Goal: Task Accomplishment & Management: Manage account settings

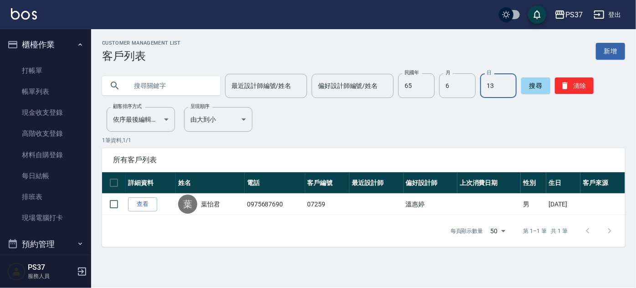
scroll to position [328, 0]
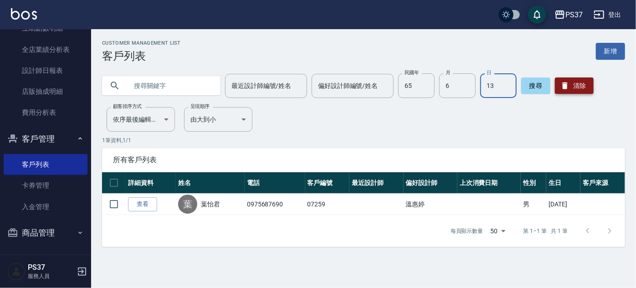
click at [582, 81] on button "清除" at bounding box center [574, 85] width 39 height 16
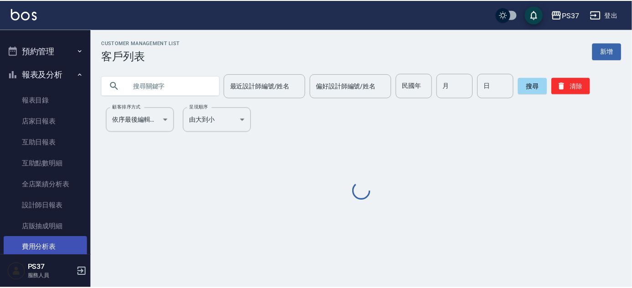
scroll to position [0, 0]
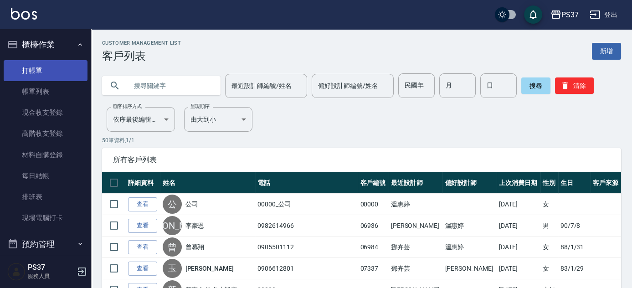
click at [41, 72] on link "打帳單" at bounding box center [46, 70] width 84 height 21
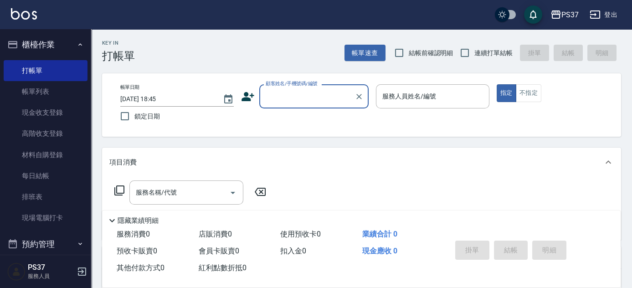
click at [317, 103] on input "顧客姓名/手機號碼/編號" at bounding box center [306, 96] width 87 height 16
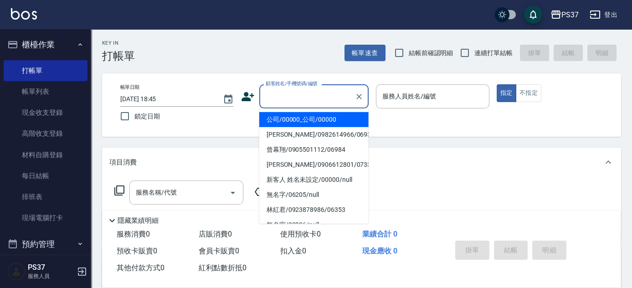
click at [315, 126] on li "公司/00000_公司/00000" at bounding box center [313, 119] width 109 height 15
type input "公司/00000_公司/00000"
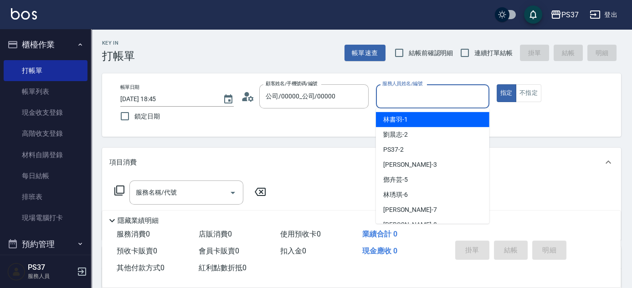
click at [400, 97] on input "服務人員姓名/編號" at bounding box center [432, 96] width 105 height 16
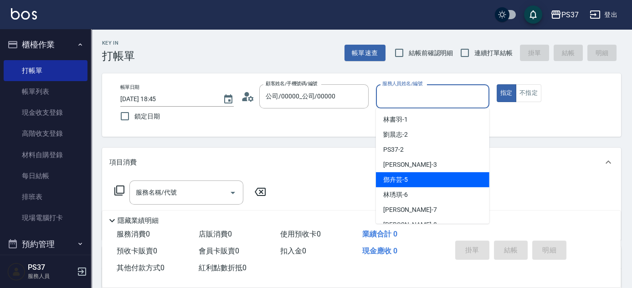
scroll to position [41, 0]
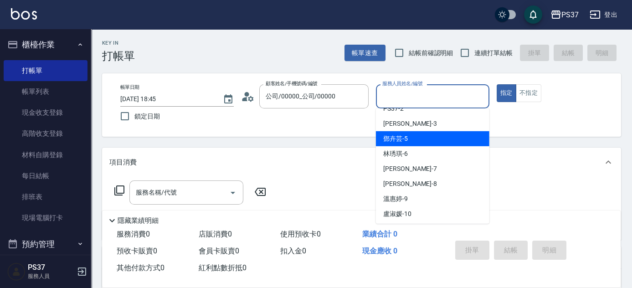
click at [418, 186] on div "[PERSON_NAME]-8" at bounding box center [432, 183] width 113 height 15
type input "[PERSON_NAME]-8"
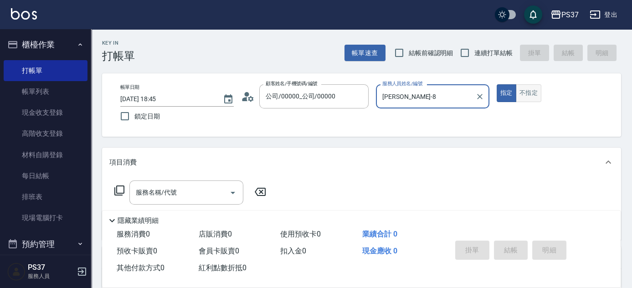
click at [529, 93] on button "不指定" at bounding box center [529, 93] width 26 height 18
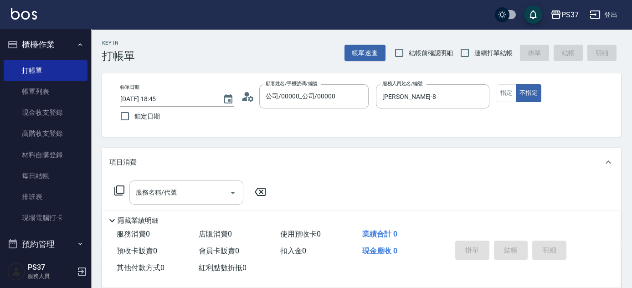
click at [201, 191] on input "服務名稱/代號" at bounding box center [179, 192] width 92 height 16
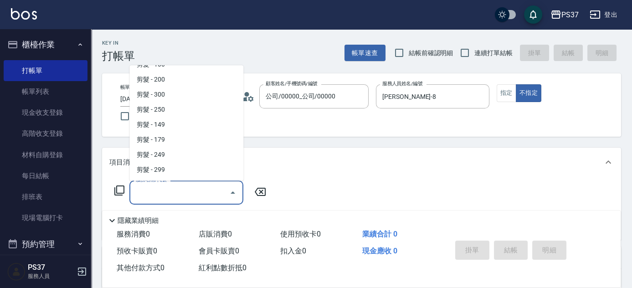
scroll to position [207, 0]
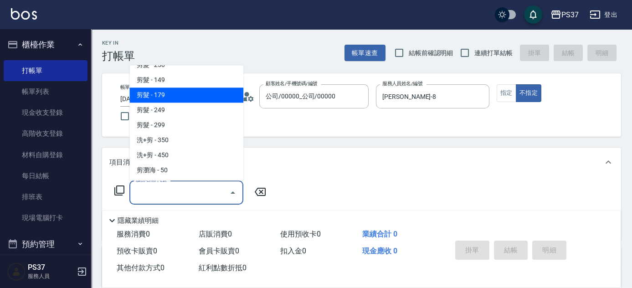
click at [199, 100] on span "剪髮 - 179" at bounding box center [186, 95] width 114 height 15
type input "剪髮(305)"
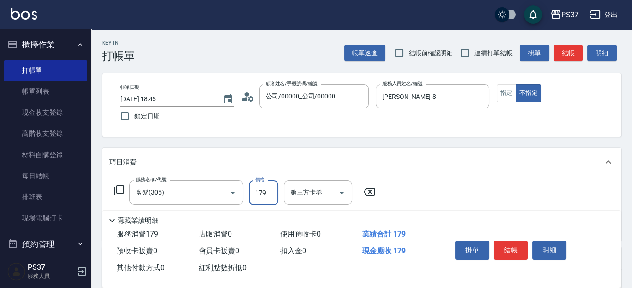
click at [269, 194] on input "179" at bounding box center [264, 192] width 30 height 25
click at [340, 194] on icon "Open" at bounding box center [341, 192] width 11 height 11
type input "180"
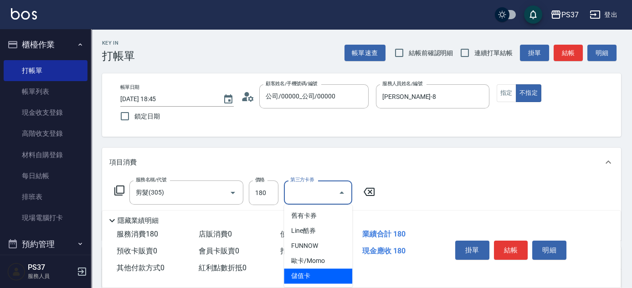
click at [320, 278] on span "儲值卡" at bounding box center [318, 275] width 68 height 15
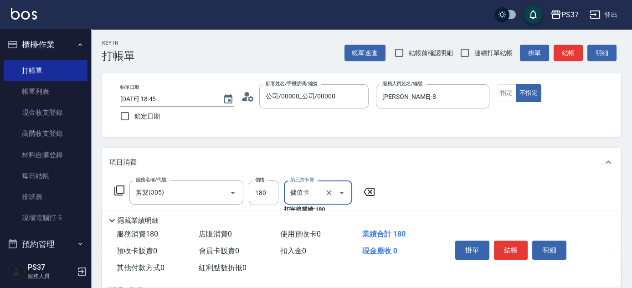
type input "儲值卡"
click at [505, 252] on button "結帳" at bounding box center [511, 250] width 34 height 19
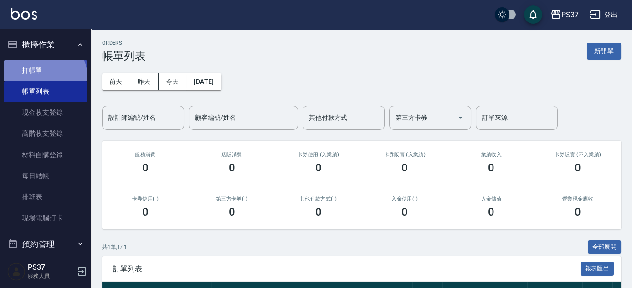
click at [39, 77] on link "打帳單" at bounding box center [46, 70] width 84 height 21
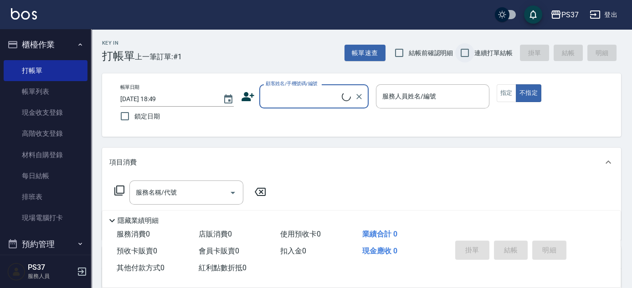
click at [467, 58] on input "連續打單結帳" at bounding box center [464, 52] width 19 height 19
checkbox input "true"
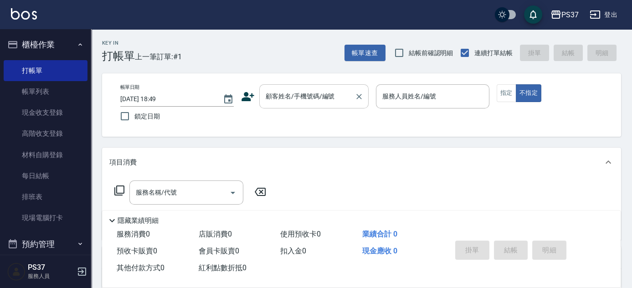
click at [318, 93] on input "顧客姓名/手機號碼/編號" at bounding box center [306, 96] width 87 height 16
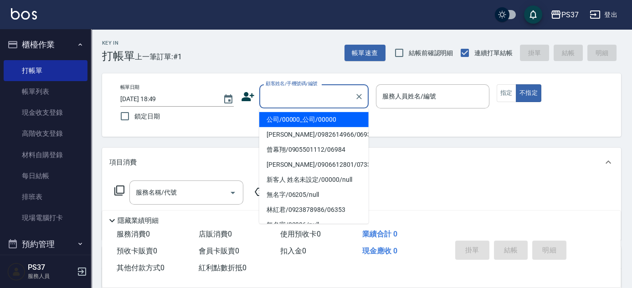
click at [320, 124] on li "公司/00000_公司/00000" at bounding box center [313, 119] width 109 height 15
type input "公司/00000_公司/00000"
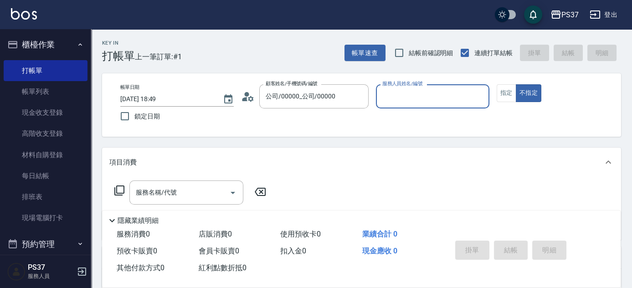
click at [415, 100] on input "服務人員姓名/編號" at bounding box center [432, 96] width 105 height 16
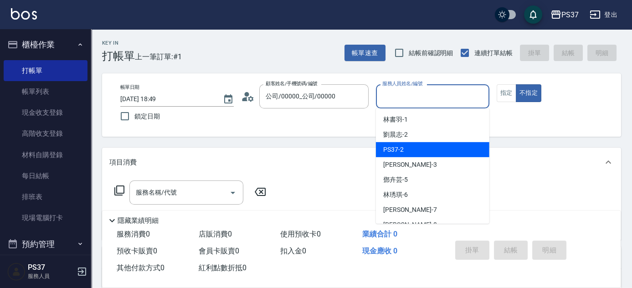
click at [427, 143] on div "PS37 -2" at bounding box center [432, 149] width 113 height 15
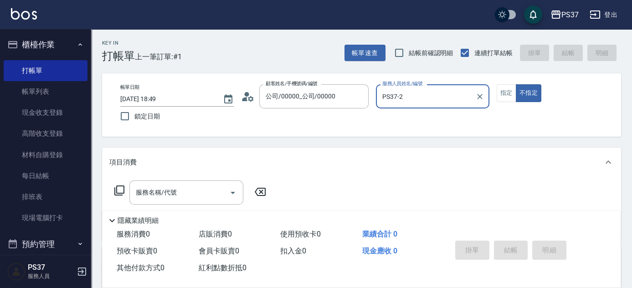
click at [435, 101] on input "PS37-2" at bounding box center [426, 96] width 92 height 16
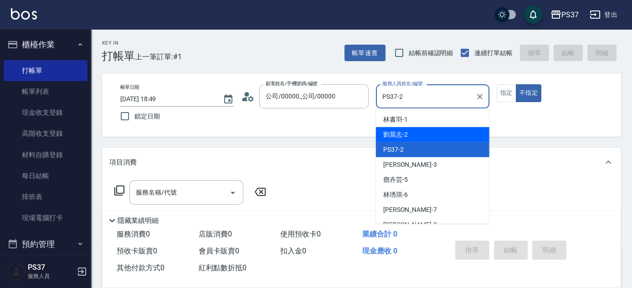
click at [437, 133] on div "劉晨志 -2" at bounding box center [432, 134] width 113 height 15
type input "劉晨志-2"
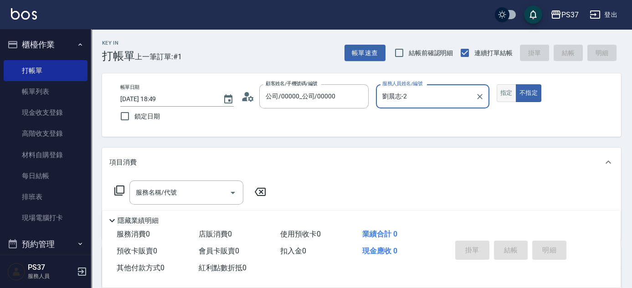
click at [507, 95] on button "指定" at bounding box center [506, 93] width 20 height 18
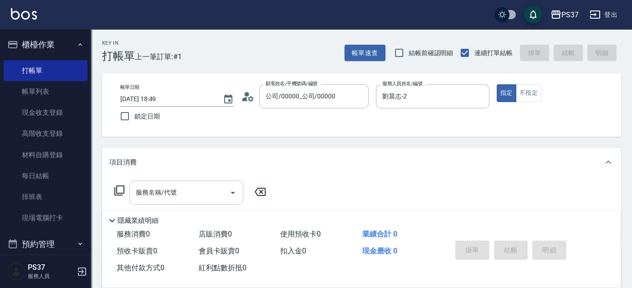
click at [175, 200] on input "服務名稱/代號" at bounding box center [179, 192] width 92 height 16
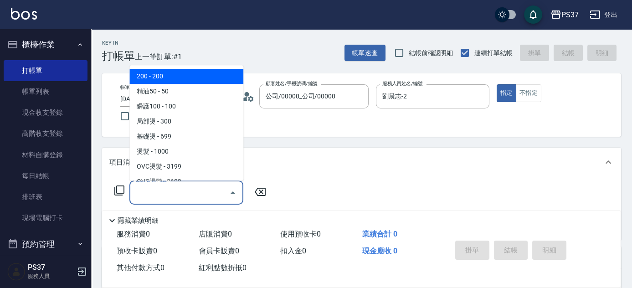
click at [182, 76] on span "200 - 200" at bounding box center [186, 76] width 114 height 15
type input "200(111)"
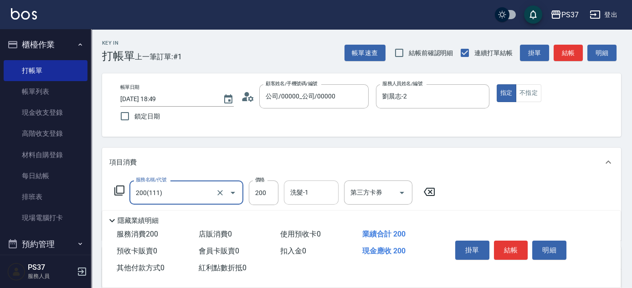
click at [309, 195] on input "洗髮-1" at bounding box center [311, 192] width 46 height 16
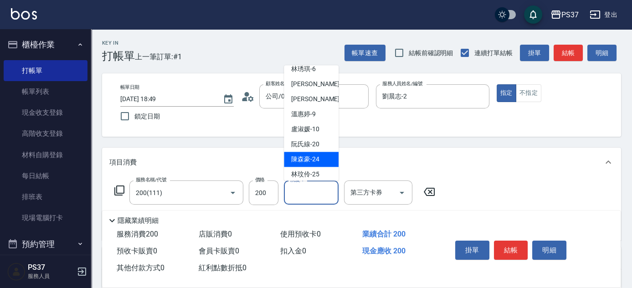
scroll to position [147, 0]
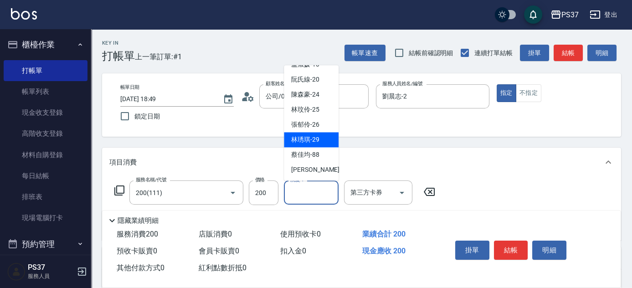
click at [314, 141] on span "[PERSON_NAME]-29" at bounding box center [305, 140] width 28 height 10
type input "[PERSON_NAME]-29"
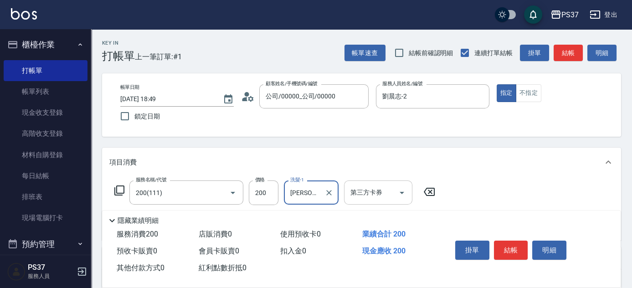
click at [399, 194] on icon "Open" at bounding box center [401, 192] width 11 height 11
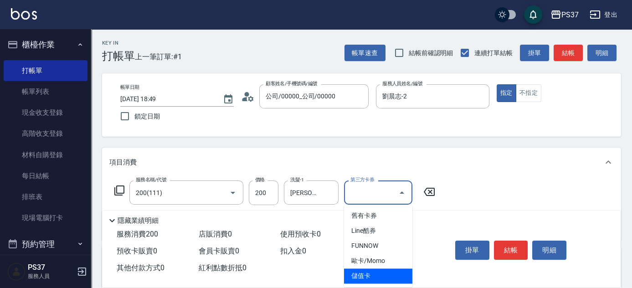
click at [391, 273] on span "儲值卡" at bounding box center [378, 275] width 68 height 15
type input "儲值卡"
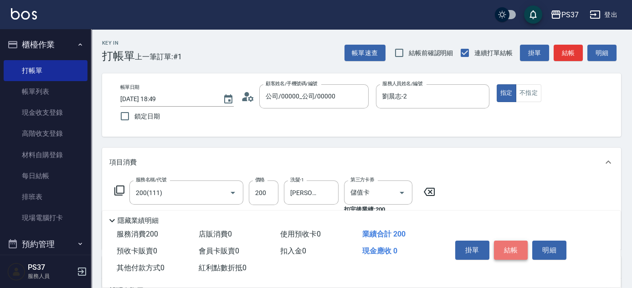
click at [515, 243] on button "結帳" at bounding box center [511, 250] width 34 height 19
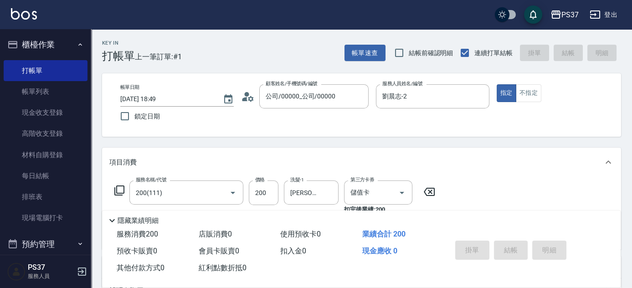
type input "[DATE] 18:50"
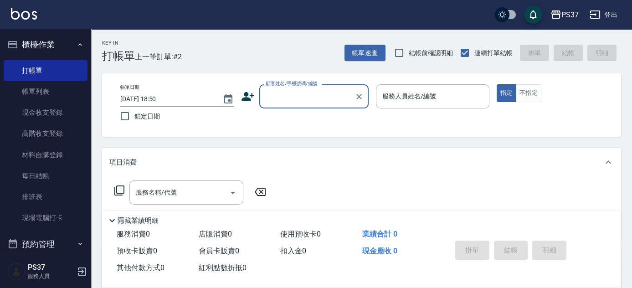
click at [318, 97] on input "顧客姓名/手機號碼/編號" at bounding box center [306, 96] width 87 height 16
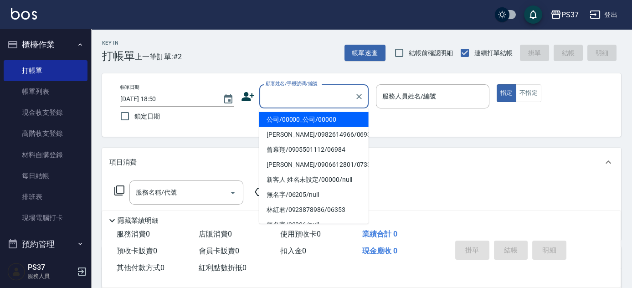
click at [307, 120] on li "公司/00000_公司/00000" at bounding box center [313, 119] width 109 height 15
type input "公司/00000_公司/00000"
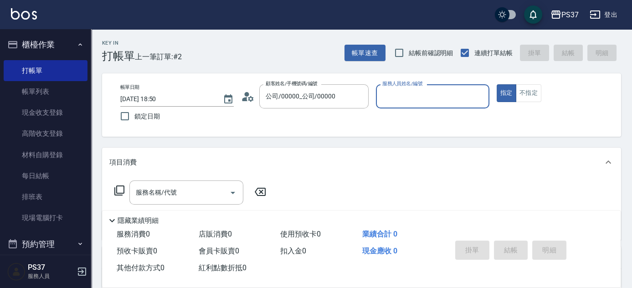
click at [398, 100] on input "服務人員姓名/編號" at bounding box center [432, 96] width 105 height 16
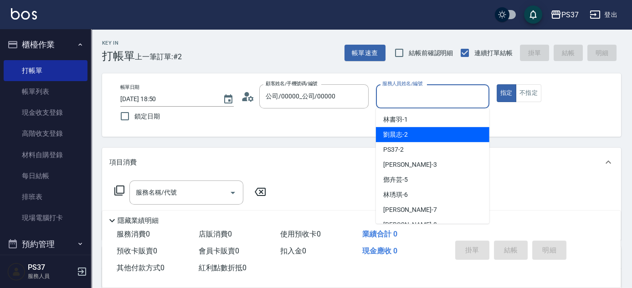
click at [403, 135] on span "劉晨志 -2" at bounding box center [395, 135] width 25 height 10
type input "劉晨志-2"
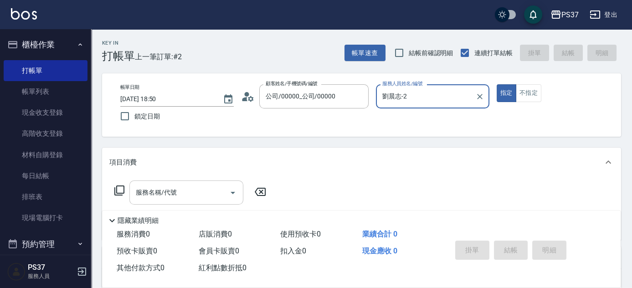
click at [188, 189] on input "服務名稱/代號" at bounding box center [179, 192] width 92 height 16
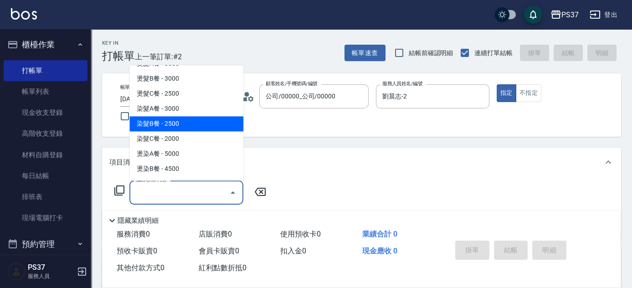
scroll to position [993, 0]
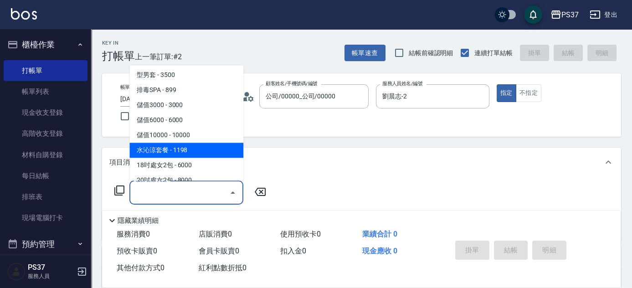
click at [193, 150] on span "水沁涼套餐 - 1198" at bounding box center [186, 150] width 114 height 15
type input "水沁涼套餐(5699)"
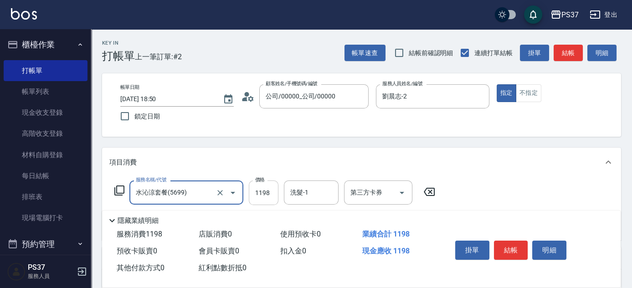
click at [272, 198] on input "1198" at bounding box center [264, 192] width 30 height 25
type input "1098"
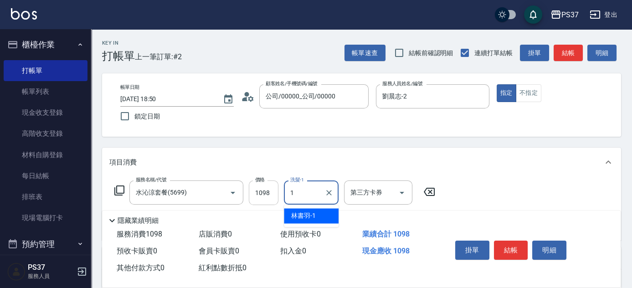
type input "林書羽-1"
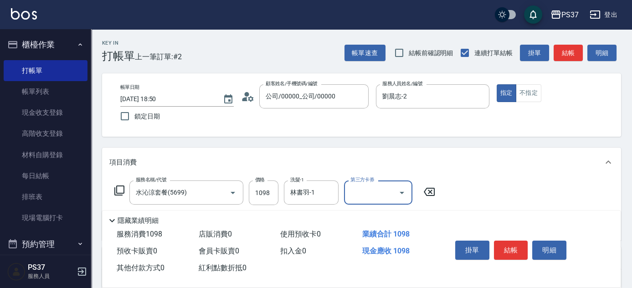
click at [413, 196] on div "第三方卡券 第三方卡券" at bounding box center [381, 192] width 74 height 25
click at [405, 196] on icon "Open" at bounding box center [401, 192] width 11 height 11
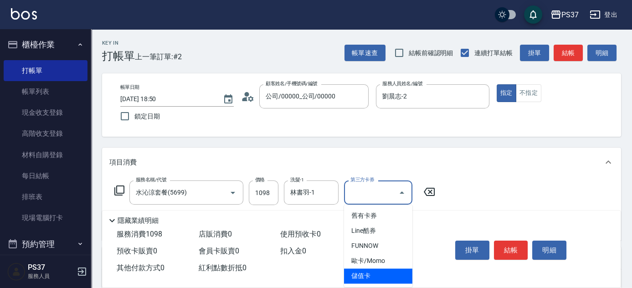
click at [381, 273] on span "儲值卡" at bounding box center [378, 275] width 68 height 15
type input "儲值卡"
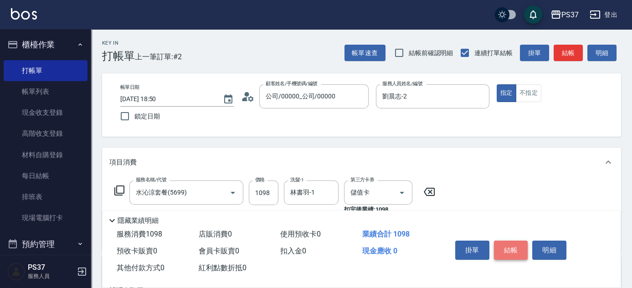
click at [517, 246] on button "結帳" at bounding box center [511, 250] width 34 height 19
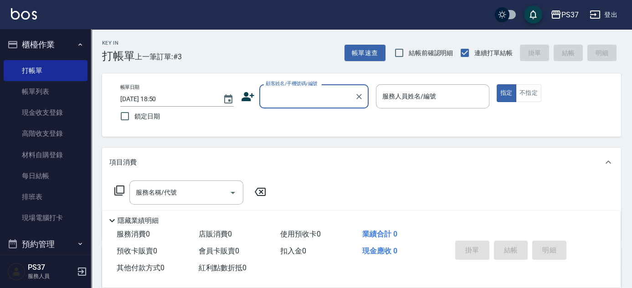
click at [301, 101] on input "顧客姓名/手機號碼/編號" at bounding box center [306, 96] width 87 height 16
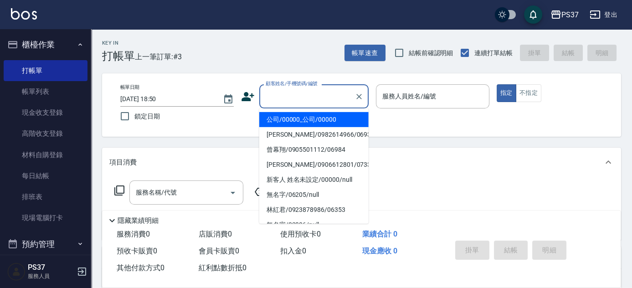
click at [306, 119] on li "公司/00000_公司/00000" at bounding box center [313, 119] width 109 height 15
type input "公司/00000_公司/00000"
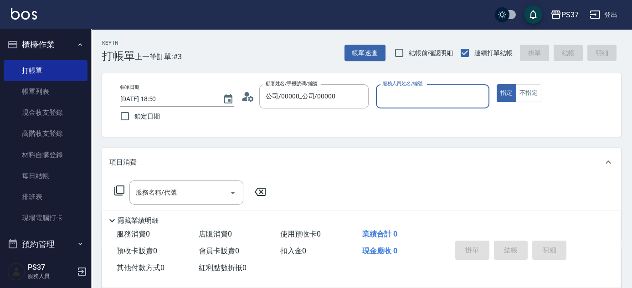
click at [410, 105] on div "服務人員姓名/編號" at bounding box center [432, 96] width 113 height 24
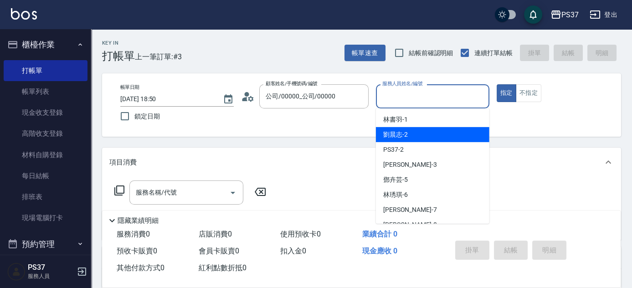
click at [414, 133] on div "劉晨志 -2" at bounding box center [432, 134] width 113 height 15
type input "劉晨志-2"
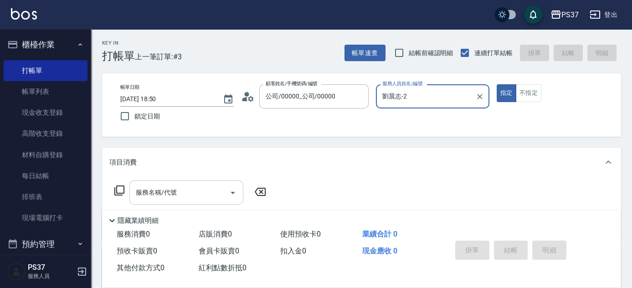
click at [190, 194] on input "服務名稱/代號" at bounding box center [179, 192] width 92 height 16
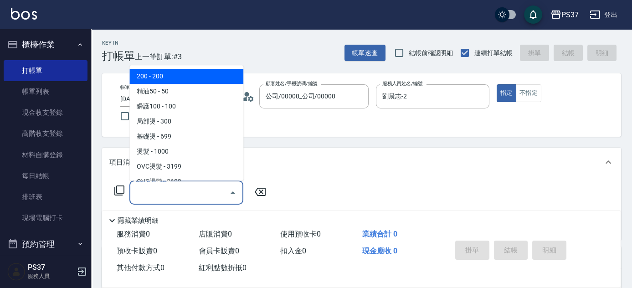
click at [171, 71] on span "200 - 200" at bounding box center [186, 76] width 114 height 15
type input "200(111)"
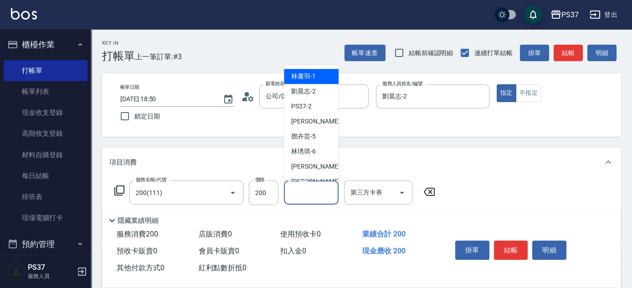
click at [317, 193] on input "洗髮-1" at bounding box center [311, 192] width 46 height 16
click at [311, 79] on span "林書羽 -1" at bounding box center [303, 77] width 25 height 10
type input "林書羽-1"
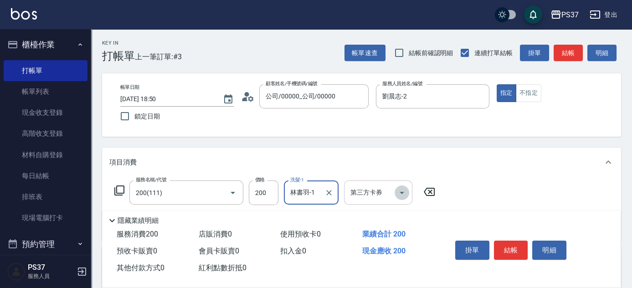
click at [401, 195] on icon "Open" at bounding box center [401, 192] width 11 height 11
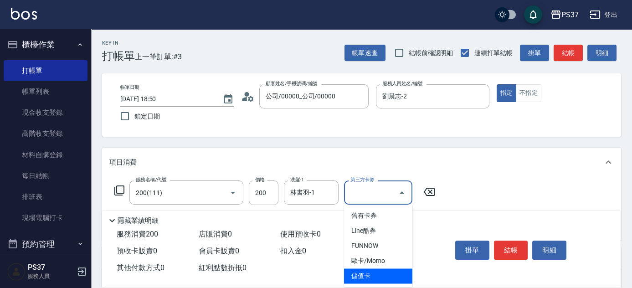
click at [378, 273] on span "儲值卡" at bounding box center [378, 275] width 68 height 15
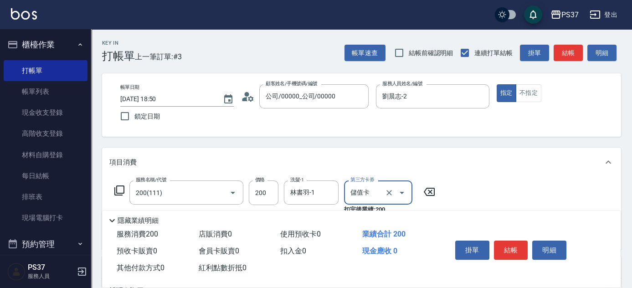
type input "儲值卡"
click at [515, 251] on button "結帳" at bounding box center [511, 250] width 34 height 19
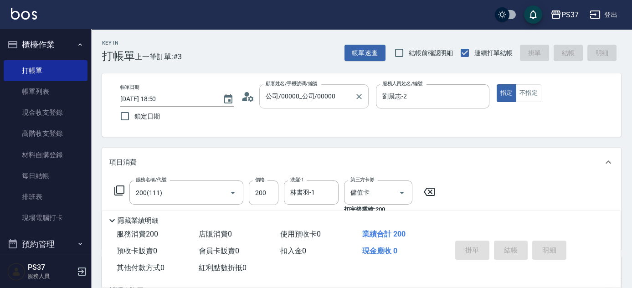
type input "[DATE] 18:51"
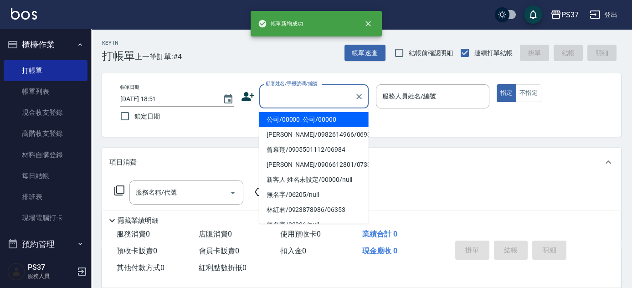
click at [310, 98] on input "顧客姓名/手機號碼/編號" at bounding box center [306, 96] width 87 height 16
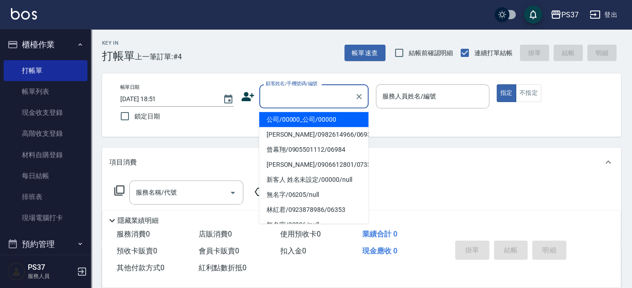
click at [307, 116] on li "公司/00000_公司/00000" at bounding box center [313, 119] width 109 height 15
type input "公司/00000_公司/00000"
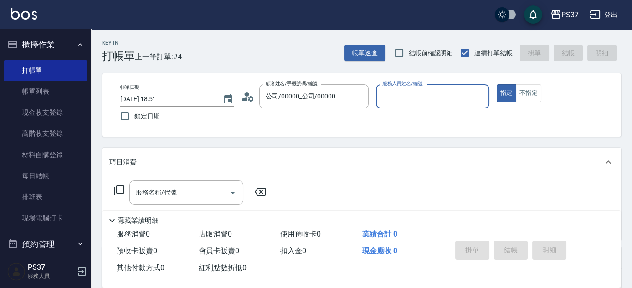
click at [374, 94] on div "帳單日期 [DATE] 18:51 鎖定日期 顧客姓名/手機號碼/編號 公司/00000_公司/00000 顧客姓名/手機號碼/編號 服務人員姓名/編號 服務…" at bounding box center [361, 104] width 497 height 41
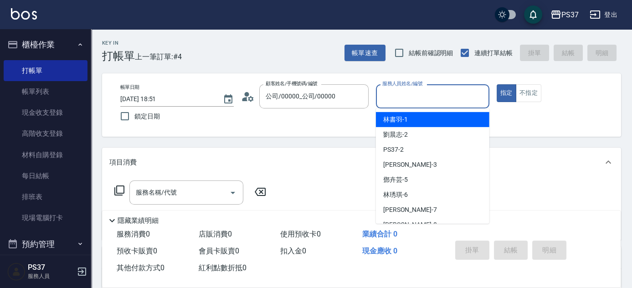
click at [394, 96] on input "服務人員姓名/編號" at bounding box center [432, 96] width 105 height 16
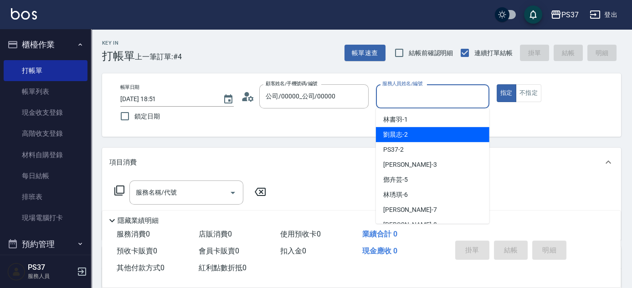
click at [409, 134] on div "劉晨志 -2" at bounding box center [432, 134] width 113 height 15
type input "劉晨志-2"
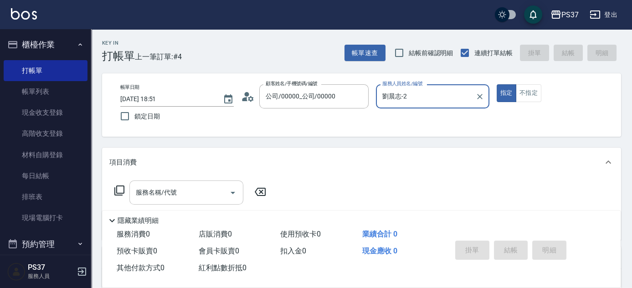
click at [185, 190] on input "服務名稱/代號" at bounding box center [179, 192] width 92 height 16
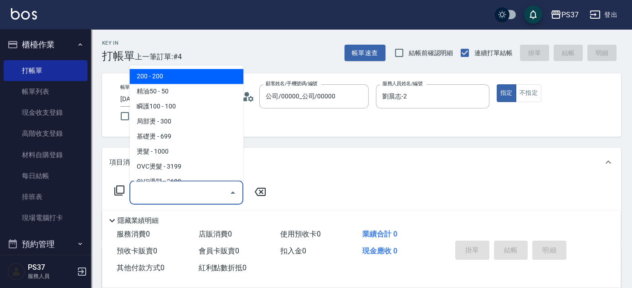
click at [176, 79] on span "200 - 200" at bounding box center [186, 76] width 114 height 15
type input "200(111)"
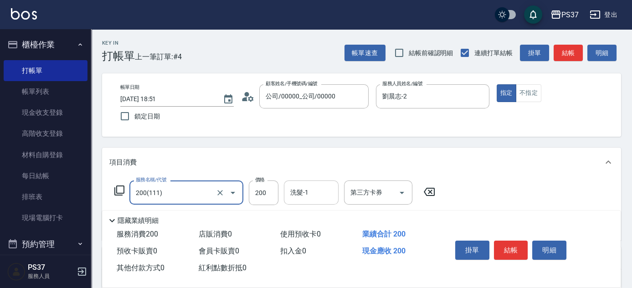
click at [300, 189] on div "洗髮-1 洗髮-1" at bounding box center [311, 192] width 55 height 24
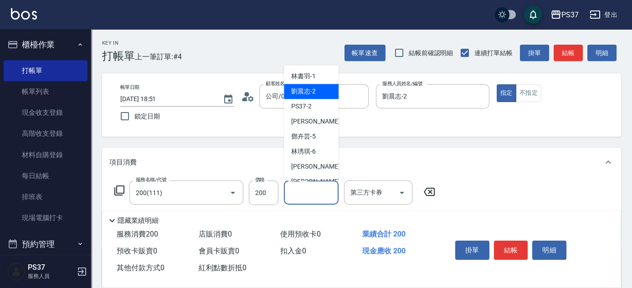
click at [309, 87] on span "劉晨志 -2" at bounding box center [303, 92] width 25 height 10
type input "劉晨志-2"
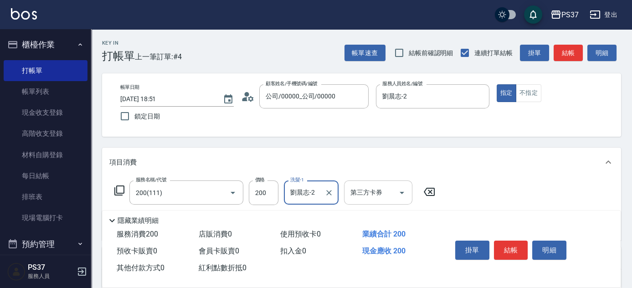
click at [401, 192] on icon "Open" at bounding box center [401, 193] width 5 height 2
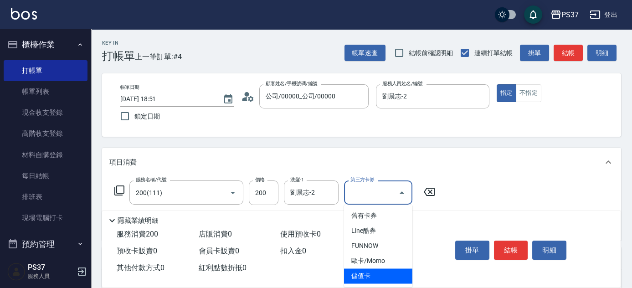
click at [387, 284] on ul "舊有卡券 Line酷券 FUNNOW 歐卡/Momo 儲值卡" at bounding box center [378, 246] width 68 height 82
click at [386, 279] on span "儲值卡" at bounding box center [378, 275] width 68 height 15
type input "儲值卡"
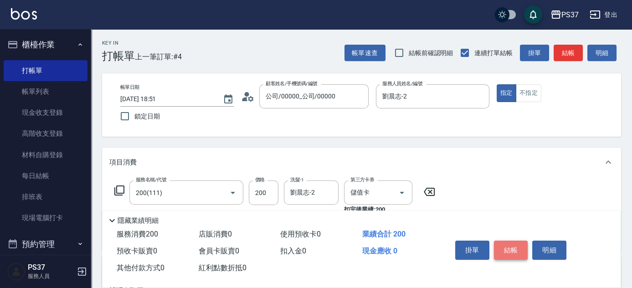
click at [516, 246] on button "結帳" at bounding box center [511, 250] width 34 height 19
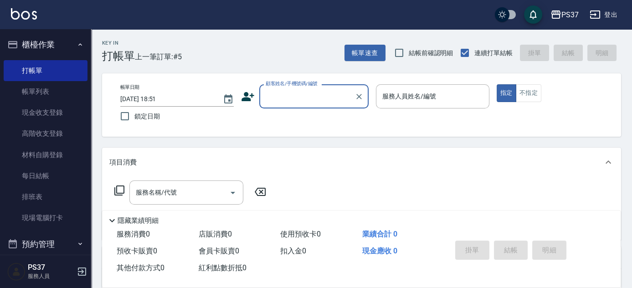
click at [306, 96] on input "顧客姓名/手機號碼/編號" at bounding box center [306, 96] width 87 height 16
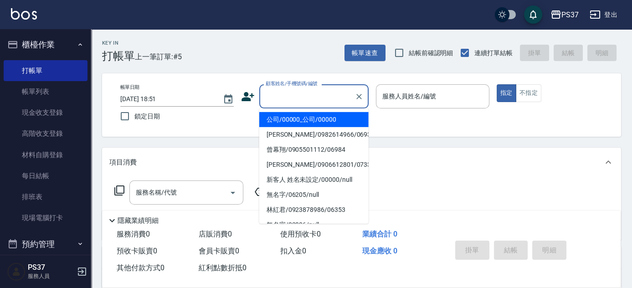
click at [304, 114] on li "公司/00000_公司/00000" at bounding box center [313, 119] width 109 height 15
type input "公司/00000_公司/00000"
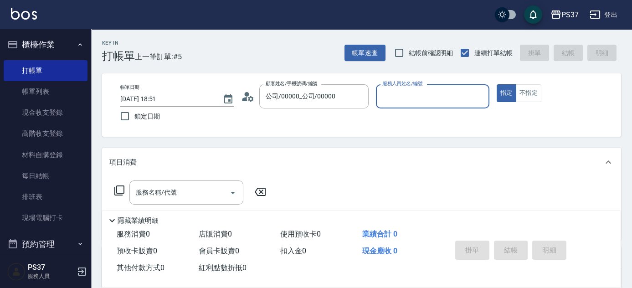
click at [422, 101] on input "服務人員姓名/編號" at bounding box center [432, 96] width 105 height 16
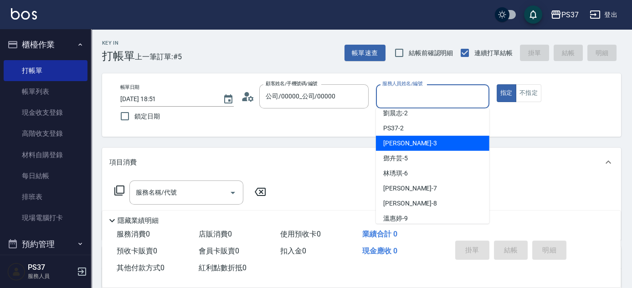
scroll to position [41, 0]
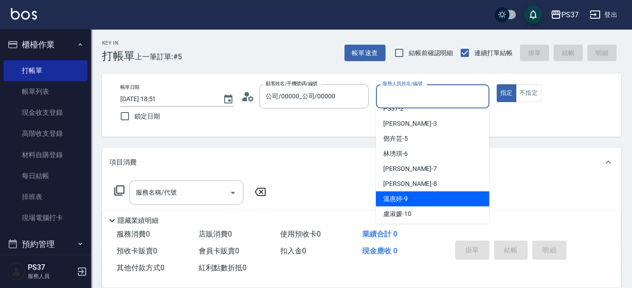
click at [428, 198] on div "溫惠婷 -9" at bounding box center [432, 198] width 113 height 15
type input "溫惠婷-9"
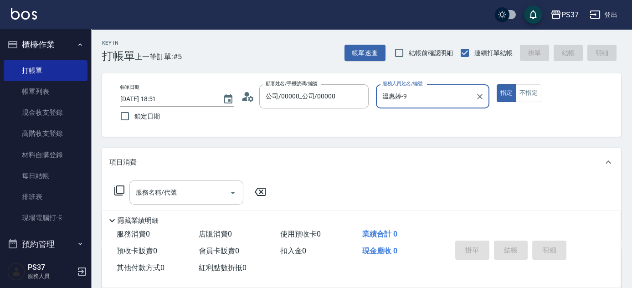
click at [183, 188] on input "服務名稱/代號" at bounding box center [179, 192] width 92 height 16
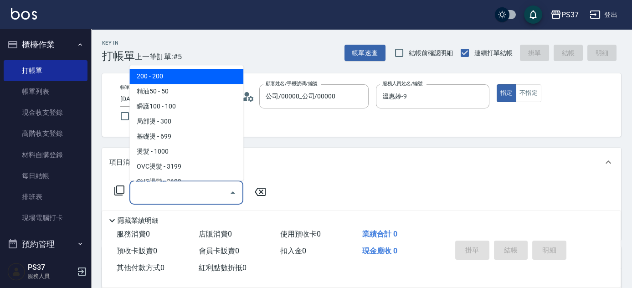
click at [175, 74] on span "200 - 200" at bounding box center [186, 76] width 114 height 15
type input "200(111)"
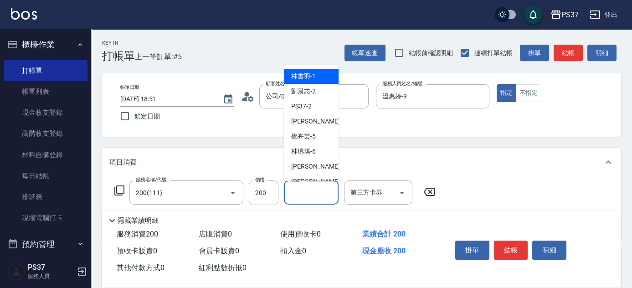
click at [314, 200] on input "洗髮-1" at bounding box center [311, 192] width 46 height 16
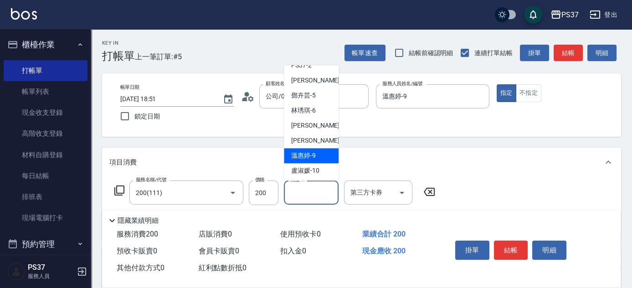
click at [308, 157] on span "溫惠婷 -9" at bounding box center [303, 156] width 25 height 10
type input "溫惠婷-9"
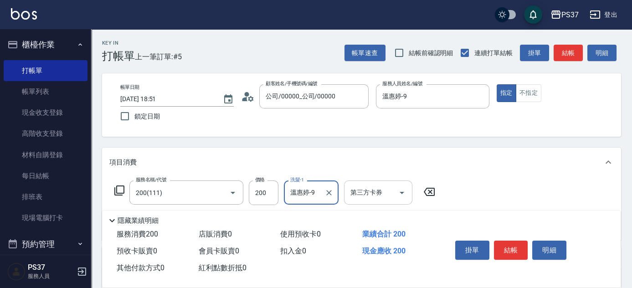
click at [401, 193] on icon "Open" at bounding box center [401, 193] width 5 height 2
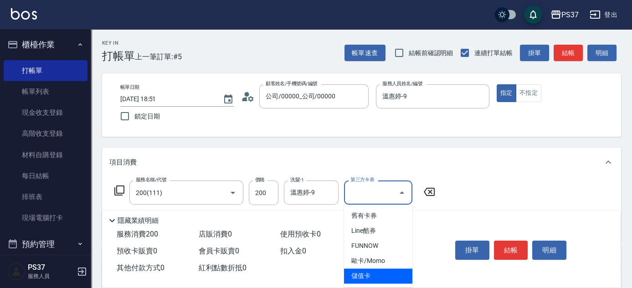
click at [387, 273] on span "儲值卡" at bounding box center [378, 275] width 68 height 15
type input "儲值卡"
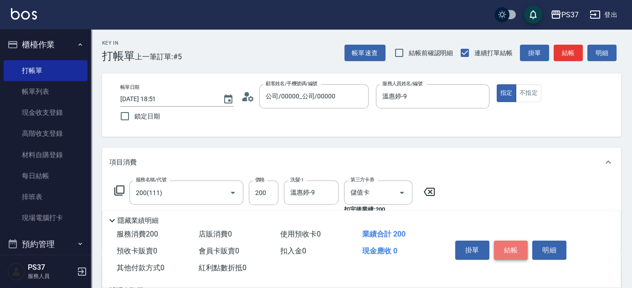
click at [521, 245] on button "結帳" at bounding box center [511, 250] width 34 height 19
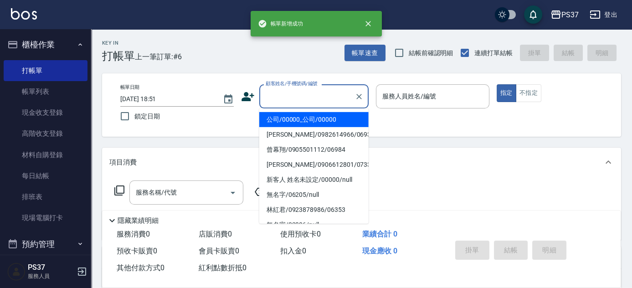
click at [314, 99] on input "顧客姓名/手機號碼/編號" at bounding box center [306, 96] width 87 height 16
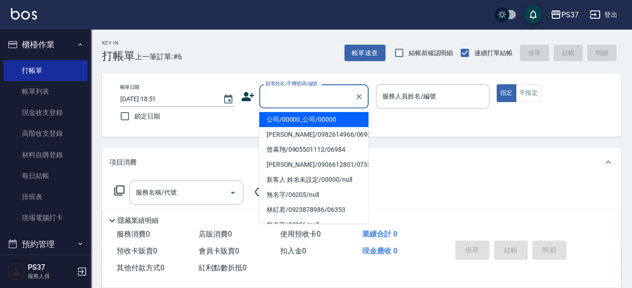
click at [314, 121] on li "公司/00000_公司/00000" at bounding box center [313, 119] width 109 height 15
type input "公司/00000_公司/00000"
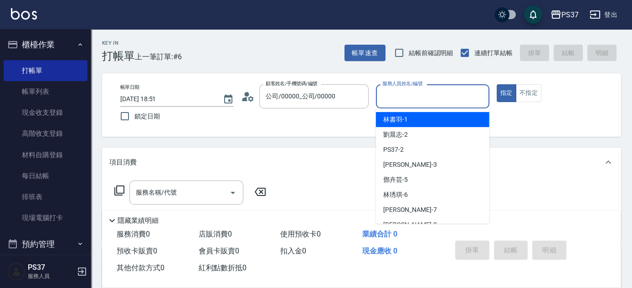
click at [398, 93] on input "服務人員姓名/編號" at bounding box center [432, 96] width 105 height 16
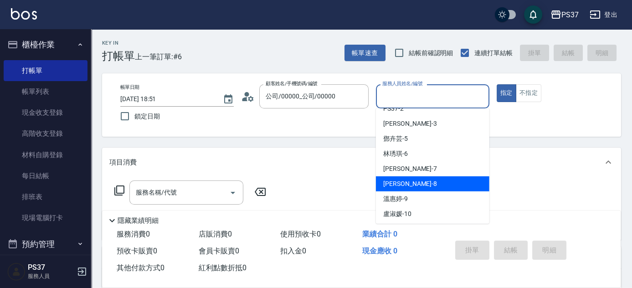
click at [418, 194] on div "溫惠婷 -9" at bounding box center [432, 198] width 113 height 15
type input "溫惠婷-9"
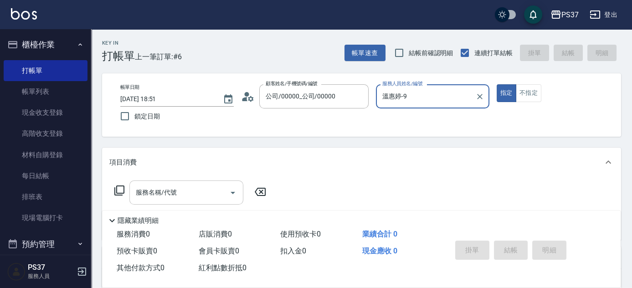
click at [176, 198] on input "服務名稱/代號" at bounding box center [179, 192] width 92 height 16
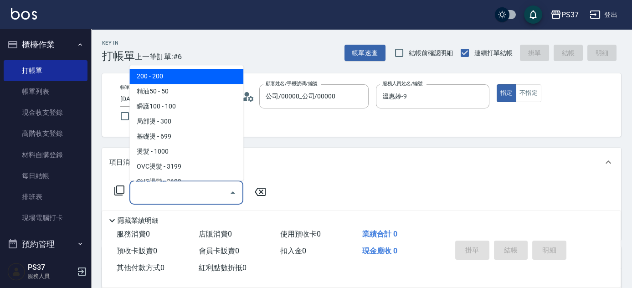
click at [172, 76] on span "200 - 200" at bounding box center [186, 76] width 114 height 15
type input "200(111)"
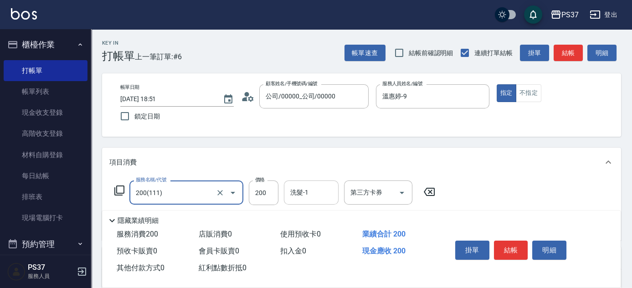
click at [306, 192] on input "洗髮-1" at bounding box center [311, 192] width 46 height 16
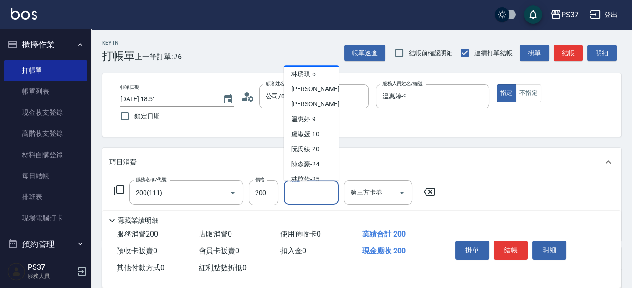
scroll to position [82, 0]
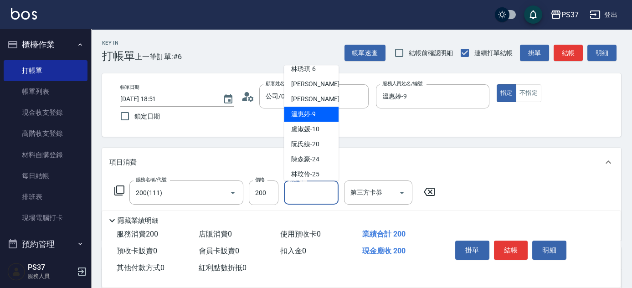
click at [313, 116] on span "溫惠婷 -9" at bounding box center [303, 115] width 25 height 10
type input "溫惠婷-9"
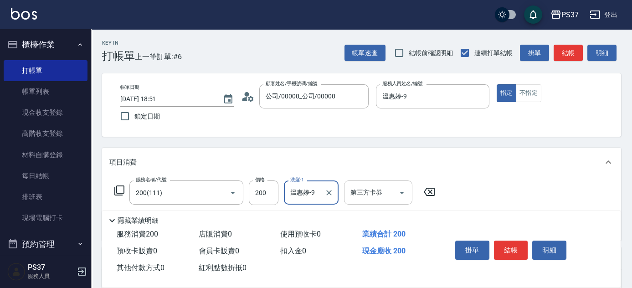
click at [404, 194] on icon "Open" at bounding box center [401, 192] width 11 height 11
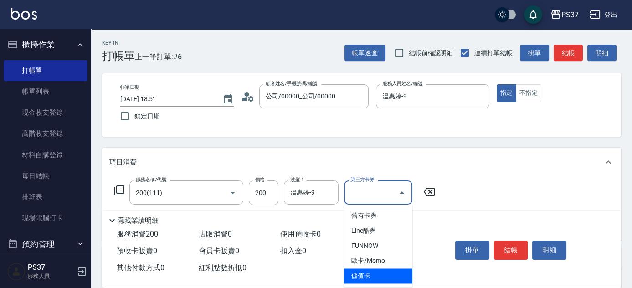
click at [383, 279] on span "儲值卡" at bounding box center [378, 275] width 68 height 15
type input "儲值卡"
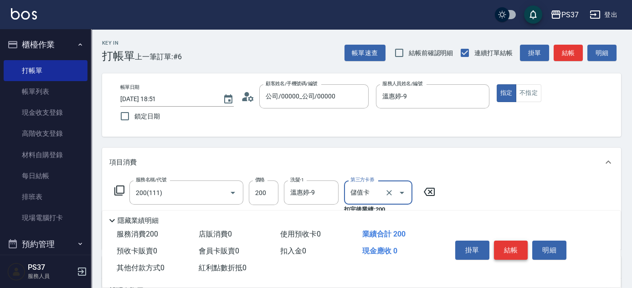
click at [505, 241] on button "結帳" at bounding box center [511, 250] width 34 height 19
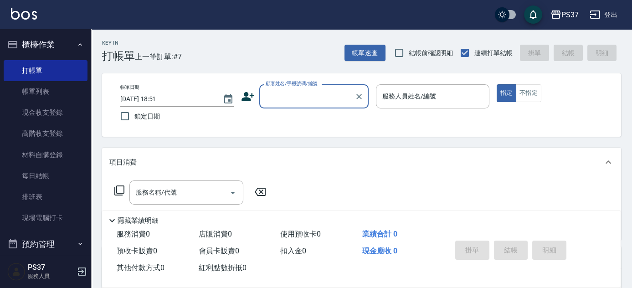
click at [322, 98] on input "顧客姓名/手機號碼/編號" at bounding box center [306, 96] width 87 height 16
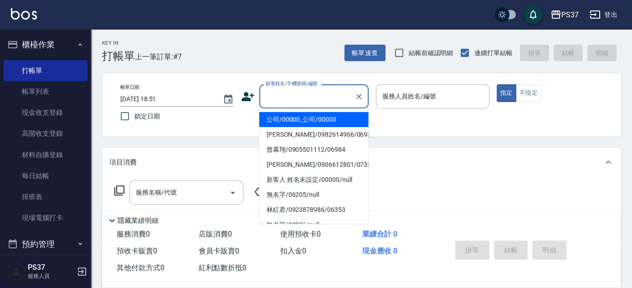
click at [317, 117] on li "公司/00000_公司/00000" at bounding box center [313, 119] width 109 height 15
type input "公司/00000_公司/00000"
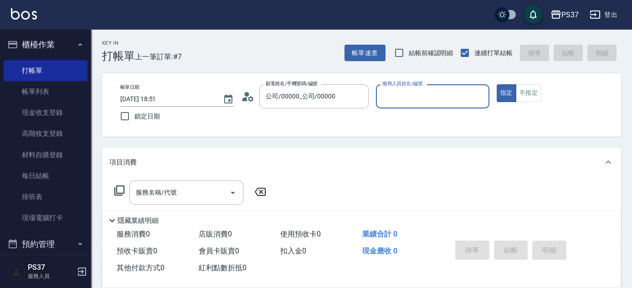
click at [394, 98] on input "服務人員姓名/編號" at bounding box center [432, 96] width 105 height 16
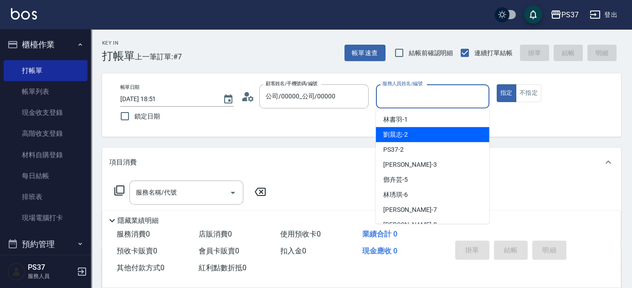
click at [400, 133] on span "劉晨志 -2" at bounding box center [395, 135] width 25 height 10
type input "劉晨志-2"
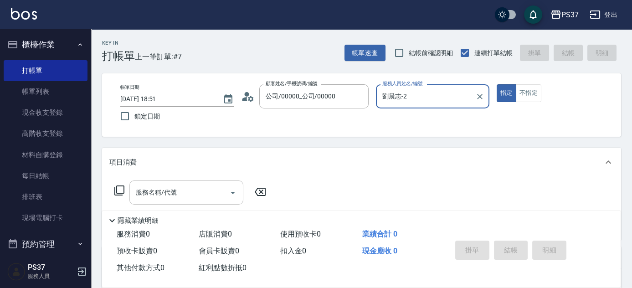
click at [169, 194] on input "服務名稱/代號" at bounding box center [179, 192] width 92 height 16
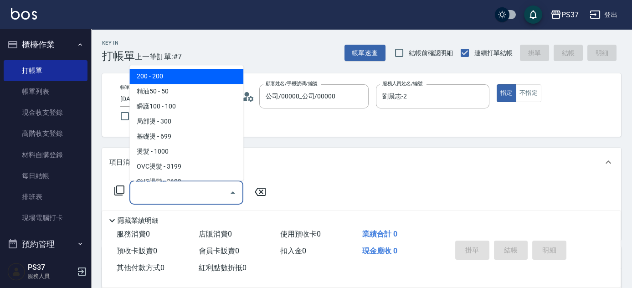
click at [176, 78] on span "200 - 200" at bounding box center [186, 76] width 114 height 15
type input "200(111)"
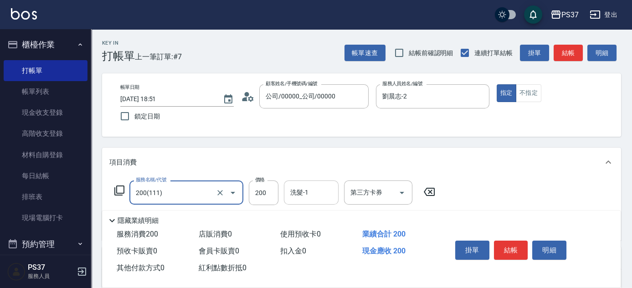
click at [308, 192] on input "洗髮-1" at bounding box center [311, 192] width 46 height 16
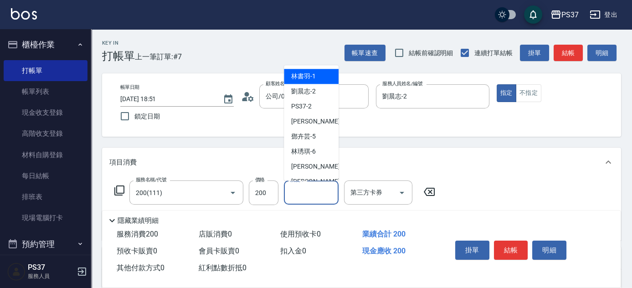
click at [317, 81] on div "林書羽 -1" at bounding box center [311, 76] width 55 height 15
type input "林書羽-1"
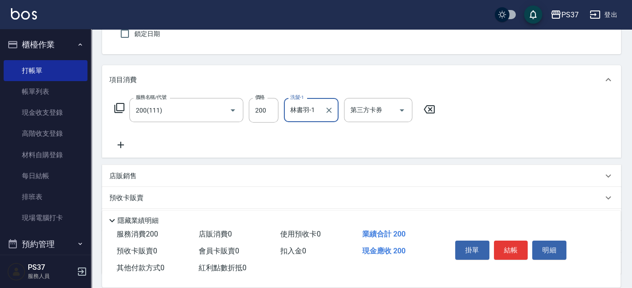
click at [123, 150] on div "服務名稱/代號 200(111) 服務名稱/代號 價格 200 價格 洗髮-1 [PERSON_NAME]-1 洗髮-1 第三方卡券 第三方卡券" at bounding box center [361, 125] width 519 height 63
click at [124, 148] on icon at bounding box center [120, 144] width 23 height 11
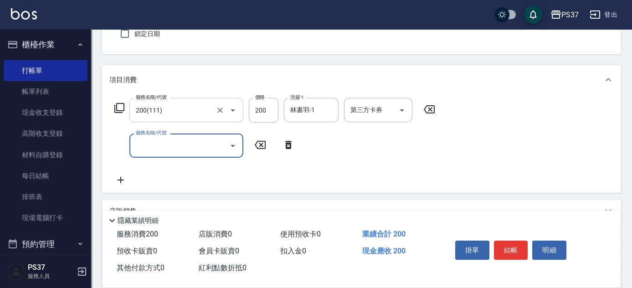
click at [183, 107] on input "200(111)" at bounding box center [173, 110] width 80 height 16
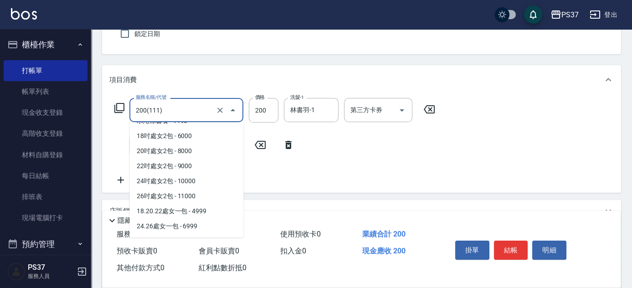
scroll to position [1038, 0]
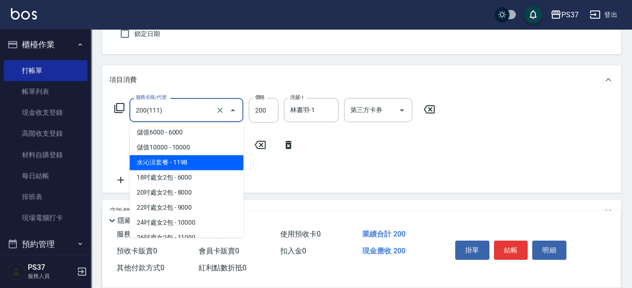
click at [177, 157] on span "水沁涼套餐 - 1198" at bounding box center [186, 162] width 114 height 15
type input "水沁涼套餐(5699)"
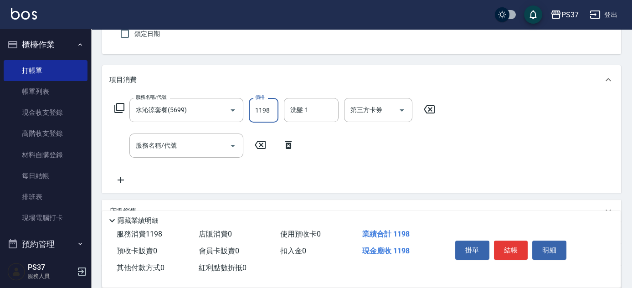
click at [266, 111] on input "1198" at bounding box center [264, 110] width 30 height 25
type input "1098"
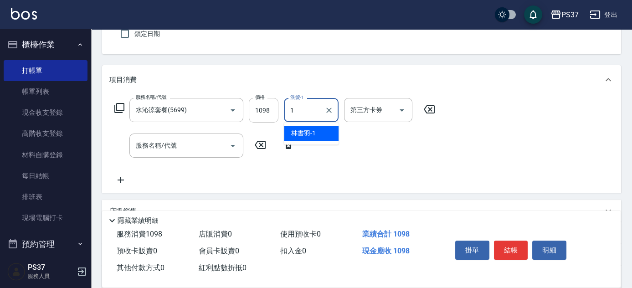
type input "林書羽-1"
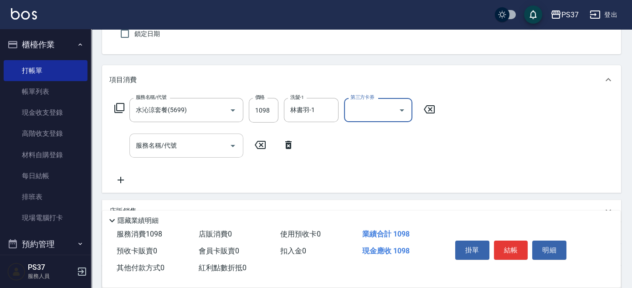
click at [190, 152] on input "服務名稱/代號" at bounding box center [179, 146] width 92 height 16
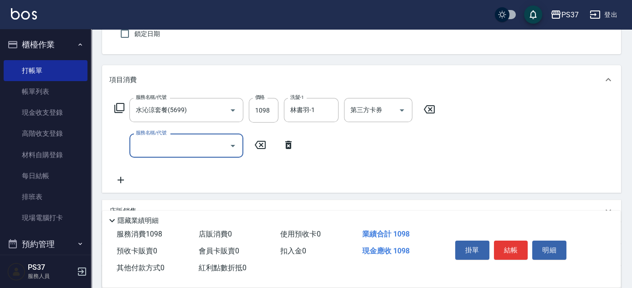
click at [191, 151] on input "服務名稱/代號" at bounding box center [179, 146] width 92 height 16
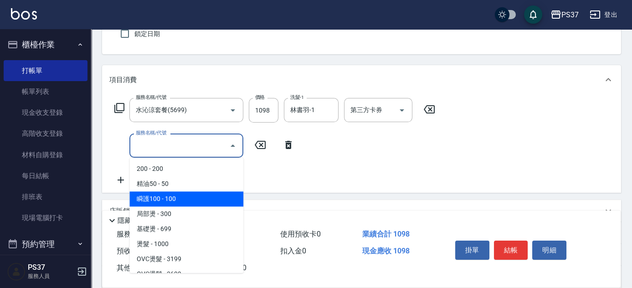
click at [193, 202] on span "瞬護100 - 100" at bounding box center [186, 198] width 114 height 15
type input "瞬護100(113)"
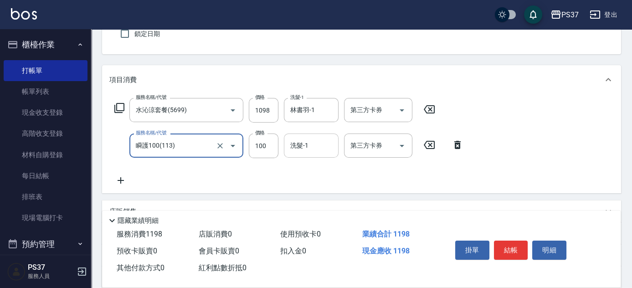
click at [312, 143] on input "洗髮-1" at bounding box center [311, 146] width 46 height 16
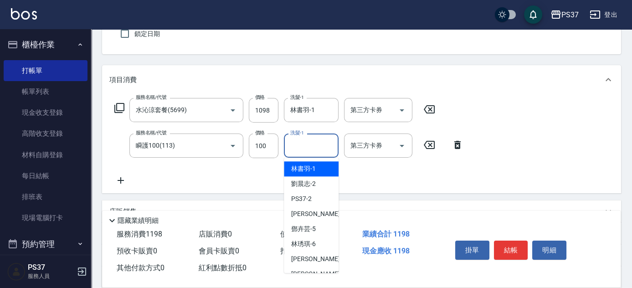
click at [315, 167] on span "林書羽 -1" at bounding box center [303, 169] width 25 height 10
type input "林書羽-1"
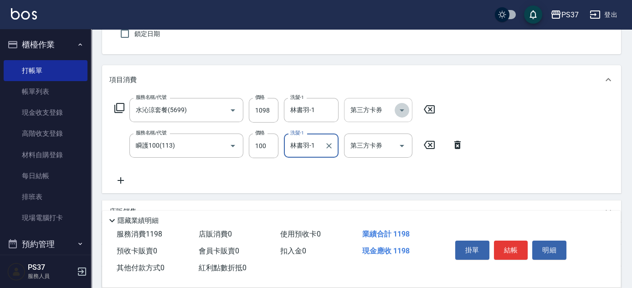
click at [402, 107] on icon "Open" at bounding box center [401, 110] width 11 height 11
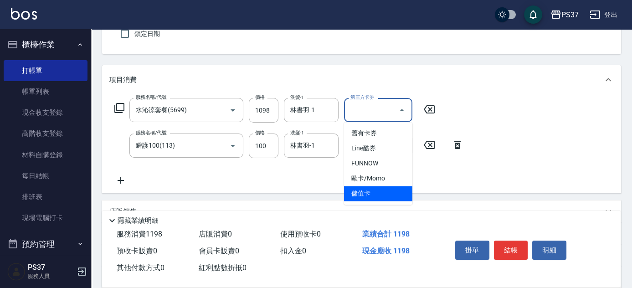
click at [390, 194] on span "儲值卡" at bounding box center [378, 193] width 68 height 15
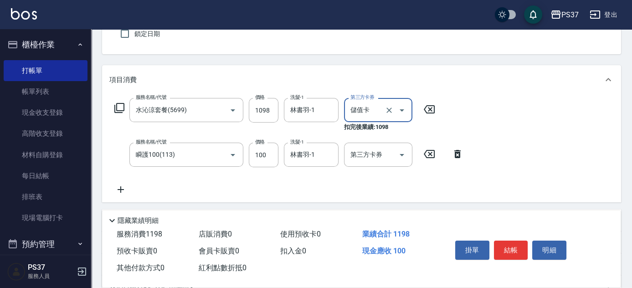
type input "儲值卡"
click at [402, 152] on icon "Open" at bounding box center [401, 154] width 11 height 11
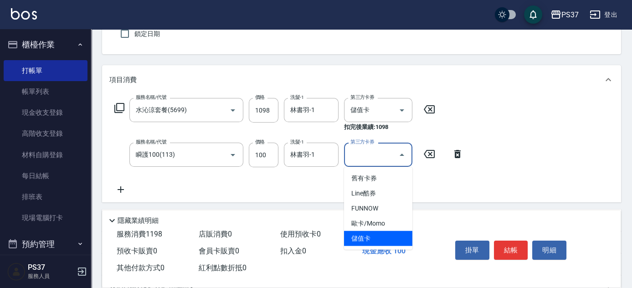
click at [383, 240] on span "儲值卡" at bounding box center [378, 238] width 68 height 15
type input "儲值卡"
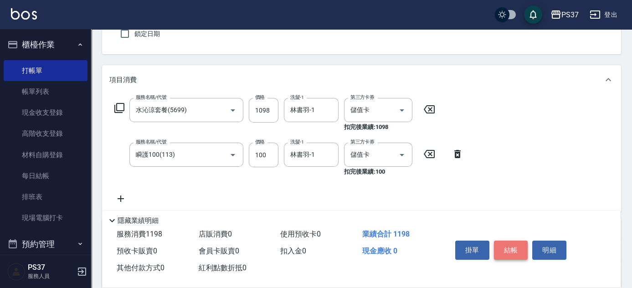
click at [502, 246] on button "結帳" at bounding box center [511, 250] width 34 height 19
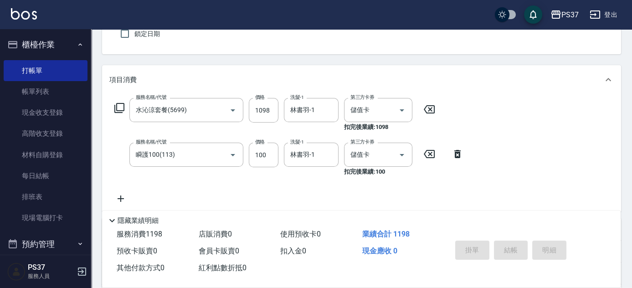
type input "[DATE] 18:52"
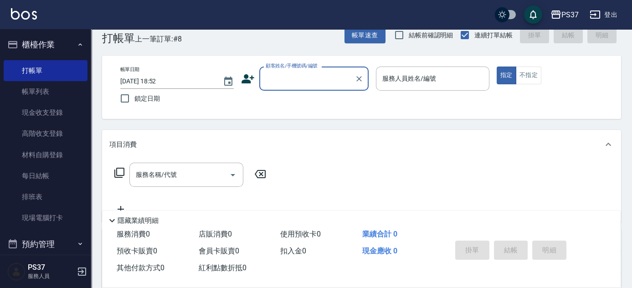
scroll to position [0, 0]
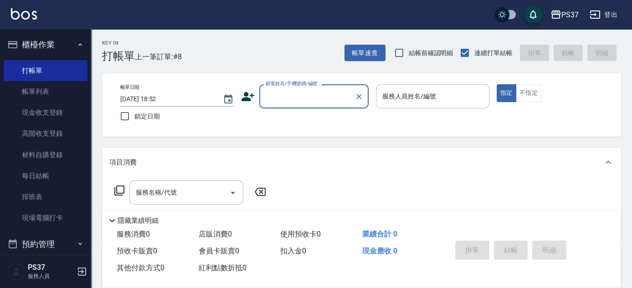
click at [297, 100] on input "顧客姓名/手機號碼/編號" at bounding box center [306, 96] width 87 height 16
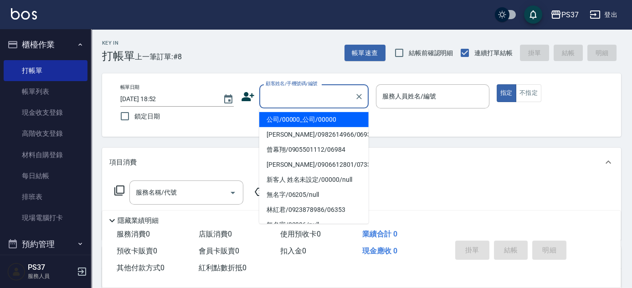
click at [297, 116] on li "公司/00000_公司/00000" at bounding box center [313, 119] width 109 height 15
type input "公司/00000_公司/00000"
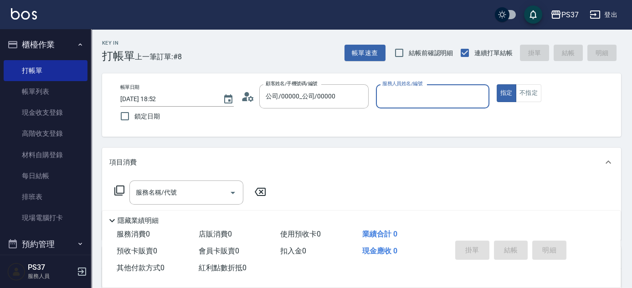
click at [404, 103] on input "服務人員姓名/編號" at bounding box center [432, 96] width 105 height 16
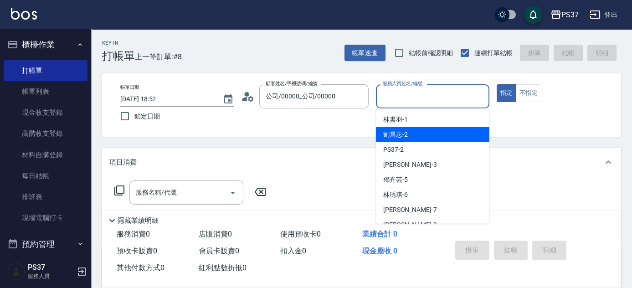
click at [420, 136] on div "劉晨志 -2" at bounding box center [432, 134] width 113 height 15
type input "劉晨志-2"
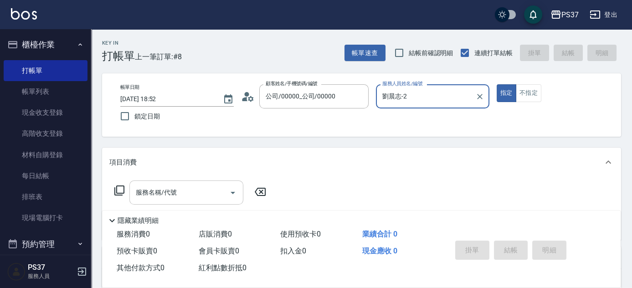
click at [187, 195] on input "服務名稱/代號" at bounding box center [179, 192] width 92 height 16
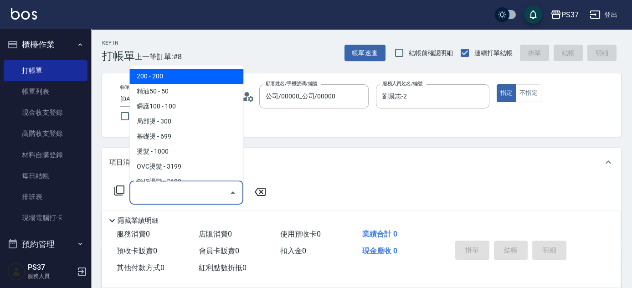
click at [197, 80] on span "200 - 200" at bounding box center [186, 76] width 114 height 15
type input "200(111)"
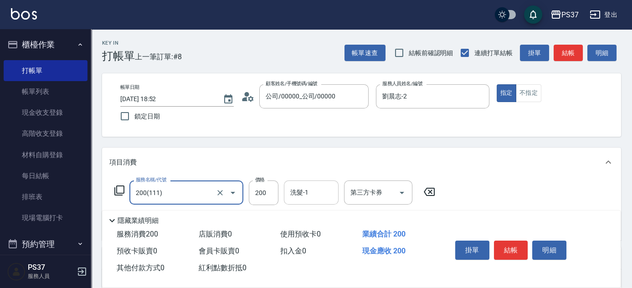
click at [309, 199] on input "洗髮-1" at bounding box center [311, 192] width 46 height 16
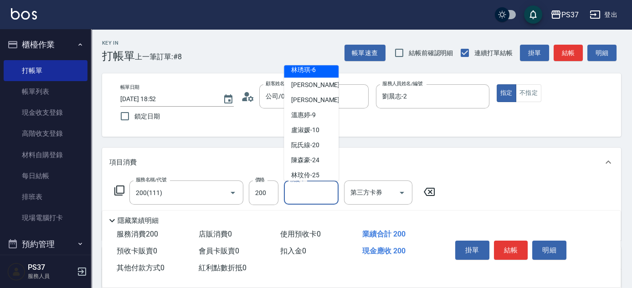
scroll to position [147, 0]
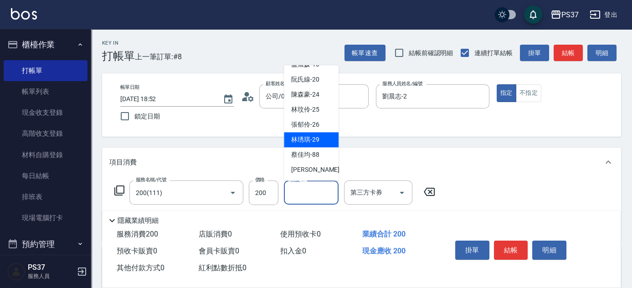
click at [315, 144] on span "[PERSON_NAME]-29" at bounding box center [305, 140] width 28 height 10
type input "[PERSON_NAME]-29"
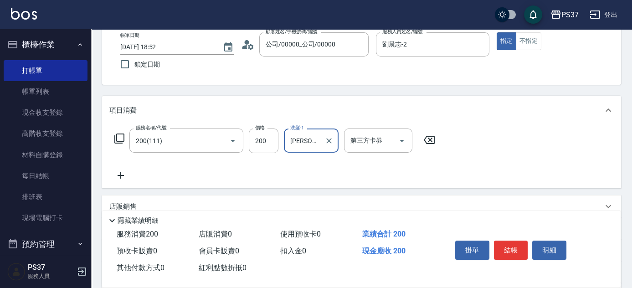
scroll to position [82, 0]
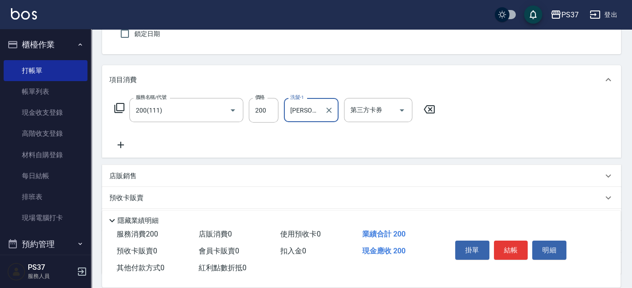
click at [123, 140] on icon at bounding box center [120, 144] width 23 height 11
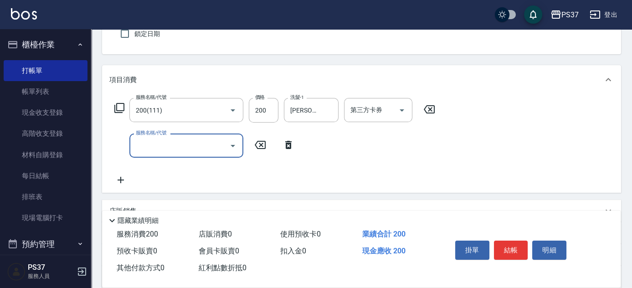
click at [168, 146] on input "服務名稱/代號" at bounding box center [179, 146] width 92 height 16
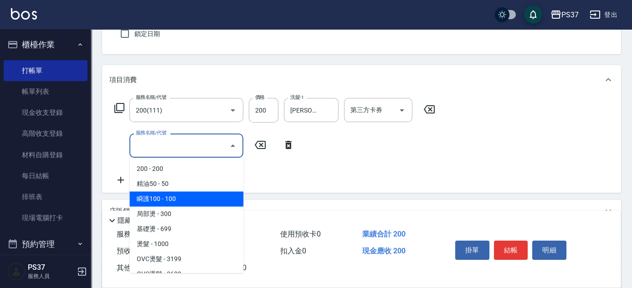
click at [192, 195] on span "瞬護100 - 100" at bounding box center [186, 198] width 114 height 15
type input "瞬護100(113)"
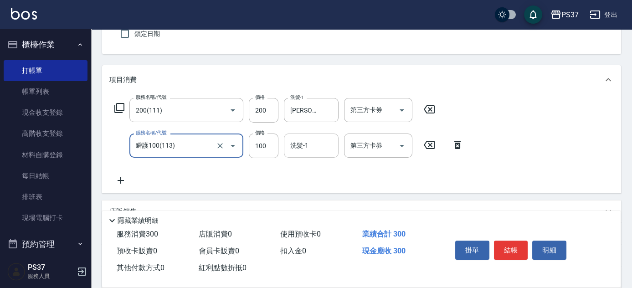
click at [309, 149] on input "洗髮-1" at bounding box center [311, 146] width 46 height 16
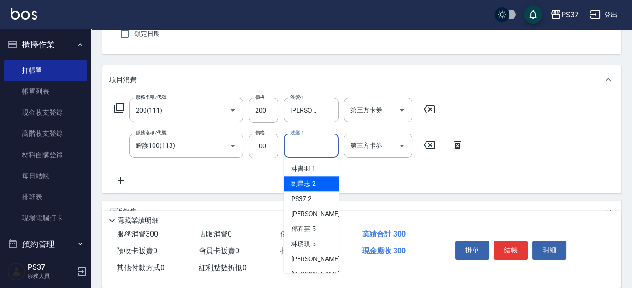
click at [311, 180] on span "劉晨志 -2" at bounding box center [303, 184] width 25 height 10
type input "劉晨志-2"
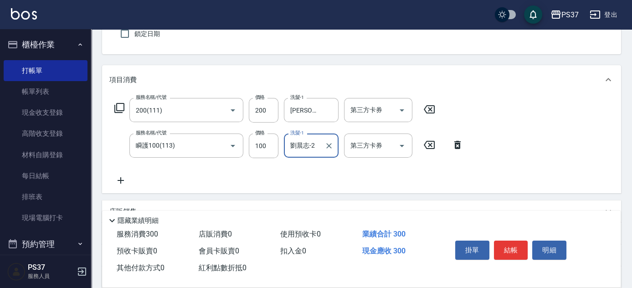
click at [126, 179] on icon at bounding box center [120, 180] width 23 height 11
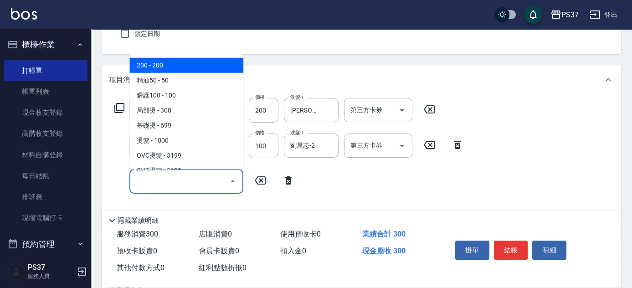
click at [170, 177] on input "服務名稱/代號" at bounding box center [179, 181] width 92 height 16
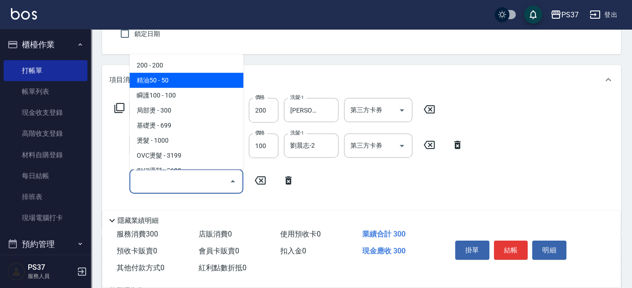
click at [210, 77] on span "精油50 - 50" at bounding box center [186, 80] width 114 height 15
type input "精油50(112)"
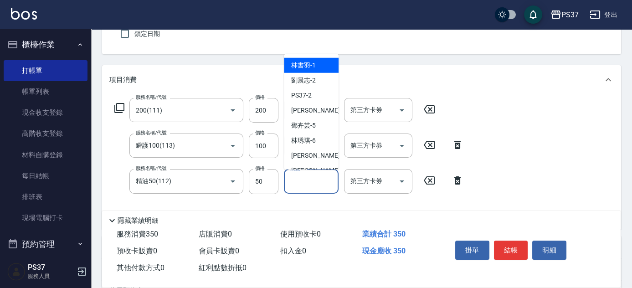
click at [303, 182] on input "洗髮-1" at bounding box center [311, 181] width 46 height 16
click at [317, 78] on div "劉晨志 -2" at bounding box center [311, 80] width 55 height 15
type input "劉晨志-2"
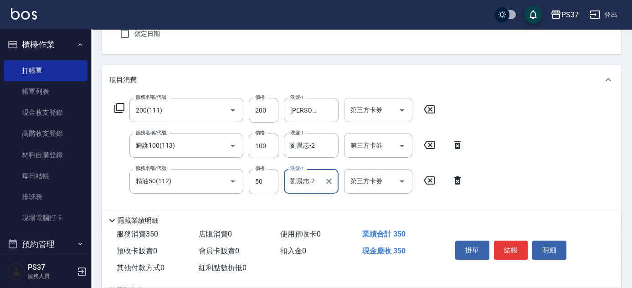
drag, startPoint x: 397, startPoint y: 111, endPoint x: 395, endPoint y: 117, distance: 6.2
click at [397, 111] on icon "Open" at bounding box center [401, 110] width 11 height 11
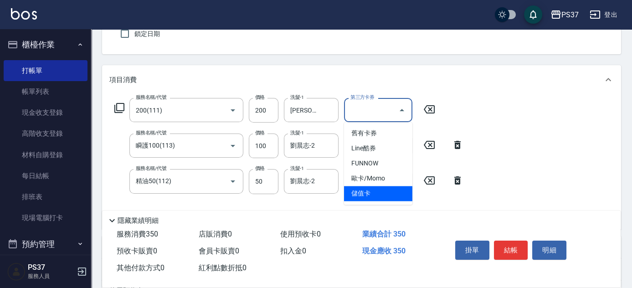
click at [381, 193] on span "儲值卡" at bounding box center [378, 193] width 68 height 15
type input "儲值卡"
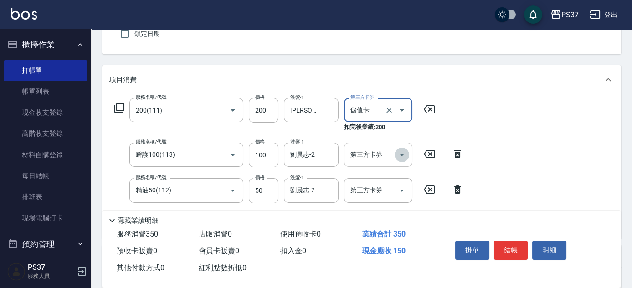
click at [400, 156] on icon "Open" at bounding box center [401, 154] width 11 height 11
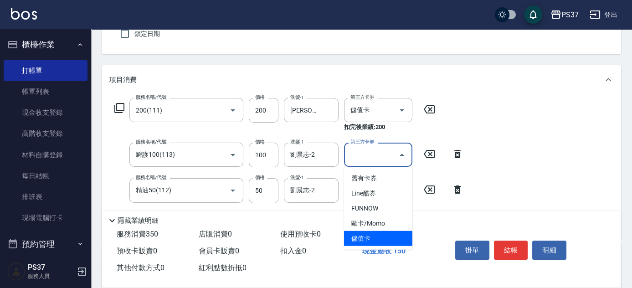
click at [384, 236] on span "儲值卡" at bounding box center [378, 238] width 68 height 15
type input "儲值卡"
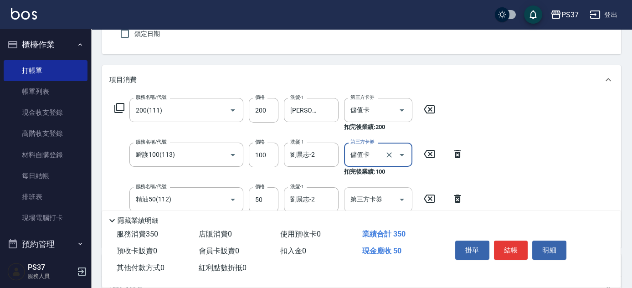
click at [407, 194] on icon "Open" at bounding box center [401, 199] width 11 height 11
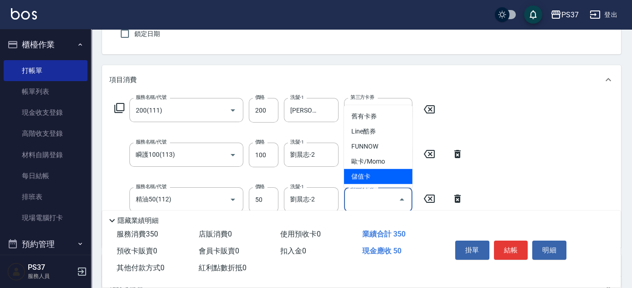
click at [381, 170] on span "儲值卡" at bounding box center [378, 176] width 68 height 15
type input "儲值卡"
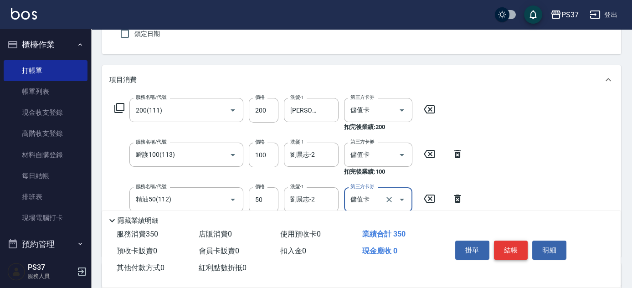
click at [511, 249] on button "結帳" at bounding box center [511, 250] width 34 height 19
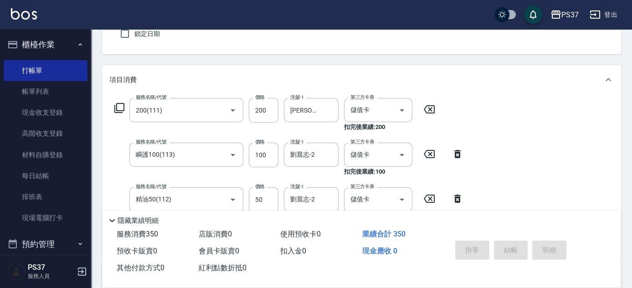
type input "[DATE] 18:53"
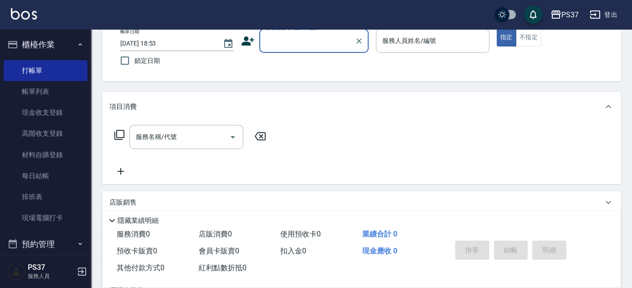
scroll to position [0, 0]
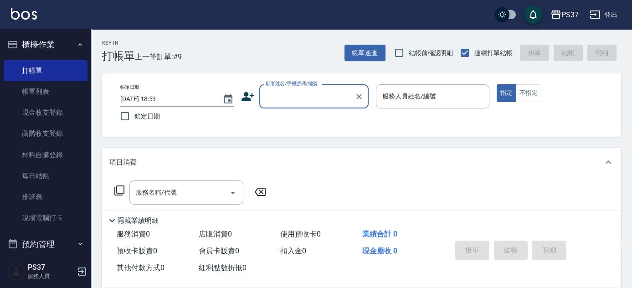
click at [313, 99] on input "顧客姓名/手機號碼/編號" at bounding box center [306, 96] width 87 height 16
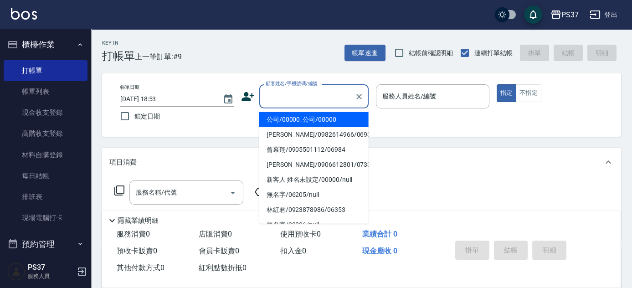
click at [315, 115] on li "公司/00000_公司/00000" at bounding box center [313, 119] width 109 height 15
type input "公司/00000_公司/00000"
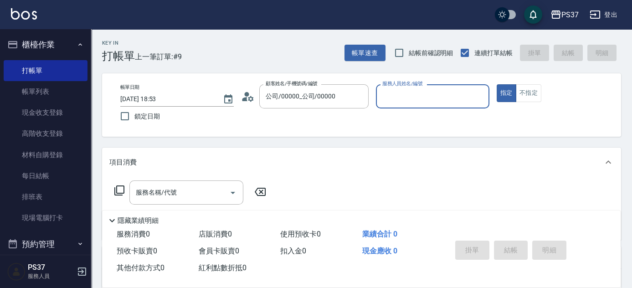
click at [416, 94] on input "服務人員姓名/編號" at bounding box center [432, 96] width 105 height 16
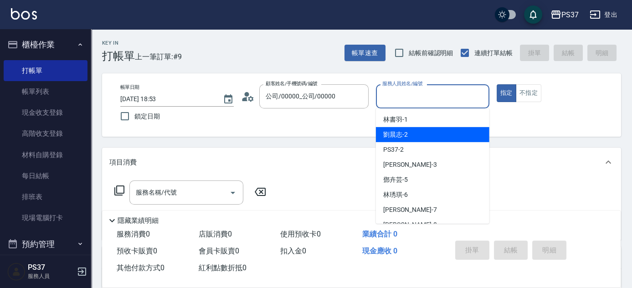
click at [416, 132] on div "劉晨志 -2" at bounding box center [432, 134] width 113 height 15
type input "劉晨志-2"
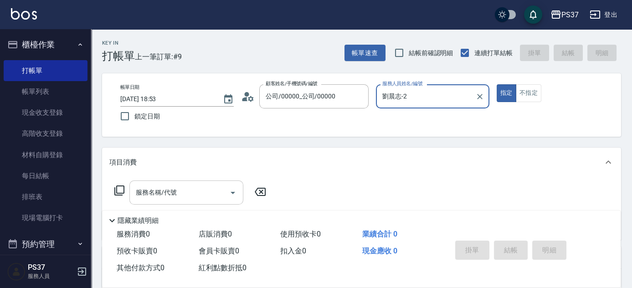
click at [189, 191] on input "服務名稱/代號" at bounding box center [179, 192] width 92 height 16
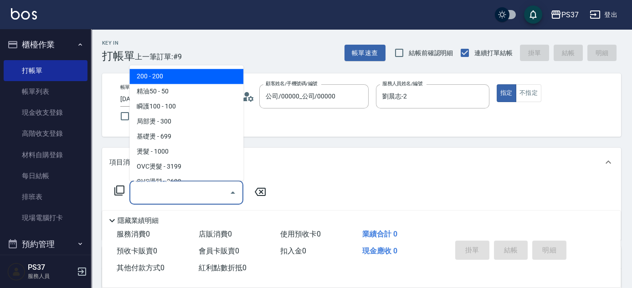
click at [181, 75] on span "200 - 200" at bounding box center [186, 76] width 114 height 15
type input "200(111)"
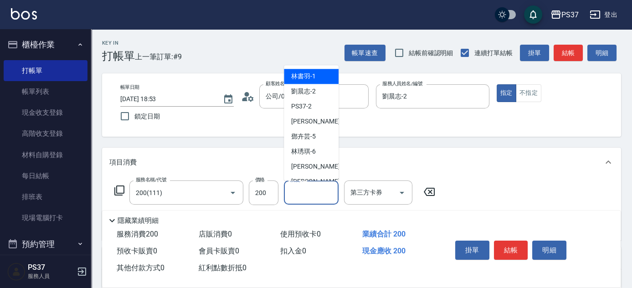
click at [313, 195] on input "洗髮-1" at bounding box center [311, 192] width 46 height 16
drag, startPoint x: 312, startPoint y: 88, endPoint x: 282, endPoint y: 110, distance: 36.9
click at [312, 89] on span "劉晨志 -2" at bounding box center [303, 92] width 25 height 10
type input "劉晨志-2"
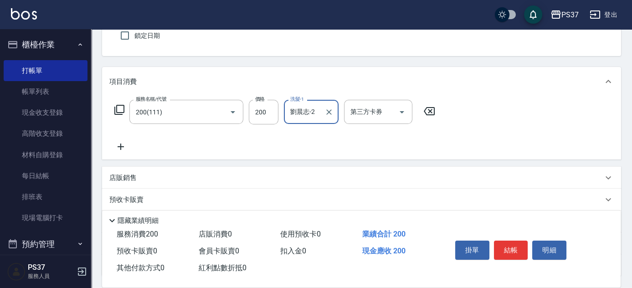
scroll to position [82, 0]
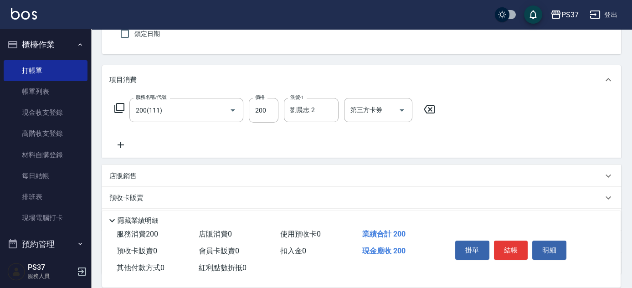
click at [115, 142] on icon at bounding box center [120, 144] width 23 height 11
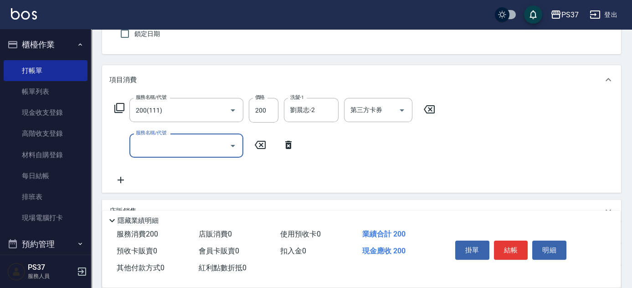
click at [149, 149] on input "服務名稱/代號" at bounding box center [179, 146] width 92 height 16
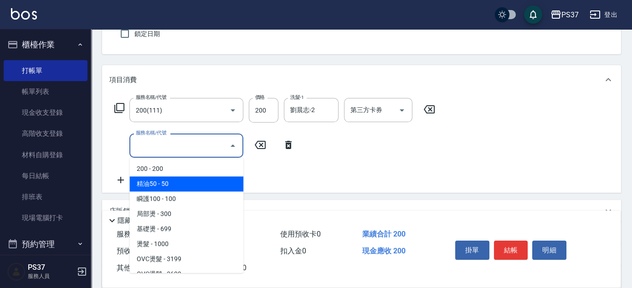
click at [167, 182] on span "精油50 - 50" at bounding box center [186, 183] width 114 height 15
type input "精油50(112)"
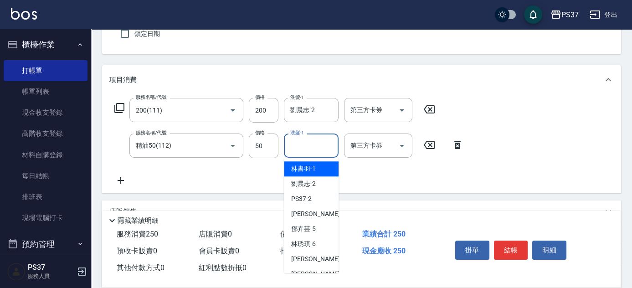
click at [307, 145] on input "洗髮-1" at bounding box center [311, 146] width 46 height 16
click at [313, 184] on span "劉晨志 -2" at bounding box center [303, 184] width 25 height 10
type input "劉晨志-2"
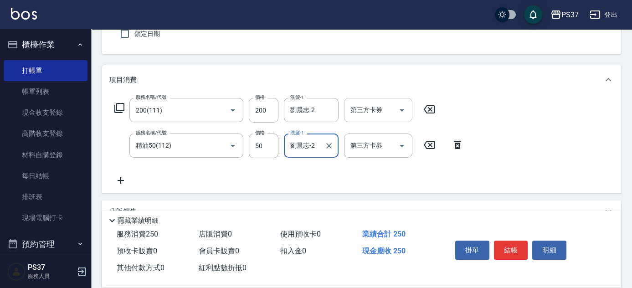
click at [404, 111] on icon "Open" at bounding box center [401, 110] width 11 height 11
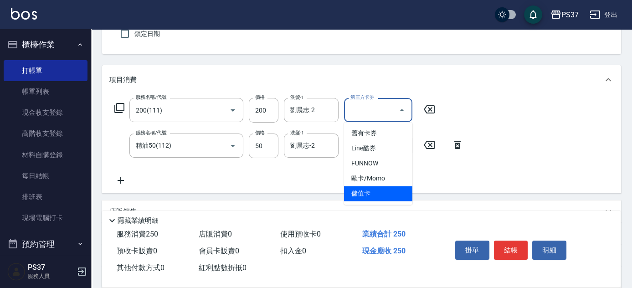
click at [390, 191] on span "儲值卡" at bounding box center [378, 193] width 68 height 15
type input "儲值卡"
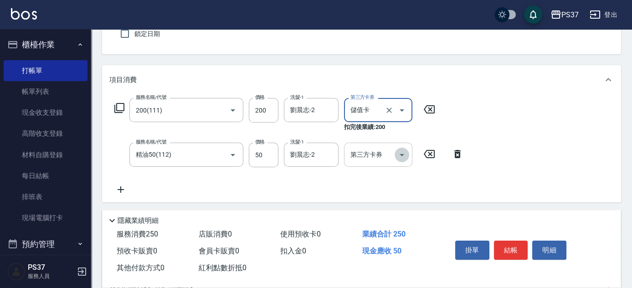
click at [402, 159] on icon "Open" at bounding box center [401, 154] width 11 height 11
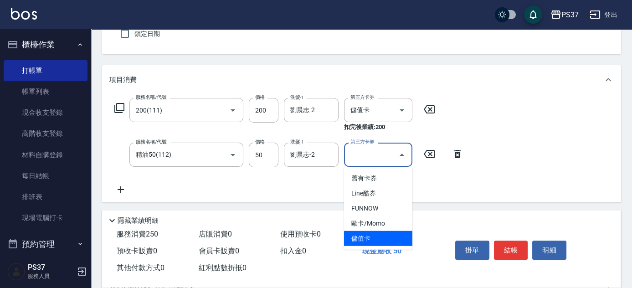
click at [397, 236] on span "儲值卡" at bounding box center [378, 238] width 68 height 15
type input "儲值卡"
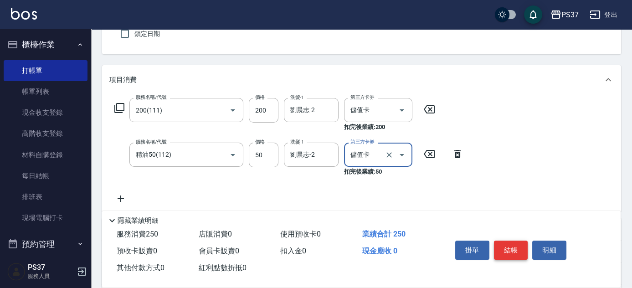
click at [505, 242] on button "結帳" at bounding box center [511, 250] width 34 height 19
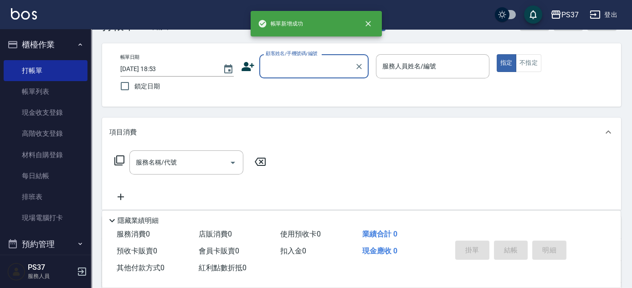
scroll to position [0, 0]
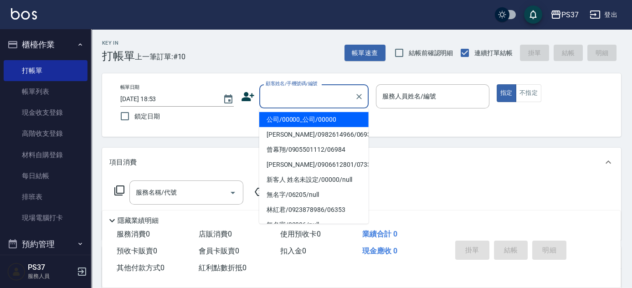
click at [327, 92] on input "顧客姓名/手機號碼/編號" at bounding box center [306, 96] width 87 height 16
click at [315, 113] on li "公司/00000_公司/00000" at bounding box center [313, 119] width 109 height 15
type input "公司/00000_公司/00000"
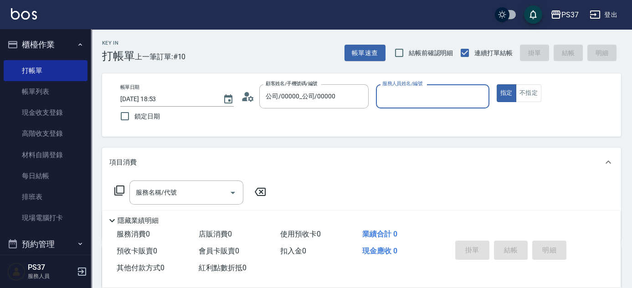
click at [395, 103] on input "服務人員姓名/編號" at bounding box center [432, 96] width 105 height 16
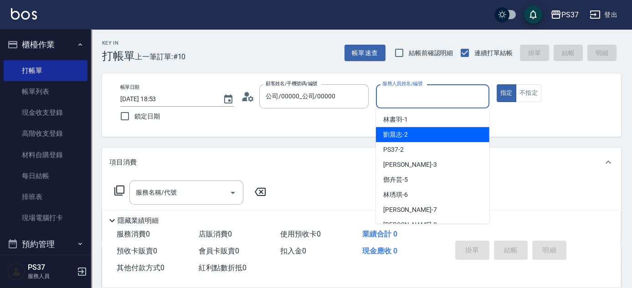
click at [404, 134] on span "劉晨志 -2" at bounding box center [395, 135] width 25 height 10
type input "劉晨志-2"
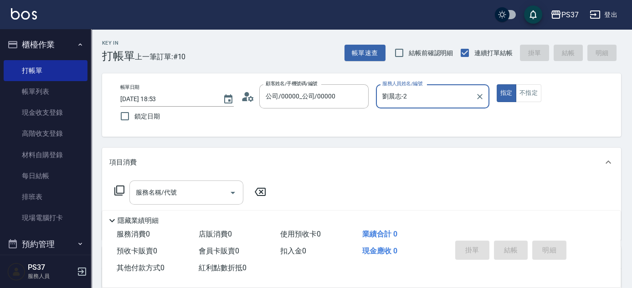
click at [192, 191] on input "服務名稱/代號" at bounding box center [179, 192] width 92 height 16
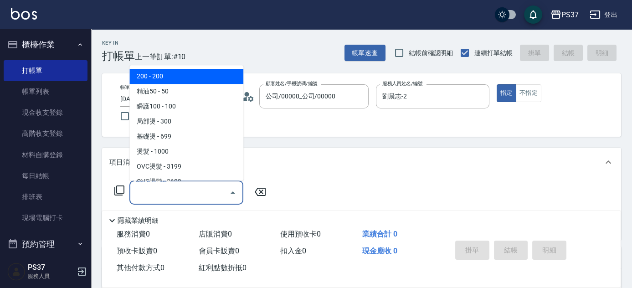
click at [177, 74] on span "200 - 200" at bounding box center [186, 76] width 114 height 15
type input "200(111)"
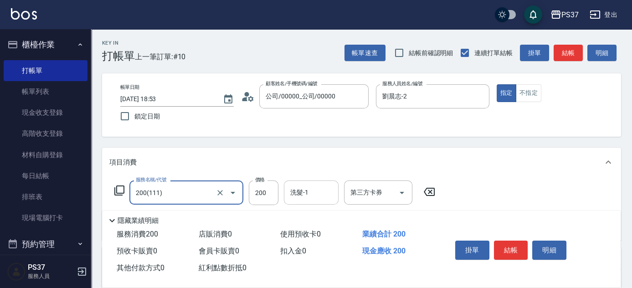
click at [316, 191] on input "洗髮-1" at bounding box center [311, 192] width 46 height 16
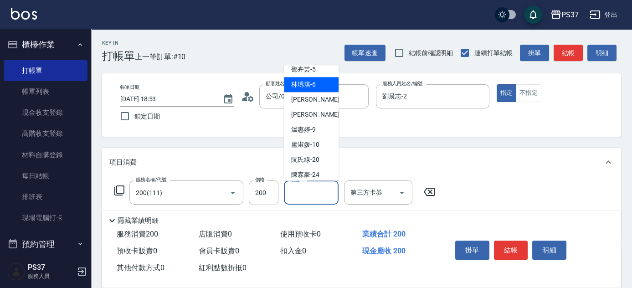
scroll to position [124, 0]
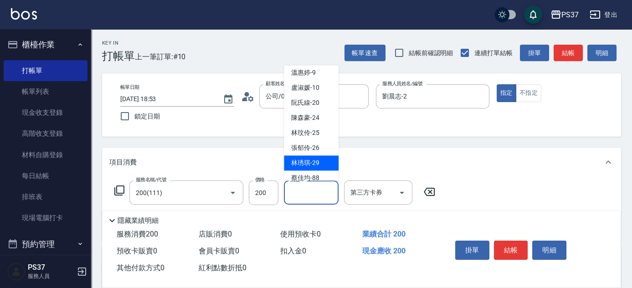
click at [307, 168] on div "[PERSON_NAME]-29" at bounding box center [311, 163] width 55 height 15
type input "[PERSON_NAME]-29"
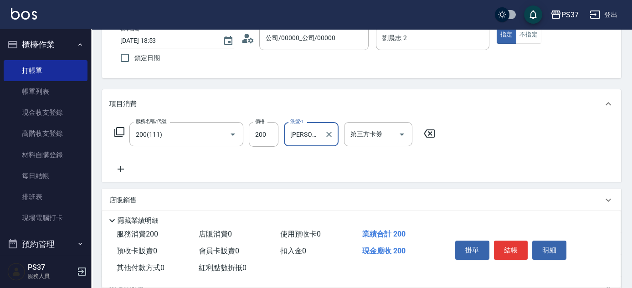
scroll to position [82, 0]
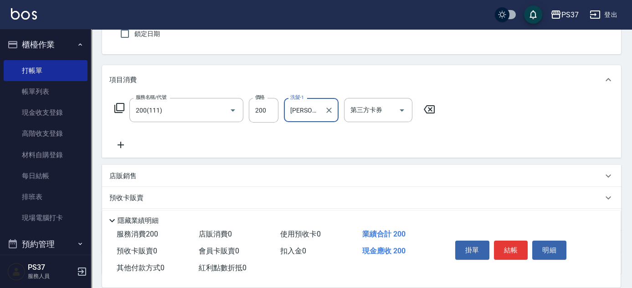
click at [123, 144] on icon at bounding box center [121, 145] width 6 height 6
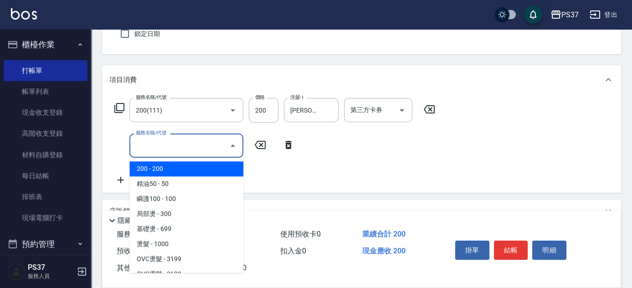
click at [154, 148] on input "服務名稱/代號" at bounding box center [179, 146] width 92 height 16
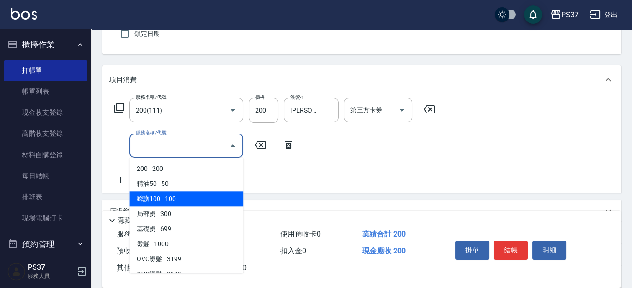
click at [181, 202] on span "瞬護100 - 100" at bounding box center [186, 198] width 114 height 15
type input "瞬護100(113)"
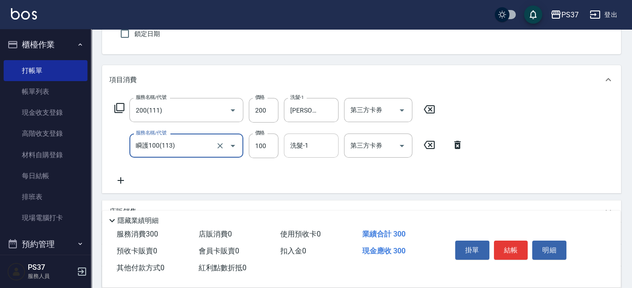
click at [298, 153] on input "洗髮-1" at bounding box center [311, 146] width 46 height 16
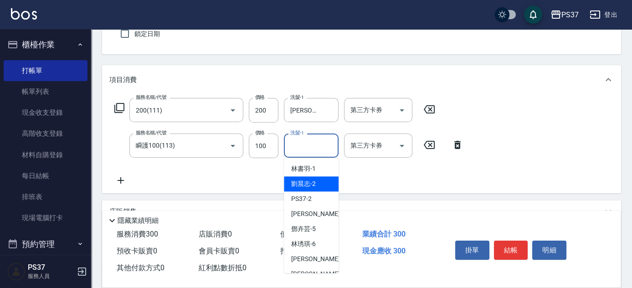
click at [305, 183] on span "劉晨志 -2" at bounding box center [303, 184] width 25 height 10
type input "劉晨志-2"
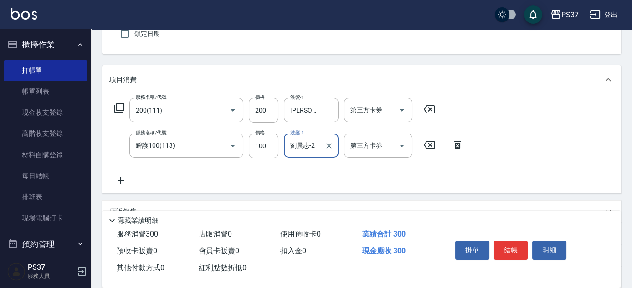
click at [116, 175] on icon at bounding box center [120, 180] width 23 height 11
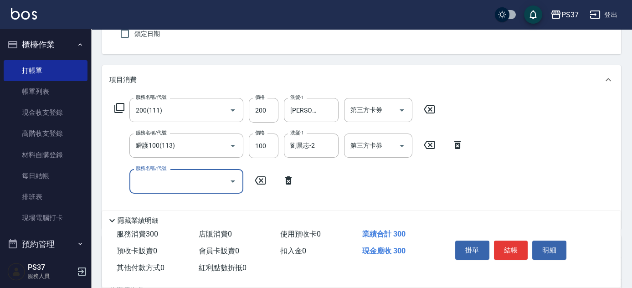
click at [179, 185] on input "服務名稱/代號" at bounding box center [179, 181] width 92 height 16
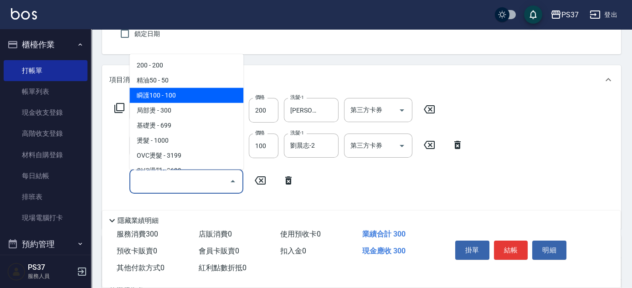
click at [193, 84] on span "精油50 - 50" at bounding box center [186, 80] width 114 height 15
type input "精油50(112)"
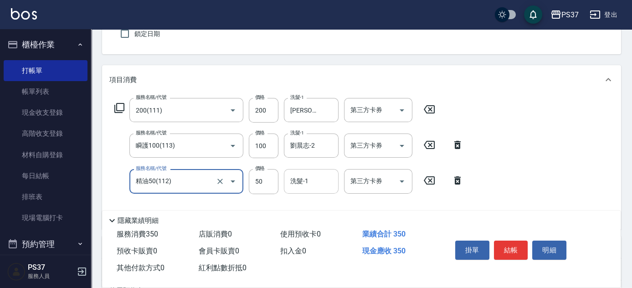
click at [321, 180] on input "洗髮-1" at bounding box center [311, 181] width 46 height 16
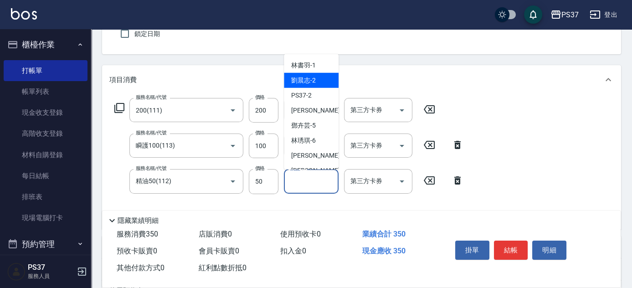
click at [312, 82] on span "劉晨志 -2" at bounding box center [303, 81] width 25 height 10
type input "劉晨志-2"
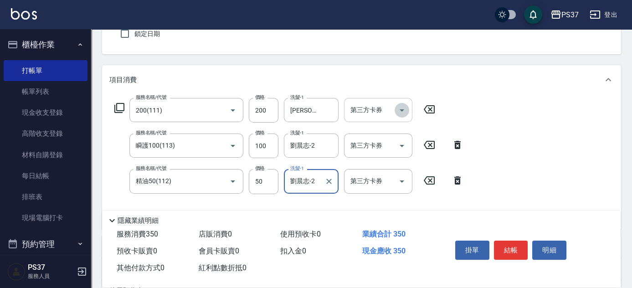
click at [402, 110] on icon "Open" at bounding box center [401, 110] width 5 height 2
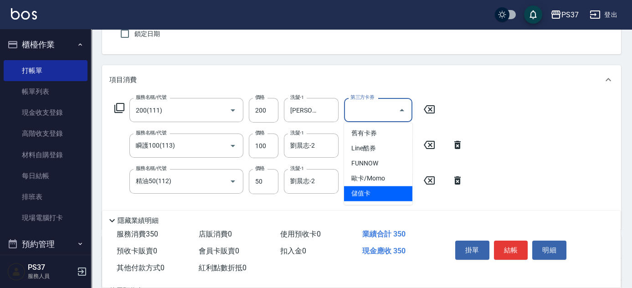
click at [398, 200] on span "儲值卡" at bounding box center [378, 193] width 68 height 15
type input "儲值卡"
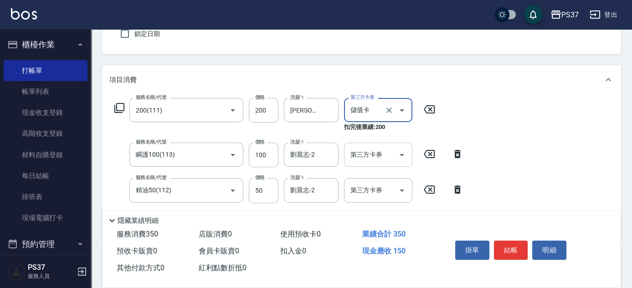
click at [400, 154] on icon "Open" at bounding box center [401, 154] width 11 height 11
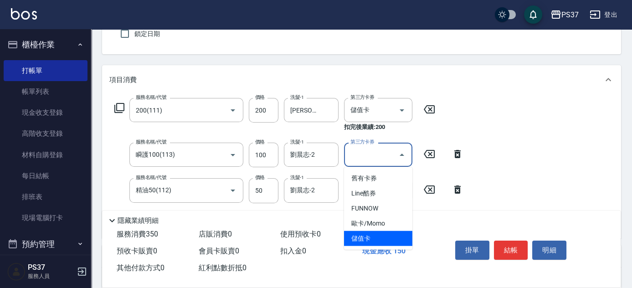
click at [380, 237] on span "儲值卡" at bounding box center [378, 238] width 68 height 15
type input "儲值卡"
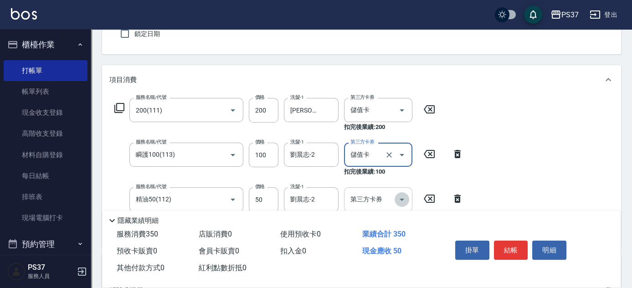
click at [405, 196] on icon "Open" at bounding box center [401, 199] width 11 height 11
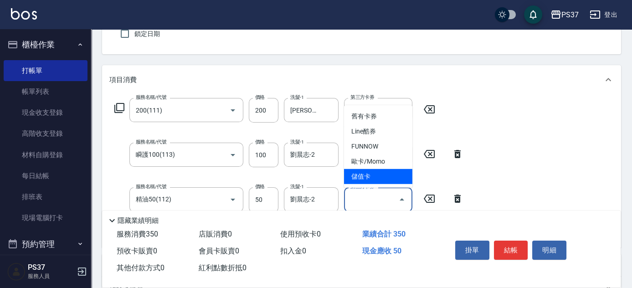
click at [389, 173] on span "儲值卡" at bounding box center [378, 176] width 68 height 15
type input "儲值卡"
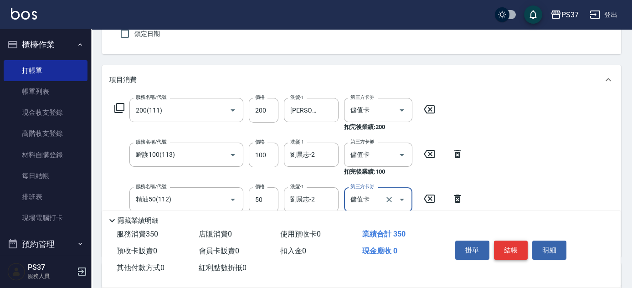
click at [505, 248] on button "結帳" at bounding box center [511, 250] width 34 height 19
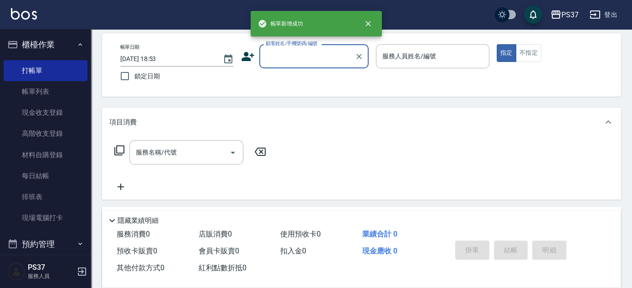
scroll to position [0, 0]
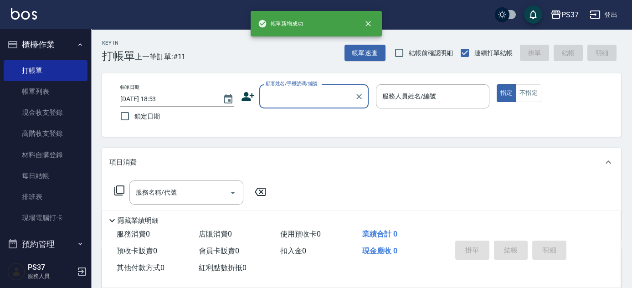
click at [312, 103] on input "顧客姓名/手機號碼/編號" at bounding box center [306, 96] width 87 height 16
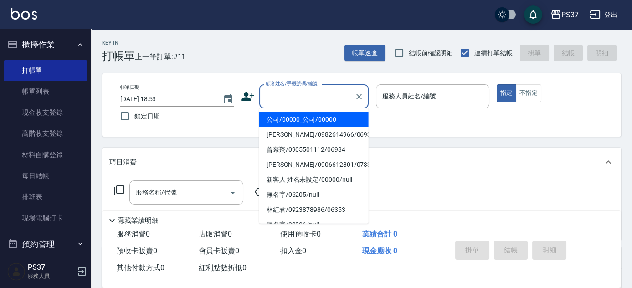
click at [315, 120] on li "公司/00000_公司/00000" at bounding box center [313, 119] width 109 height 15
type input "公司/00000_公司/00000"
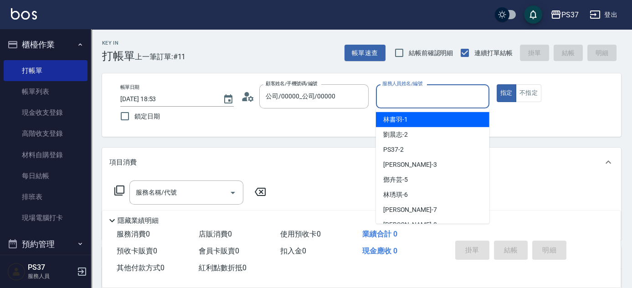
click at [403, 95] on input "服務人員姓名/編號" at bounding box center [432, 96] width 105 height 16
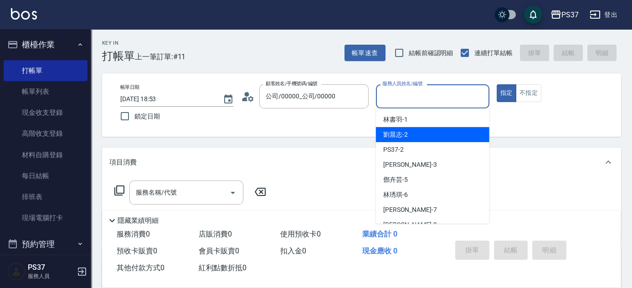
click at [414, 136] on div "劉晨志 -2" at bounding box center [432, 134] width 113 height 15
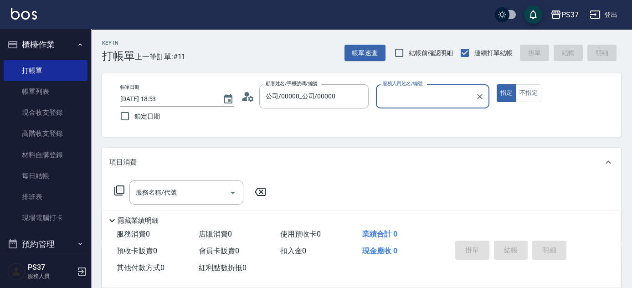
type input "劉晨志-2"
click at [206, 193] on input "服務名稱/代號" at bounding box center [179, 192] width 92 height 16
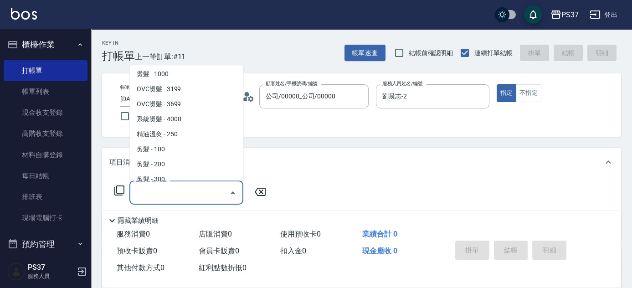
scroll to position [248, 0]
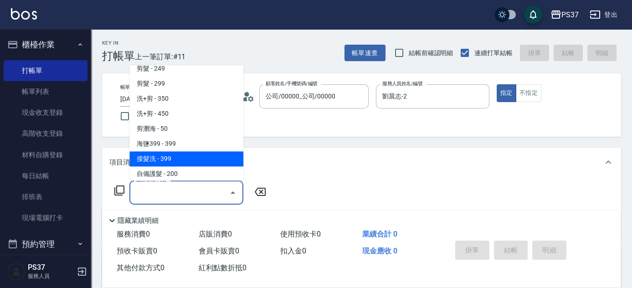
click at [188, 154] on span "接髮洗 - 399" at bounding box center [186, 159] width 114 height 15
type input "接髮洗(399)"
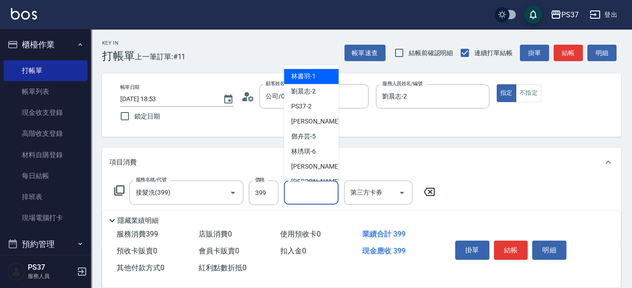
click at [306, 194] on input "洗髮-1" at bounding box center [311, 192] width 46 height 16
click at [310, 73] on span "林書羽 -1" at bounding box center [303, 77] width 25 height 10
type input "林書羽-1"
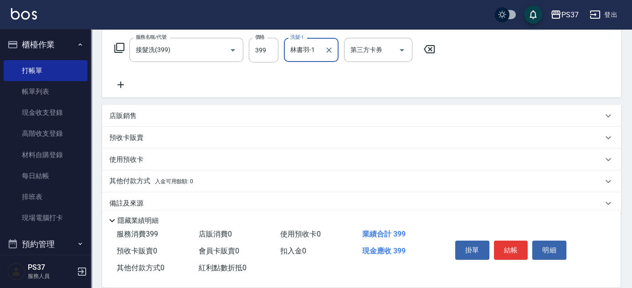
scroll to position [155, 0]
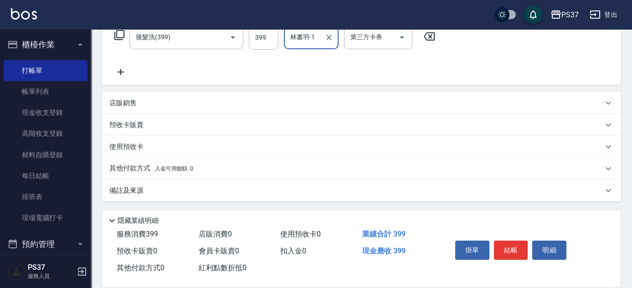
click at [118, 73] on icon at bounding box center [120, 72] width 23 height 11
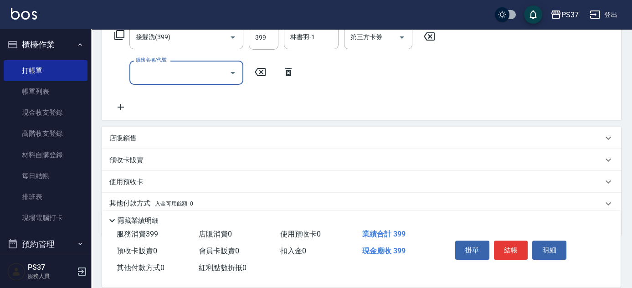
click at [155, 75] on input "服務名稱/代號" at bounding box center [179, 73] width 92 height 16
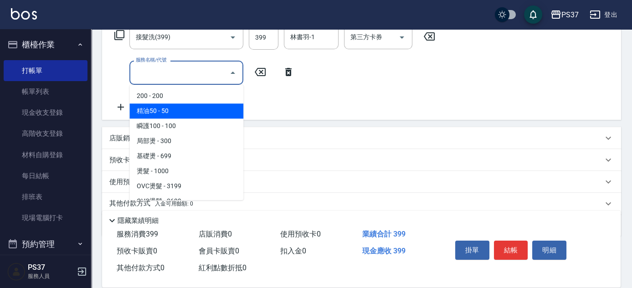
click at [172, 109] on span "精油50 - 50" at bounding box center [186, 110] width 114 height 15
type input "精油50(112)"
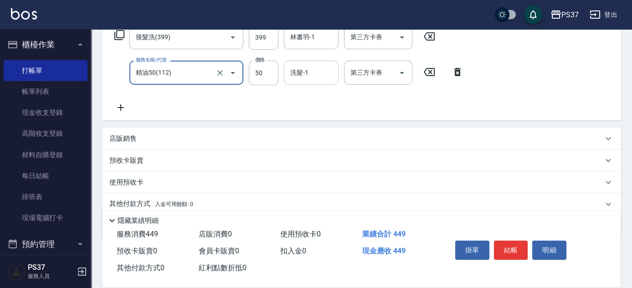
click at [300, 72] on div "洗髮-1 洗髮-1" at bounding box center [311, 73] width 55 height 24
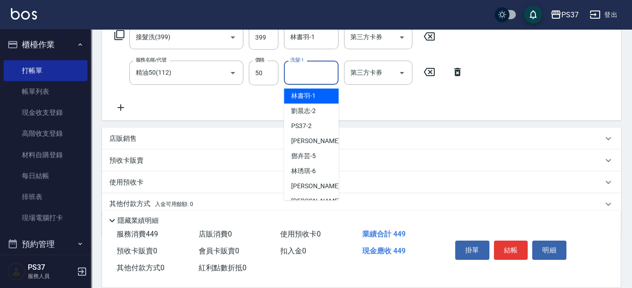
click at [306, 97] on span "林書羽 -1" at bounding box center [303, 96] width 25 height 10
type input "林書羽-1"
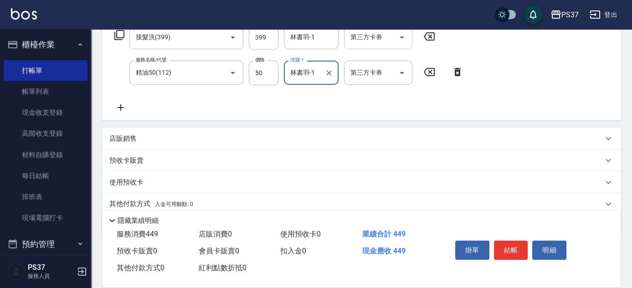
click at [403, 42] on icon "Open" at bounding box center [401, 37] width 11 height 11
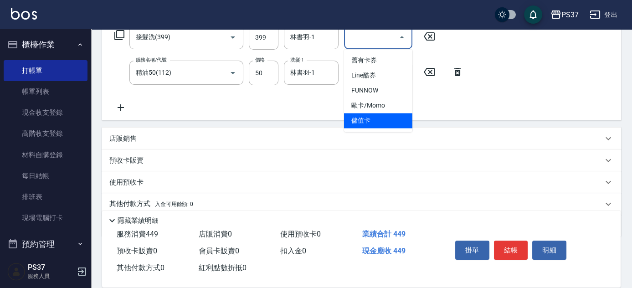
click at [378, 116] on span "儲值卡" at bounding box center [378, 120] width 68 height 15
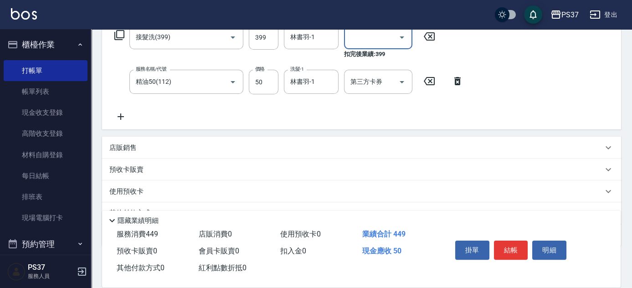
type input "儲值卡"
click at [397, 83] on icon "Open" at bounding box center [401, 82] width 11 height 11
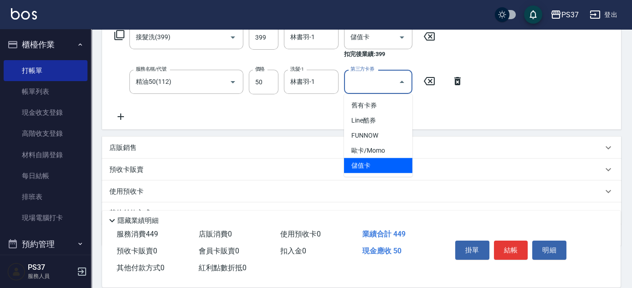
click at [383, 165] on span "儲值卡" at bounding box center [378, 165] width 68 height 15
type input "儲值卡"
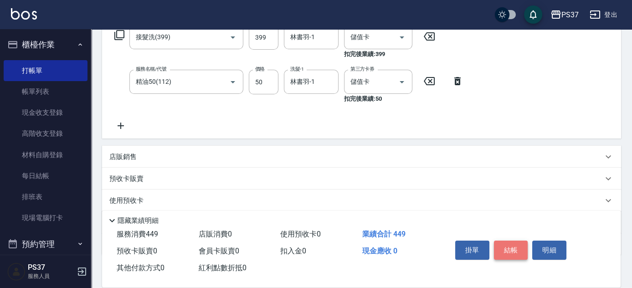
click at [512, 247] on button "結帳" at bounding box center [511, 250] width 34 height 19
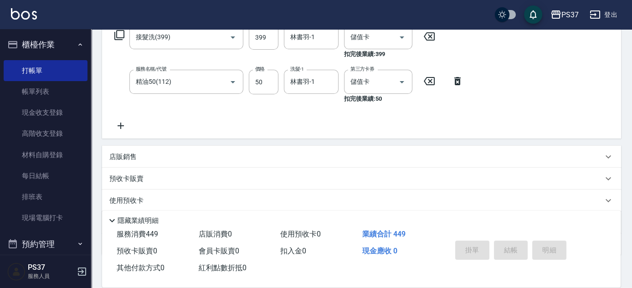
type input "[DATE] 18:54"
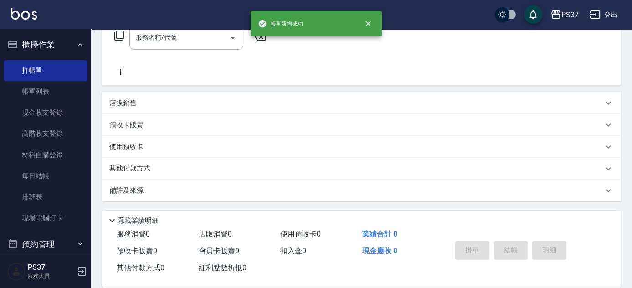
scroll to position [0, 0]
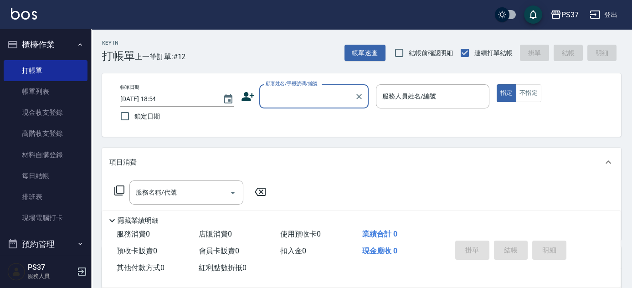
click at [303, 98] on input "顧客姓名/手機號碼/編號" at bounding box center [306, 96] width 87 height 16
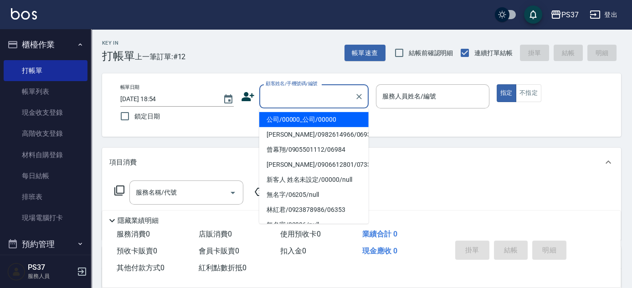
click at [299, 120] on li "公司/00000_公司/00000" at bounding box center [313, 119] width 109 height 15
type input "公司/00000_公司/00000"
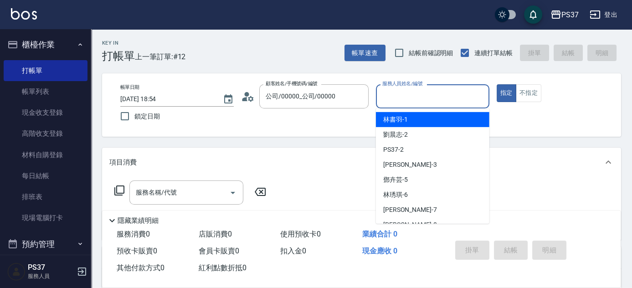
click at [394, 99] on input "服務人員姓名/編號" at bounding box center [432, 96] width 105 height 16
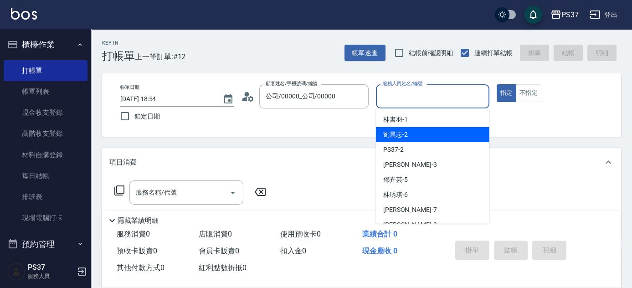
scroll to position [41, 0]
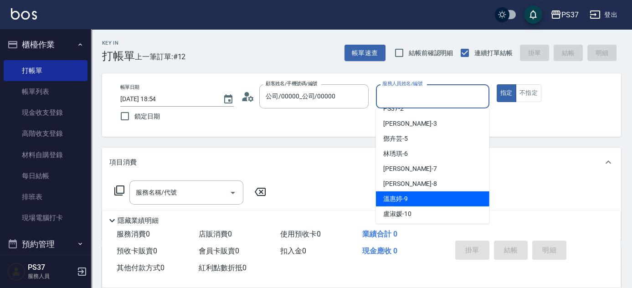
click at [415, 200] on div "溫惠婷 -9" at bounding box center [432, 198] width 113 height 15
type input "溫惠婷-9"
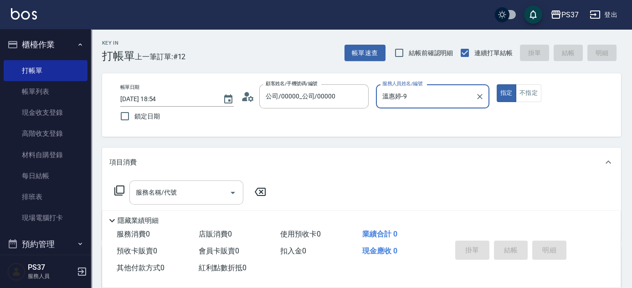
click at [204, 191] on input "服務名稱/代號" at bounding box center [179, 192] width 92 height 16
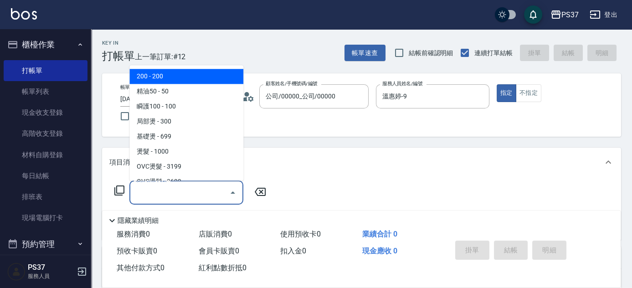
click at [183, 83] on span "200 - 200" at bounding box center [186, 76] width 114 height 15
type input "200(111)"
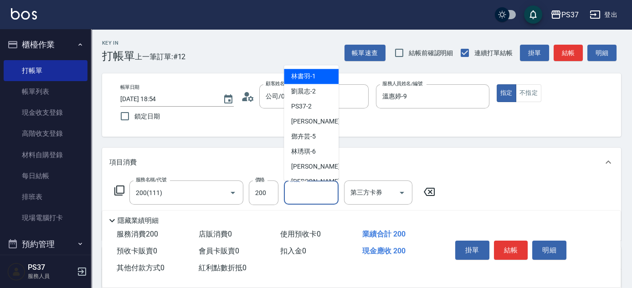
click at [301, 195] on input "洗髮-1" at bounding box center [311, 192] width 46 height 16
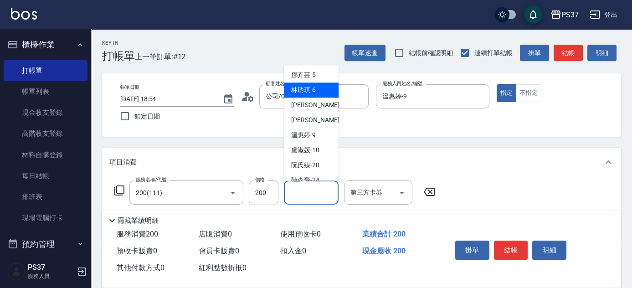
scroll to position [124, 0]
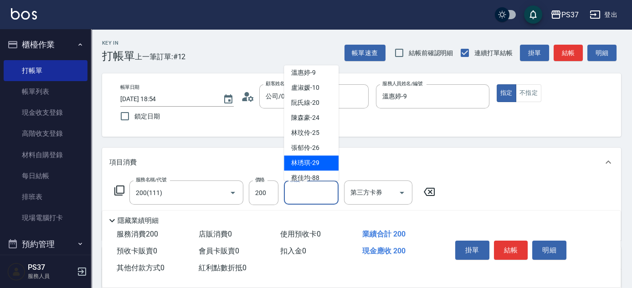
click at [305, 162] on span "[PERSON_NAME]-29" at bounding box center [305, 164] width 28 height 10
type input "[PERSON_NAME]-29"
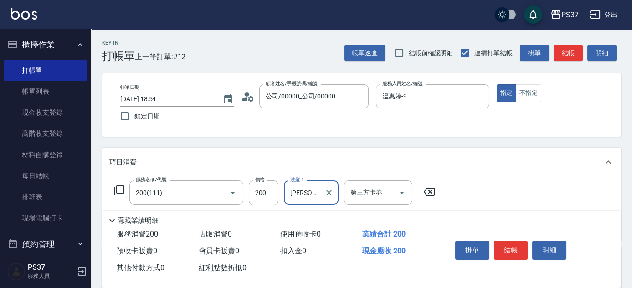
scroll to position [82, 0]
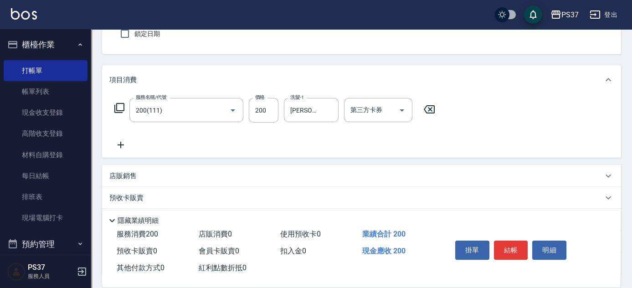
click at [119, 144] on icon at bounding box center [120, 144] width 23 height 11
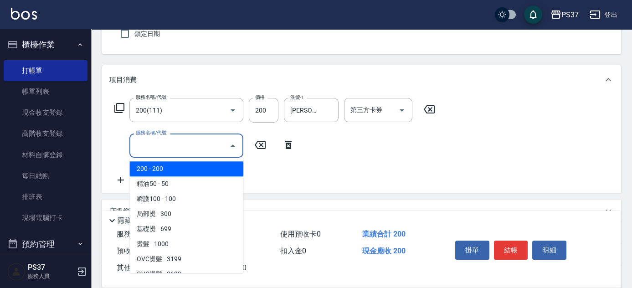
click at [143, 145] on input "服務名稱/代號" at bounding box center [179, 146] width 92 height 16
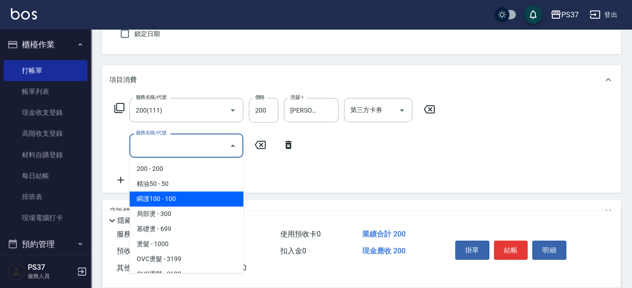
click at [177, 197] on span "瞬護100 - 100" at bounding box center [186, 198] width 114 height 15
type input "瞬護100(113)"
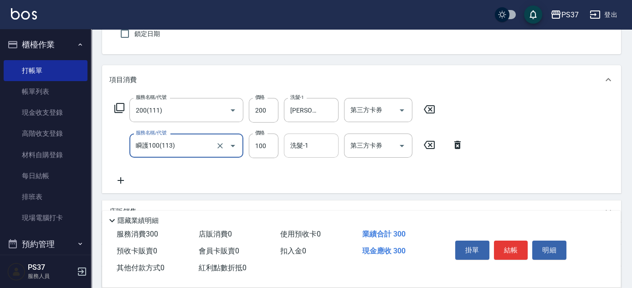
click at [302, 148] on input "洗髮-1" at bounding box center [311, 146] width 46 height 16
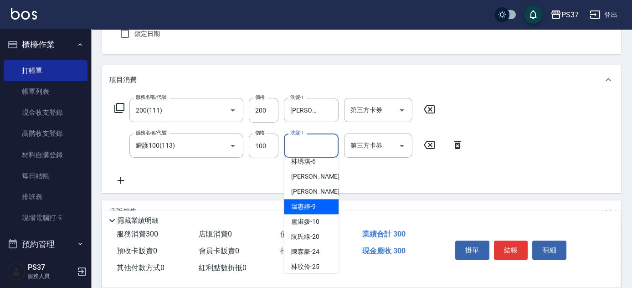
click at [312, 205] on span "溫惠婷 -9" at bounding box center [303, 207] width 25 height 10
type input "溫惠婷-9"
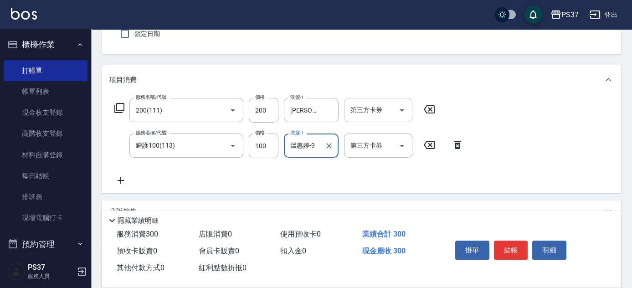
click at [403, 116] on button "Open" at bounding box center [401, 110] width 15 height 15
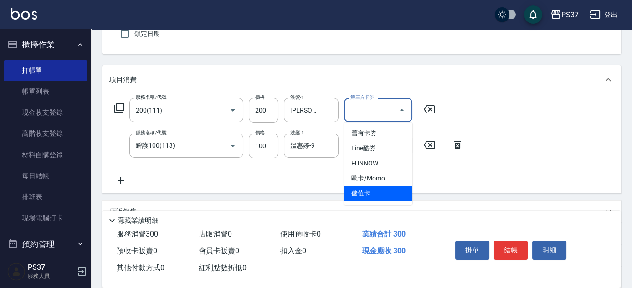
click at [375, 198] on span "儲值卡" at bounding box center [378, 193] width 68 height 15
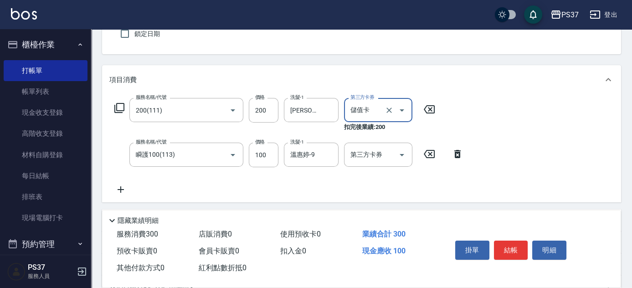
type input "儲值卡"
click at [408, 153] on button "Open" at bounding box center [401, 155] width 15 height 15
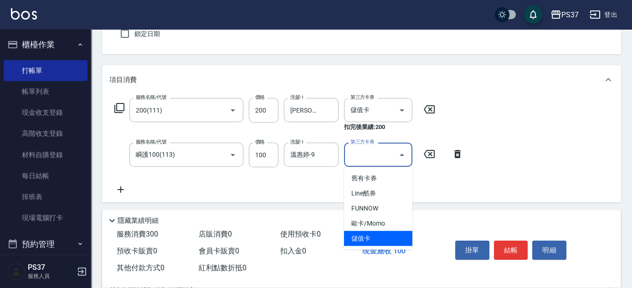
click at [384, 238] on span "儲值卡" at bounding box center [378, 238] width 68 height 15
type input "儲值卡"
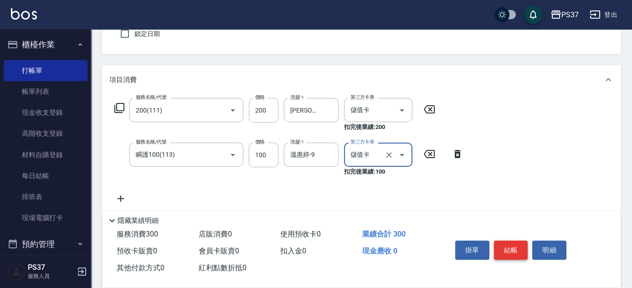
click at [507, 247] on button "結帳" at bounding box center [511, 250] width 34 height 19
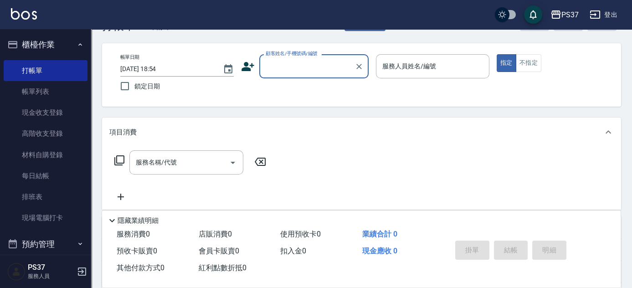
scroll to position [0, 0]
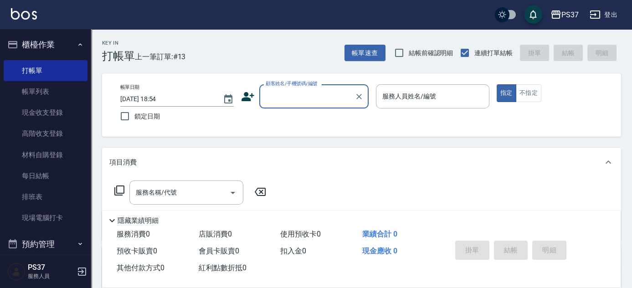
click at [301, 112] on div "帳單日期 [DATE] 18:54 鎖定日期 顧客姓名/手機號碼/編號 顧客姓名/手機號碼/編號 服務人員姓名/編號 服務人員姓名/編號 指定 不指定" at bounding box center [361, 104] width 497 height 41
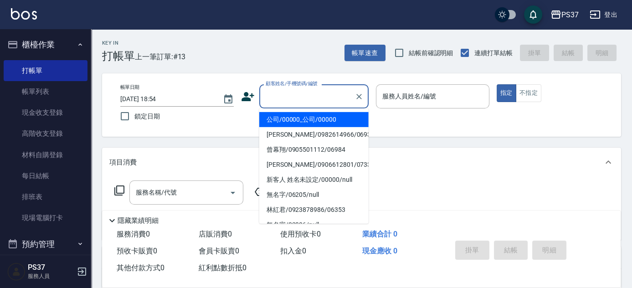
click at [300, 94] on input "顧客姓名/手機號碼/編號" at bounding box center [306, 96] width 87 height 16
click at [297, 113] on li "公司/00000_公司/00000" at bounding box center [313, 119] width 109 height 15
type input "公司/00000_公司/00000"
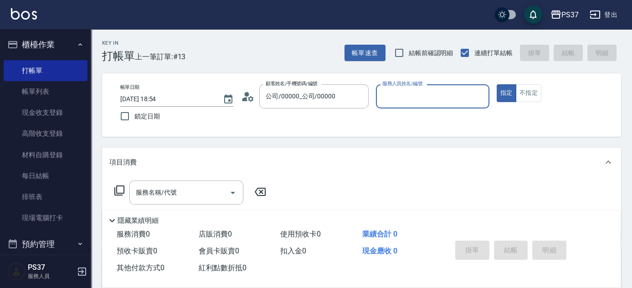
click at [438, 98] on input "服務人員姓名/編號" at bounding box center [432, 96] width 105 height 16
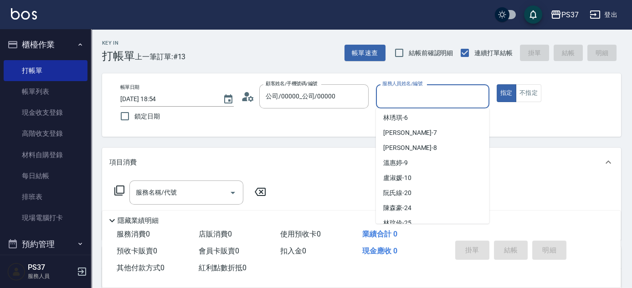
scroll to position [82, 0]
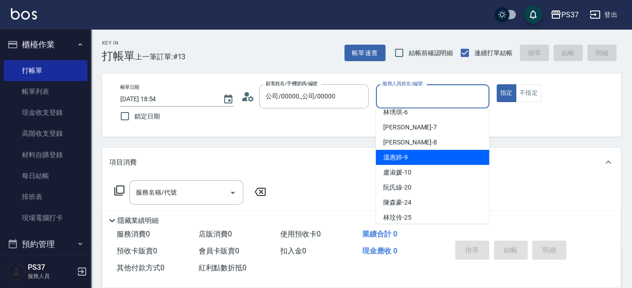
click at [423, 155] on div "溫惠婷 -9" at bounding box center [432, 157] width 113 height 15
type input "溫惠婷-9"
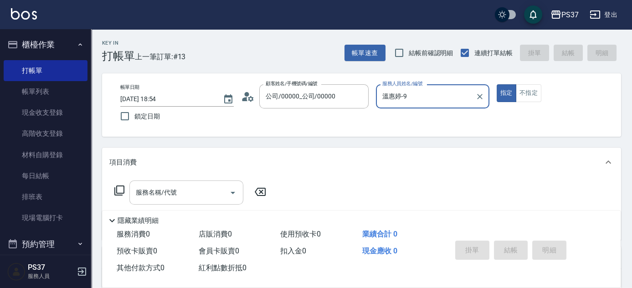
click at [185, 194] on input "服務名稱/代號" at bounding box center [179, 192] width 92 height 16
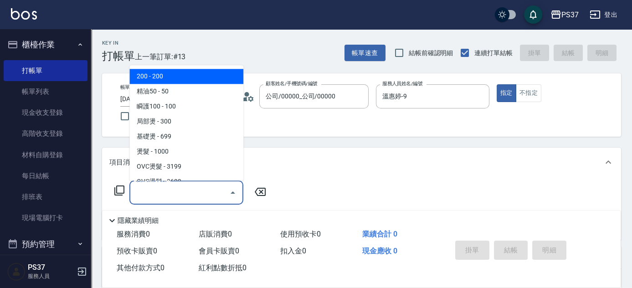
click at [187, 81] on span "200 - 200" at bounding box center [186, 76] width 114 height 15
type input "200(111)"
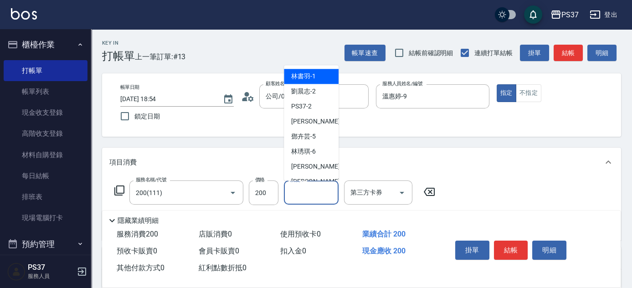
click at [301, 192] on input "洗髮-1" at bounding box center [311, 192] width 46 height 16
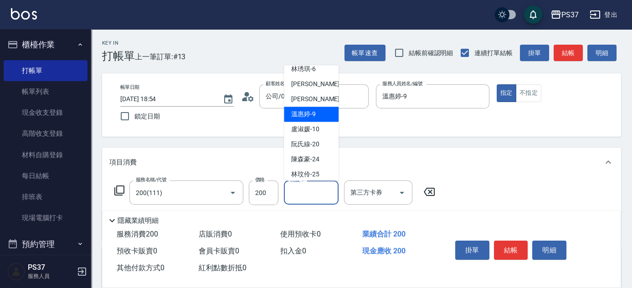
click at [310, 107] on div "溫惠婷 -9" at bounding box center [311, 114] width 55 height 15
type input "溫惠婷-9"
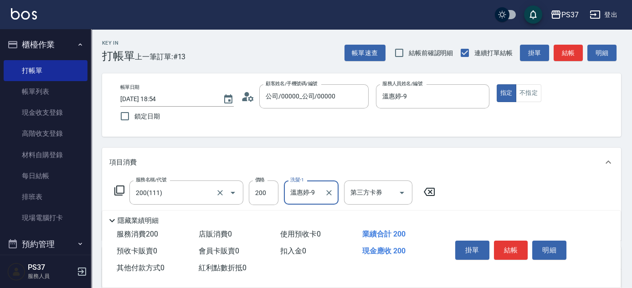
scroll to position [124, 0]
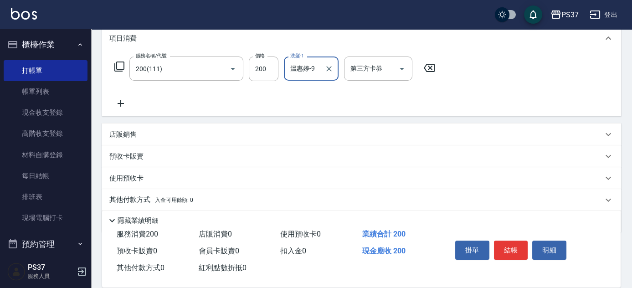
click at [114, 98] on icon at bounding box center [120, 103] width 23 height 11
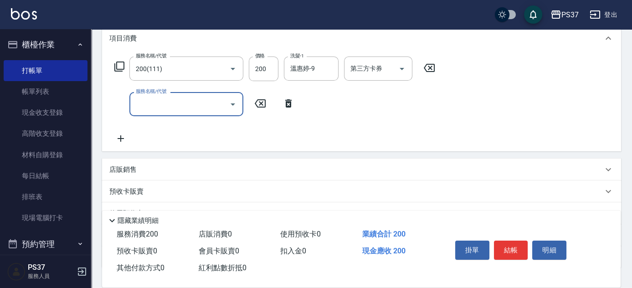
click at [142, 107] on input "服務名稱/代號" at bounding box center [179, 104] width 92 height 16
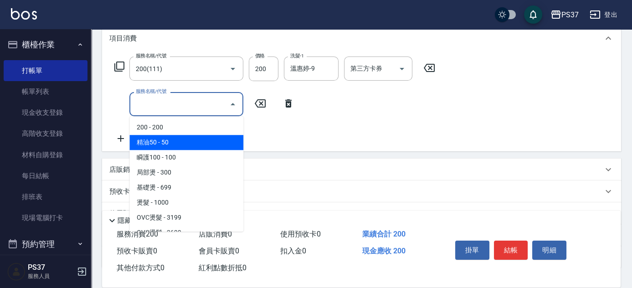
click at [164, 148] on span "精油50 - 50" at bounding box center [186, 142] width 114 height 15
type input "精油50(112)"
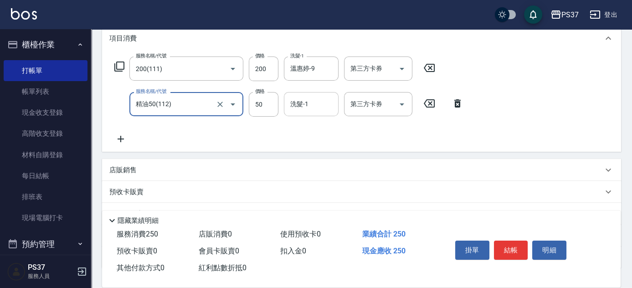
click at [324, 110] on input "洗髮-1" at bounding box center [311, 104] width 46 height 16
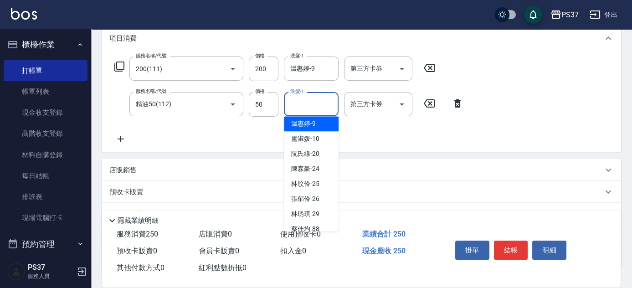
click at [313, 113] on div "洗髮-1" at bounding box center [311, 104] width 55 height 24
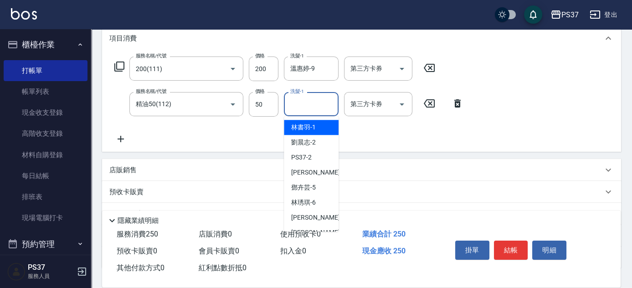
click at [310, 104] on input "洗髮-1" at bounding box center [311, 104] width 46 height 16
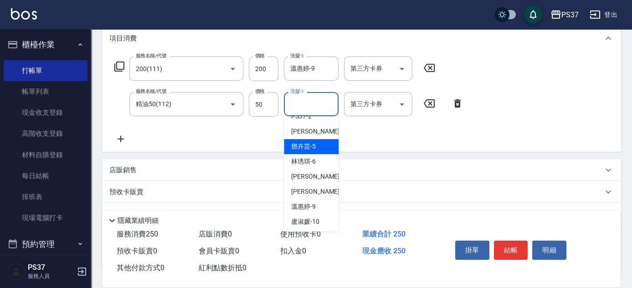
scroll to position [41, 0]
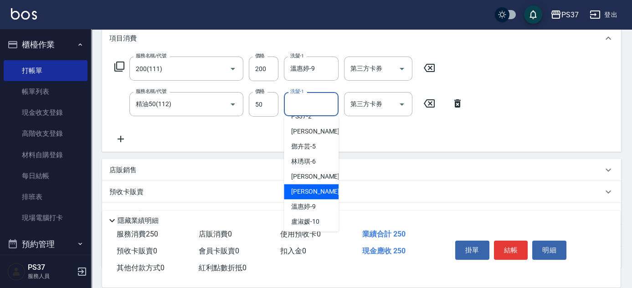
click at [304, 193] on span "[PERSON_NAME]-8" at bounding box center [318, 192] width 54 height 10
type input "[PERSON_NAME]-8"
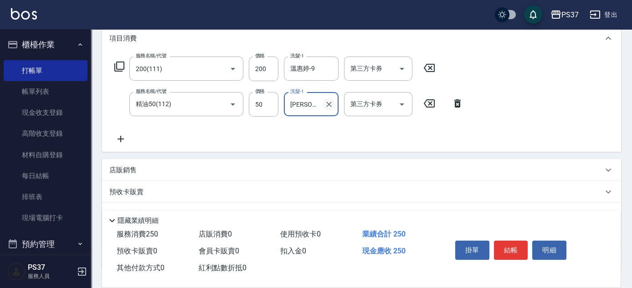
click at [327, 102] on icon "Clear" at bounding box center [328, 104] width 9 height 9
click at [316, 102] on input "洗髮-1" at bounding box center [311, 104] width 46 height 16
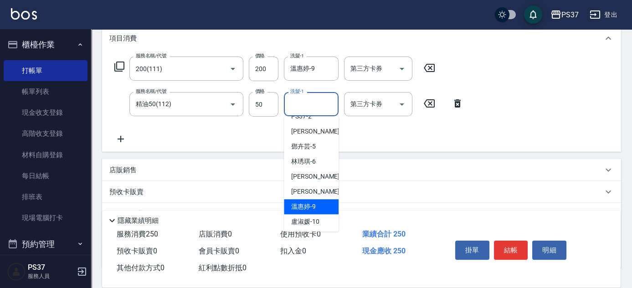
click at [318, 211] on div "溫惠婷 -9" at bounding box center [311, 206] width 55 height 15
type input "溫惠婷-9"
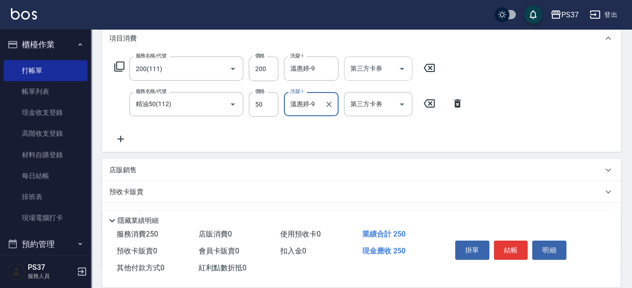
click at [404, 69] on icon "Open" at bounding box center [401, 68] width 11 height 11
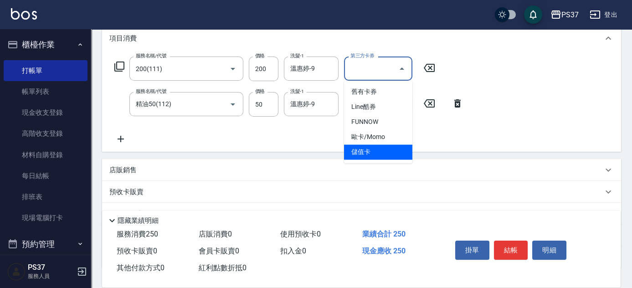
click at [378, 149] on span "儲值卡" at bounding box center [378, 151] width 68 height 15
type input "儲值卡"
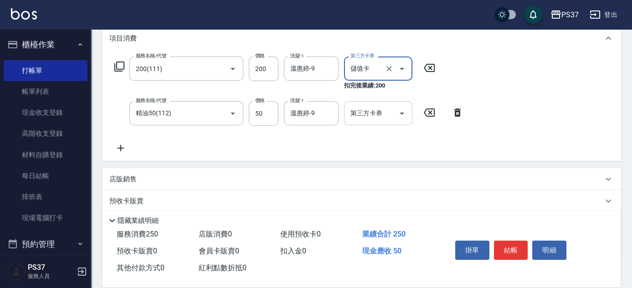
click at [403, 114] on icon "Open" at bounding box center [401, 113] width 11 height 11
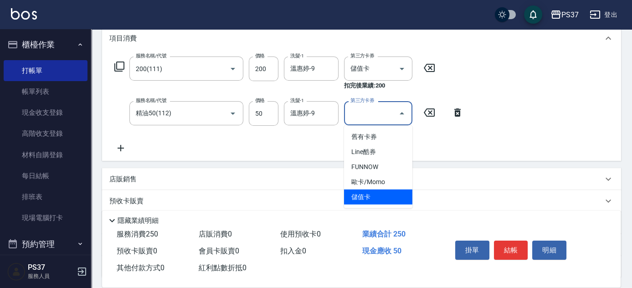
click at [389, 197] on span "儲值卡" at bounding box center [378, 196] width 68 height 15
type input "儲值卡"
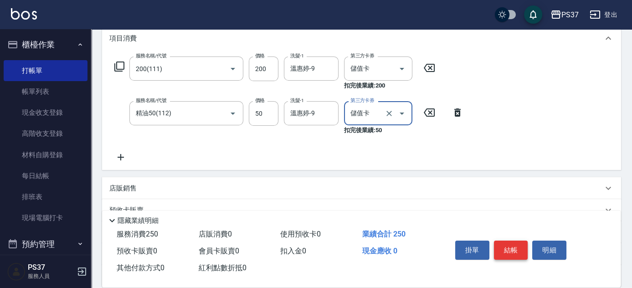
click at [514, 245] on button "結帳" at bounding box center [511, 250] width 34 height 19
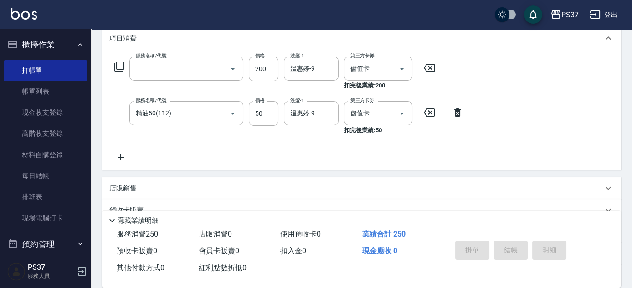
scroll to position [0, 0]
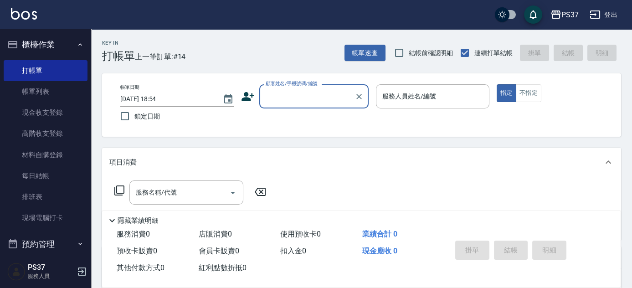
click at [330, 108] on div "顧客姓名/手機號碼/編號" at bounding box center [313, 96] width 109 height 24
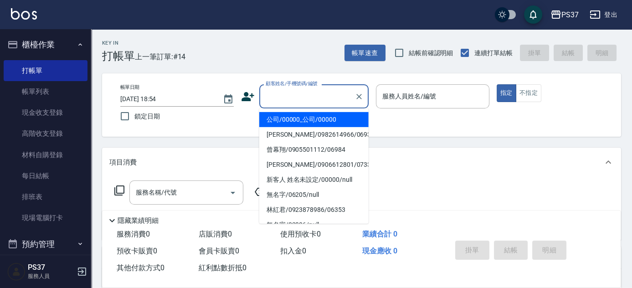
click at [324, 120] on li "公司/00000_公司/00000" at bounding box center [313, 119] width 109 height 15
type input "公司/00000_公司/00000"
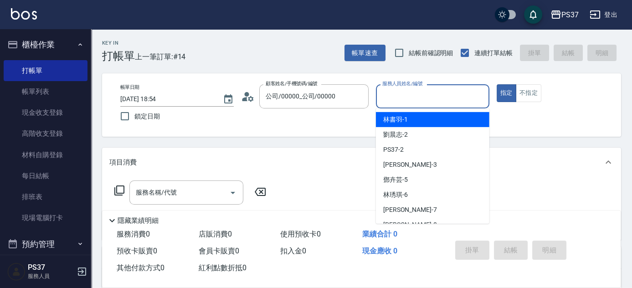
click at [424, 97] on input "服務人員姓名/編號" at bounding box center [432, 96] width 105 height 16
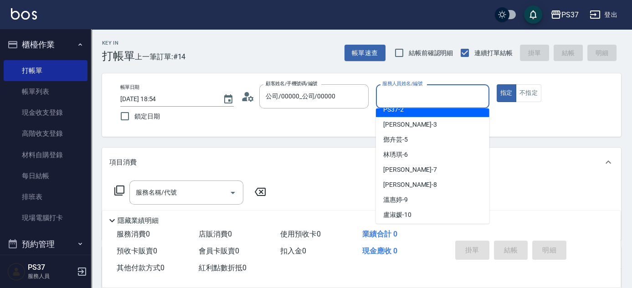
scroll to position [82, 0]
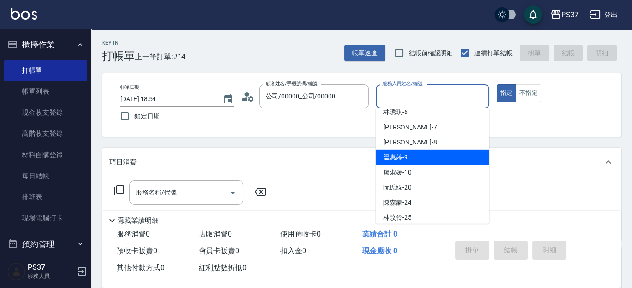
click at [423, 155] on div "溫惠婷 -9" at bounding box center [432, 157] width 113 height 15
type input "溫惠婷-9"
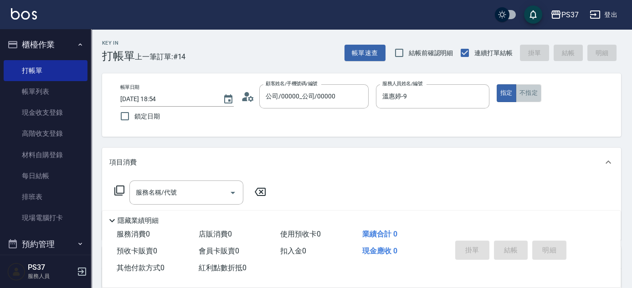
click at [532, 87] on button "不指定" at bounding box center [529, 93] width 26 height 18
click at [167, 194] on input "服務名稱/代號" at bounding box center [179, 192] width 92 height 16
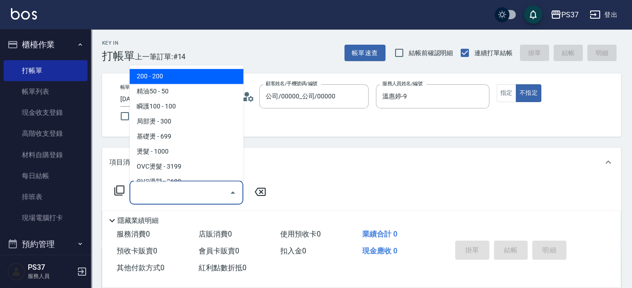
click at [199, 82] on span "200 - 200" at bounding box center [186, 76] width 114 height 15
type input "200(111)"
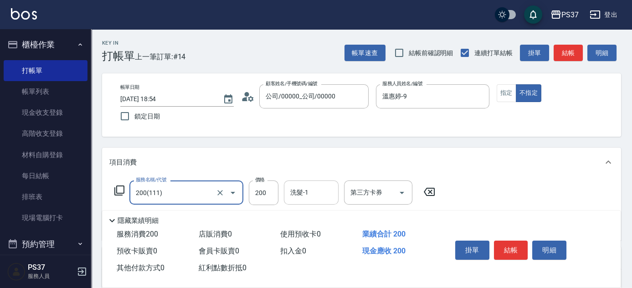
click at [319, 190] on input "洗髮-1" at bounding box center [311, 192] width 46 height 16
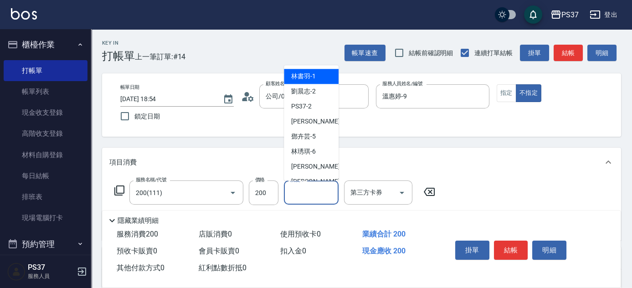
click at [301, 82] on div "林書羽 -1" at bounding box center [311, 76] width 55 height 15
type input "林書羽-1"
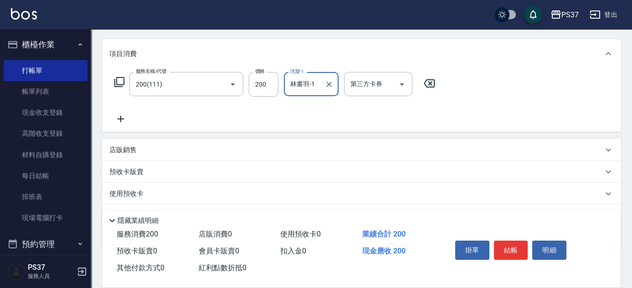
scroll to position [155, 0]
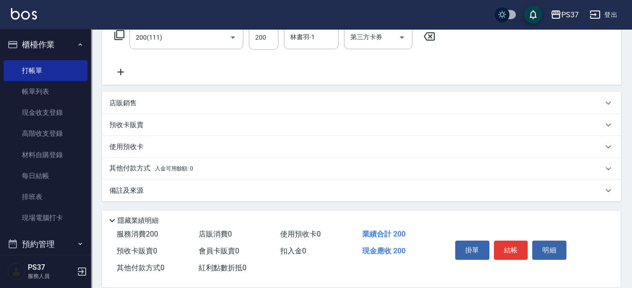
click at [124, 74] on icon at bounding box center [120, 72] width 23 height 11
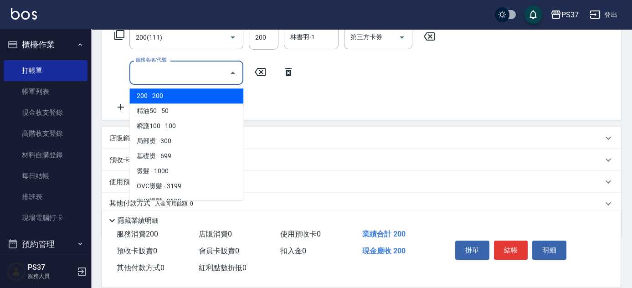
click at [149, 74] on input "服務名稱/代號" at bounding box center [179, 73] width 92 height 16
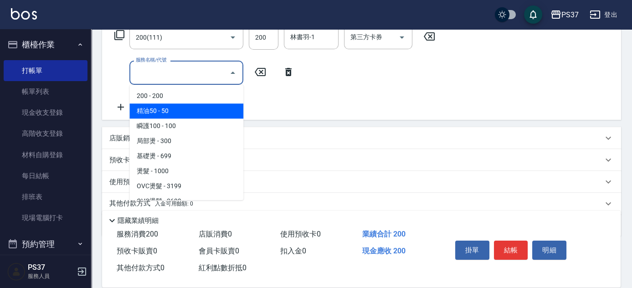
click at [174, 107] on span "精油50 - 50" at bounding box center [186, 110] width 114 height 15
type input "精油50(112)"
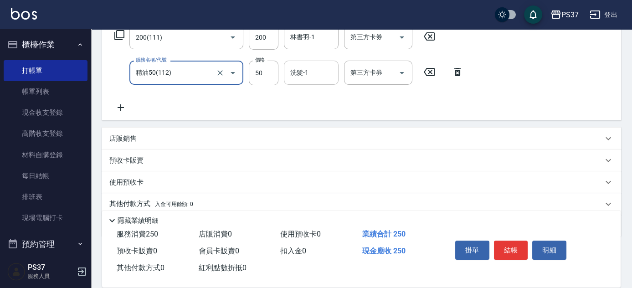
click at [317, 73] on input "洗髮-1" at bounding box center [311, 73] width 46 height 16
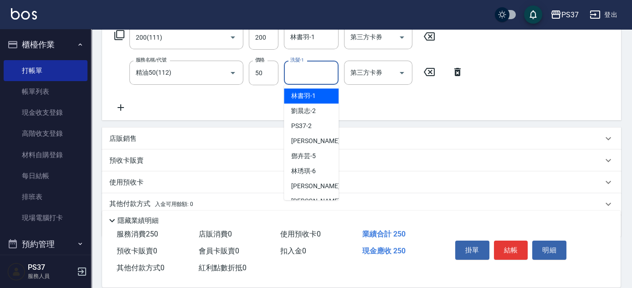
click at [316, 92] on div "林書羽 -1" at bounding box center [311, 95] width 55 height 15
type input "林書羽-1"
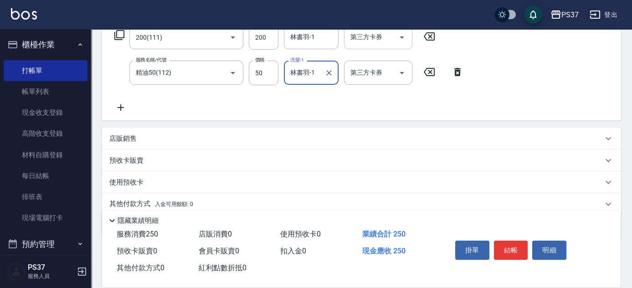
click at [399, 38] on icon "Open" at bounding box center [401, 37] width 11 height 11
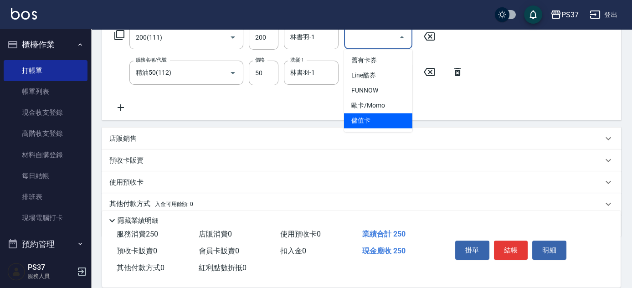
click at [394, 122] on span "儲值卡" at bounding box center [378, 120] width 68 height 15
type input "儲值卡"
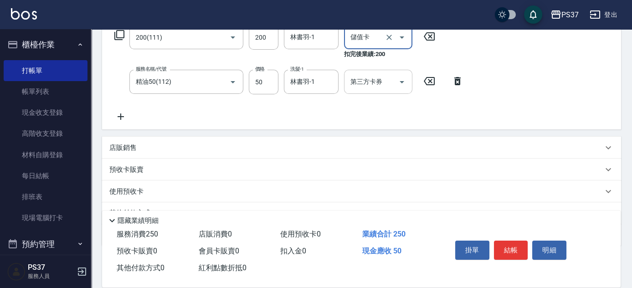
click at [405, 84] on icon "Open" at bounding box center [401, 82] width 11 height 11
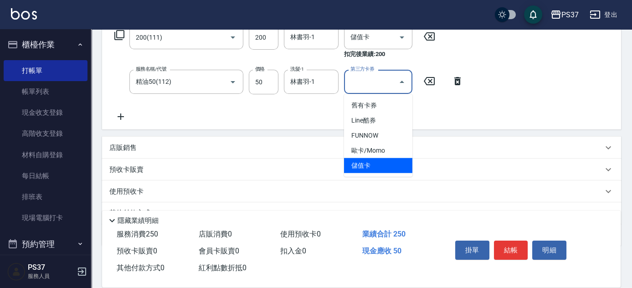
click at [388, 168] on span "儲值卡" at bounding box center [378, 165] width 68 height 15
type input "儲值卡"
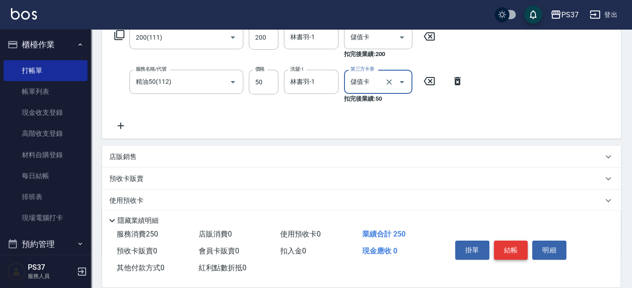
click at [512, 253] on button "結帳" at bounding box center [511, 250] width 34 height 19
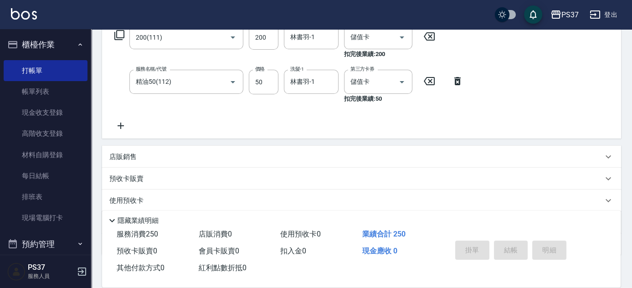
type input "[DATE] 18:55"
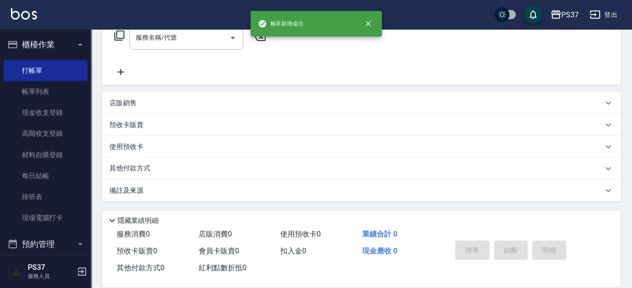
scroll to position [0, 0]
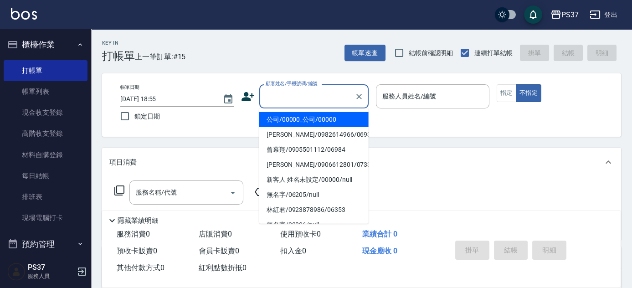
click at [287, 97] on input "顧客姓名/手機號碼/編號" at bounding box center [306, 96] width 87 height 16
click at [298, 117] on li "公司/00000_公司/00000" at bounding box center [313, 119] width 109 height 15
type input "公司/00000_公司/00000"
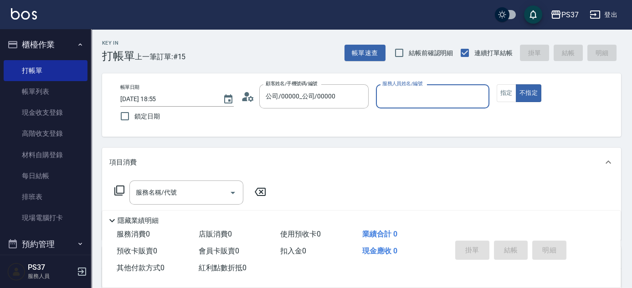
click at [393, 99] on input "服務人員姓名/編號" at bounding box center [432, 96] width 105 height 16
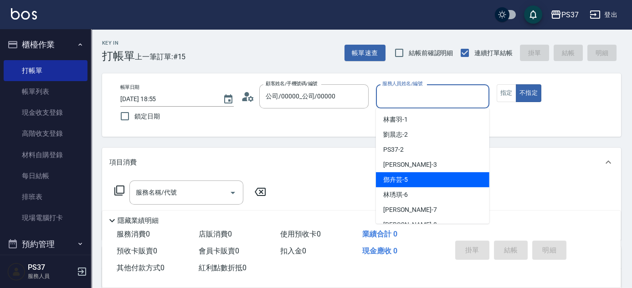
click at [412, 176] on div "[PERSON_NAME]-5" at bounding box center [432, 179] width 113 height 15
type input "[PERSON_NAME]-5"
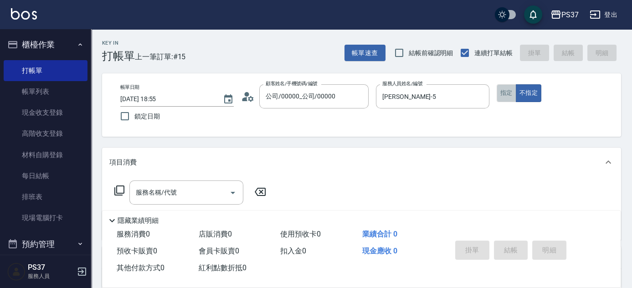
click at [507, 97] on button "指定" at bounding box center [506, 93] width 20 height 18
click at [179, 194] on input "服務名稱/代號" at bounding box center [179, 192] width 92 height 16
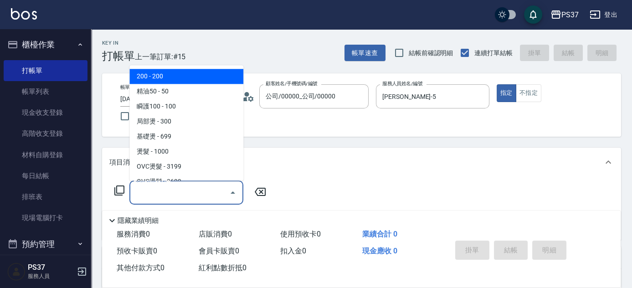
click at [179, 80] on span "200 - 200" at bounding box center [186, 76] width 114 height 15
type input "200(111)"
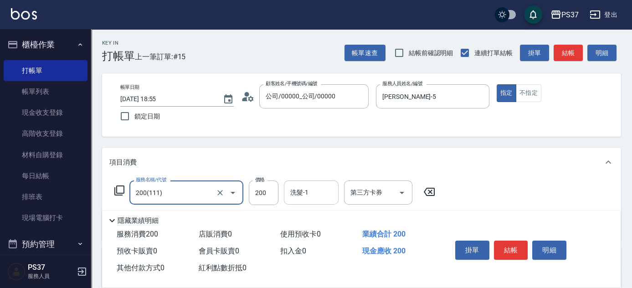
click at [306, 189] on div "洗髮-1 洗髮-1" at bounding box center [311, 192] width 55 height 24
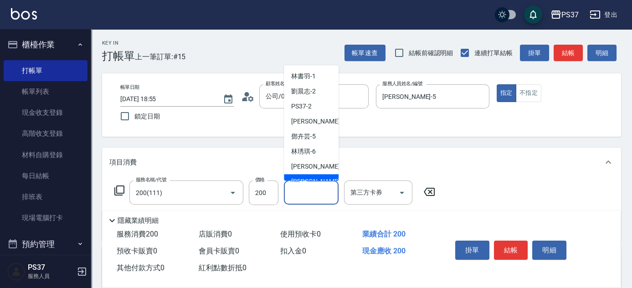
click at [305, 177] on span "[PERSON_NAME]-8" at bounding box center [318, 182] width 54 height 10
type input "[PERSON_NAME]-8"
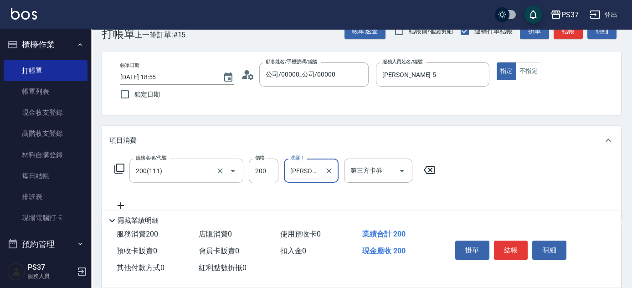
scroll to position [41, 0]
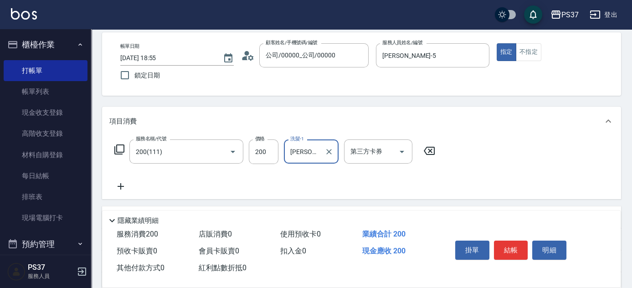
click at [118, 189] on icon at bounding box center [120, 186] width 23 height 11
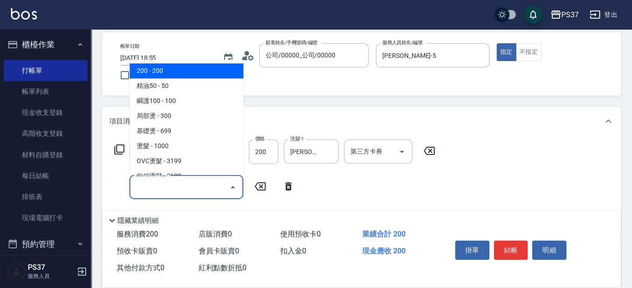
click at [154, 192] on input "服務名稱/代號" at bounding box center [179, 187] width 92 height 16
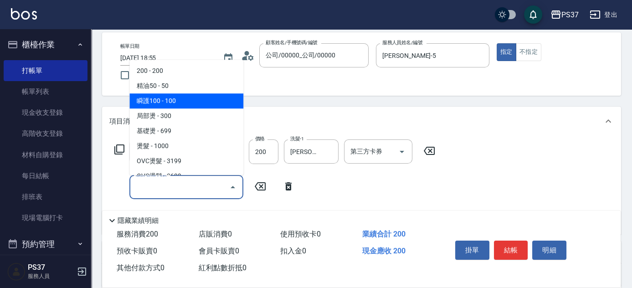
click at [193, 96] on span "瞬護100 - 100" at bounding box center [186, 100] width 114 height 15
type input "瞬護100(113)"
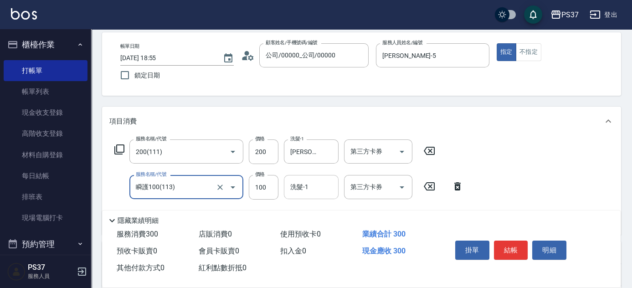
click at [304, 193] on input "洗髮-1" at bounding box center [311, 187] width 46 height 16
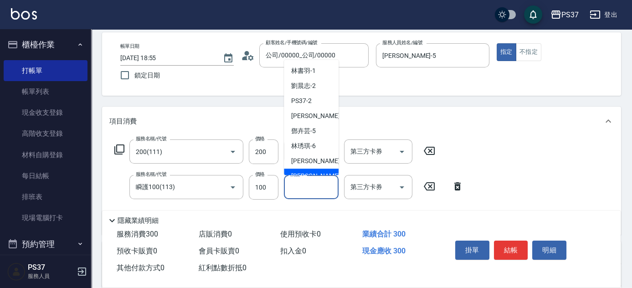
click at [314, 169] on div "[PERSON_NAME]-8" at bounding box center [311, 176] width 55 height 15
type input "[PERSON_NAME]-8"
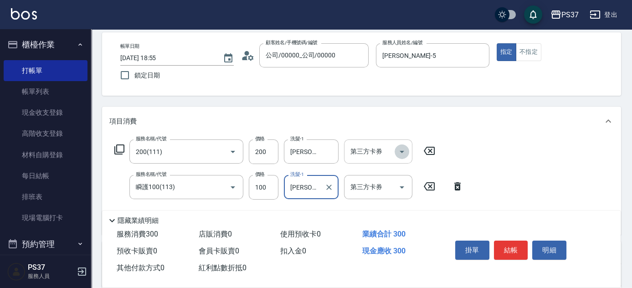
click at [398, 148] on icon "Open" at bounding box center [401, 151] width 11 height 11
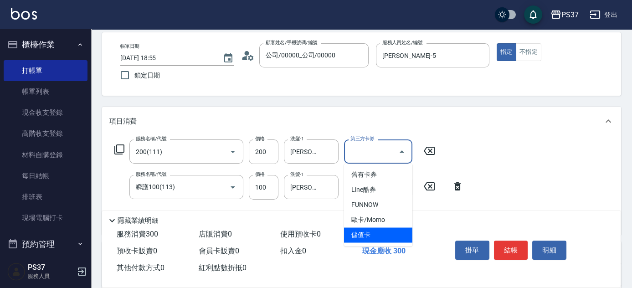
click at [390, 228] on span "儲值卡" at bounding box center [378, 234] width 68 height 15
type input "儲值卡"
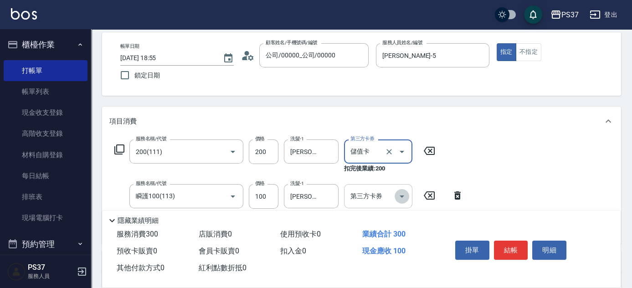
click at [402, 195] on icon "Open" at bounding box center [401, 196] width 5 height 2
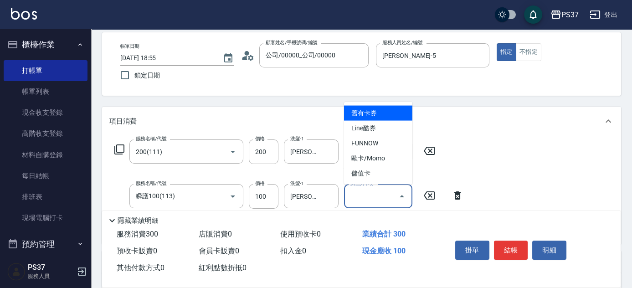
click at [392, 177] on span "儲值卡" at bounding box center [378, 173] width 68 height 15
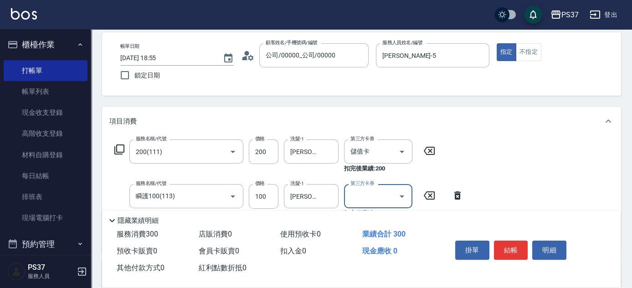
type input "儲值卡"
click at [508, 247] on button "結帳" at bounding box center [511, 250] width 34 height 19
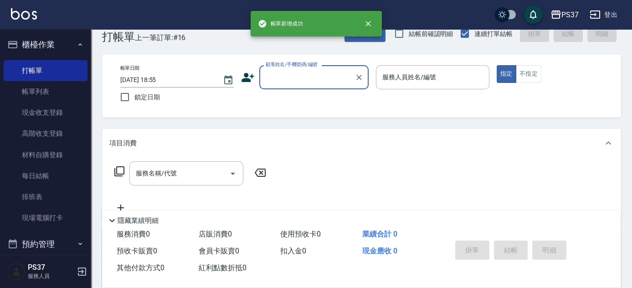
scroll to position [0, 0]
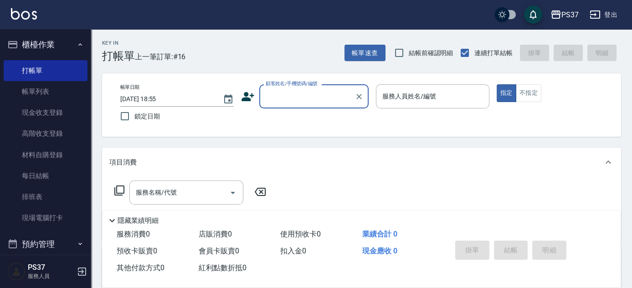
click at [300, 97] on input "顧客姓名/手機號碼/編號" at bounding box center [306, 96] width 87 height 16
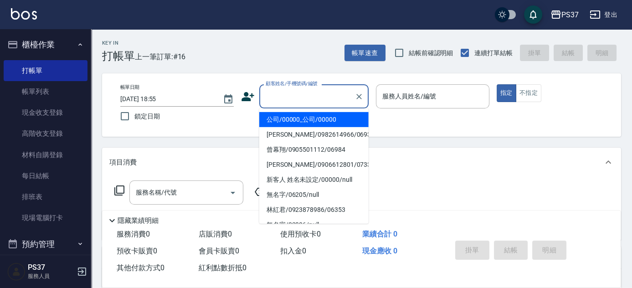
click at [302, 120] on li "公司/00000_公司/00000" at bounding box center [313, 119] width 109 height 15
type input "公司/00000_公司/00000"
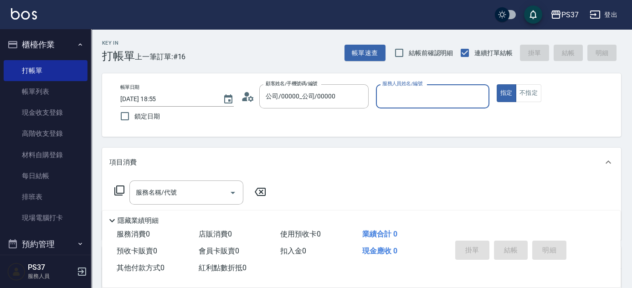
click at [415, 104] on input "服務人員姓名/編號" at bounding box center [432, 96] width 105 height 16
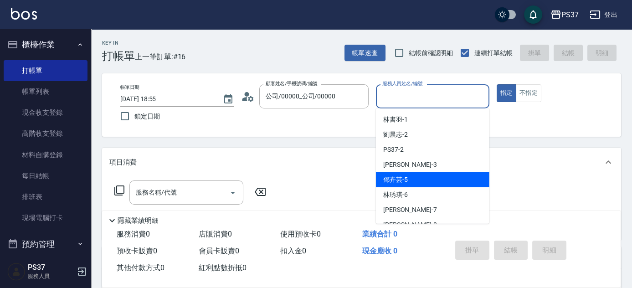
click at [420, 177] on div "[PERSON_NAME]-5" at bounding box center [432, 179] width 113 height 15
type input "[PERSON_NAME]-5"
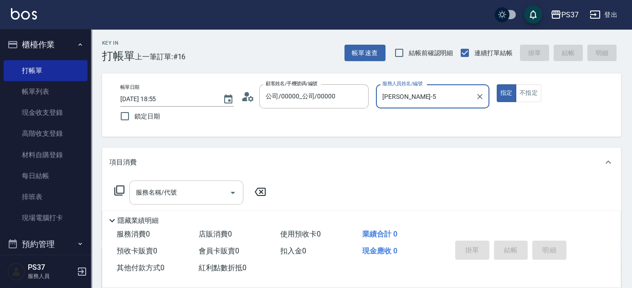
click at [196, 195] on input "服務名稱/代號" at bounding box center [179, 192] width 92 height 16
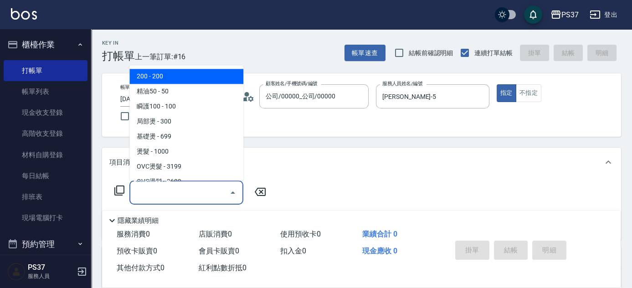
click at [186, 72] on span "200 - 200" at bounding box center [186, 76] width 114 height 15
type input "200(111)"
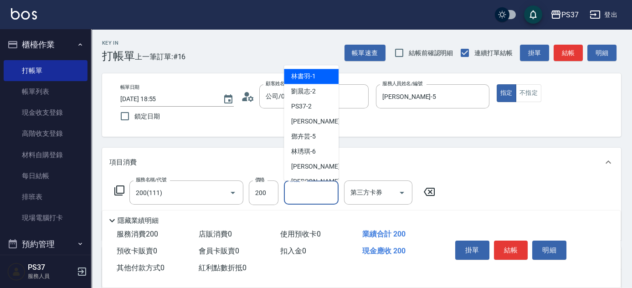
click at [318, 194] on input "洗髮-1" at bounding box center [311, 192] width 46 height 16
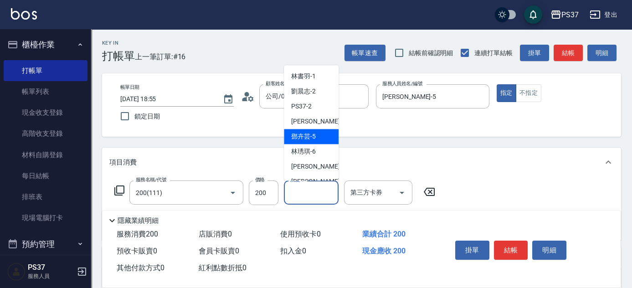
click at [317, 139] on div "[PERSON_NAME]-5" at bounding box center [311, 136] width 55 height 15
type input "[PERSON_NAME]-5"
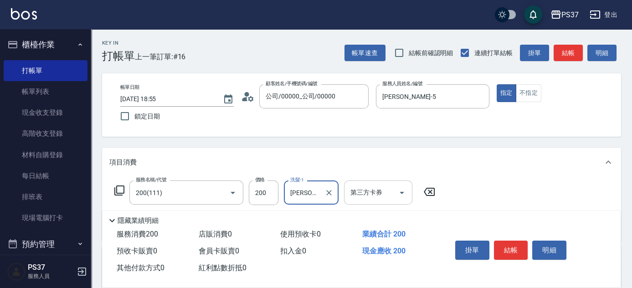
click at [403, 192] on icon "Open" at bounding box center [401, 192] width 11 height 11
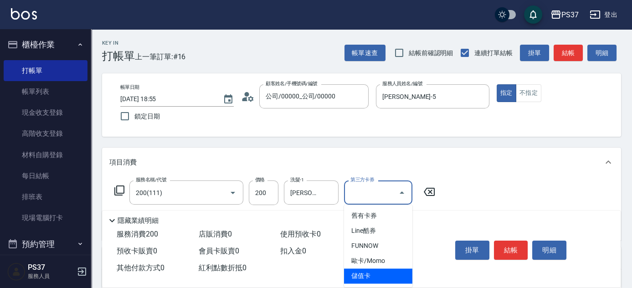
click at [384, 276] on span "儲值卡" at bounding box center [378, 275] width 68 height 15
type input "儲值卡"
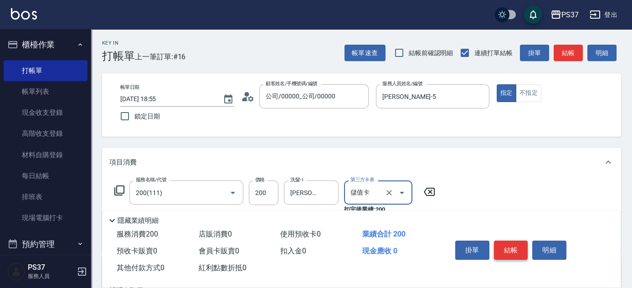
click at [507, 243] on button "結帳" at bounding box center [511, 250] width 34 height 19
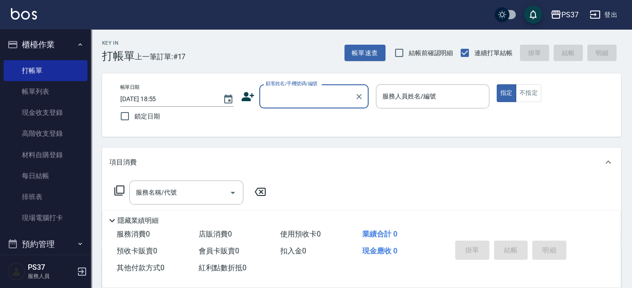
click at [311, 100] on input "顧客姓名/手機號碼/編號" at bounding box center [306, 96] width 87 height 16
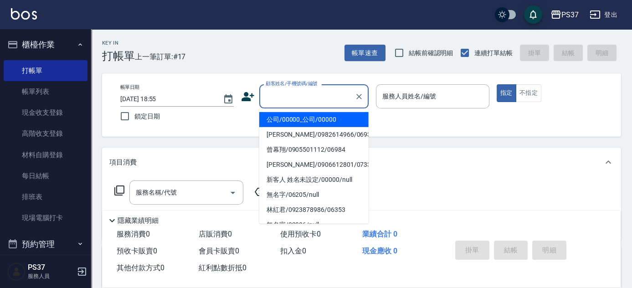
click at [314, 123] on li "公司/00000_公司/00000" at bounding box center [313, 119] width 109 height 15
type input "公司/00000_公司/00000"
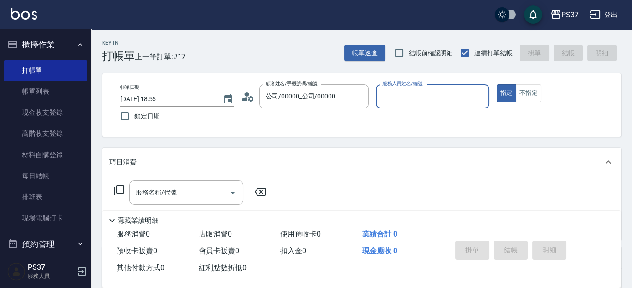
click at [398, 107] on div "服務人員姓名/編號" at bounding box center [432, 96] width 113 height 24
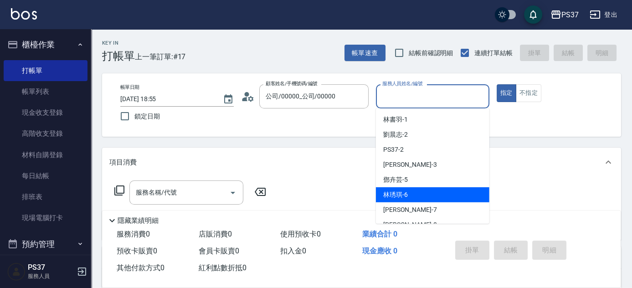
scroll to position [41, 0]
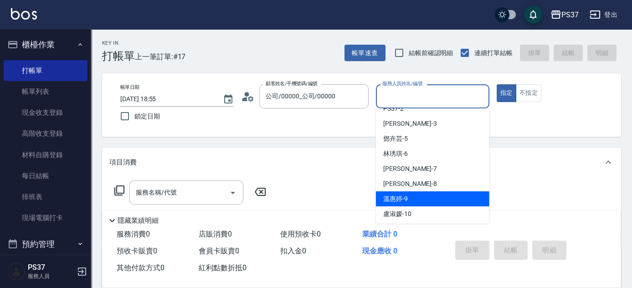
click at [424, 202] on div "溫惠婷 -9" at bounding box center [432, 198] width 113 height 15
type input "溫惠婷-9"
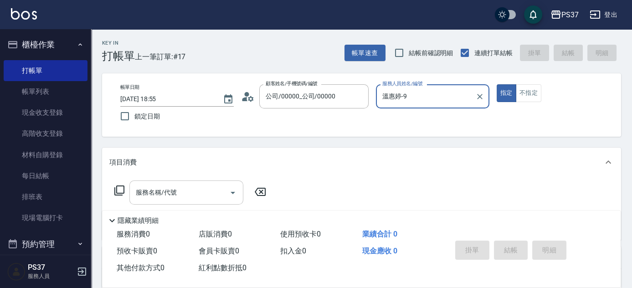
click at [183, 196] on input "服務名稱/代號" at bounding box center [179, 192] width 92 height 16
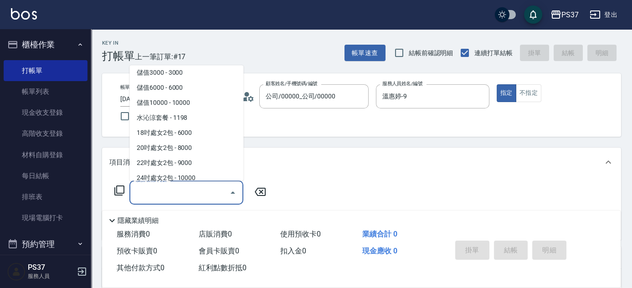
scroll to position [1076, 0]
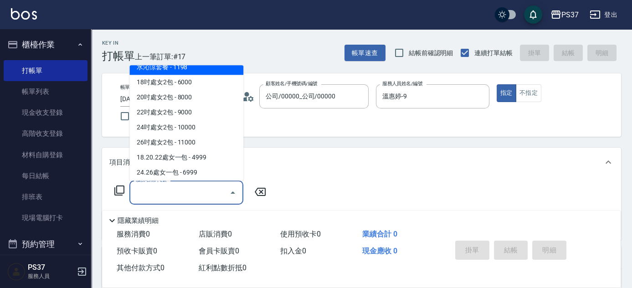
click at [191, 64] on div "Key In 打帳單 上一筆訂單:#17 帳單速查 結帳前確認明細 連續打單結帳 掛單 結帳 明細 帳單日期 [DATE] 18:55 鎖定日期 顧客姓名/手…" at bounding box center [361, 236] width 541 height 414
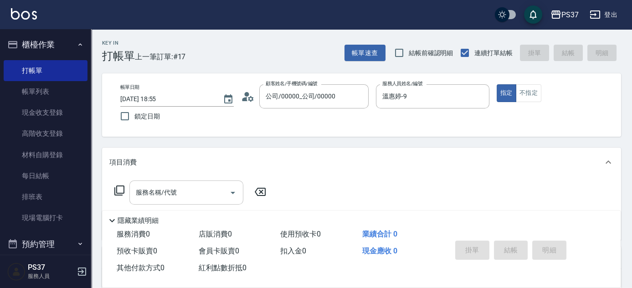
click at [188, 185] on input "服務名稱/代號" at bounding box center [179, 192] width 92 height 16
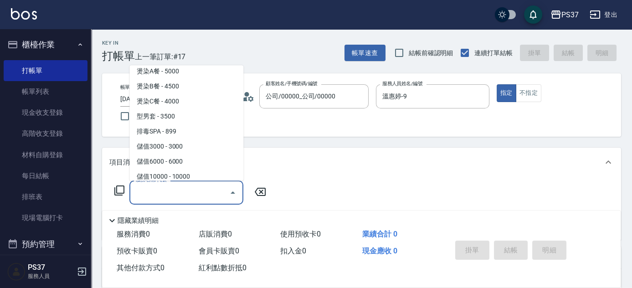
scroll to position [1035, 0]
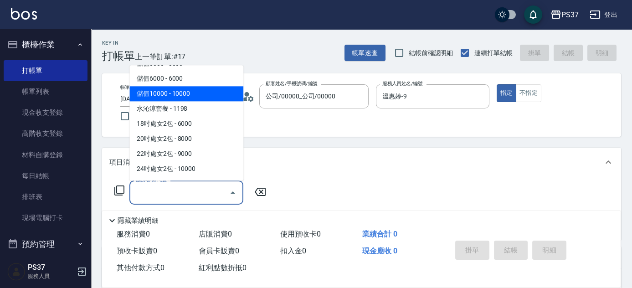
click at [200, 100] on span "儲值10000 - 10000" at bounding box center [186, 94] width 114 height 15
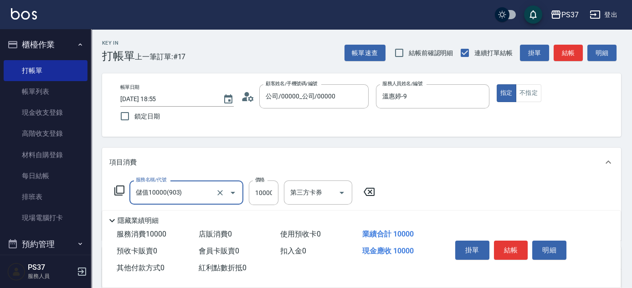
click at [196, 199] on input "儲值10000(903)" at bounding box center [173, 192] width 80 height 16
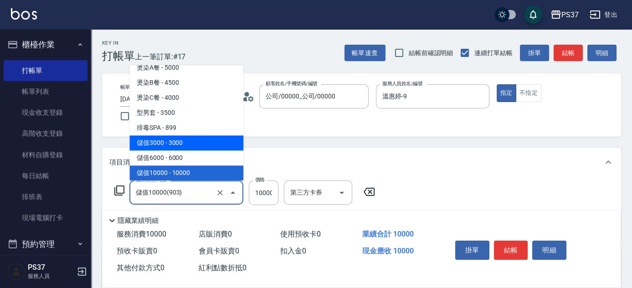
scroll to position [997, 0]
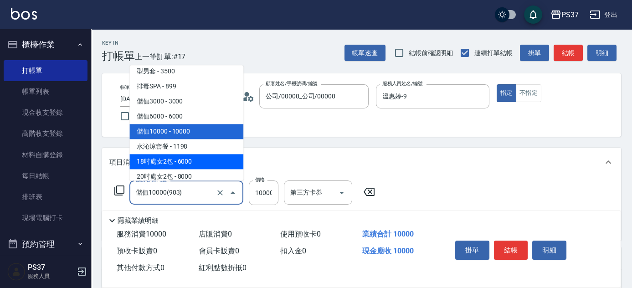
click at [196, 156] on span "18吋處女2包 - 6000" at bounding box center [186, 161] width 114 height 15
type input "18吋處女2包(7001)"
type input "6000"
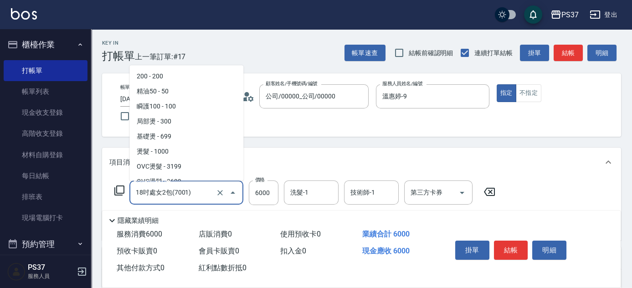
click at [193, 194] on input "18吋處女2包(7001)" at bounding box center [173, 192] width 80 height 16
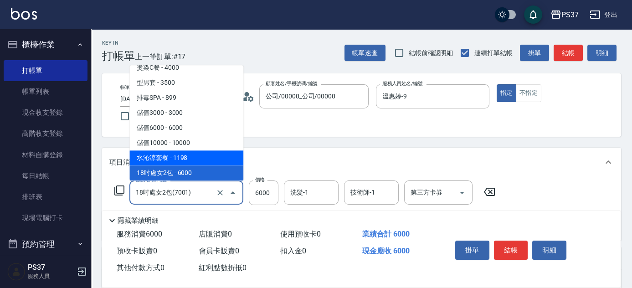
click at [196, 159] on span "水沁涼套餐 - 1198" at bounding box center [186, 158] width 114 height 15
type input "水沁涼套餐(5699)"
type input "1198"
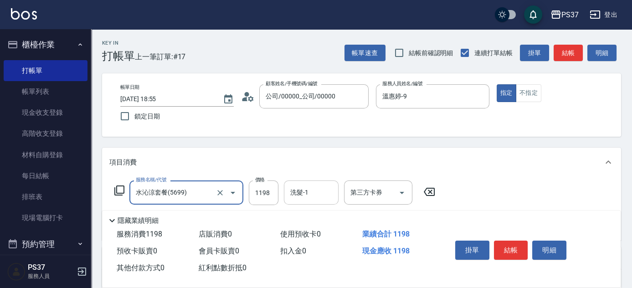
click at [308, 191] on input "洗髮-1" at bounding box center [311, 192] width 46 height 16
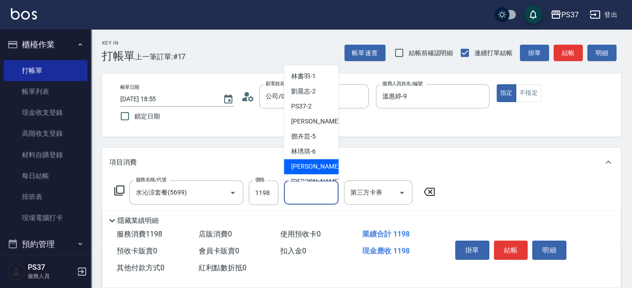
scroll to position [124, 0]
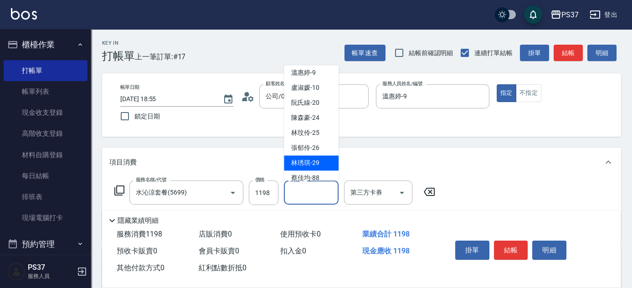
click at [303, 160] on span "[PERSON_NAME]-29" at bounding box center [305, 164] width 28 height 10
type input "[PERSON_NAME]-29"
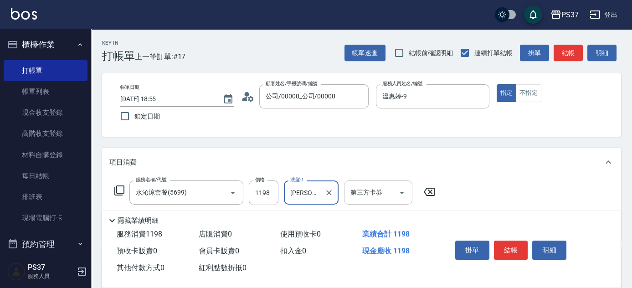
click at [404, 191] on icon "Open" at bounding box center [401, 192] width 11 height 11
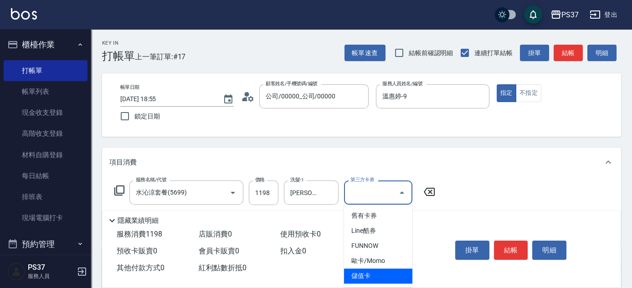
click at [376, 276] on span "儲值卡" at bounding box center [378, 275] width 68 height 15
type input "儲值卡"
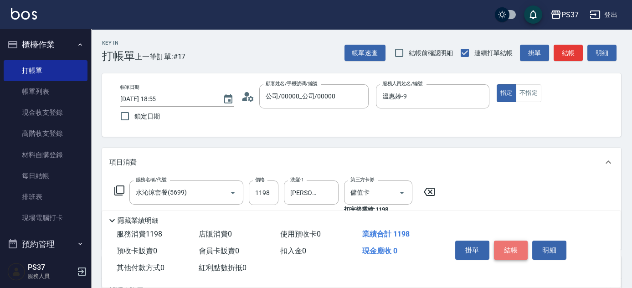
click at [502, 247] on button "結帳" at bounding box center [511, 250] width 34 height 19
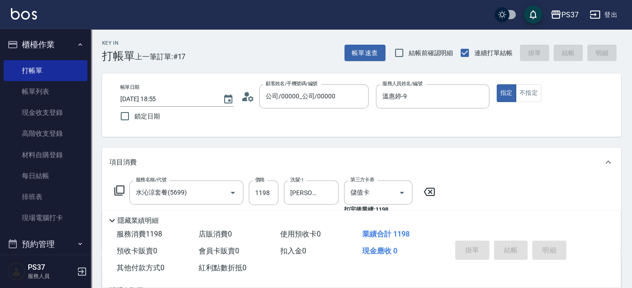
type input "[DATE] 18:57"
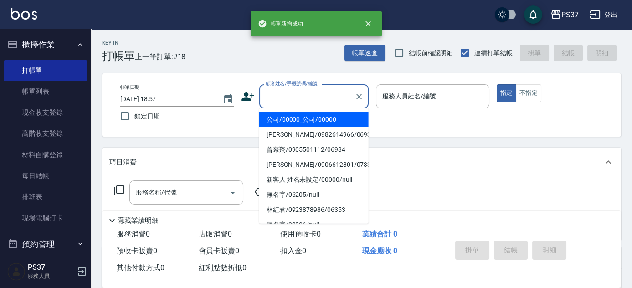
click at [294, 96] on input "顧客姓名/手機號碼/編號" at bounding box center [306, 96] width 87 height 16
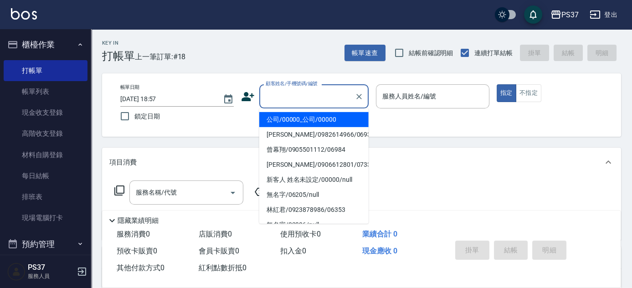
click at [303, 122] on li "公司/00000_公司/00000" at bounding box center [313, 119] width 109 height 15
type input "公司/00000_公司/00000"
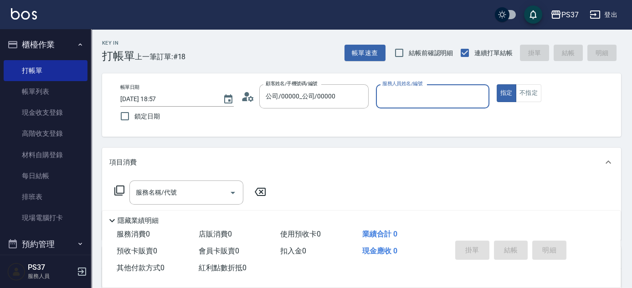
click at [421, 112] on p at bounding box center [432, 113] width 113 height 10
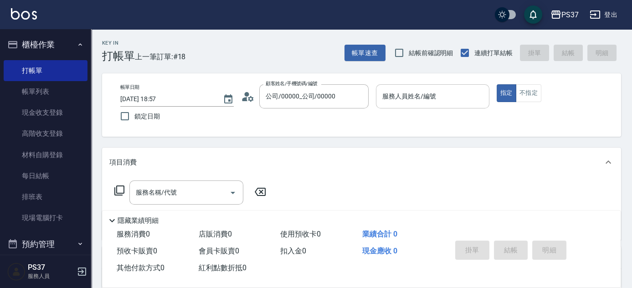
click at [423, 106] on div "服務人員姓名/編號" at bounding box center [432, 96] width 113 height 24
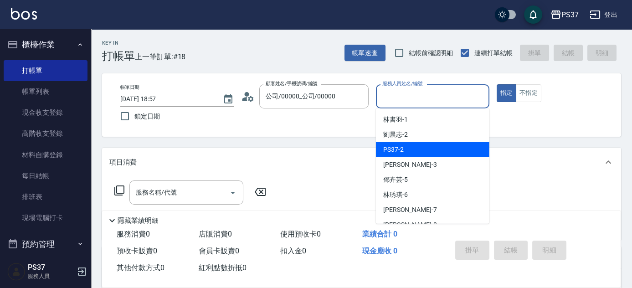
scroll to position [41, 0]
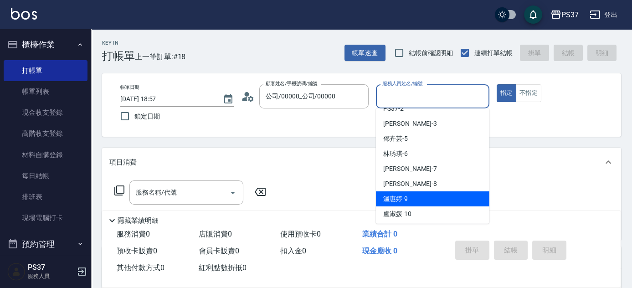
click at [414, 202] on div "溫惠婷 -9" at bounding box center [432, 198] width 113 height 15
type input "溫惠婷-9"
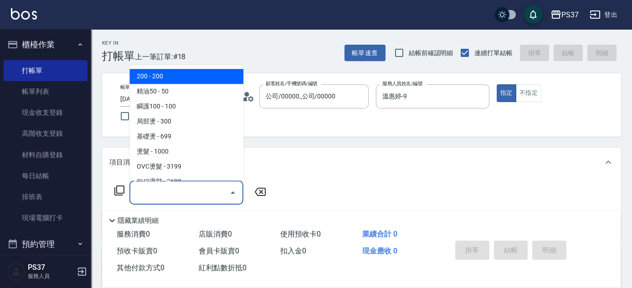
click at [200, 194] on input "服務名稱/代號" at bounding box center [179, 192] width 92 height 16
click at [195, 79] on span "200 - 200" at bounding box center [186, 76] width 114 height 15
type input "200(111)"
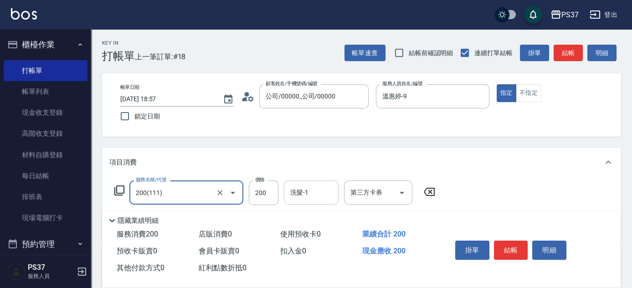
click at [304, 191] on input "洗髮-1" at bounding box center [311, 192] width 46 height 16
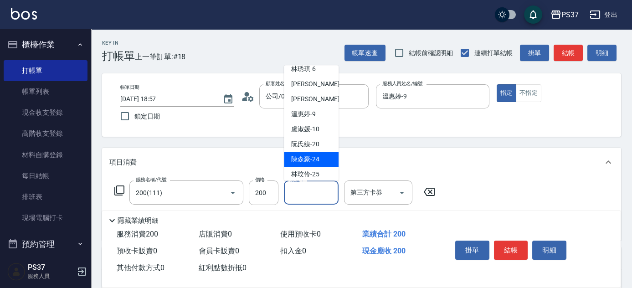
scroll to position [147, 0]
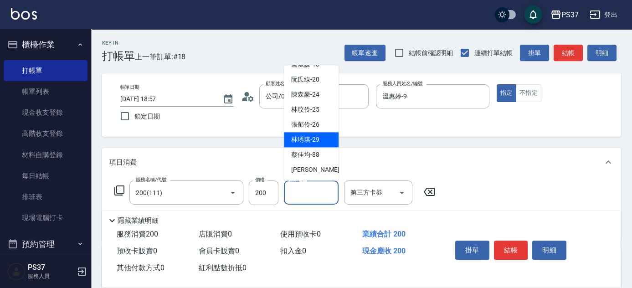
click at [311, 145] on div "[PERSON_NAME]-29" at bounding box center [311, 140] width 55 height 15
type input "[PERSON_NAME]-29"
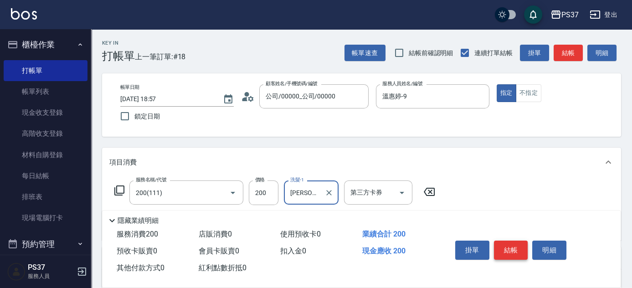
click at [515, 251] on button "結帳" at bounding box center [511, 250] width 34 height 19
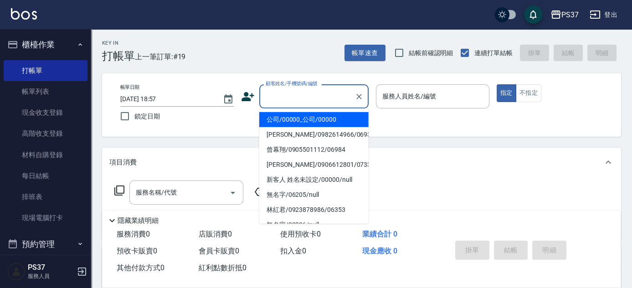
click at [322, 104] on input "顧客姓名/手機號碼/編號" at bounding box center [306, 96] width 87 height 16
click at [320, 116] on li "公司/00000_公司/00000" at bounding box center [313, 119] width 109 height 15
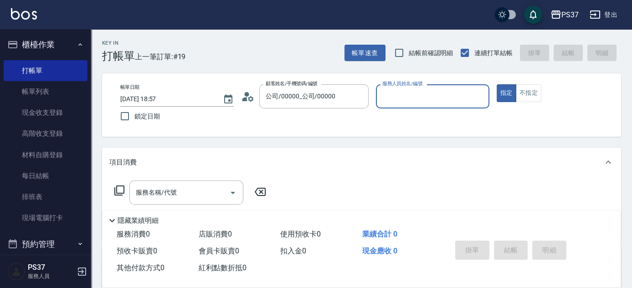
click at [397, 94] on input "服務人員姓名/編號" at bounding box center [432, 96] width 105 height 16
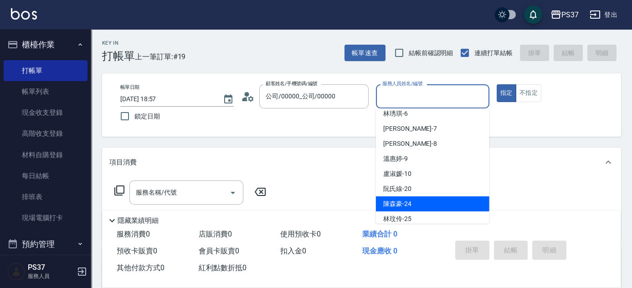
scroll to position [82, 0]
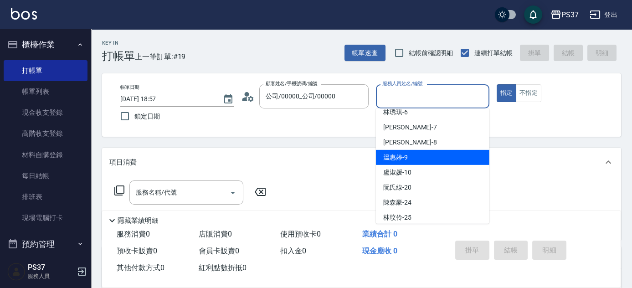
click at [413, 158] on div "溫惠婷 -9" at bounding box center [432, 157] width 113 height 15
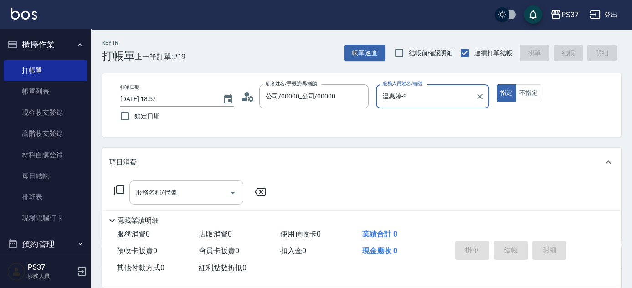
click at [204, 190] on input "服務名稱/代號" at bounding box center [179, 192] width 92 height 16
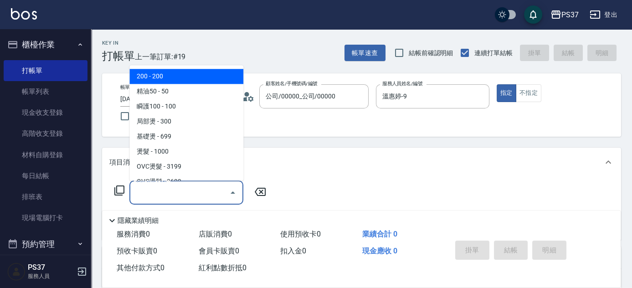
click at [172, 74] on span "200 - 200" at bounding box center [186, 76] width 114 height 15
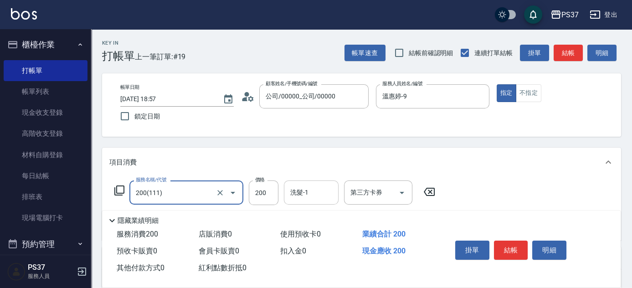
click at [316, 193] on input "洗髮-1" at bounding box center [311, 192] width 46 height 16
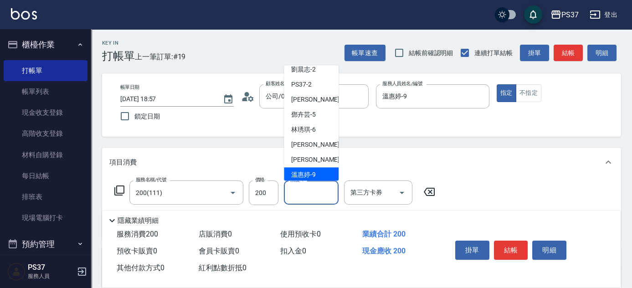
scroll to position [41, 0]
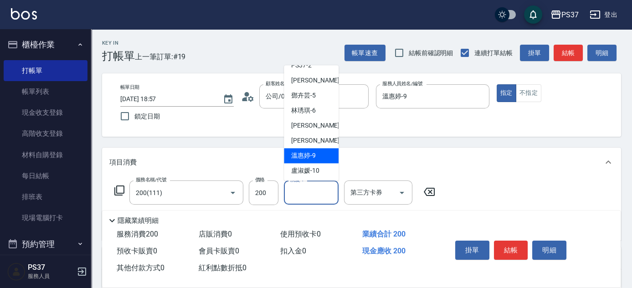
click at [317, 150] on div "溫惠婷 -9" at bounding box center [311, 155] width 55 height 15
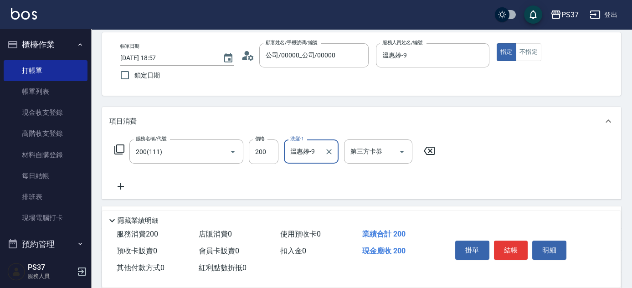
click at [120, 185] on icon at bounding box center [121, 186] width 6 height 6
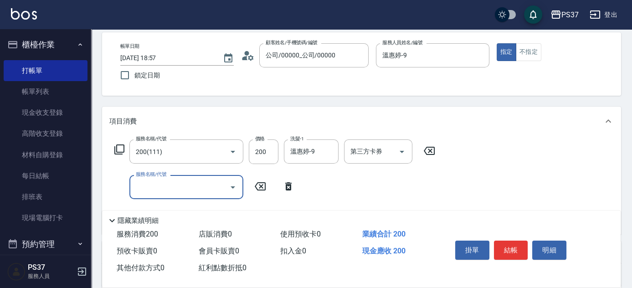
click at [148, 183] on input "服務名稱/代號" at bounding box center [179, 187] width 92 height 16
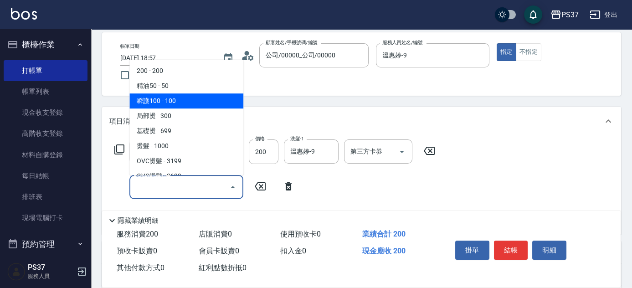
click at [182, 99] on span "瞬護100 - 100" at bounding box center [186, 100] width 114 height 15
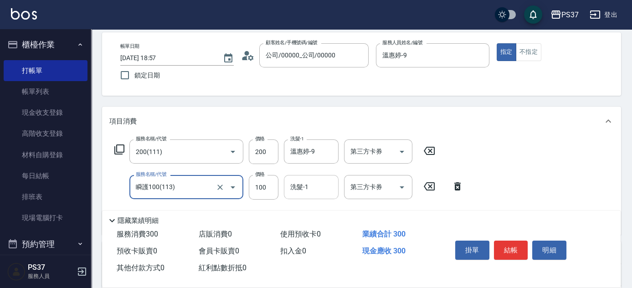
click at [301, 180] on div "洗髮-1 洗髮-1" at bounding box center [311, 187] width 55 height 24
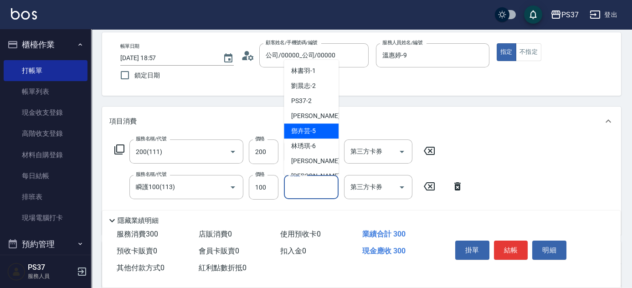
scroll to position [82, 0]
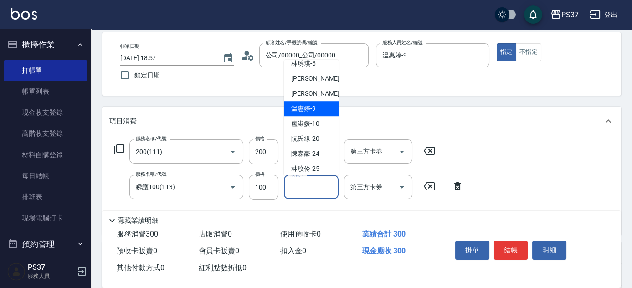
click at [314, 109] on span "溫惠婷 -9" at bounding box center [303, 109] width 25 height 10
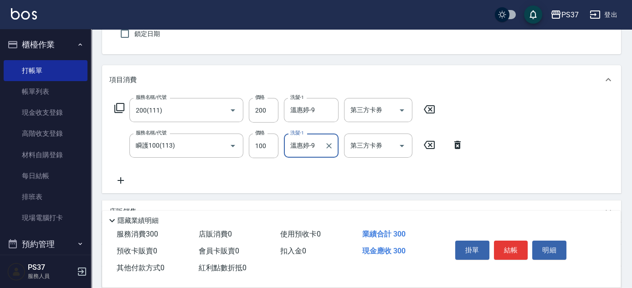
scroll to position [124, 0]
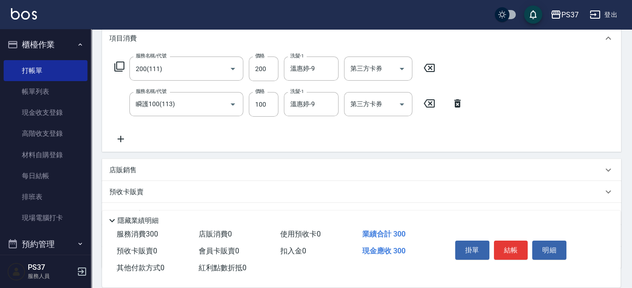
click at [123, 142] on icon at bounding box center [120, 138] width 23 height 11
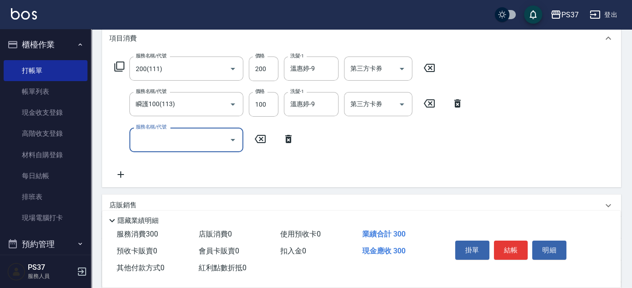
click at [161, 142] on input "服務名稱/代號" at bounding box center [179, 140] width 92 height 16
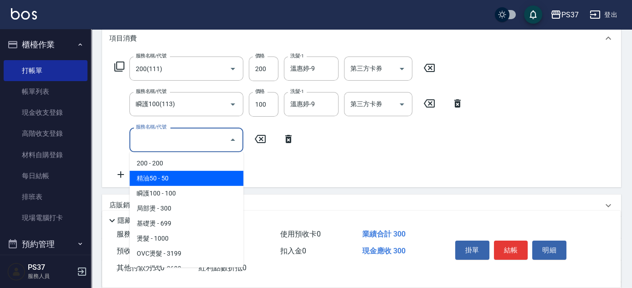
click at [181, 178] on span "精油50 - 50" at bounding box center [186, 178] width 114 height 15
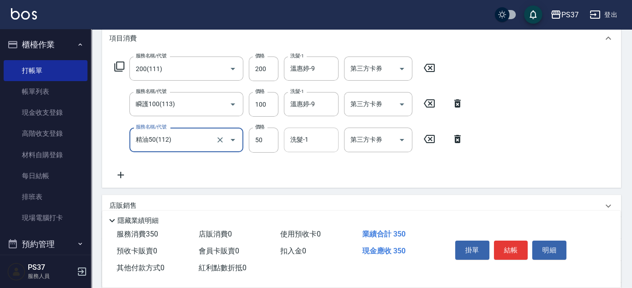
click at [310, 137] on input "洗髮-1" at bounding box center [311, 140] width 46 height 16
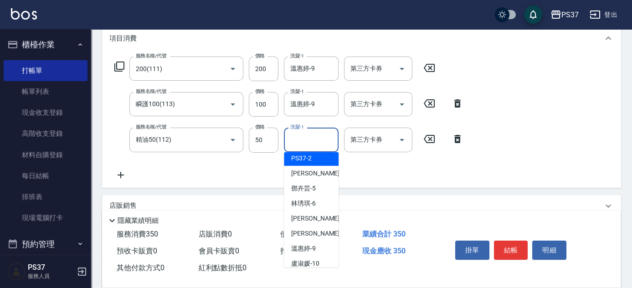
scroll to position [82, 0]
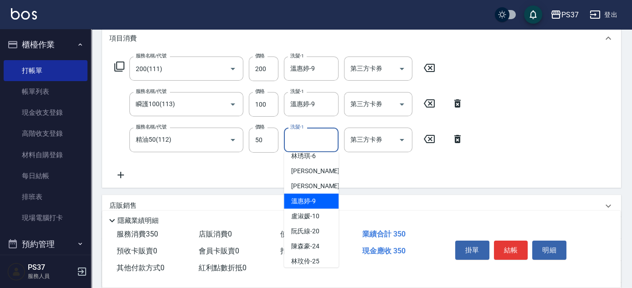
click at [307, 196] on span "溫惠婷 -9" at bounding box center [303, 201] width 25 height 10
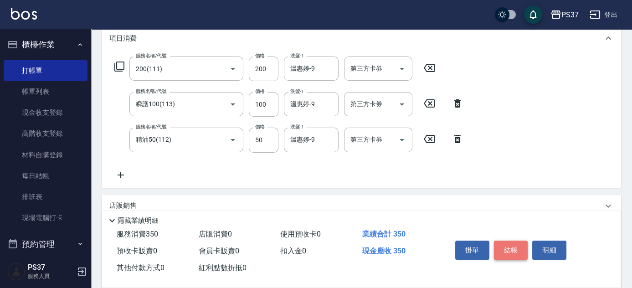
click at [521, 246] on button "結帳" at bounding box center [511, 250] width 34 height 19
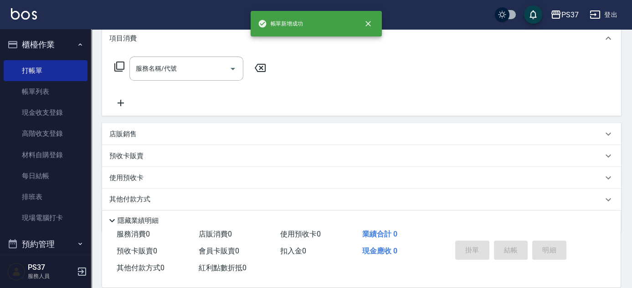
scroll to position [0, 0]
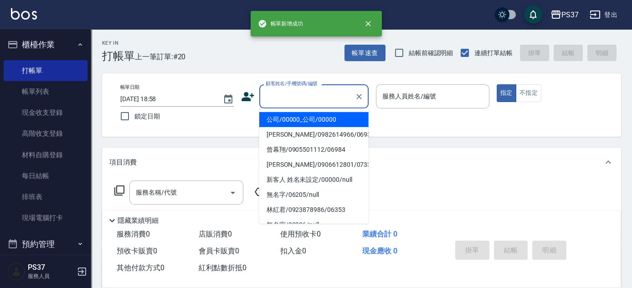
click at [318, 100] on input "顧客姓名/手機號碼/編號" at bounding box center [306, 96] width 87 height 16
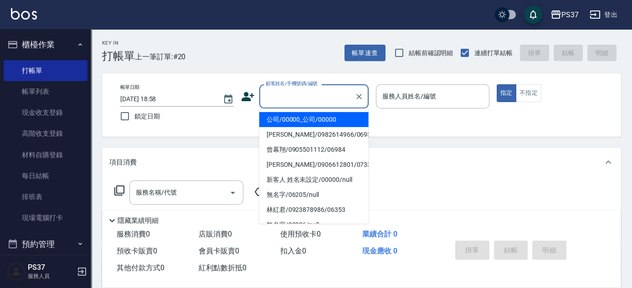
click at [317, 110] on ul "公司/00000_公司/00000 [PERSON_NAME]/0982614966/06936 曾幕翔/0905501112/06984 玉芳/090661…" at bounding box center [313, 165] width 109 height 115
click at [317, 116] on li "公司/00000_公司/00000" at bounding box center [313, 119] width 109 height 15
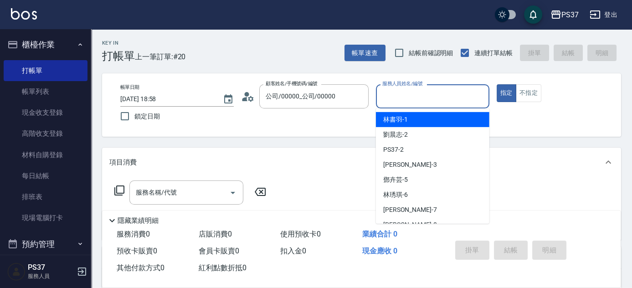
click at [435, 102] on input "服務人員姓名/編號" at bounding box center [432, 96] width 105 height 16
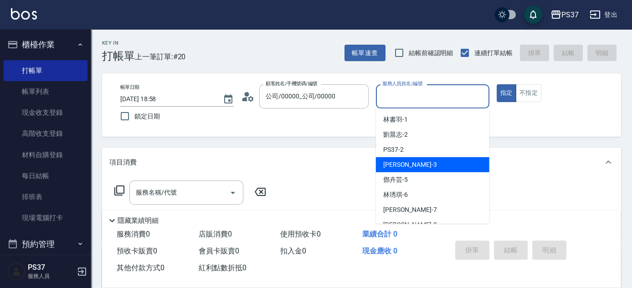
scroll to position [41, 0]
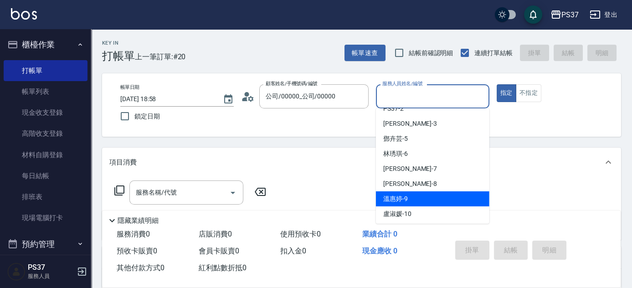
click at [422, 200] on div "溫惠婷 -9" at bounding box center [432, 198] width 113 height 15
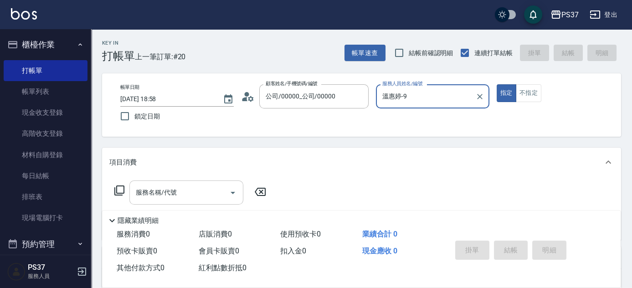
click at [202, 197] on input "服務名稱/代號" at bounding box center [179, 192] width 92 height 16
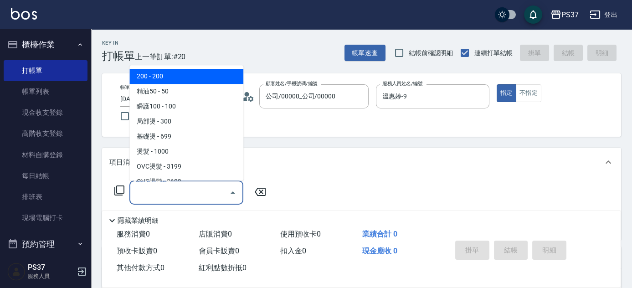
click at [194, 83] on span "200 - 200" at bounding box center [186, 76] width 114 height 15
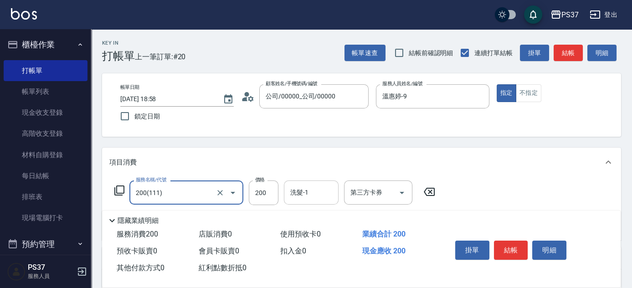
click at [310, 190] on input "洗髮-1" at bounding box center [311, 192] width 46 height 16
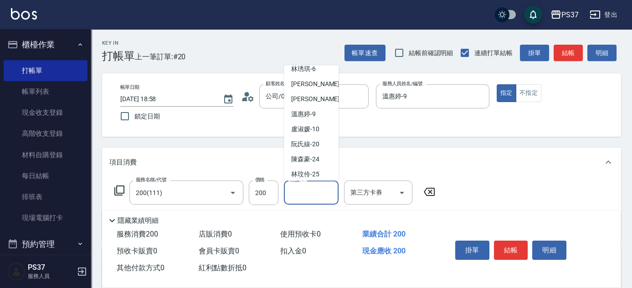
scroll to position [147, 0]
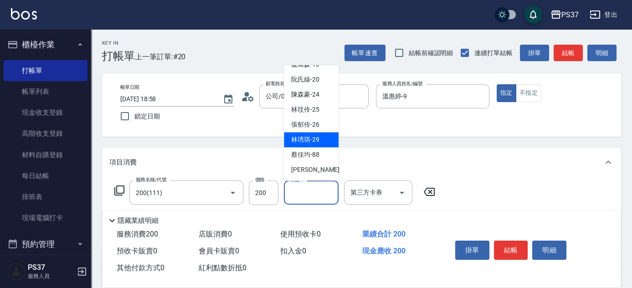
click at [312, 143] on span "[PERSON_NAME]-29" at bounding box center [305, 140] width 28 height 10
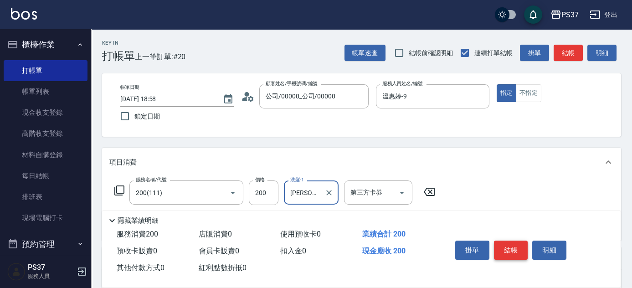
click at [512, 246] on button "結帳" at bounding box center [511, 250] width 34 height 19
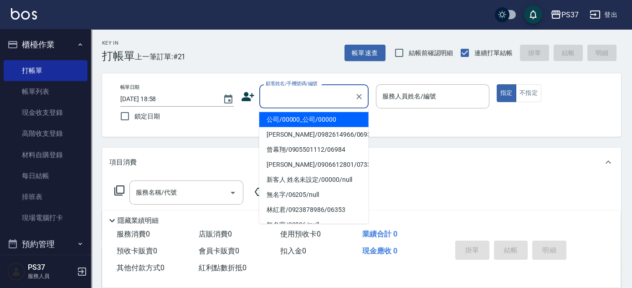
click at [296, 96] on input "顧客姓名/手機號碼/編號" at bounding box center [306, 96] width 87 height 16
click at [286, 115] on li "公司/00000_公司/00000" at bounding box center [313, 119] width 109 height 15
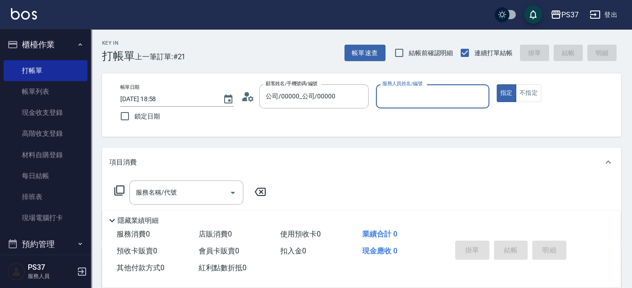
click at [407, 102] on input "服務人員姓名/編號" at bounding box center [432, 96] width 105 height 16
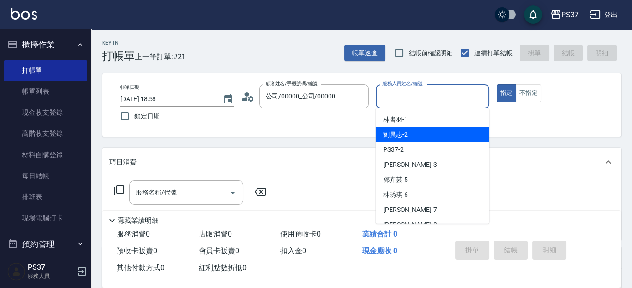
click at [419, 138] on div "劉晨志 -2" at bounding box center [432, 134] width 113 height 15
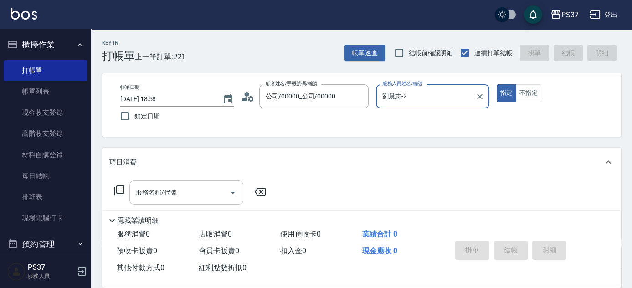
click at [182, 191] on input "服務名稱/代號" at bounding box center [179, 192] width 92 height 16
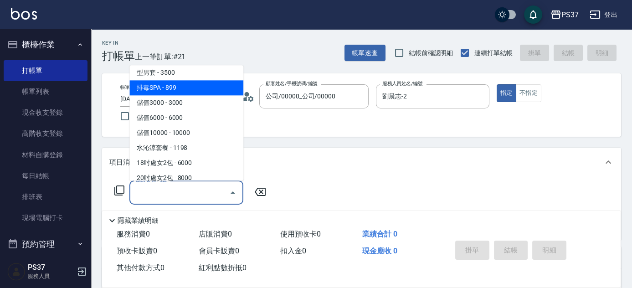
scroll to position [993, 0]
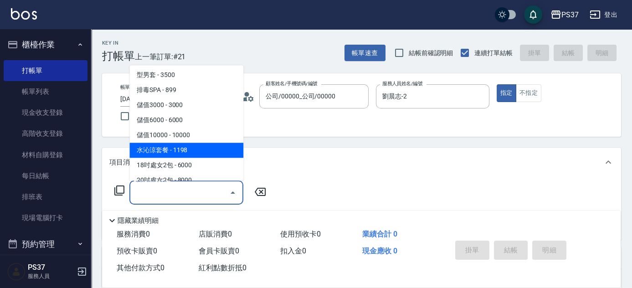
click at [193, 148] on span "水沁涼套餐 - 1198" at bounding box center [186, 150] width 114 height 15
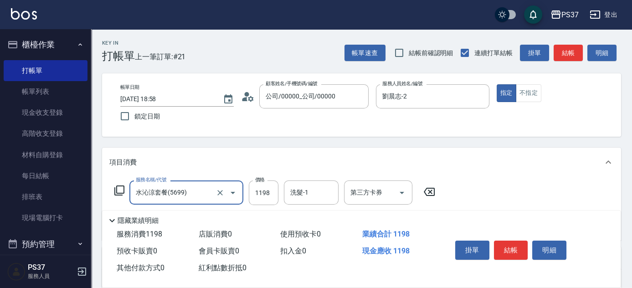
click at [322, 194] on input "洗髮-1" at bounding box center [311, 192] width 46 height 16
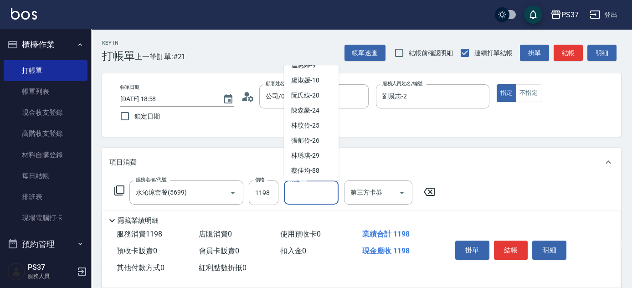
scroll to position [147, 0]
click at [309, 139] on span "[PERSON_NAME]-29" at bounding box center [305, 140] width 28 height 10
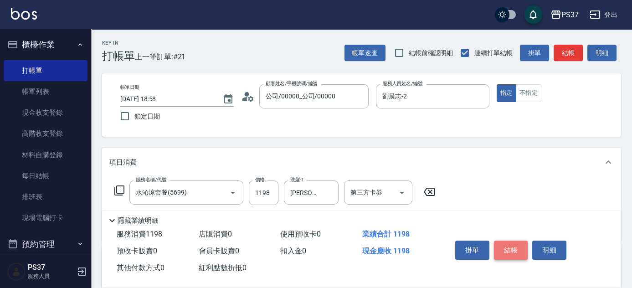
click at [504, 243] on button "結帳" at bounding box center [511, 250] width 34 height 19
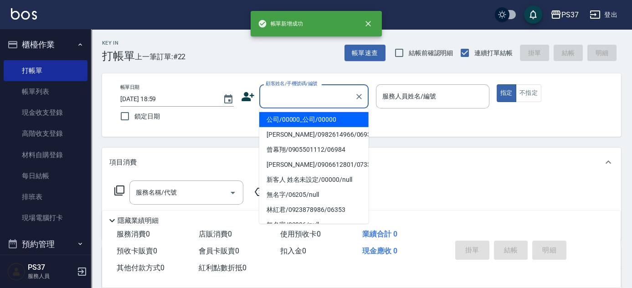
click at [327, 99] on input "顧客姓名/手機號碼/編號" at bounding box center [306, 96] width 87 height 16
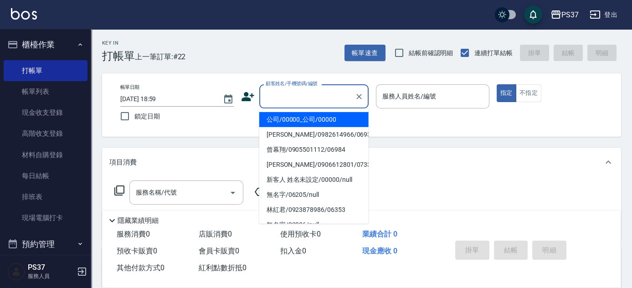
click at [325, 116] on li "公司/00000_公司/00000" at bounding box center [313, 119] width 109 height 15
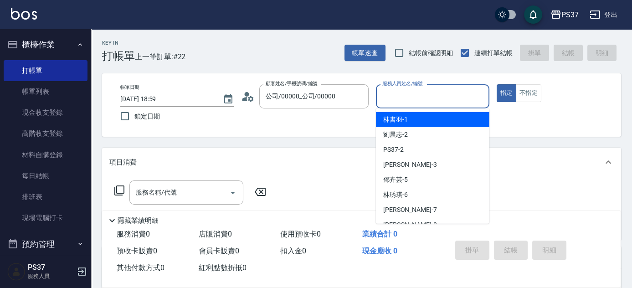
click at [412, 100] on input "服務人員姓名/編號" at bounding box center [432, 96] width 105 height 16
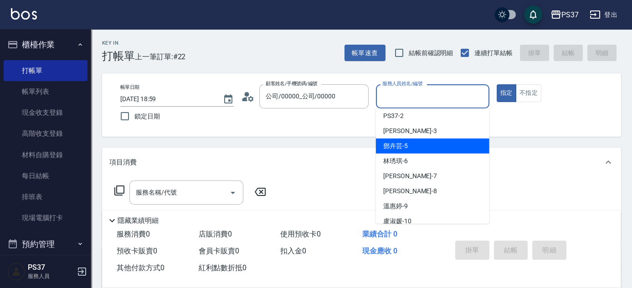
scroll to position [82, 0]
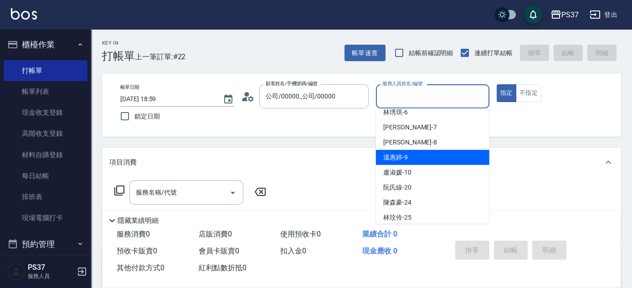
click at [425, 160] on div "溫惠婷 -9" at bounding box center [432, 157] width 113 height 15
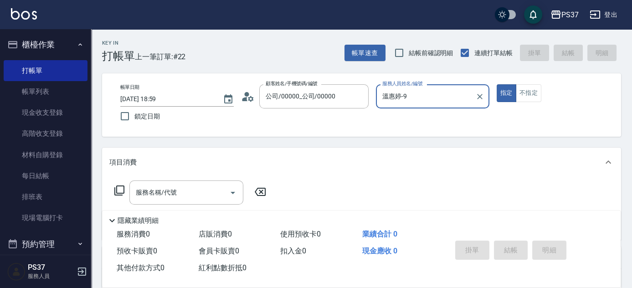
click at [433, 106] on div "[PERSON_NAME]-9 服務人員姓名/編號" at bounding box center [432, 96] width 113 height 24
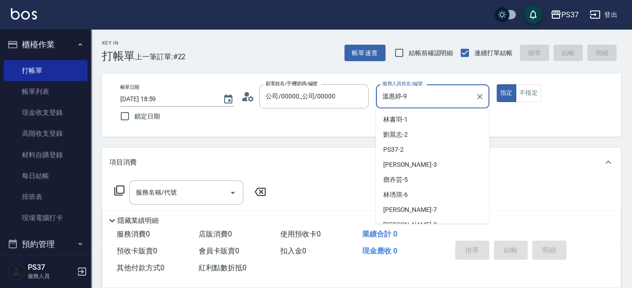
scroll to position [24, 0]
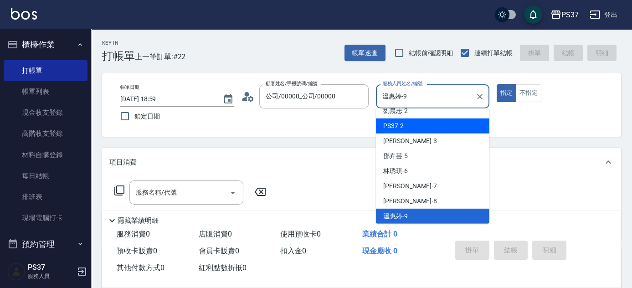
click at [432, 118] on div "PS37 -2" at bounding box center [432, 125] width 113 height 15
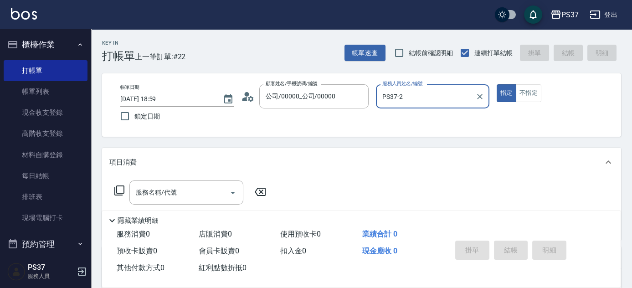
click at [425, 98] on input "PS37-2" at bounding box center [426, 96] width 92 height 16
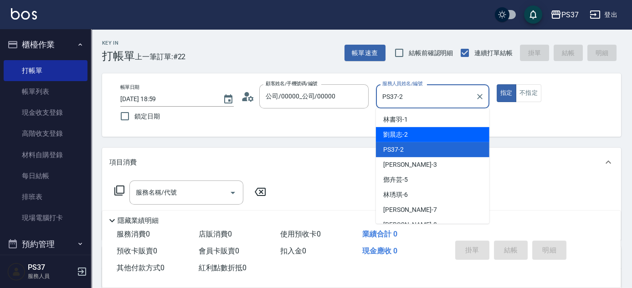
click at [427, 139] on div "劉晨志 -2" at bounding box center [432, 134] width 113 height 15
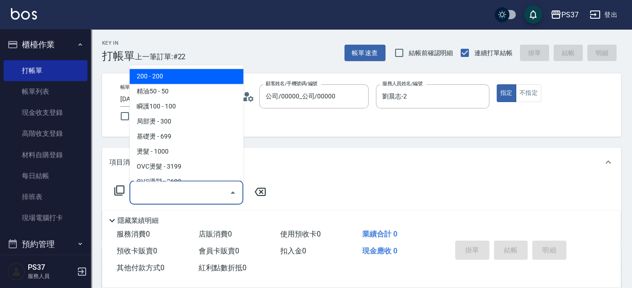
click at [176, 197] on input "服務名稱/代號" at bounding box center [179, 192] width 92 height 16
click at [166, 77] on span "200 - 200" at bounding box center [186, 76] width 114 height 15
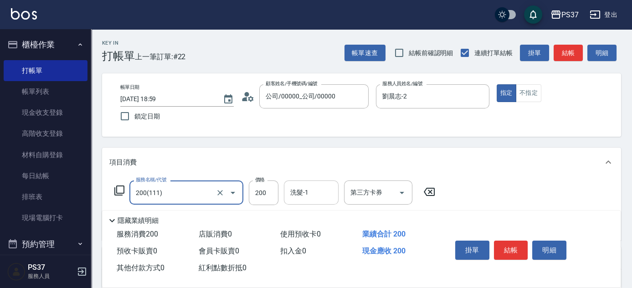
click at [300, 189] on input "洗髮-1" at bounding box center [311, 192] width 46 height 16
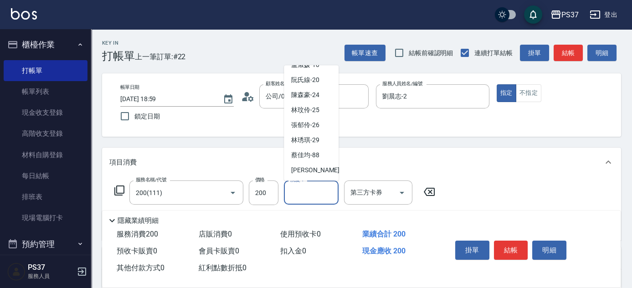
scroll to position [147, 0]
click at [305, 141] on span "[PERSON_NAME]-29" at bounding box center [305, 140] width 28 height 10
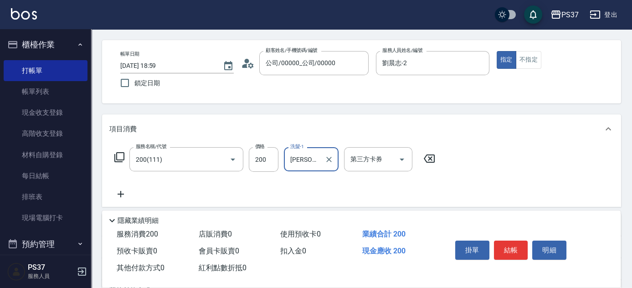
scroll to position [82, 0]
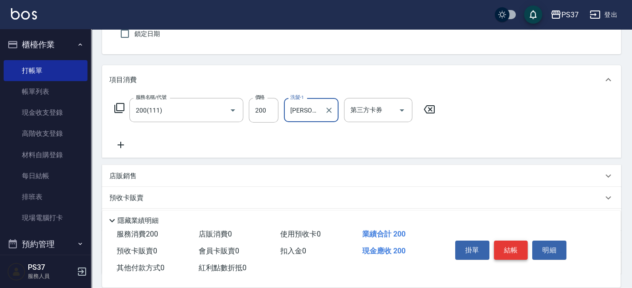
click at [506, 241] on button "結帳" at bounding box center [511, 250] width 34 height 19
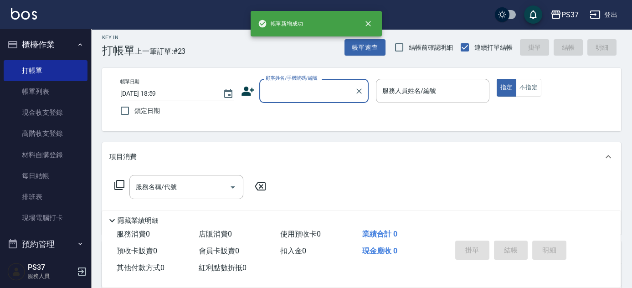
scroll to position [0, 0]
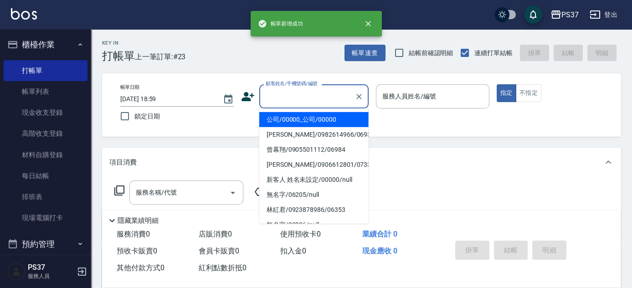
click at [304, 98] on input "顧客姓名/手機號碼/編號" at bounding box center [306, 96] width 87 height 16
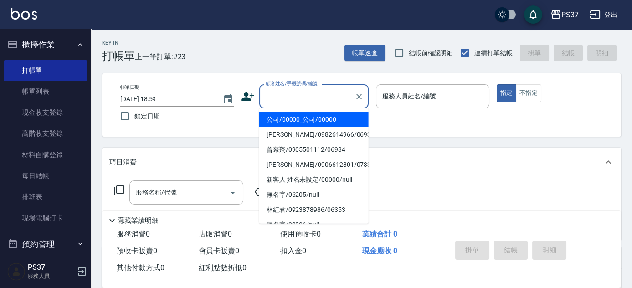
click at [311, 118] on li "公司/00000_公司/00000" at bounding box center [313, 119] width 109 height 15
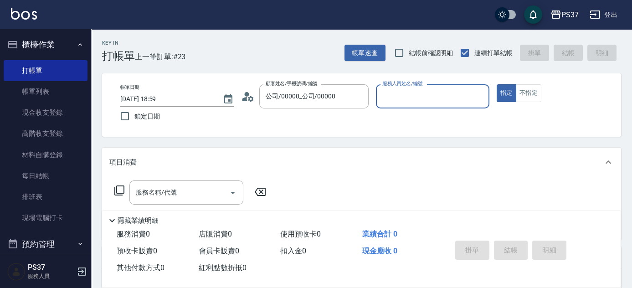
click at [384, 99] on input "服務人員姓名/編號" at bounding box center [432, 96] width 105 height 16
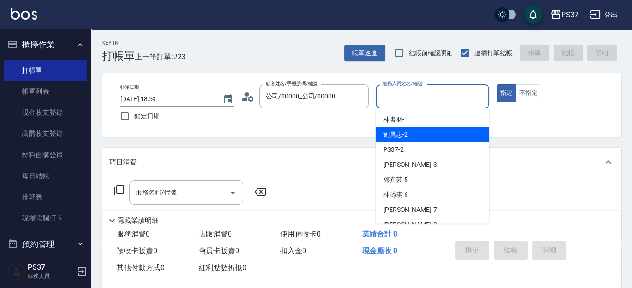
click at [398, 133] on span "劉晨志 -2" at bounding box center [395, 135] width 25 height 10
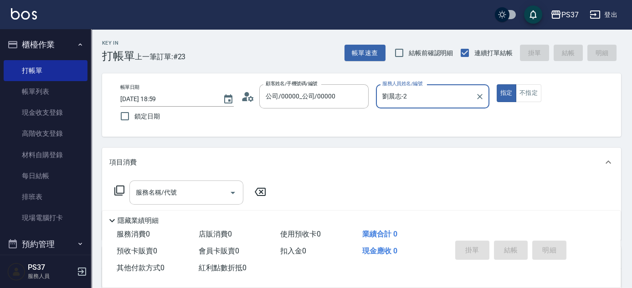
click at [163, 199] on input "服務名稱/代號" at bounding box center [179, 192] width 92 height 16
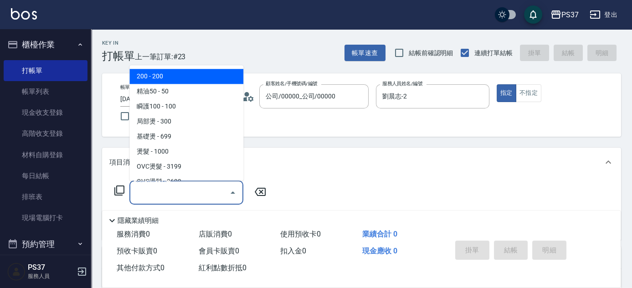
click at [184, 81] on span "200 - 200" at bounding box center [186, 76] width 114 height 15
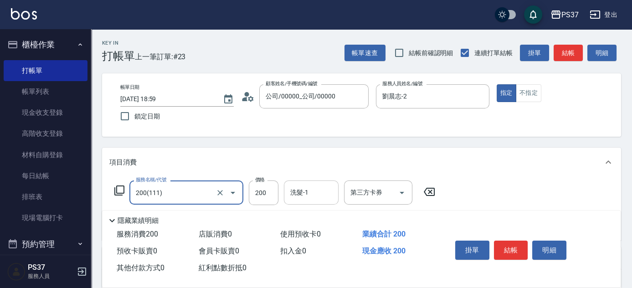
click at [300, 194] on input "洗髮-1" at bounding box center [311, 192] width 46 height 16
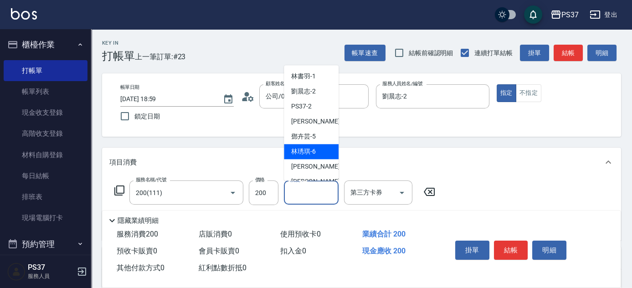
scroll to position [147, 0]
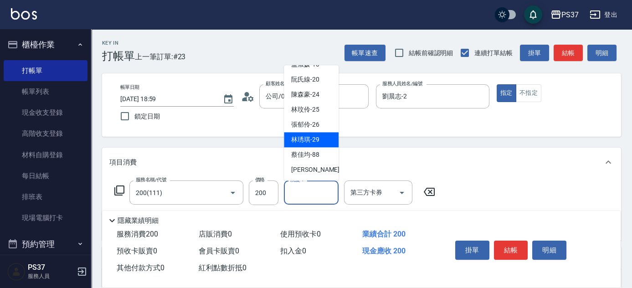
click at [321, 137] on div "[PERSON_NAME]-29" at bounding box center [311, 140] width 55 height 15
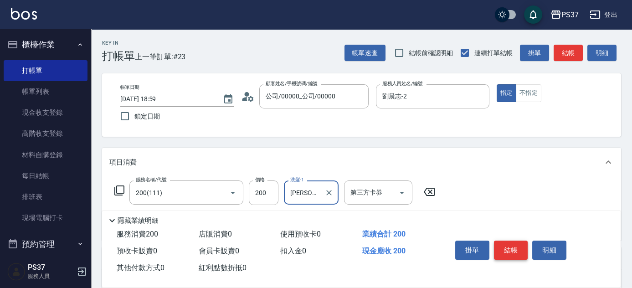
click at [508, 247] on button "結帳" at bounding box center [511, 250] width 34 height 19
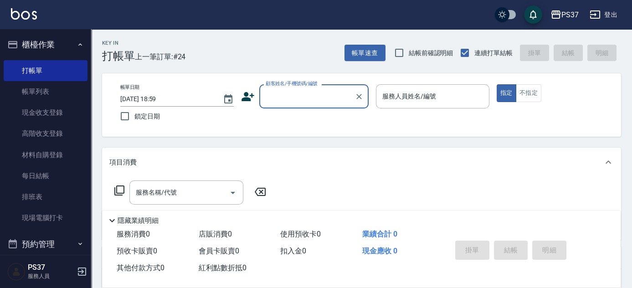
click at [288, 87] on div "顧客姓名/手機號碼/編號" at bounding box center [313, 96] width 109 height 24
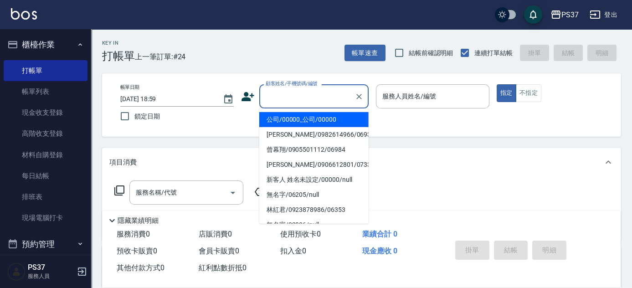
click at [308, 116] on li "公司/00000_公司/00000" at bounding box center [313, 119] width 109 height 15
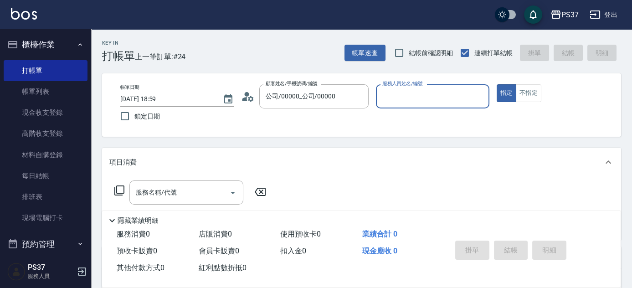
click at [418, 99] on input "服務人員姓名/編號" at bounding box center [432, 96] width 105 height 16
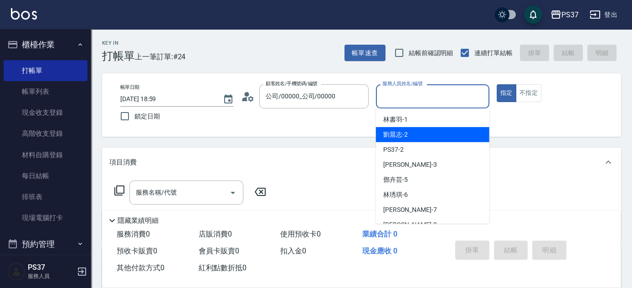
click at [415, 134] on div "劉晨志 -2" at bounding box center [432, 134] width 113 height 15
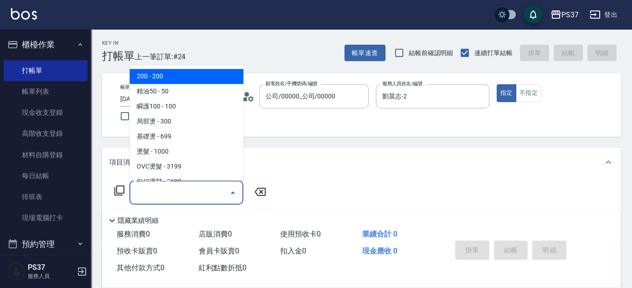
click at [207, 196] on input "服務名稱/代號" at bounding box center [179, 192] width 92 height 16
click at [197, 69] on span "200 - 200" at bounding box center [186, 76] width 114 height 15
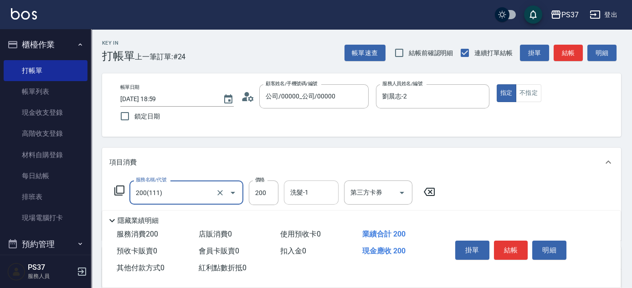
click at [312, 189] on input "洗髮-1" at bounding box center [311, 192] width 46 height 16
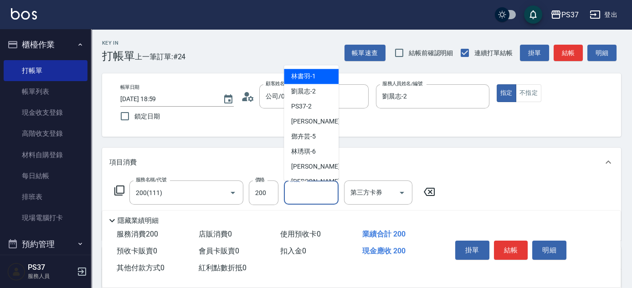
click at [320, 80] on div "林書羽 -1" at bounding box center [311, 76] width 55 height 15
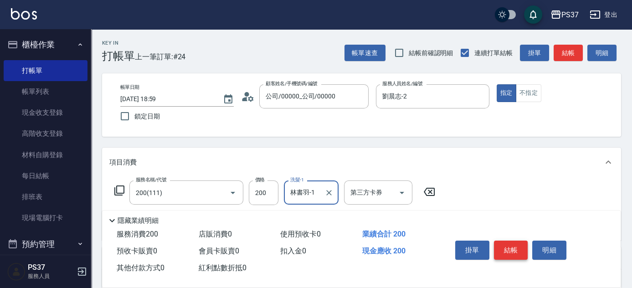
click at [517, 249] on button "結帳" at bounding box center [511, 250] width 34 height 19
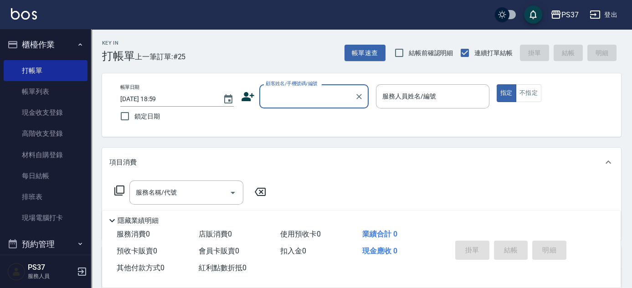
click at [299, 95] on input "顧客姓名/手機號碼/編號" at bounding box center [306, 96] width 87 height 16
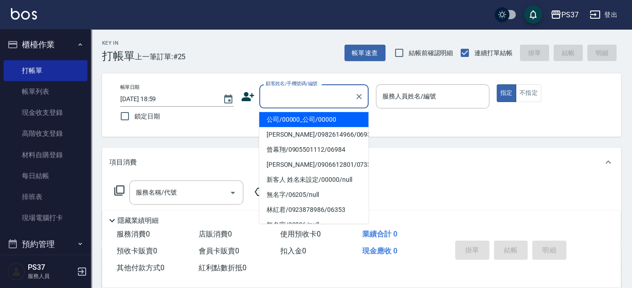
click at [303, 119] on li "公司/00000_公司/00000" at bounding box center [313, 119] width 109 height 15
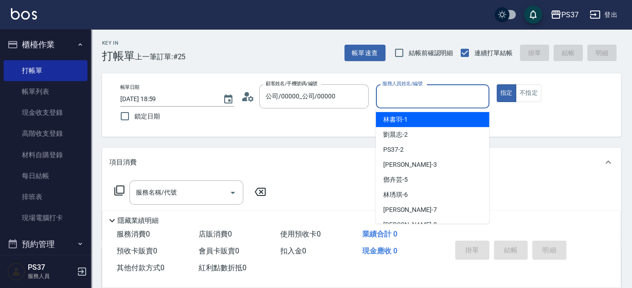
click at [405, 102] on input "服務人員姓名/編號" at bounding box center [432, 96] width 105 height 16
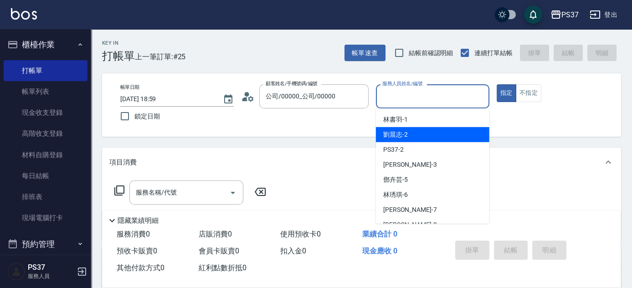
click at [408, 132] on div "劉晨志 -2" at bounding box center [432, 134] width 113 height 15
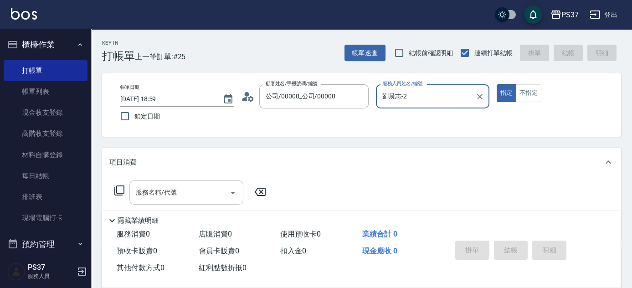
click at [190, 198] on input "服務名稱/代號" at bounding box center [179, 192] width 92 height 16
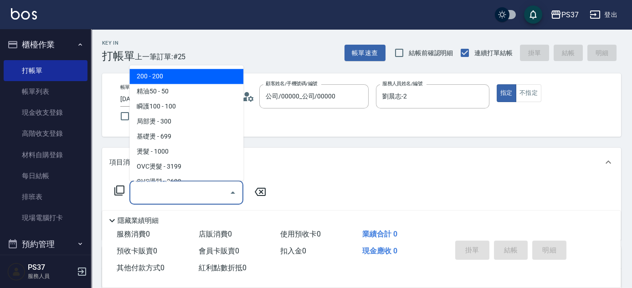
click at [185, 76] on span "200 - 200" at bounding box center [186, 76] width 114 height 15
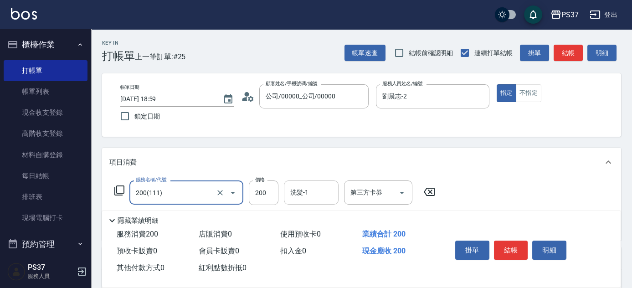
click at [302, 195] on input "洗髮-1" at bounding box center [311, 192] width 46 height 16
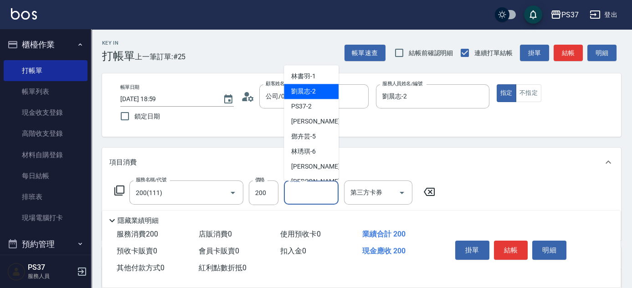
click at [317, 94] on div "劉晨志 -2" at bounding box center [311, 91] width 55 height 15
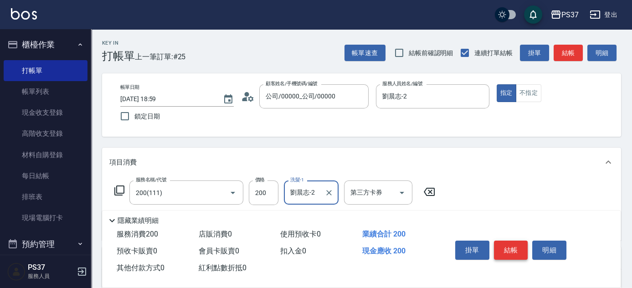
click at [510, 243] on button "結帳" at bounding box center [511, 250] width 34 height 19
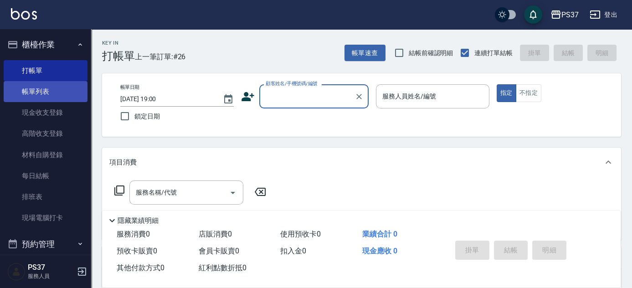
click at [52, 88] on link "帳單列表" at bounding box center [46, 91] width 84 height 21
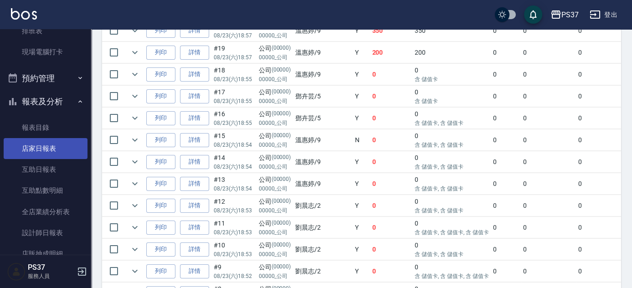
scroll to position [207, 0]
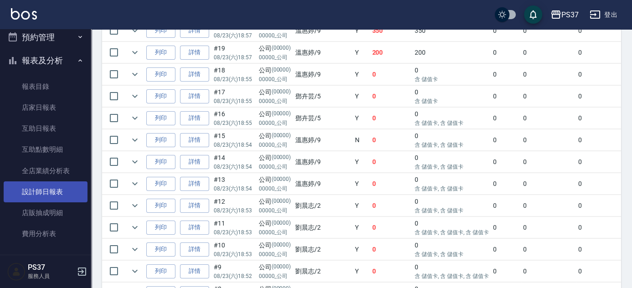
click at [53, 195] on link "設計師日報表" at bounding box center [46, 191] width 84 height 21
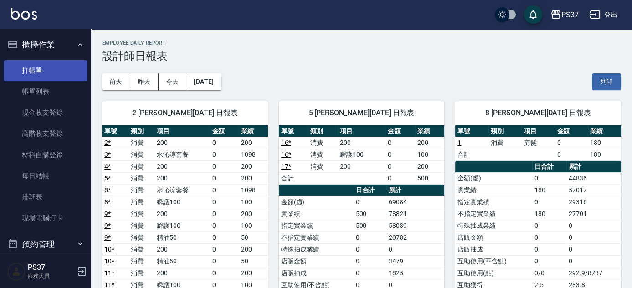
click at [38, 61] on link "打帳單" at bounding box center [46, 70] width 84 height 21
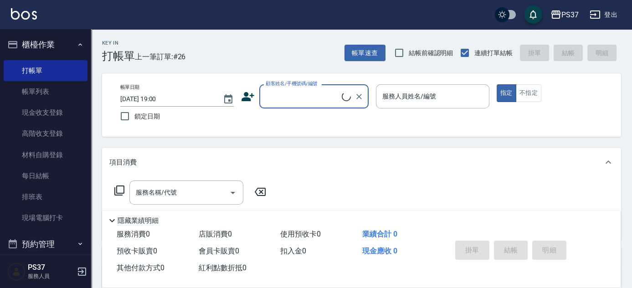
click at [300, 93] on input "顧客姓名/手機號碼/編號" at bounding box center [302, 96] width 78 height 16
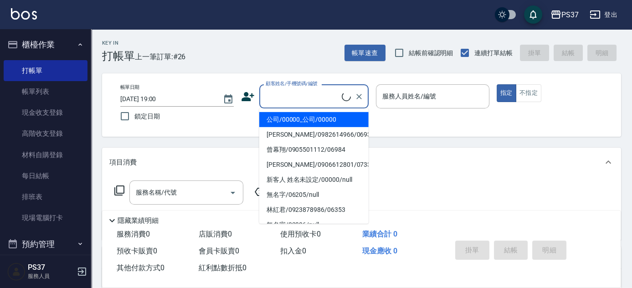
click at [302, 115] on li "公司/00000_公司/00000" at bounding box center [313, 119] width 109 height 15
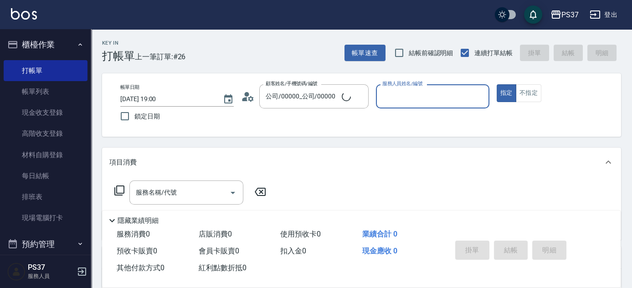
click at [401, 105] on div "服務人員姓名/編號" at bounding box center [432, 96] width 113 height 24
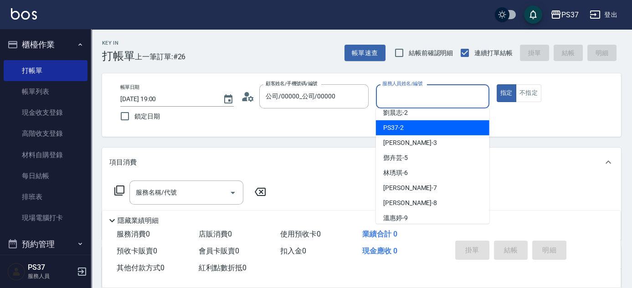
scroll to position [41, 0]
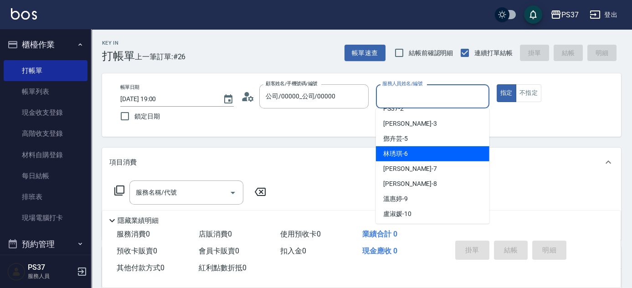
click at [404, 164] on span "[PERSON_NAME] -7" at bounding box center [410, 169] width 54 height 10
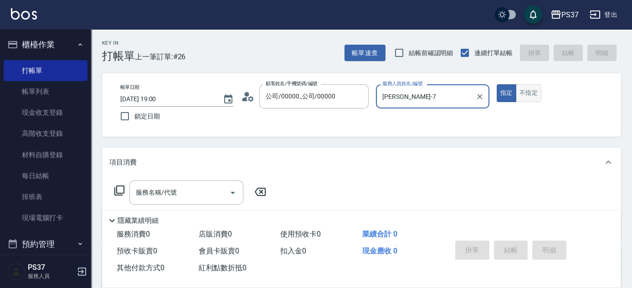
click at [532, 92] on button "不指定" at bounding box center [529, 93] width 26 height 18
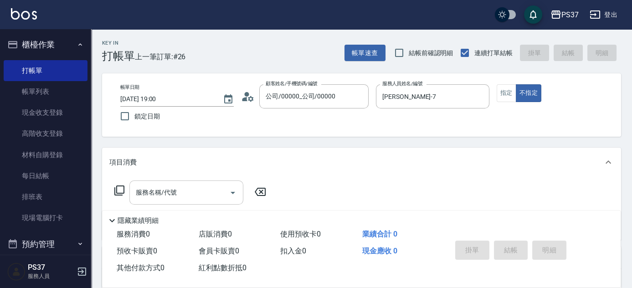
click at [194, 202] on div "服務名稱/代號" at bounding box center [186, 192] width 114 height 24
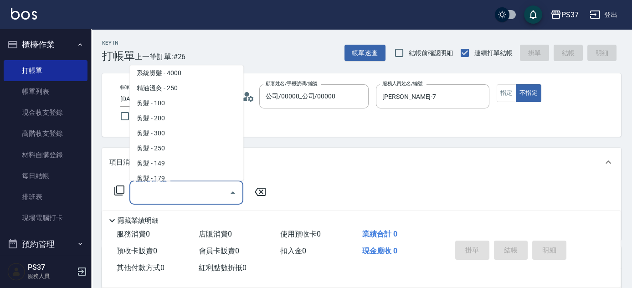
scroll to position [124, 0]
click at [193, 178] on span "剪髮 - 179" at bounding box center [186, 178] width 114 height 15
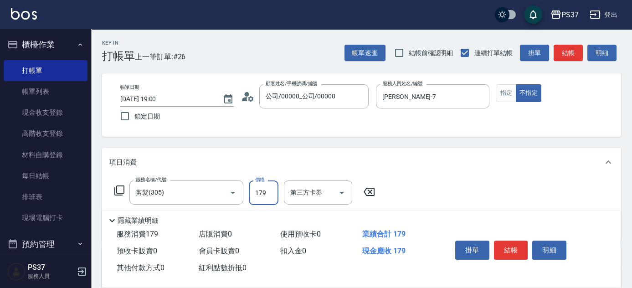
click at [266, 195] on input "179" at bounding box center [264, 192] width 30 height 25
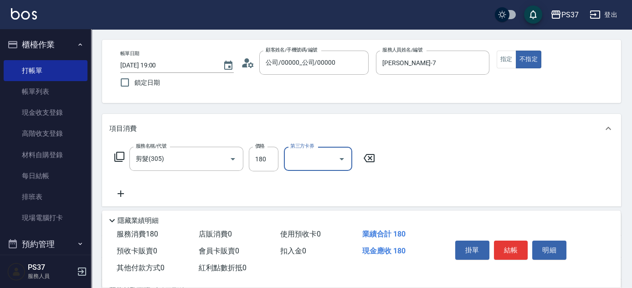
scroll to position [82, 0]
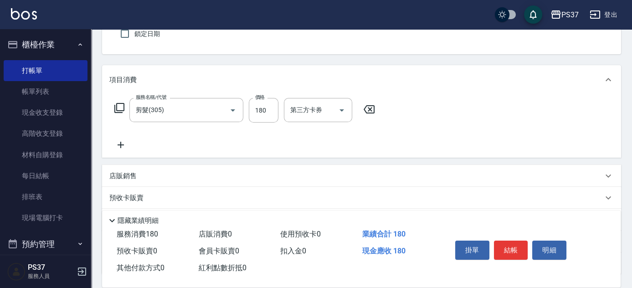
click at [117, 144] on icon at bounding box center [120, 144] width 23 height 11
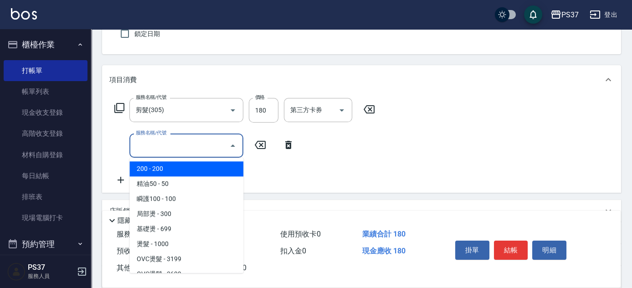
click at [167, 146] on input "服務名稱/代號" at bounding box center [179, 146] width 92 height 16
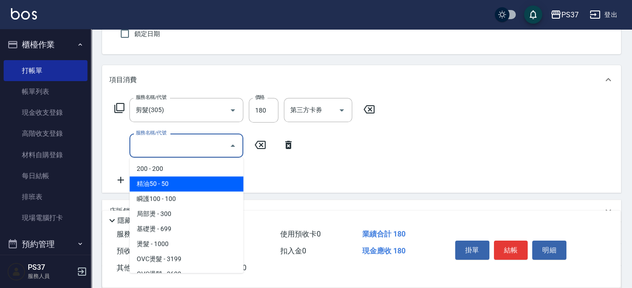
click at [168, 185] on span "精油50 - 50" at bounding box center [186, 183] width 114 height 15
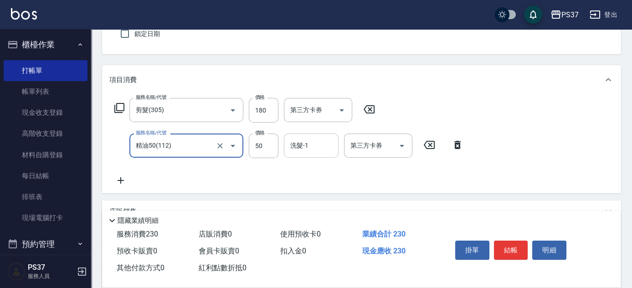
click at [316, 143] on input "洗髮-1" at bounding box center [311, 146] width 46 height 16
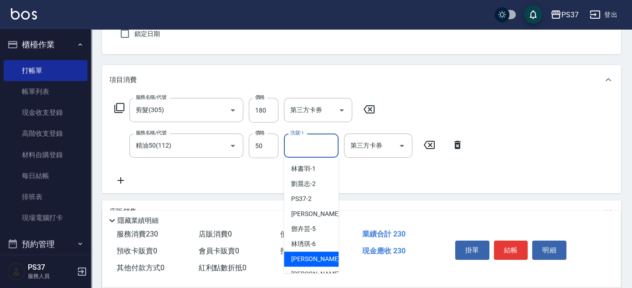
click at [317, 260] on div "[PERSON_NAME] -7" at bounding box center [311, 258] width 55 height 15
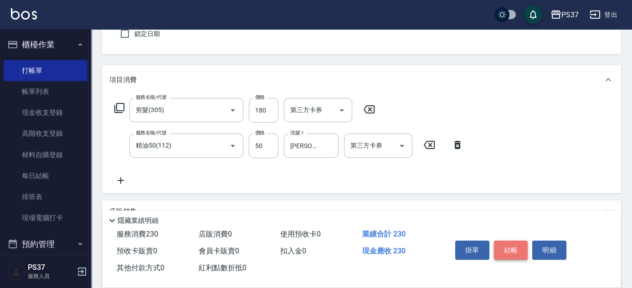
click at [517, 250] on button "結帳" at bounding box center [511, 250] width 34 height 19
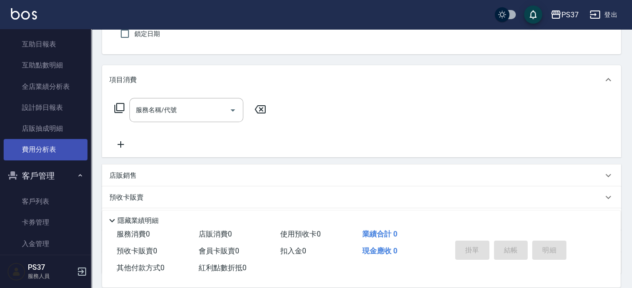
scroll to position [328, 0]
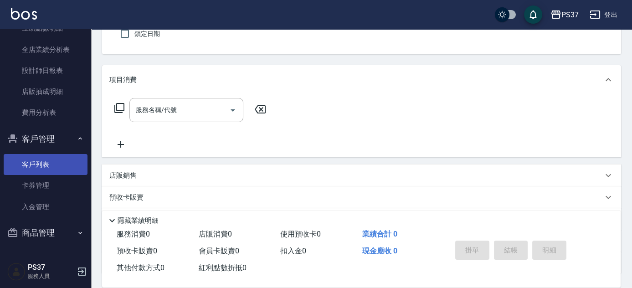
click at [41, 167] on link "客戶列表" at bounding box center [46, 164] width 84 height 21
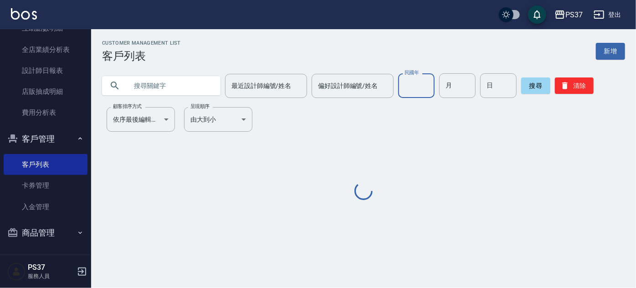
click at [420, 85] on input "民國年" at bounding box center [416, 85] width 36 height 25
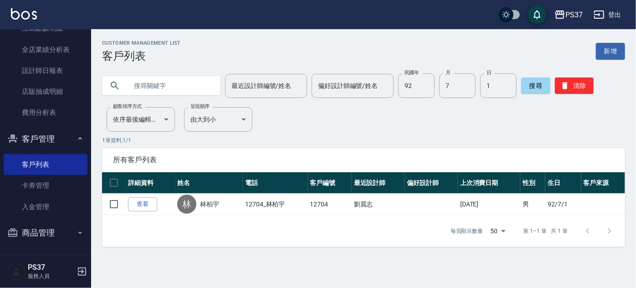
click at [357, 129] on div "Customer Management List 客戶列表 新增 最近設計師編號/姓名 最近設計師編號/姓名 偏好設計師編號/姓名 偏好設計師編號/姓名 民國…" at bounding box center [363, 143] width 545 height 207
click at [563, 97] on div "搜尋 清除" at bounding box center [557, 85] width 72 height 25
click at [566, 91] on button "清除" at bounding box center [574, 85] width 39 height 16
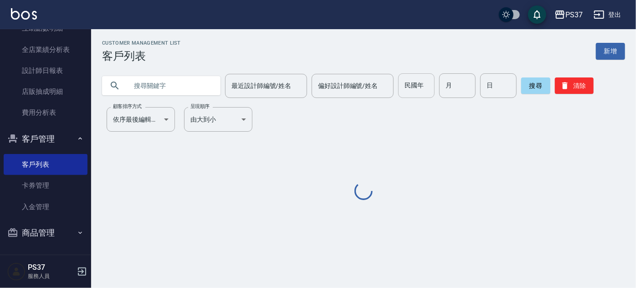
click at [415, 89] on input "民國年" at bounding box center [416, 85] width 36 height 25
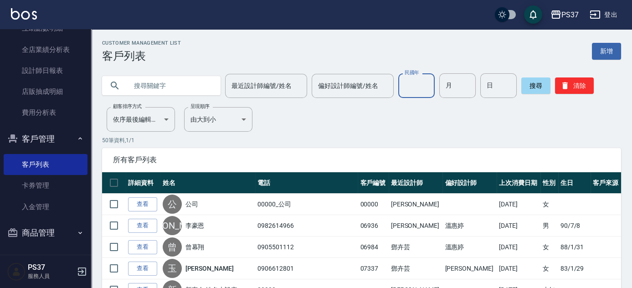
click at [188, 93] on input "text" at bounding box center [171, 85] width 86 height 25
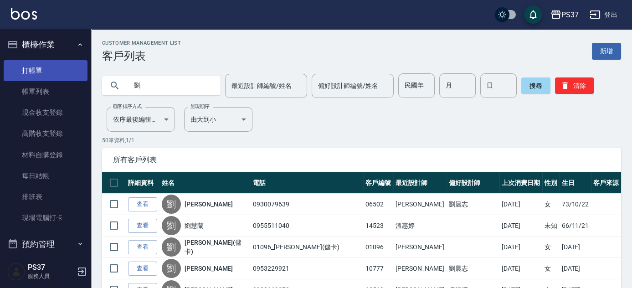
click at [37, 77] on link "打帳單" at bounding box center [46, 70] width 84 height 21
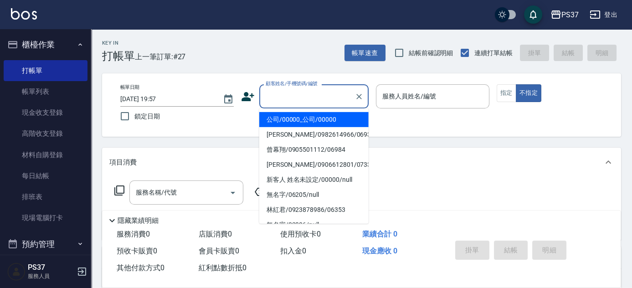
click at [292, 102] on input "顧客姓名/手機號碼/編號" at bounding box center [306, 96] width 87 height 16
click at [279, 113] on li "公司/00000_公司/00000" at bounding box center [313, 119] width 109 height 15
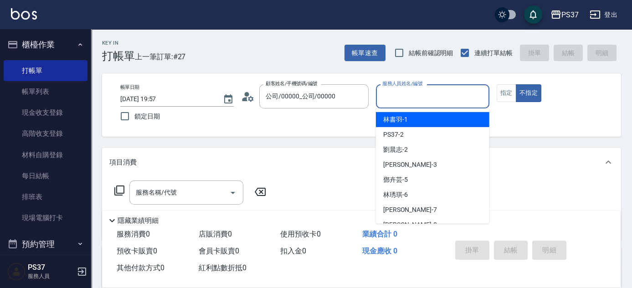
click at [441, 104] on input "服務人員姓名/編號" at bounding box center [432, 96] width 105 height 16
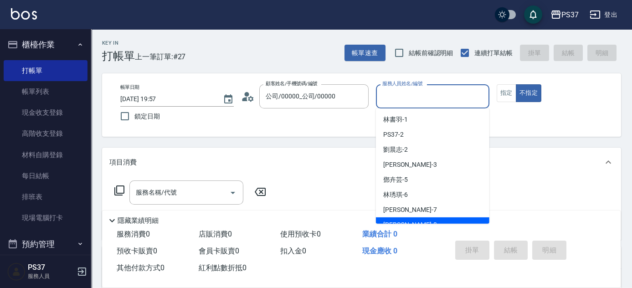
click at [423, 220] on div "[PERSON_NAME]-8" at bounding box center [432, 224] width 113 height 15
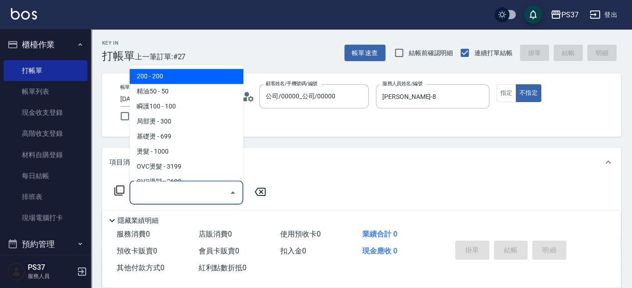
click at [186, 189] on input "服務名稱/代號" at bounding box center [179, 192] width 92 height 16
click at [181, 70] on span "200 - 200" at bounding box center [186, 76] width 114 height 15
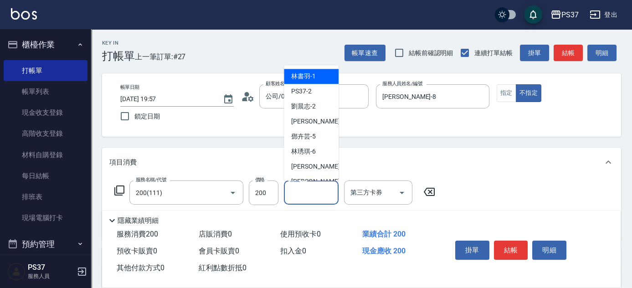
click at [298, 191] on input "洗髮-1" at bounding box center [311, 192] width 46 height 16
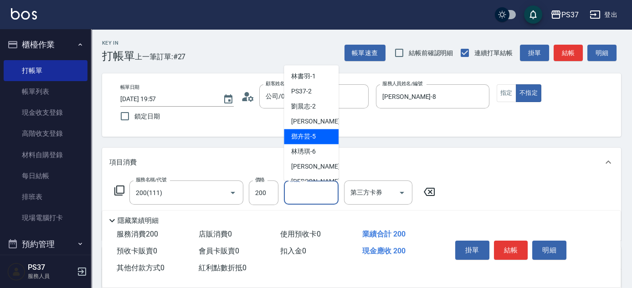
scroll to position [147, 0]
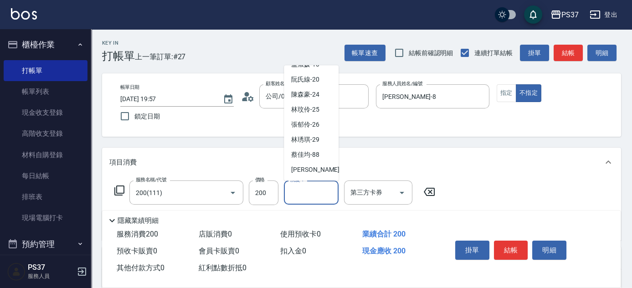
click at [307, 136] on span "[PERSON_NAME]-29" at bounding box center [305, 140] width 28 height 10
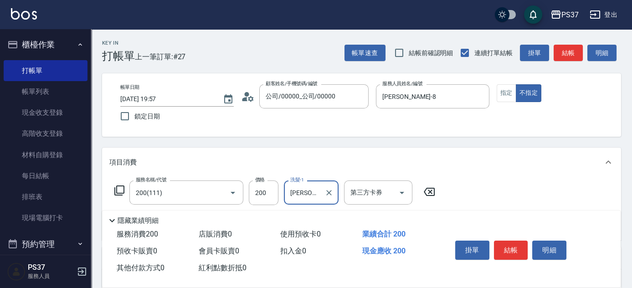
scroll to position [41, 0]
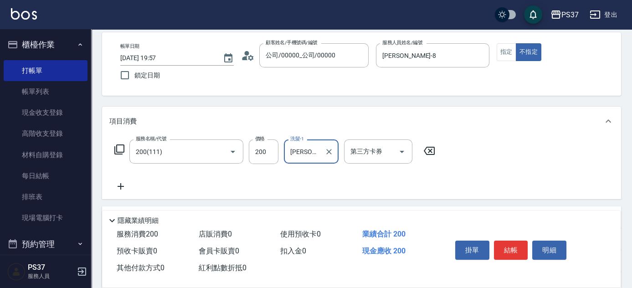
click at [124, 184] on icon at bounding box center [120, 186] width 23 height 11
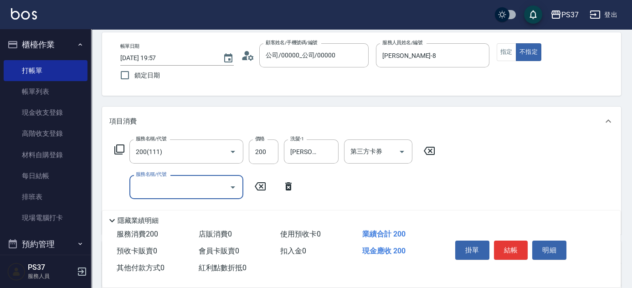
click at [147, 189] on input "服務名稱/代號" at bounding box center [179, 187] width 92 height 16
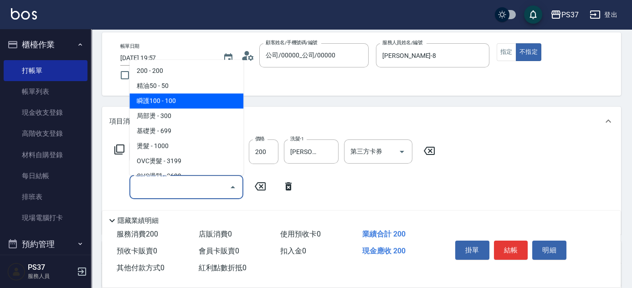
click at [172, 100] on span "瞬護100 - 100" at bounding box center [186, 100] width 114 height 15
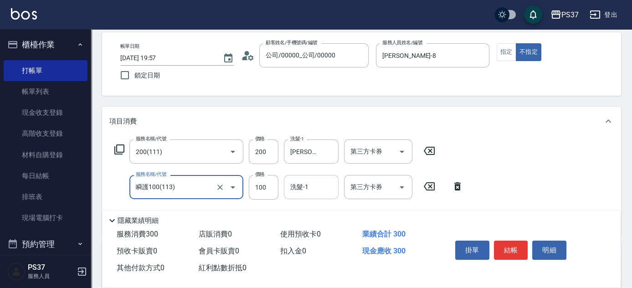
click at [294, 191] on input "洗髮-1" at bounding box center [311, 187] width 46 height 16
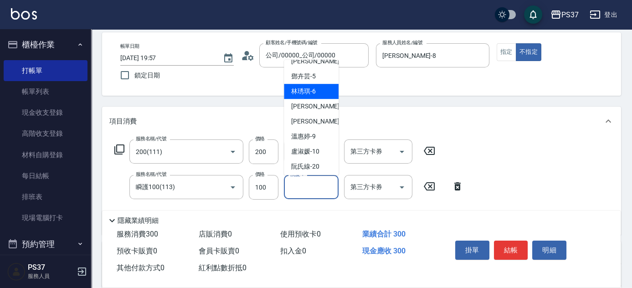
scroll to position [147, 0]
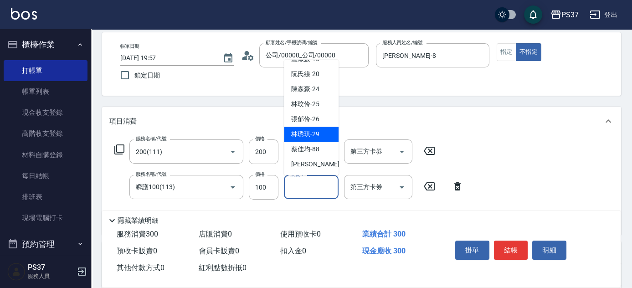
click at [303, 128] on div "[PERSON_NAME]-29" at bounding box center [311, 134] width 55 height 15
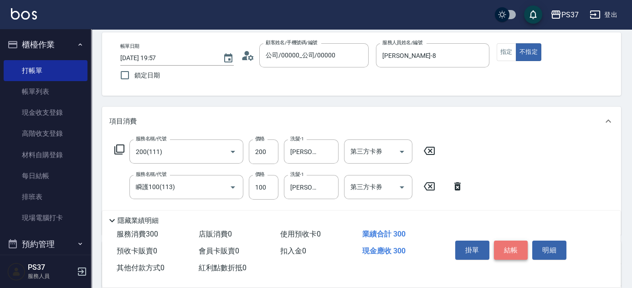
click at [519, 251] on button "結帳" at bounding box center [511, 250] width 34 height 19
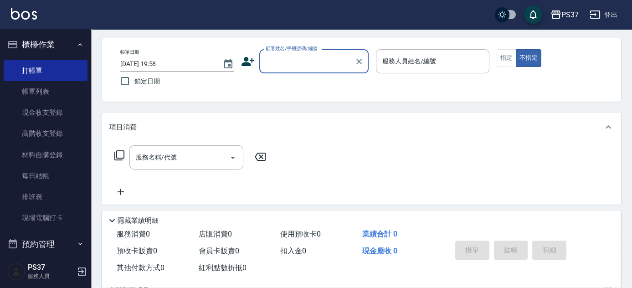
scroll to position [0, 0]
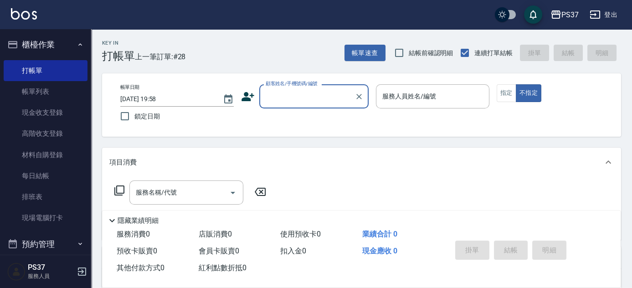
click at [322, 100] on input "顧客姓名/手機號碼/編號" at bounding box center [306, 96] width 87 height 16
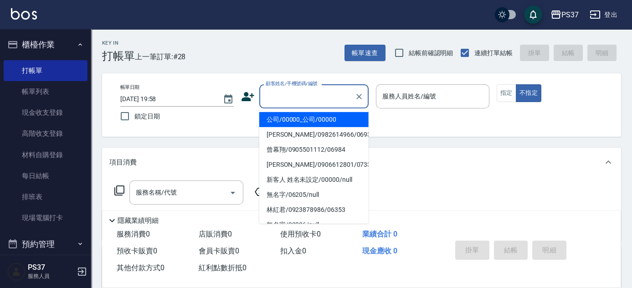
click at [316, 121] on li "公司/00000_公司/00000" at bounding box center [313, 119] width 109 height 15
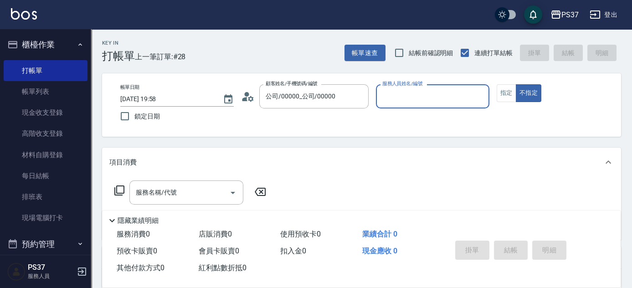
click at [401, 95] on input "服務人員姓名/編號" at bounding box center [432, 96] width 105 height 16
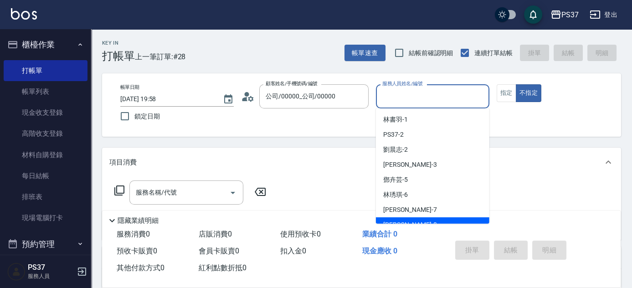
click at [436, 220] on div "[PERSON_NAME]-8" at bounding box center [432, 224] width 113 height 15
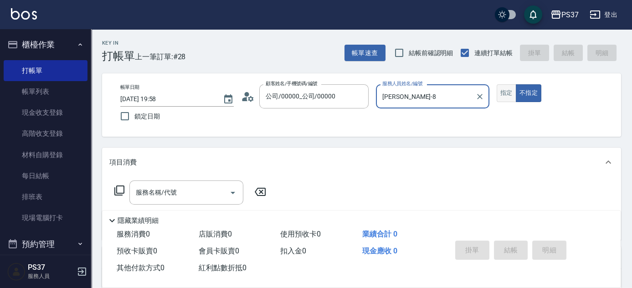
click at [504, 92] on button "指定" at bounding box center [506, 93] width 20 height 18
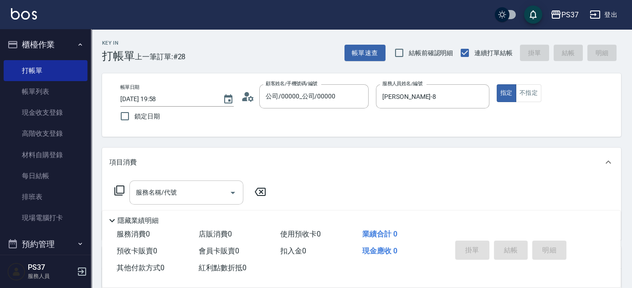
click at [205, 193] on input "服務名稱/代號" at bounding box center [179, 192] width 92 height 16
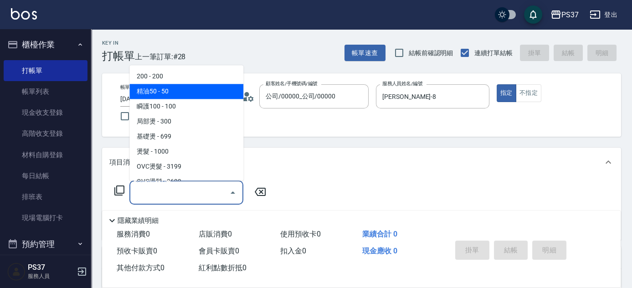
click at [184, 69] on span "200 - 200" at bounding box center [186, 76] width 114 height 15
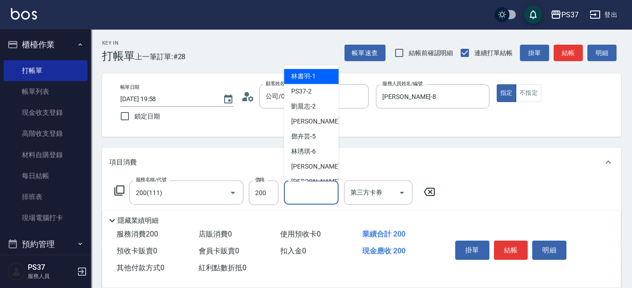
click at [314, 193] on input "洗髮-1" at bounding box center [311, 192] width 46 height 16
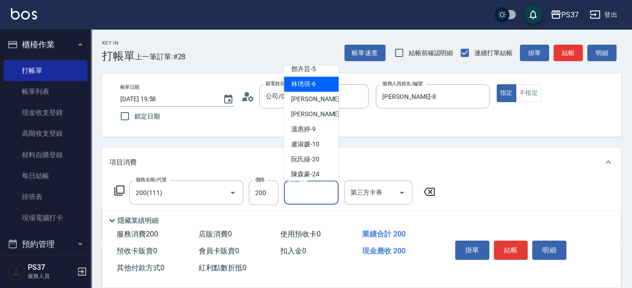
scroll to position [124, 0]
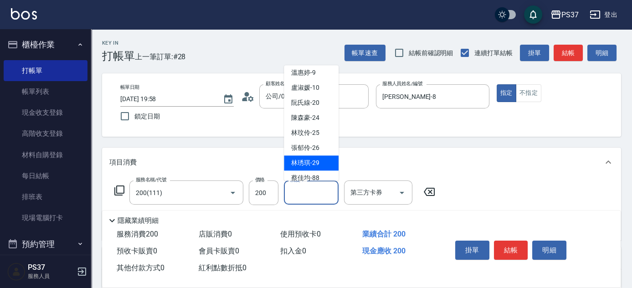
click at [316, 160] on span "[PERSON_NAME]-29" at bounding box center [305, 164] width 28 height 10
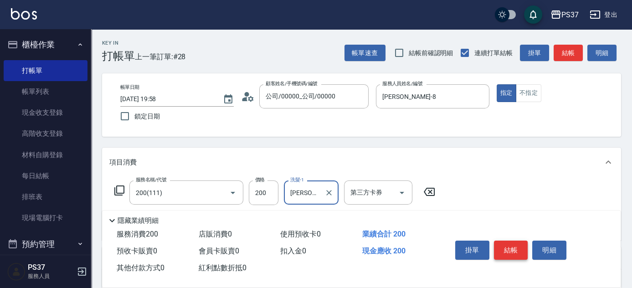
click at [511, 246] on button "結帳" at bounding box center [511, 250] width 34 height 19
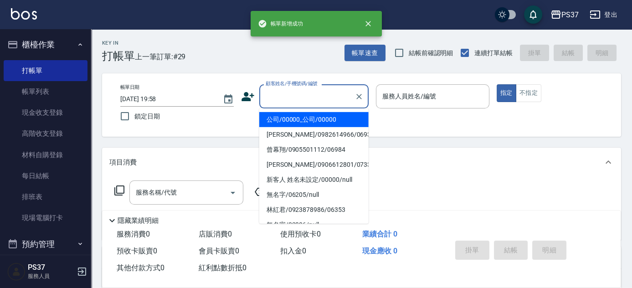
click at [313, 103] on input "顧客姓名/手機號碼/編號" at bounding box center [306, 96] width 87 height 16
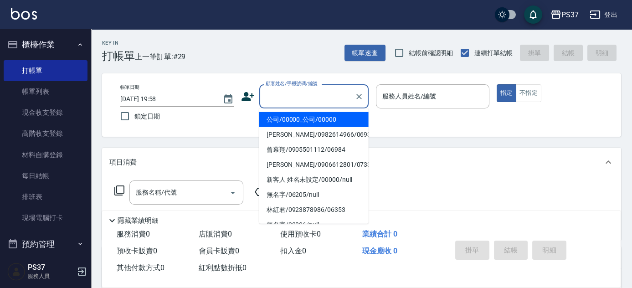
click at [303, 124] on li "公司/00000_公司/00000" at bounding box center [313, 119] width 109 height 15
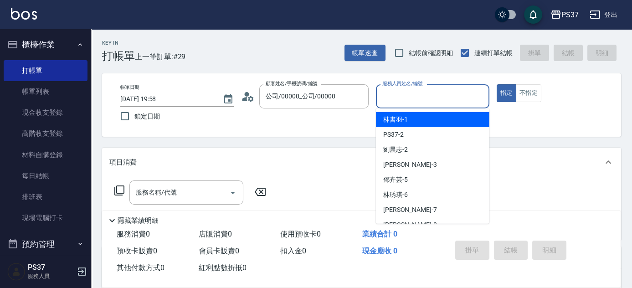
click at [402, 99] on input "服務人員姓名/編號" at bounding box center [432, 96] width 105 height 16
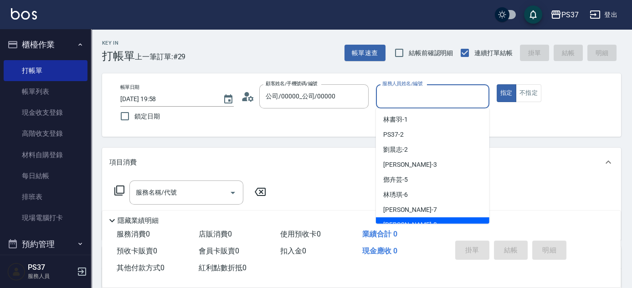
click at [427, 220] on div "[PERSON_NAME]-8" at bounding box center [432, 224] width 113 height 15
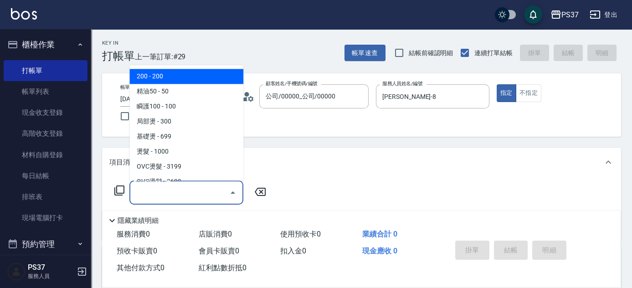
click at [183, 193] on input "服務名稱/代號" at bounding box center [179, 192] width 92 height 16
click at [169, 80] on span "200 - 200" at bounding box center [186, 76] width 114 height 15
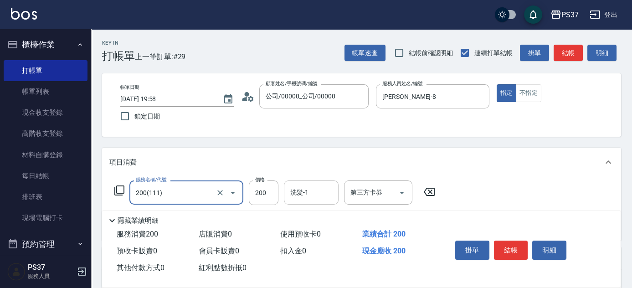
click at [303, 193] on input "洗髮-1" at bounding box center [311, 192] width 46 height 16
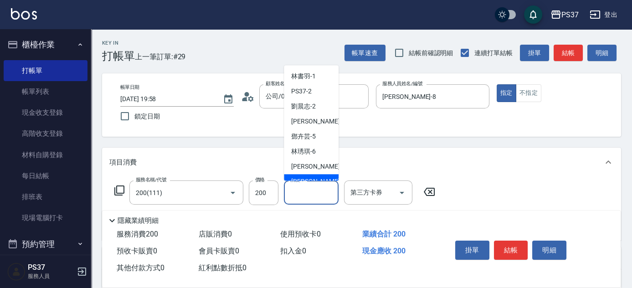
click at [312, 176] on div "[PERSON_NAME]-8" at bounding box center [311, 181] width 55 height 15
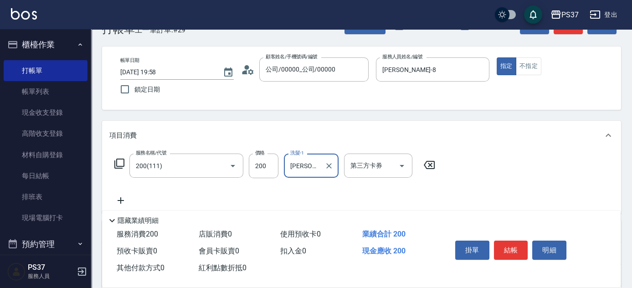
scroll to position [41, 0]
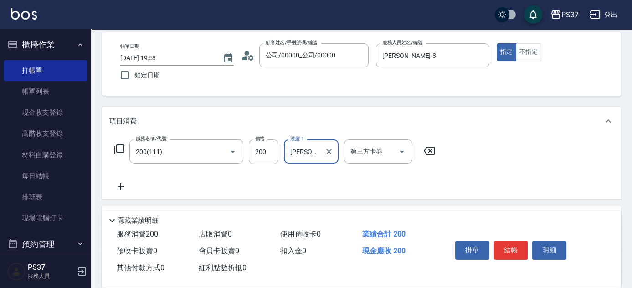
click at [125, 184] on icon at bounding box center [120, 186] width 23 height 11
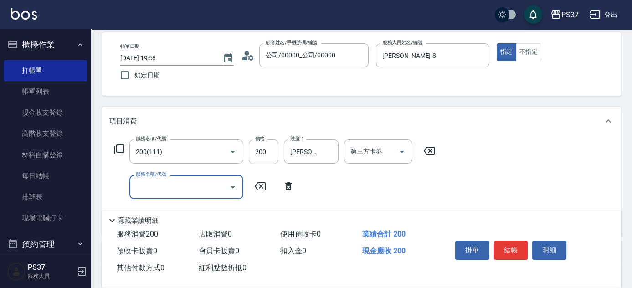
click at [174, 189] on input "服務名稱/代號" at bounding box center [179, 187] width 92 height 16
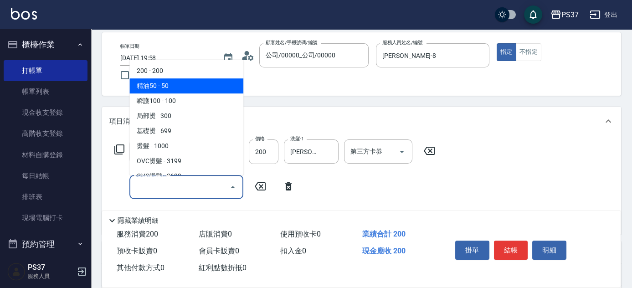
click at [194, 88] on span "精油50 - 50" at bounding box center [186, 85] width 114 height 15
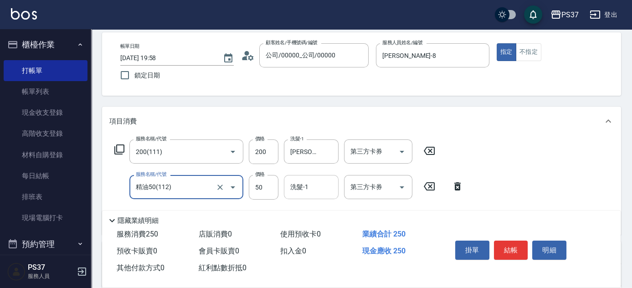
click at [307, 184] on input "洗髮-1" at bounding box center [311, 187] width 46 height 16
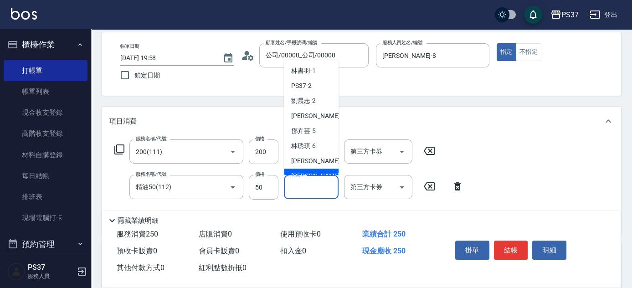
click at [311, 170] on div "[PERSON_NAME]-8" at bounding box center [311, 176] width 55 height 15
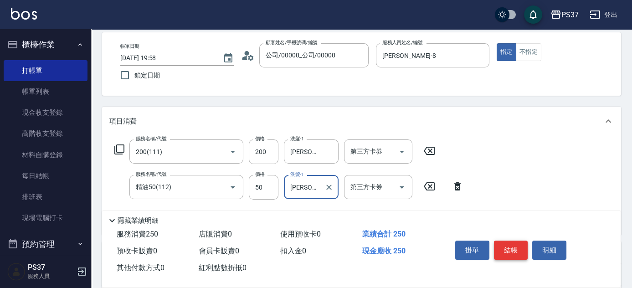
click at [517, 248] on button "結帳" at bounding box center [511, 250] width 34 height 19
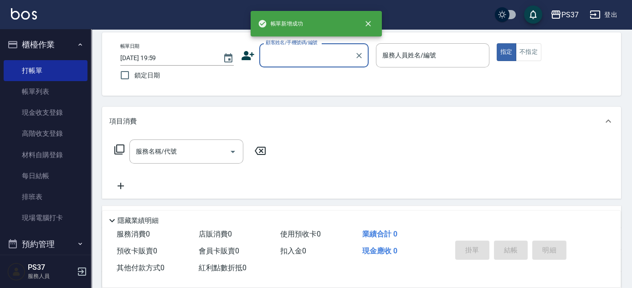
click at [333, 61] on input "顧客姓名/手機號碼/編號" at bounding box center [306, 55] width 87 height 16
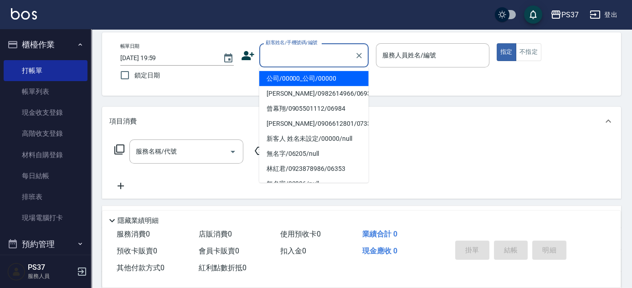
click at [330, 78] on li "公司/00000_公司/00000" at bounding box center [313, 78] width 109 height 15
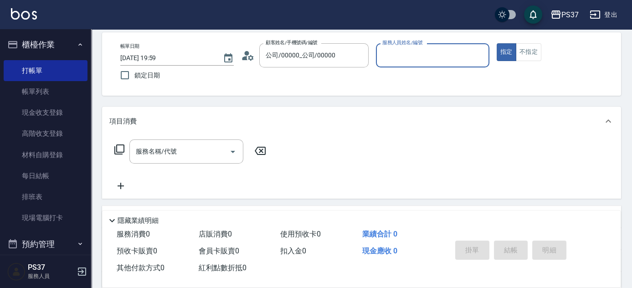
click at [414, 53] on input "服務人員姓名/編號" at bounding box center [432, 55] width 105 height 16
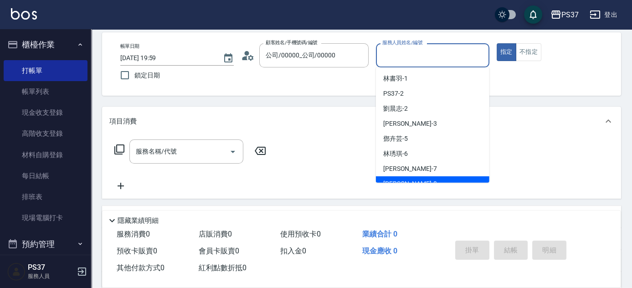
click at [435, 177] on div "[PERSON_NAME]-8" at bounding box center [432, 183] width 113 height 15
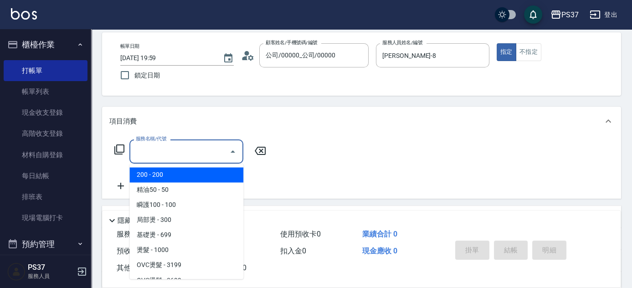
click at [204, 154] on input "服務名稱/代號" at bounding box center [179, 151] width 92 height 16
click at [182, 174] on span "200 - 200" at bounding box center [186, 174] width 114 height 15
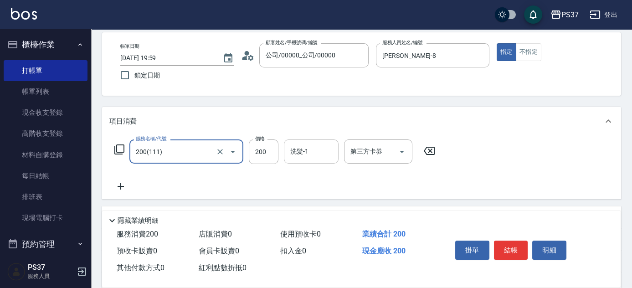
click at [300, 148] on div "洗髮-1 洗髮-1" at bounding box center [311, 151] width 55 height 24
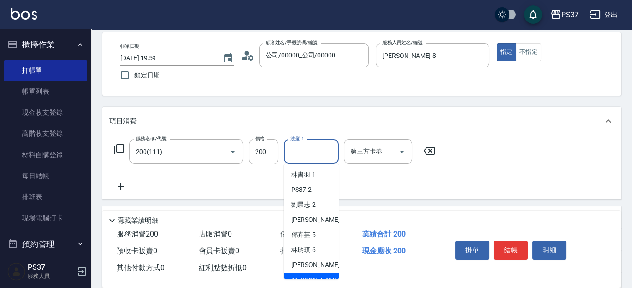
click at [312, 276] on span "[PERSON_NAME]-8" at bounding box center [318, 280] width 54 height 10
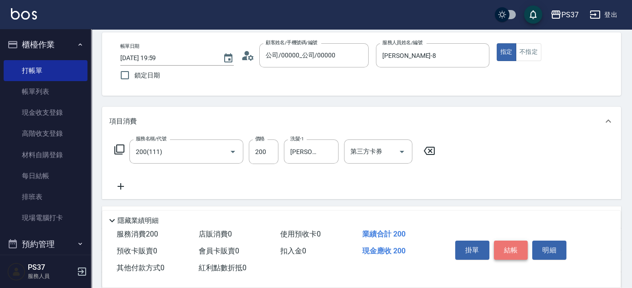
click at [507, 245] on button "結帳" at bounding box center [511, 250] width 34 height 19
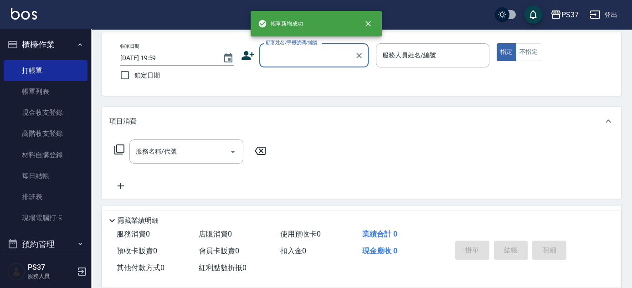
click at [312, 56] on input "顧客姓名/手機號碼/編號" at bounding box center [306, 55] width 87 height 16
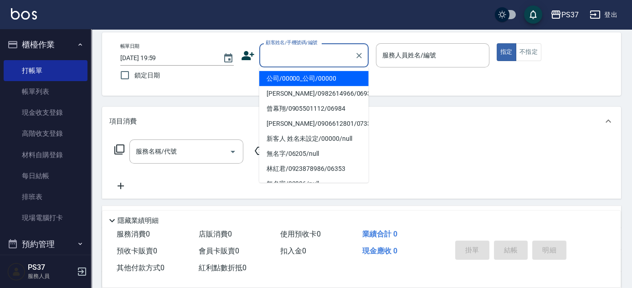
click at [316, 78] on li "公司/00000_公司/00000" at bounding box center [313, 78] width 109 height 15
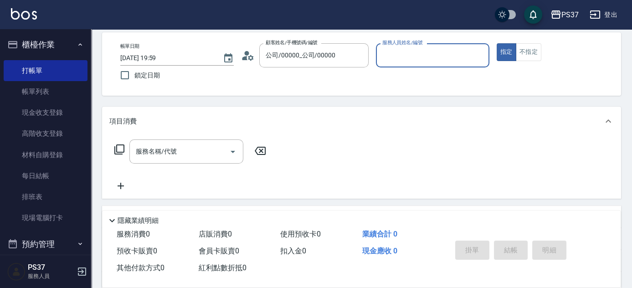
click at [430, 61] on input "服務人員姓名/編號" at bounding box center [432, 55] width 105 height 16
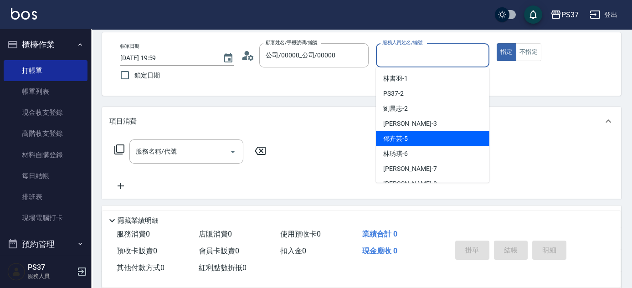
click at [437, 136] on div "[PERSON_NAME]-5" at bounding box center [432, 138] width 113 height 15
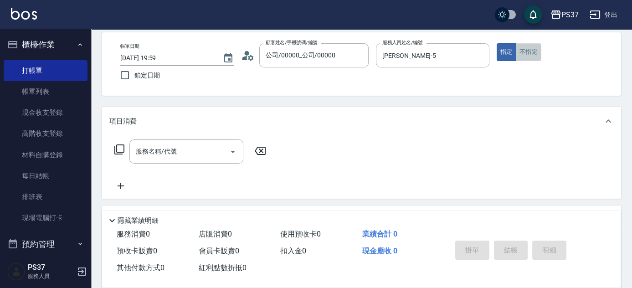
click at [520, 58] on button "不指定" at bounding box center [529, 52] width 26 height 18
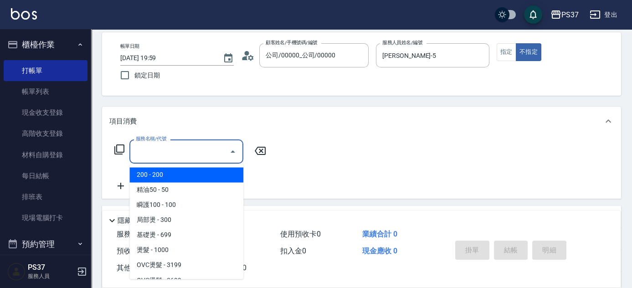
click at [168, 148] on div "服務名稱/代號 服務名稱/代號" at bounding box center [186, 151] width 114 height 24
click at [165, 177] on span "200 - 200" at bounding box center [186, 174] width 114 height 15
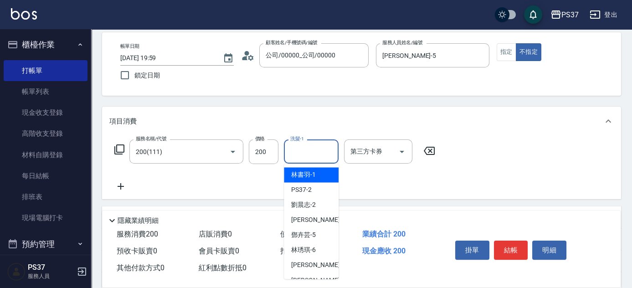
click at [311, 151] on input "洗髮-1" at bounding box center [311, 151] width 46 height 16
drag, startPoint x: 304, startPoint y: 171, endPoint x: 182, endPoint y: 185, distance: 122.4
click at [304, 171] on span "林書羽 -1" at bounding box center [303, 175] width 25 height 10
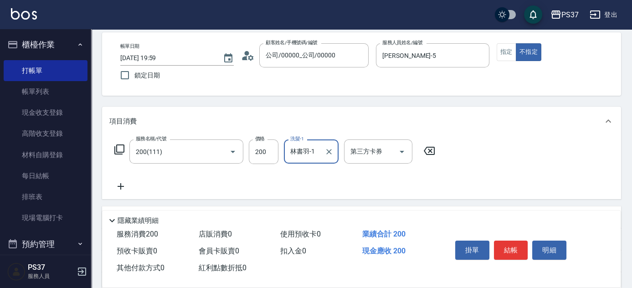
click at [120, 188] on icon at bounding box center [120, 186] width 23 height 11
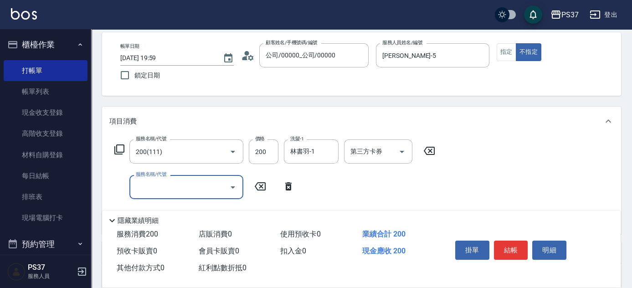
click at [149, 183] on input "服務名稱/代號" at bounding box center [179, 187] width 92 height 16
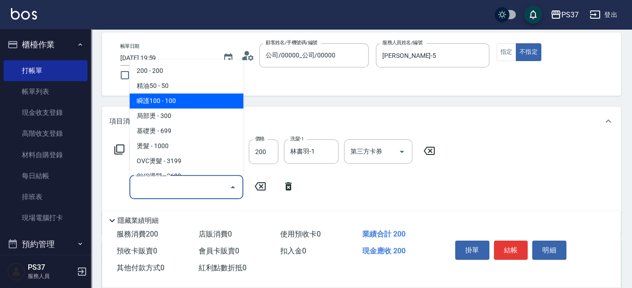
click at [181, 102] on span "瞬護100 - 100" at bounding box center [186, 100] width 114 height 15
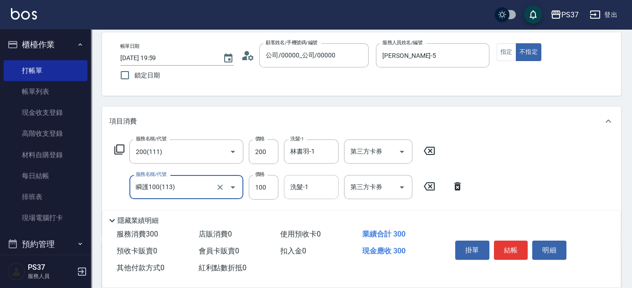
click at [311, 184] on input "洗髮-1" at bounding box center [311, 187] width 46 height 16
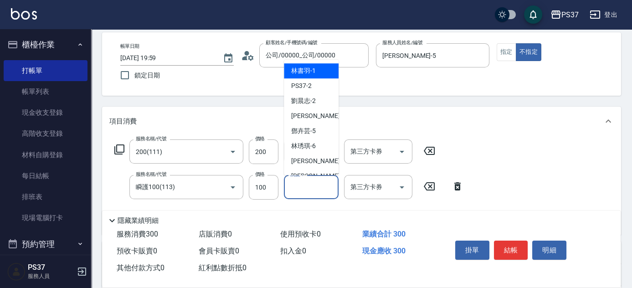
click at [306, 72] on span "林書羽 -1" at bounding box center [303, 71] width 25 height 10
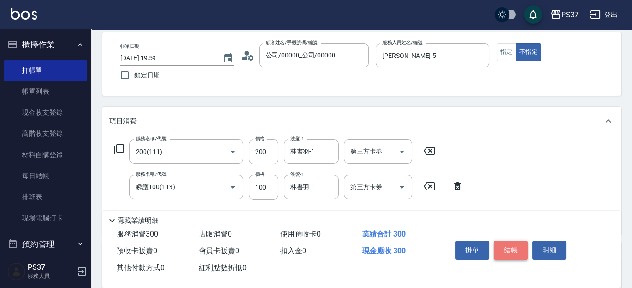
click at [507, 241] on button "結帳" at bounding box center [511, 250] width 34 height 19
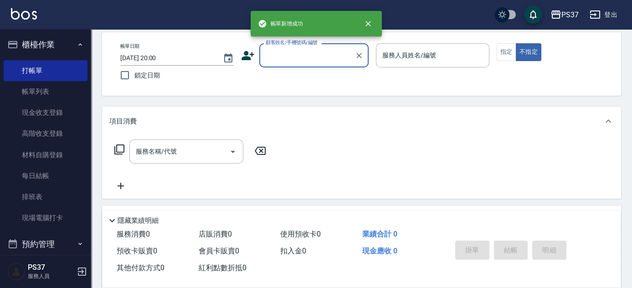
click at [318, 60] on input "顧客姓名/手機號碼/編號" at bounding box center [306, 55] width 87 height 16
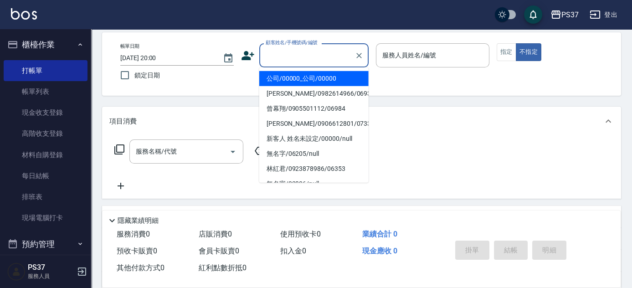
click at [316, 73] on li "公司/00000_公司/00000" at bounding box center [313, 78] width 109 height 15
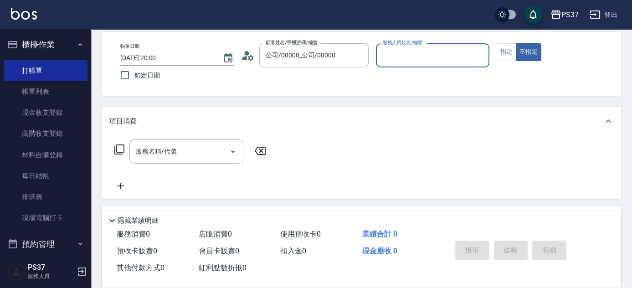
click at [424, 66] on div "服務人員姓名/編號" at bounding box center [432, 55] width 113 height 24
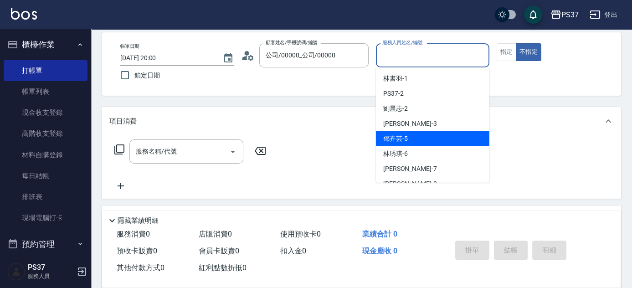
click at [428, 144] on div "[PERSON_NAME]-5" at bounding box center [432, 138] width 113 height 15
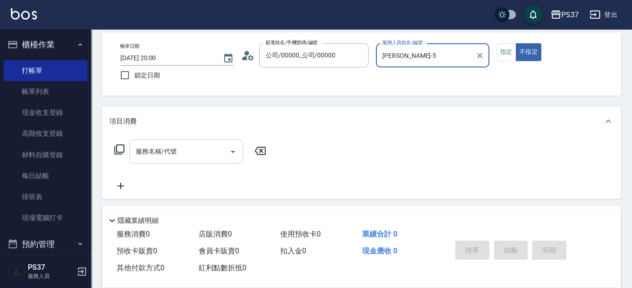
click at [175, 154] on input "服務名稱/代號" at bounding box center [179, 151] width 92 height 16
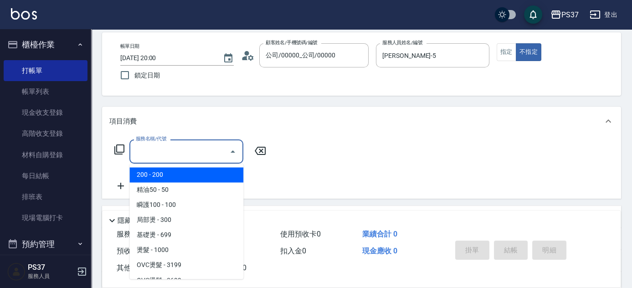
click at [167, 169] on span "200 - 200" at bounding box center [186, 174] width 114 height 15
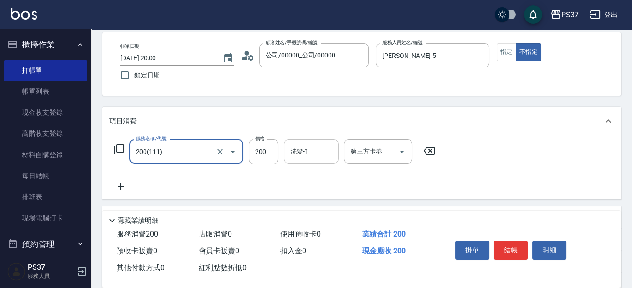
click at [308, 154] on input "洗髮-1" at bounding box center [311, 151] width 46 height 16
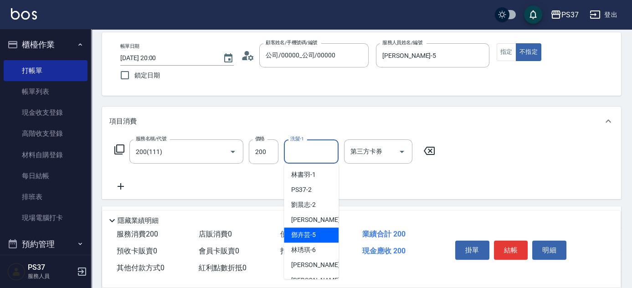
click at [316, 237] on div "[PERSON_NAME]-5" at bounding box center [311, 234] width 55 height 15
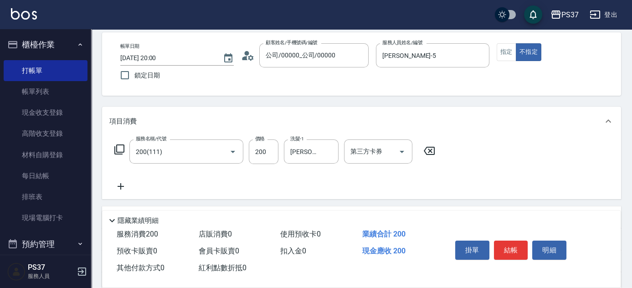
click at [121, 188] on icon at bounding box center [121, 186] width 6 height 6
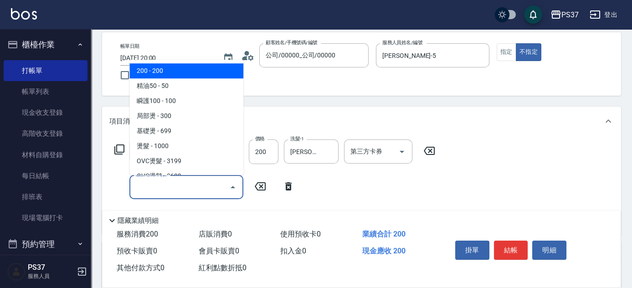
click at [155, 187] on input "服務名稱/代號" at bounding box center [179, 187] width 92 height 16
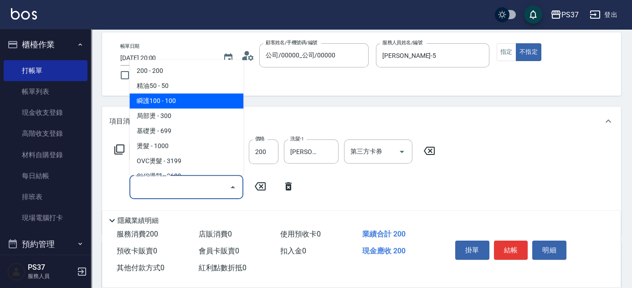
click at [189, 104] on span "瞬護100 - 100" at bounding box center [186, 100] width 114 height 15
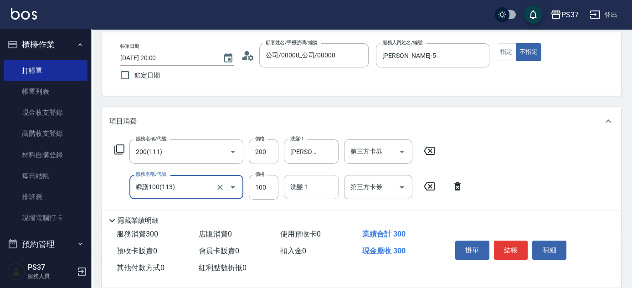
click at [315, 183] on input "洗髮-1" at bounding box center [311, 187] width 46 height 16
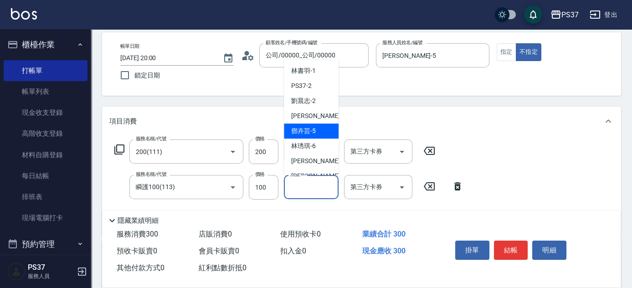
click at [312, 124] on div "[PERSON_NAME]-5" at bounding box center [311, 130] width 55 height 15
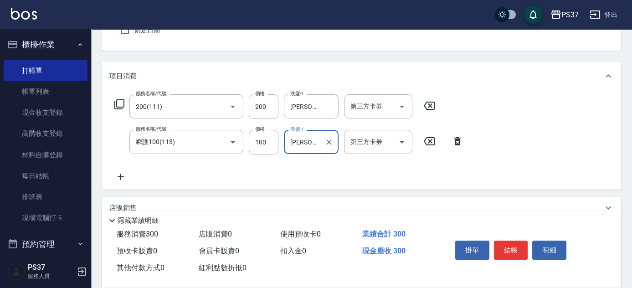
scroll to position [124, 0]
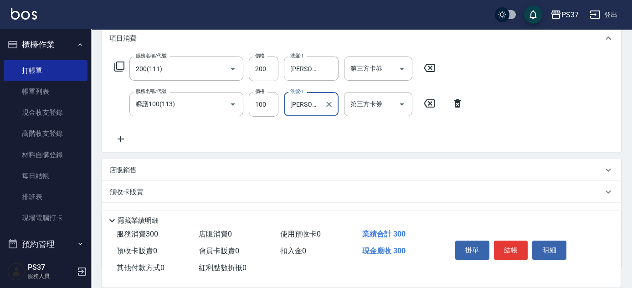
click at [120, 139] on icon at bounding box center [121, 139] width 6 height 6
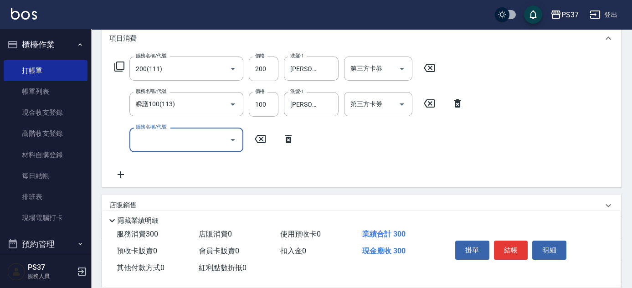
click at [149, 139] on input "服務名稱/代號" at bounding box center [179, 140] width 92 height 16
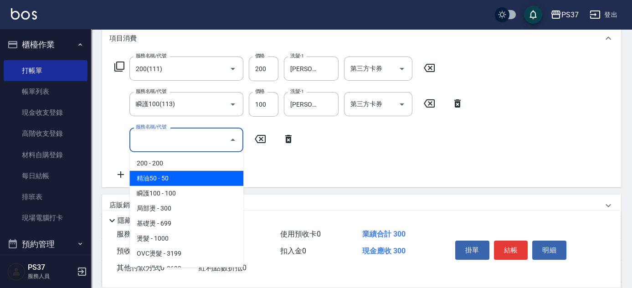
click at [166, 177] on span "精油50 - 50" at bounding box center [186, 178] width 114 height 15
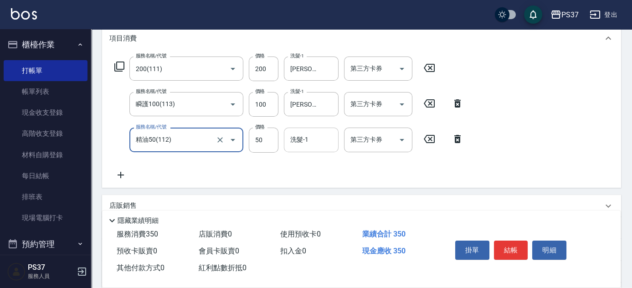
click at [313, 138] on input "洗髮-1" at bounding box center [311, 140] width 46 height 16
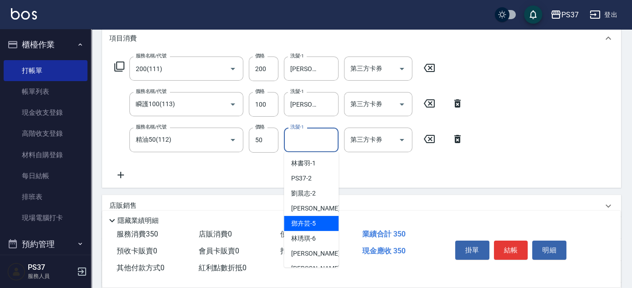
click at [321, 222] on div "[PERSON_NAME]-5" at bounding box center [311, 223] width 55 height 15
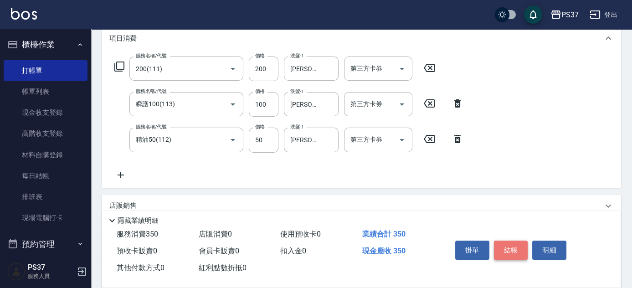
click at [524, 247] on button "結帳" at bounding box center [511, 250] width 34 height 19
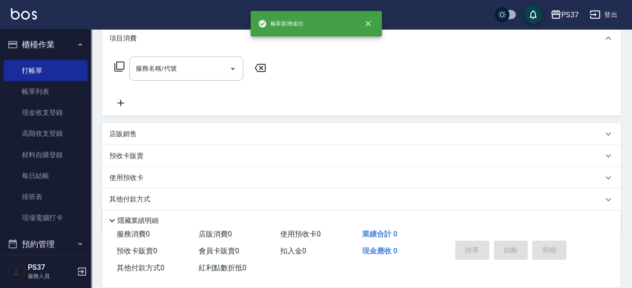
scroll to position [0, 0]
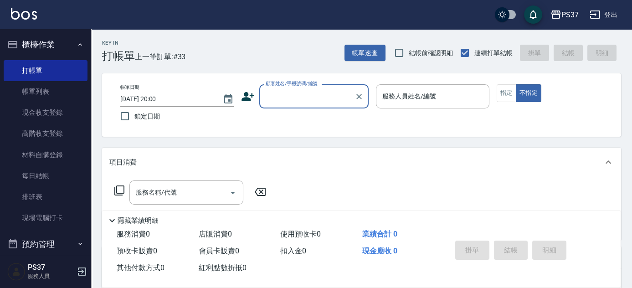
click at [320, 104] on div "顧客姓名/手機號碼/編號" at bounding box center [313, 96] width 109 height 24
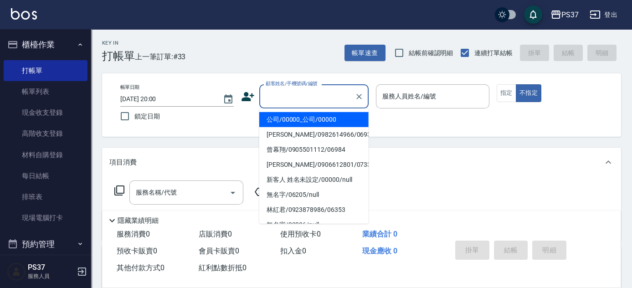
click at [318, 121] on li "公司/00000_公司/00000" at bounding box center [313, 119] width 109 height 15
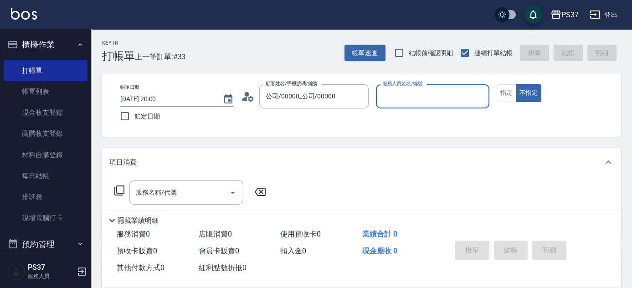
click at [397, 101] on input "服務人員姓名/編號" at bounding box center [432, 96] width 105 height 16
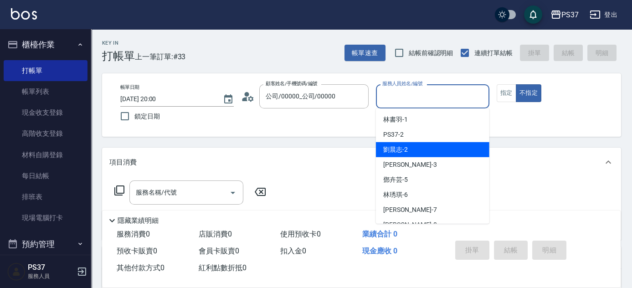
click at [418, 149] on div "劉晨志 -2" at bounding box center [432, 149] width 113 height 15
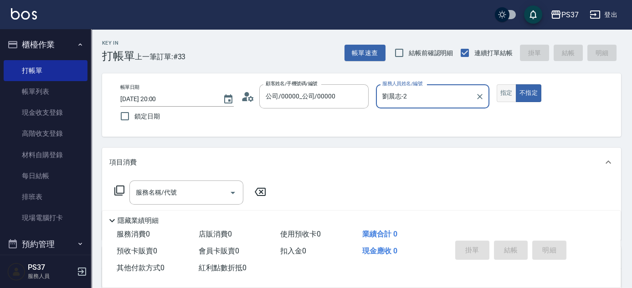
click at [507, 92] on button "指定" at bounding box center [506, 93] width 20 height 18
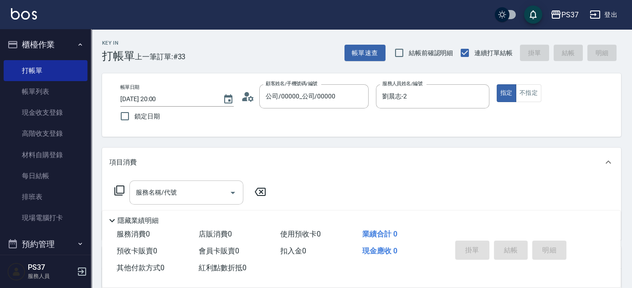
click at [207, 184] on input "服務名稱/代號" at bounding box center [179, 192] width 92 height 16
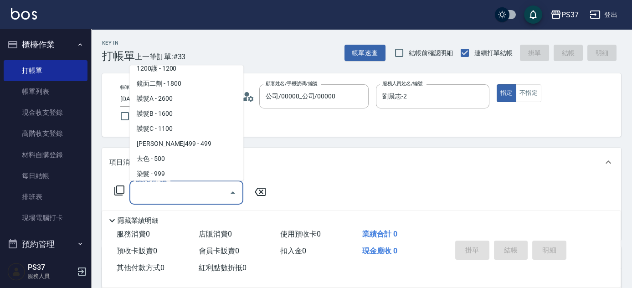
scroll to position [455, 0]
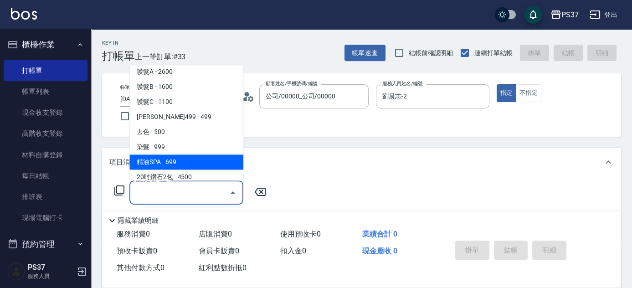
click at [201, 159] on span "精油SPA - 699" at bounding box center [186, 162] width 114 height 15
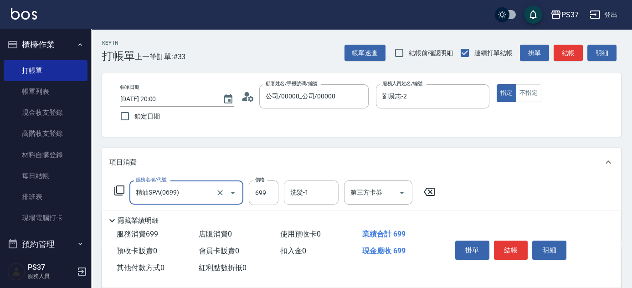
click at [307, 196] on input "洗髮-1" at bounding box center [311, 192] width 46 height 16
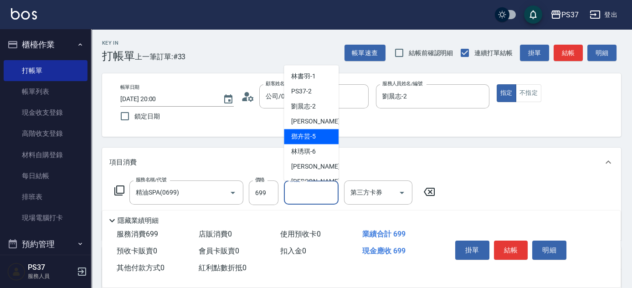
scroll to position [147, 0]
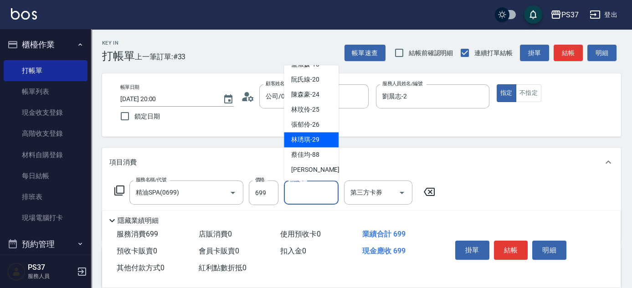
click at [314, 140] on span "[PERSON_NAME]-29" at bounding box center [305, 140] width 28 height 10
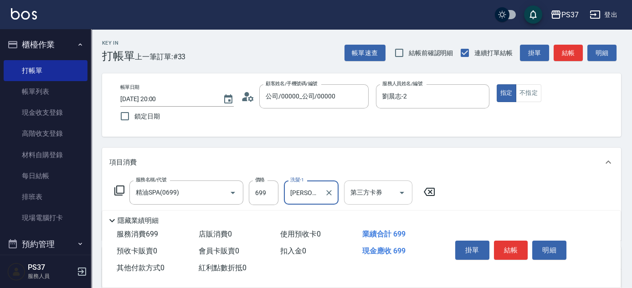
click at [404, 187] on icon "Open" at bounding box center [401, 192] width 11 height 11
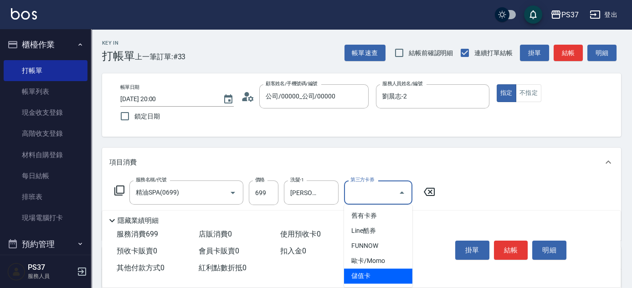
click at [384, 272] on span "儲值卡" at bounding box center [378, 275] width 68 height 15
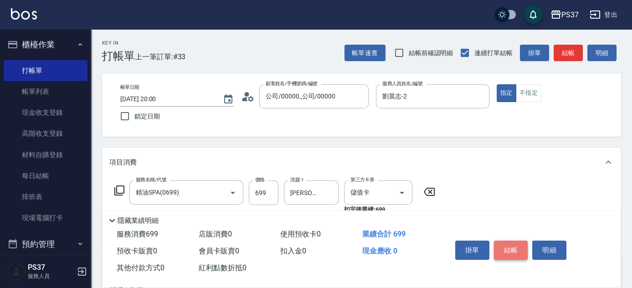
click at [510, 249] on button "結帳" at bounding box center [511, 250] width 34 height 19
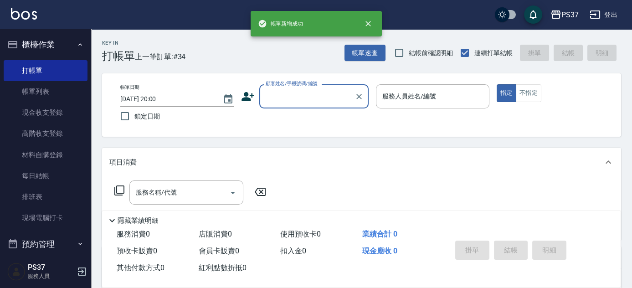
click at [314, 100] on input "顧客姓名/手機號碼/編號" at bounding box center [306, 96] width 87 height 16
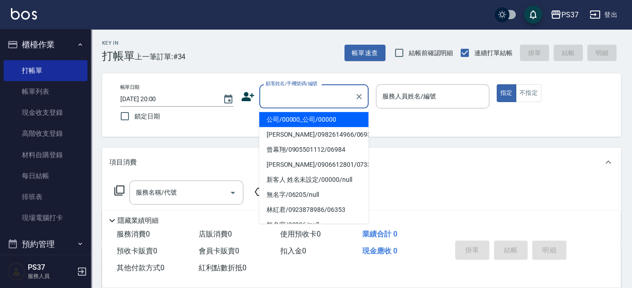
click at [314, 115] on li "公司/00000_公司/00000" at bounding box center [313, 119] width 109 height 15
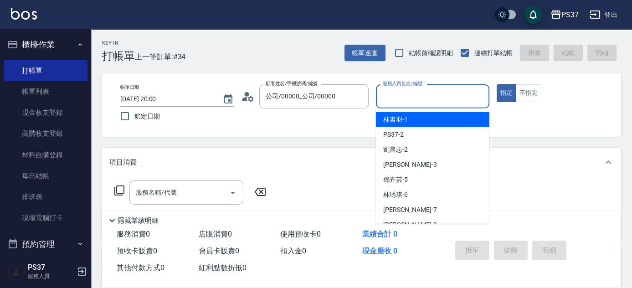
click at [399, 104] on input "服務人員姓名/編號" at bounding box center [432, 96] width 105 height 16
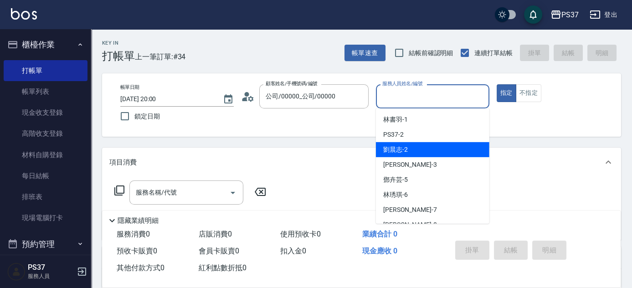
click at [414, 151] on div "劉晨志 -2" at bounding box center [432, 149] width 113 height 15
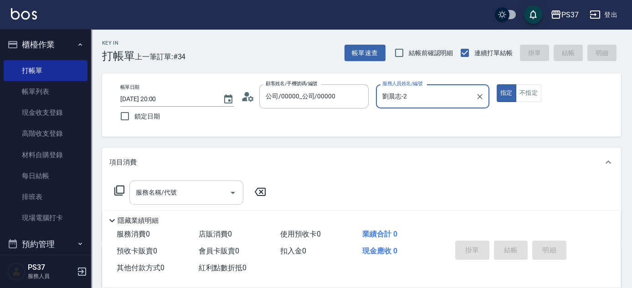
click at [190, 189] on input "服務名稱/代號" at bounding box center [179, 192] width 92 height 16
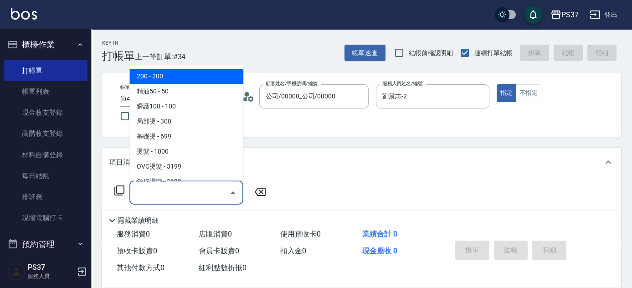
click at [192, 81] on span "200 - 200" at bounding box center [186, 76] width 114 height 15
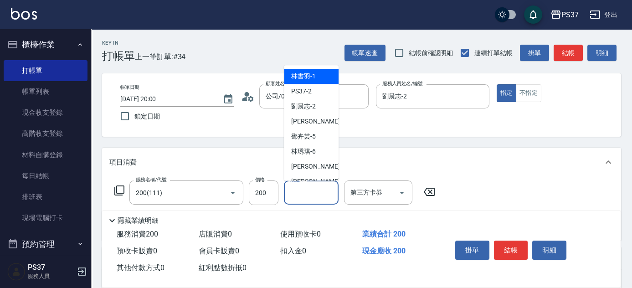
click at [305, 189] on input "洗髮-1" at bounding box center [311, 192] width 46 height 16
click at [316, 72] on div "林書羽 -1" at bounding box center [311, 76] width 55 height 15
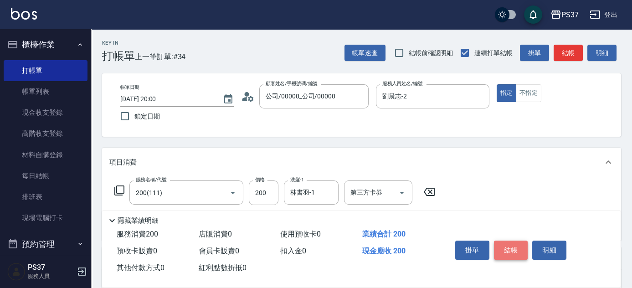
click at [505, 251] on button "結帳" at bounding box center [511, 250] width 34 height 19
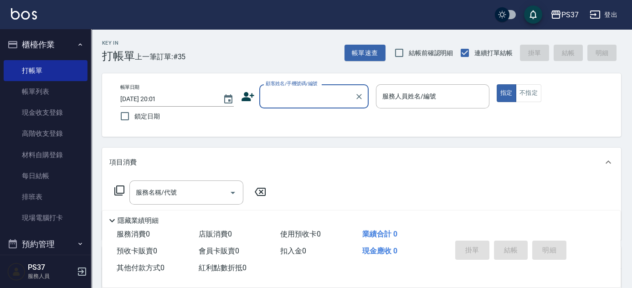
drag, startPoint x: 58, startPoint y: 96, endPoint x: 159, endPoint y: 172, distance: 126.8
click at [58, 96] on link "帳單列表" at bounding box center [46, 91] width 84 height 21
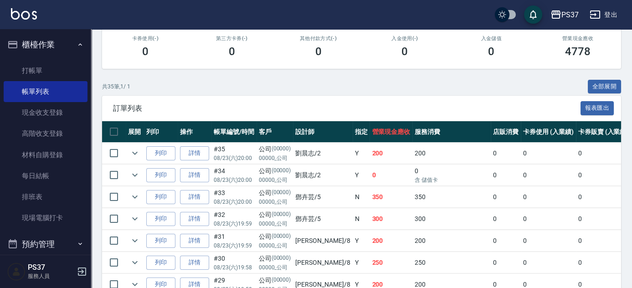
scroll to position [207, 0]
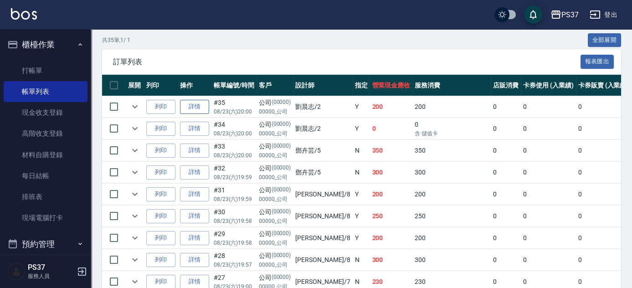
click at [192, 101] on link "詳情" at bounding box center [194, 107] width 29 height 14
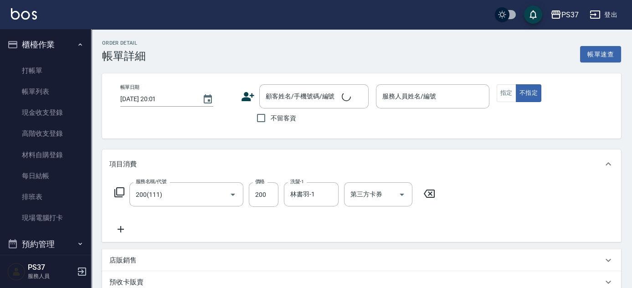
click at [120, 227] on icon at bounding box center [121, 229] width 6 height 6
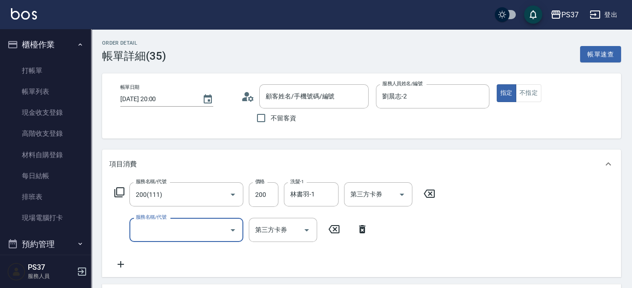
click at [148, 230] on div "服務名稱/代號 服務名稱/代號" at bounding box center [186, 230] width 114 height 24
click at [180, 227] on input "服務名稱/代號" at bounding box center [179, 230] width 92 height 16
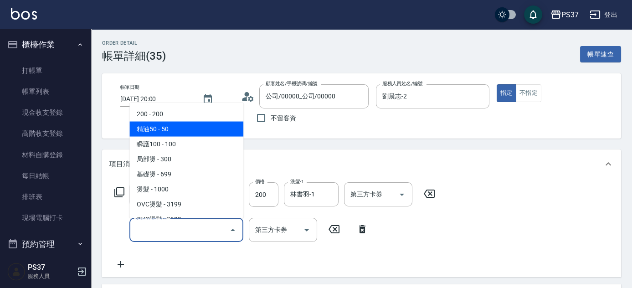
click at [188, 136] on span "精油50 - 50" at bounding box center [186, 129] width 114 height 15
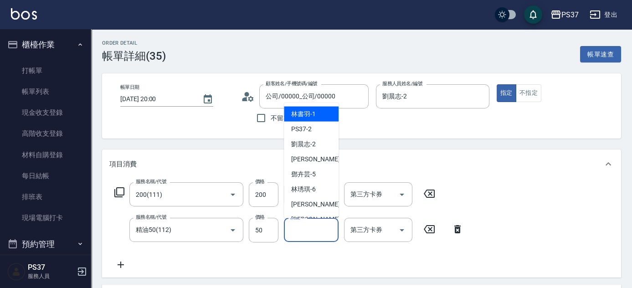
click at [316, 234] on input "洗髮-1" at bounding box center [311, 230] width 46 height 16
click at [309, 118] on span "林書羽 -1" at bounding box center [303, 114] width 25 height 10
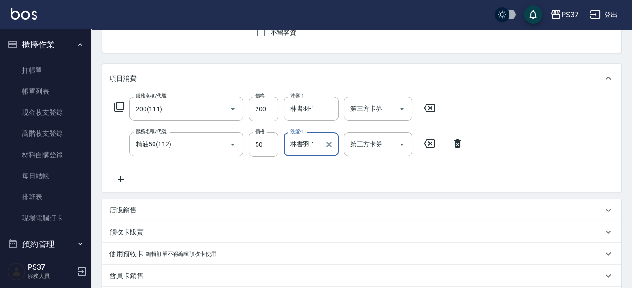
scroll to position [207, 0]
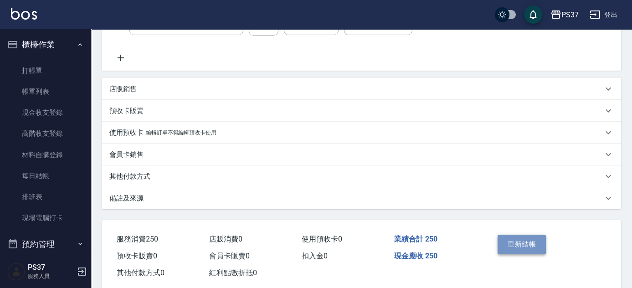
click at [522, 245] on button "重新結帳" at bounding box center [521, 244] width 48 height 19
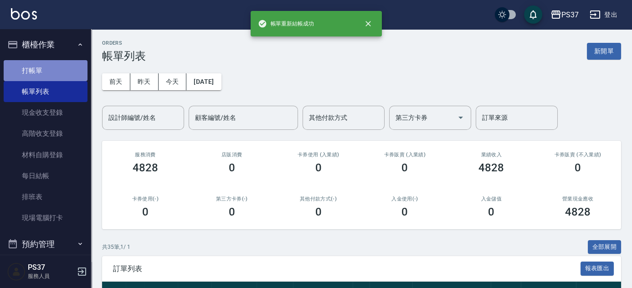
drag, startPoint x: 58, startPoint y: 69, endPoint x: 66, endPoint y: 71, distance: 7.5
click at [58, 69] on link "打帳單" at bounding box center [46, 70] width 84 height 21
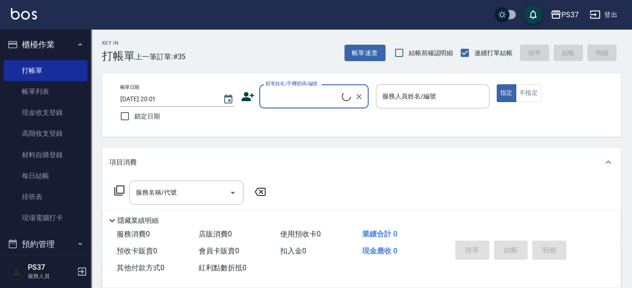
click at [296, 102] on input "顧客姓名/手機號碼/編號" at bounding box center [302, 96] width 78 height 16
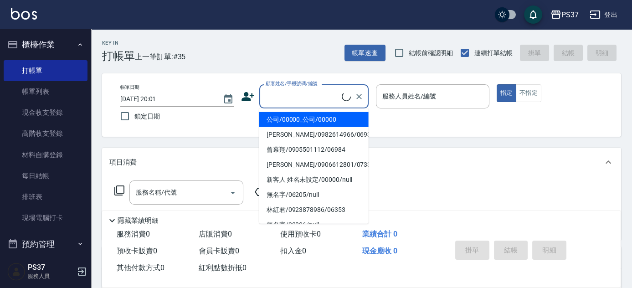
click at [300, 117] on li "公司/00000_公司/00000" at bounding box center [313, 119] width 109 height 15
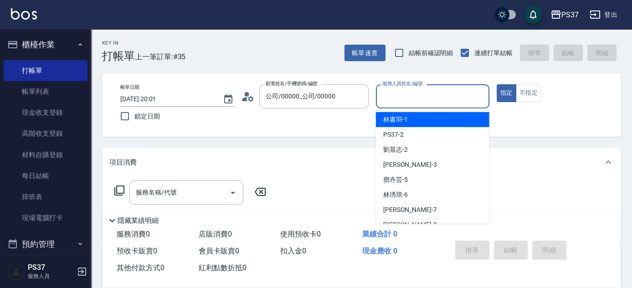
click at [410, 99] on input "服務人員姓名/編號" at bounding box center [432, 96] width 105 height 16
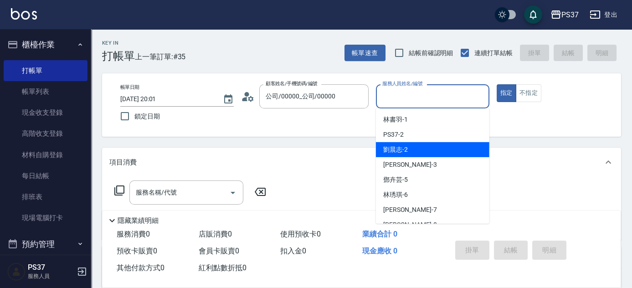
click at [410, 145] on div "劉晨志 -2" at bounding box center [432, 149] width 113 height 15
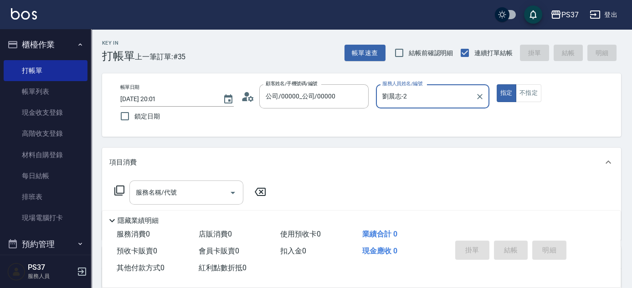
click at [194, 189] on input "服務名稱/代號" at bounding box center [179, 192] width 92 height 16
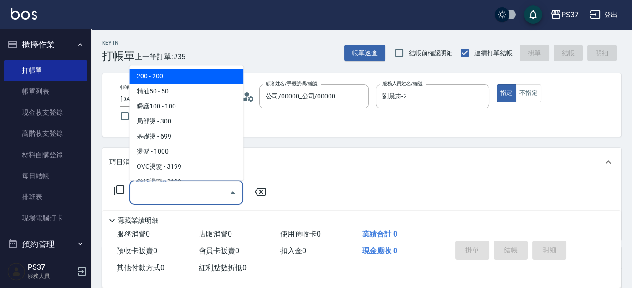
click at [187, 79] on span "200 - 200" at bounding box center [186, 76] width 114 height 15
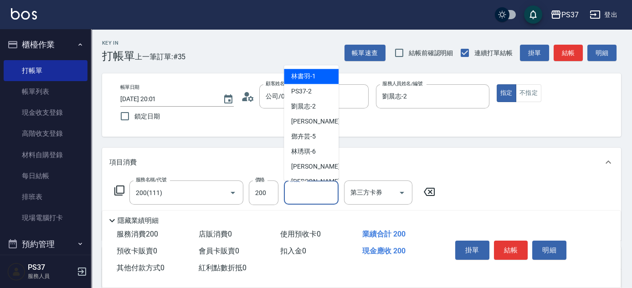
click at [302, 191] on input "洗髮-1" at bounding box center [311, 192] width 46 height 16
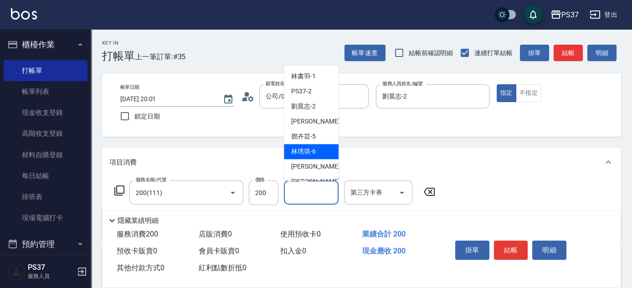
scroll to position [124, 0]
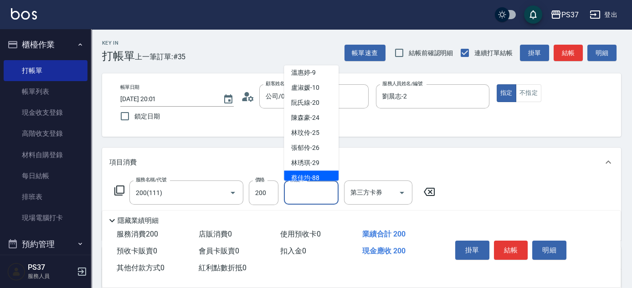
click at [312, 171] on div "[PERSON_NAME]-88" at bounding box center [311, 178] width 55 height 15
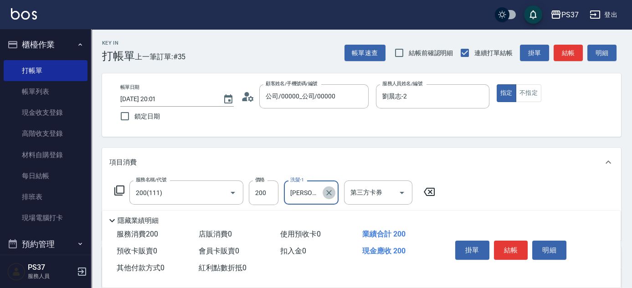
click at [329, 191] on icon "Clear" at bounding box center [328, 192] width 9 height 9
click at [308, 187] on input "洗髮-1" at bounding box center [311, 192] width 46 height 16
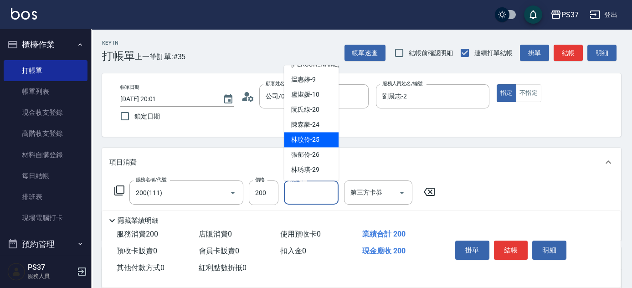
scroll to position [147, 0]
click at [315, 137] on span "[PERSON_NAME]-29" at bounding box center [305, 140] width 28 height 10
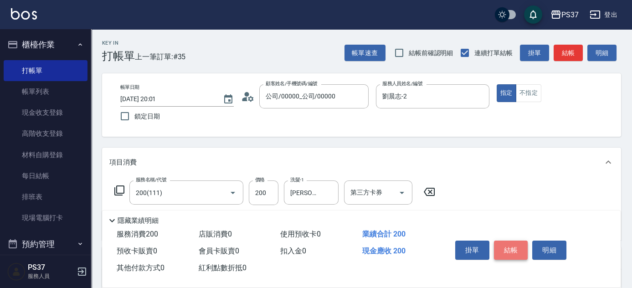
click at [517, 246] on button "結帳" at bounding box center [511, 250] width 34 height 19
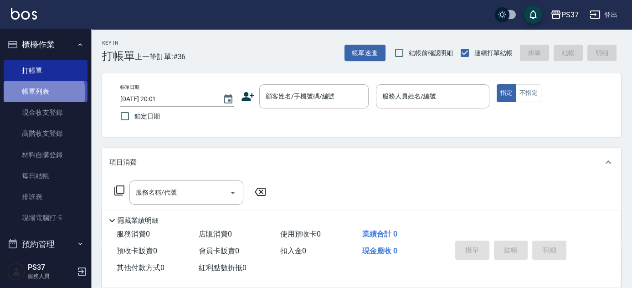
click at [35, 92] on link "帳單列表" at bounding box center [46, 91] width 84 height 21
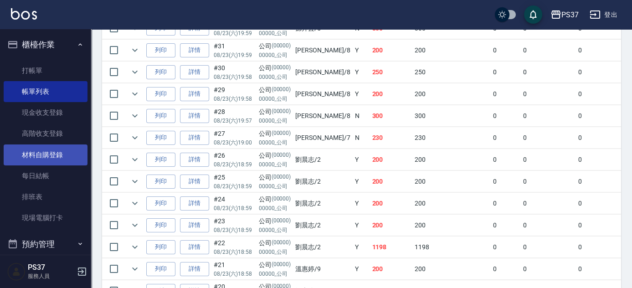
scroll to position [207, 0]
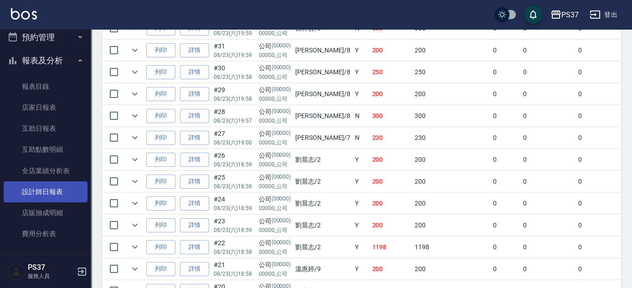
click at [44, 185] on link "設計師日報表" at bounding box center [46, 191] width 84 height 21
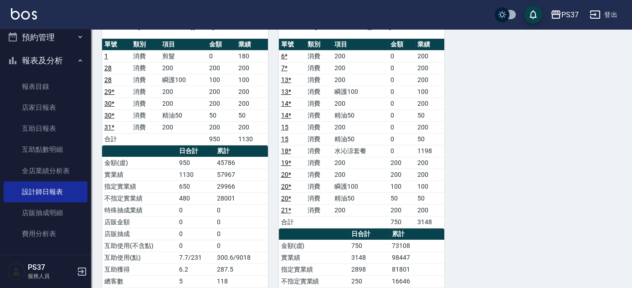
scroll to position [704, 0]
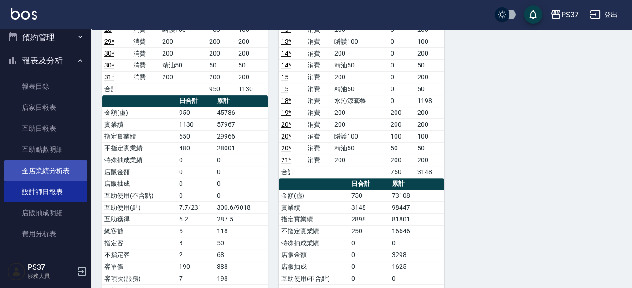
click at [46, 164] on link "全店業績分析表" at bounding box center [46, 170] width 84 height 21
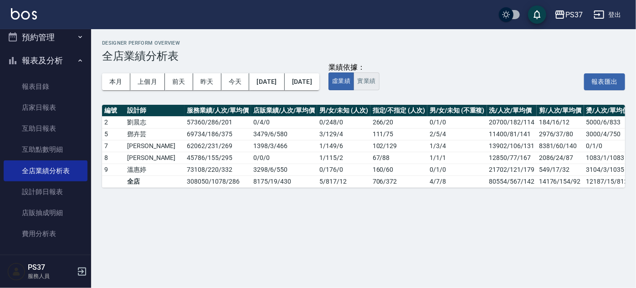
click at [379, 82] on button "實業績" at bounding box center [366, 81] width 26 height 18
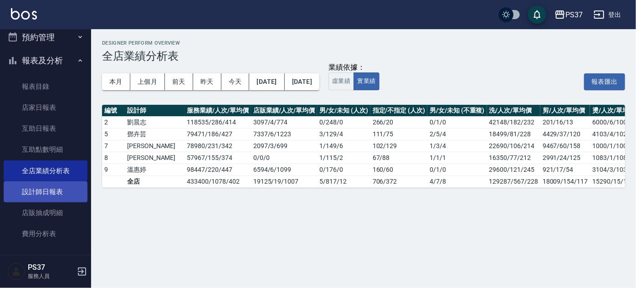
click at [48, 193] on link "設計師日報表" at bounding box center [46, 191] width 84 height 21
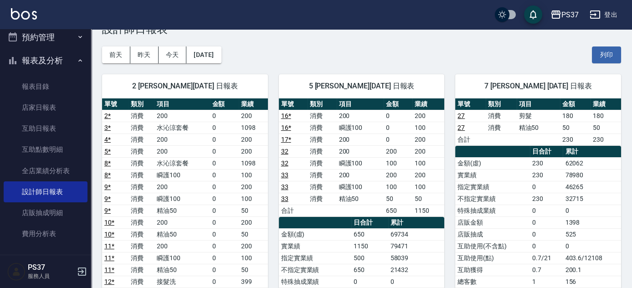
scroll to position [41, 0]
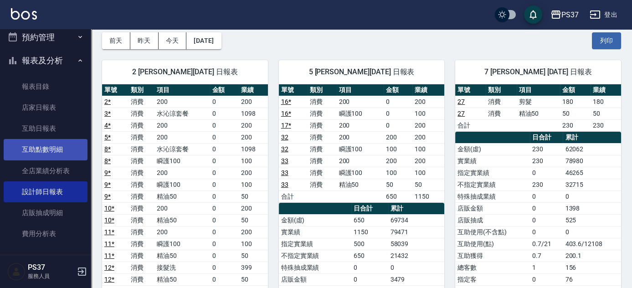
click at [40, 153] on link "互助點數明細" at bounding box center [46, 149] width 84 height 21
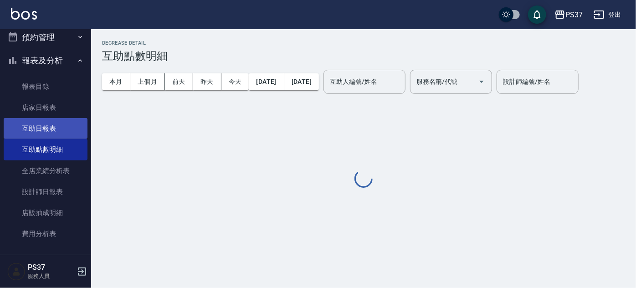
click at [42, 126] on link "互助日報表" at bounding box center [46, 128] width 84 height 21
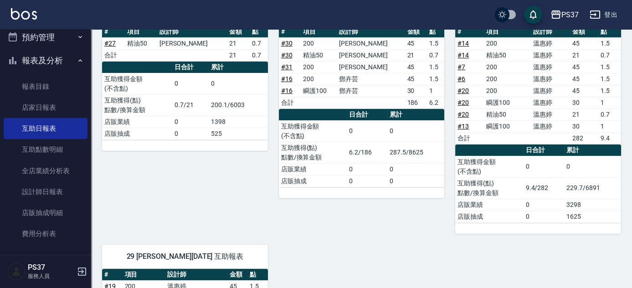
scroll to position [373, 0]
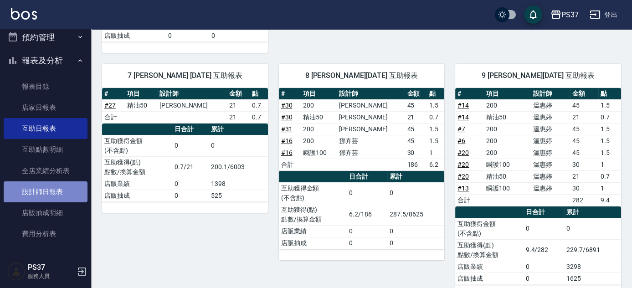
click at [48, 193] on link "設計師日報表" at bounding box center [46, 191] width 84 height 21
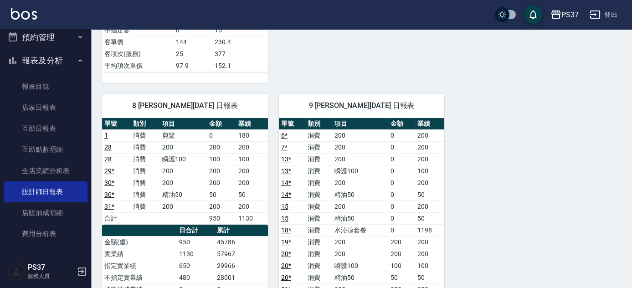
scroll to position [621, 0]
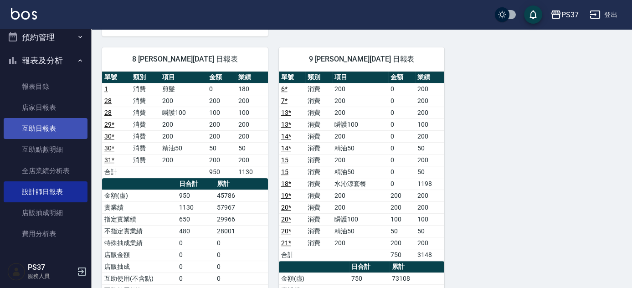
click at [61, 133] on link "互助日報表" at bounding box center [46, 128] width 84 height 21
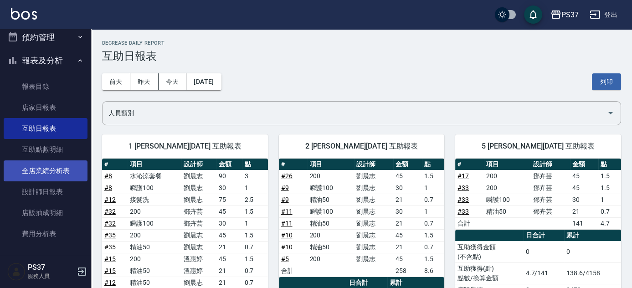
click at [59, 164] on link "全店業績分析表" at bounding box center [46, 170] width 84 height 21
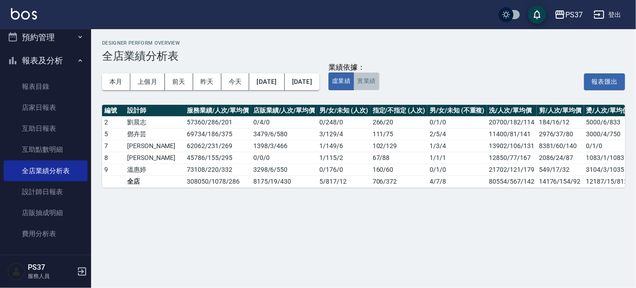
click at [379, 87] on button "實業績" at bounding box center [366, 81] width 26 height 18
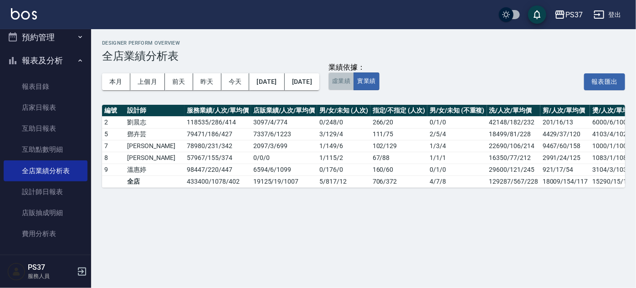
click at [354, 86] on button "虛業績" at bounding box center [341, 81] width 26 height 18
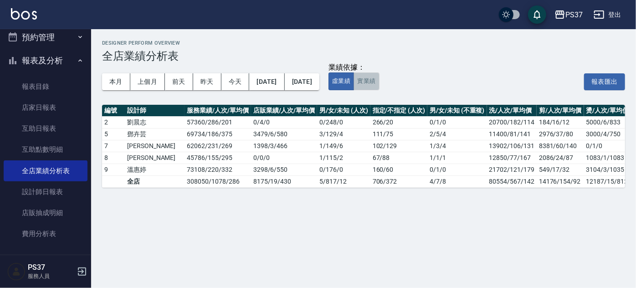
click at [379, 82] on button "實業績" at bounding box center [366, 81] width 26 height 18
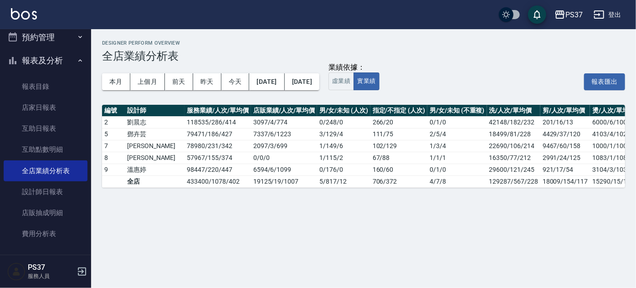
click at [219, 99] on div "本月 上個月 [DATE] [DATE] [DATE] [DATE] [DATE]" at bounding box center [210, 81] width 217 height 39
click at [27, 107] on link "店家日報表" at bounding box center [46, 107] width 84 height 21
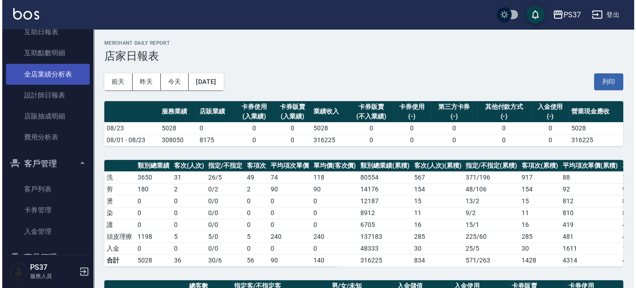
scroll to position [328, 0]
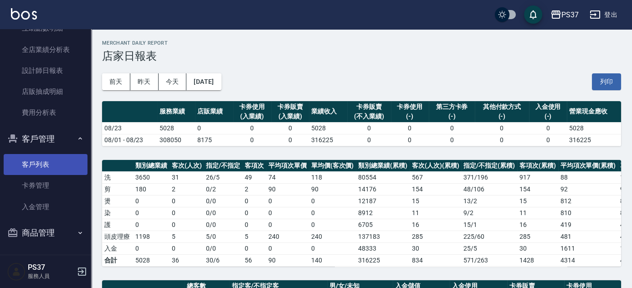
click at [36, 163] on link "客戶列表" at bounding box center [46, 164] width 84 height 21
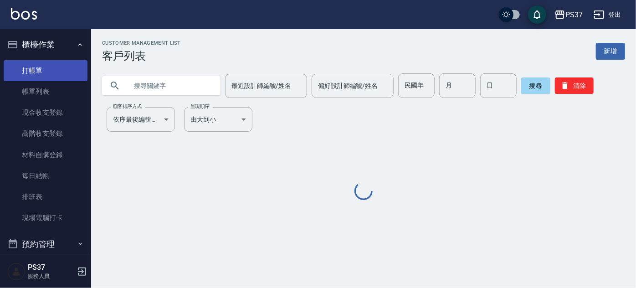
click at [52, 75] on link "打帳單" at bounding box center [46, 70] width 84 height 21
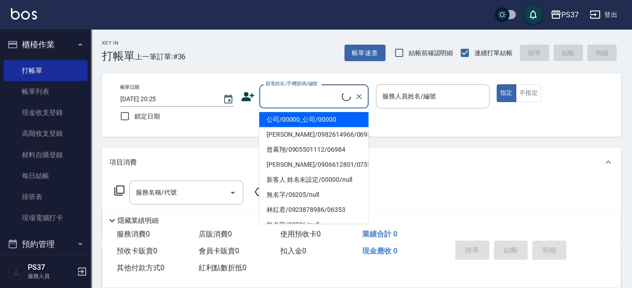
click at [302, 100] on input "顧客姓名/手機號碼/編號" at bounding box center [302, 96] width 78 height 16
click at [303, 120] on li "公司/00000_公司/00000" at bounding box center [313, 119] width 109 height 15
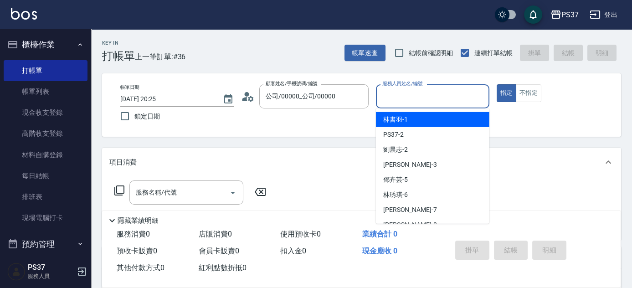
click at [410, 104] on input "服務人員姓名/編號" at bounding box center [432, 96] width 105 height 16
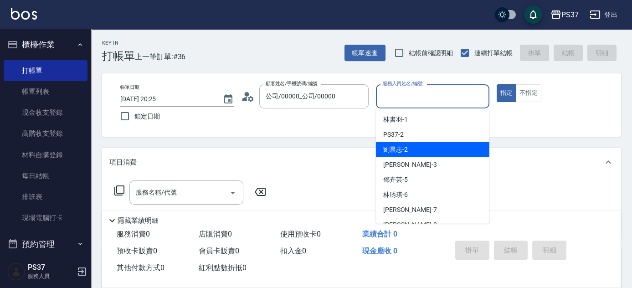
click at [415, 145] on div "劉晨志 -2" at bounding box center [432, 149] width 113 height 15
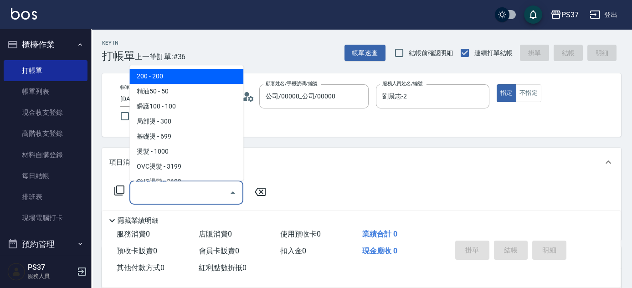
click at [176, 193] on input "服務名稱/代號" at bounding box center [179, 192] width 92 height 16
click at [175, 75] on span "200 - 200" at bounding box center [186, 76] width 114 height 15
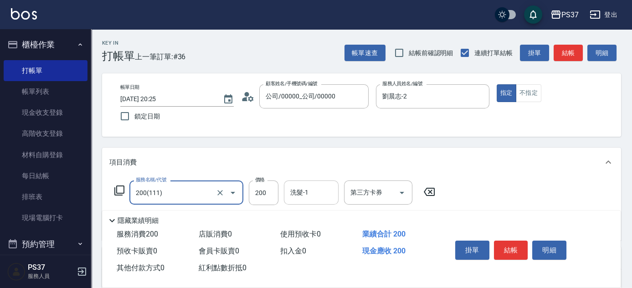
click at [311, 192] on input "洗髮-1" at bounding box center [311, 192] width 46 height 16
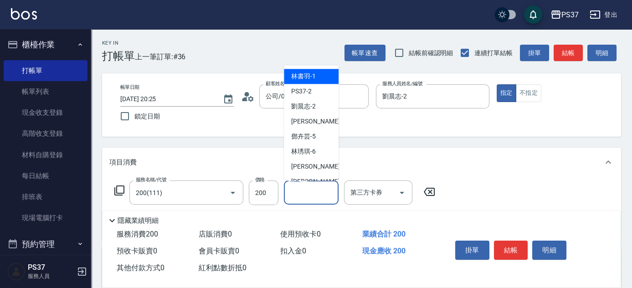
click at [302, 75] on span "林書羽 -1" at bounding box center [303, 77] width 25 height 10
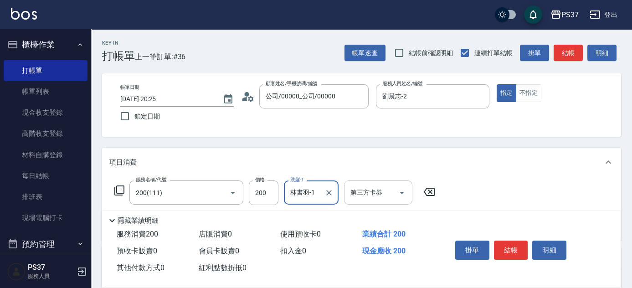
click at [400, 194] on icon "Open" at bounding box center [401, 192] width 11 height 11
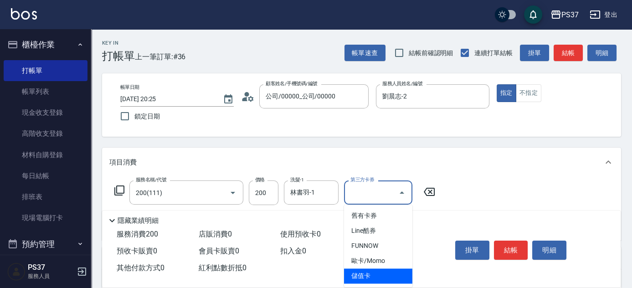
click at [376, 278] on span "儲值卡" at bounding box center [378, 275] width 68 height 15
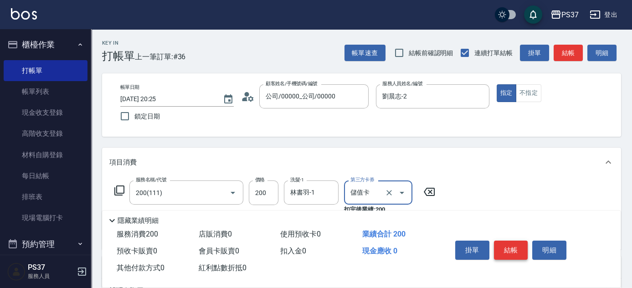
click at [510, 250] on button "結帳" at bounding box center [511, 250] width 34 height 19
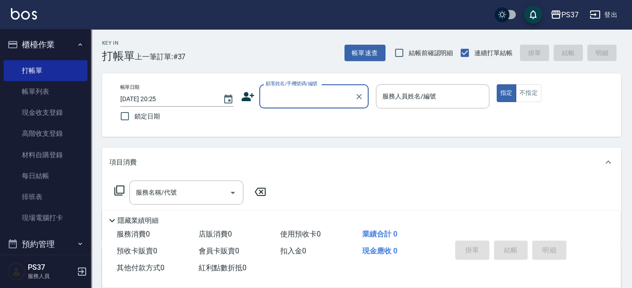
click at [321, 99] on input "顧客姓名/手機號碼/編號" at bounding box center [306, 96] width 87 height 16
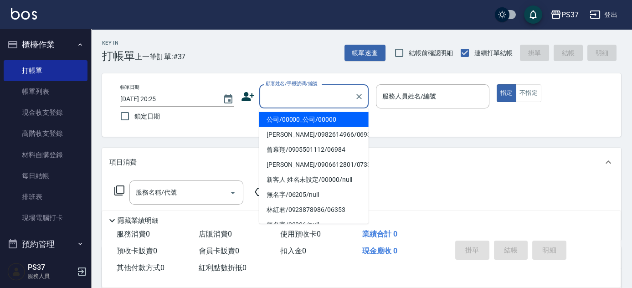
click at [310, 115] on li "公司/00000_公司/00000" at bounding box center [313, 119] width 109 height 15
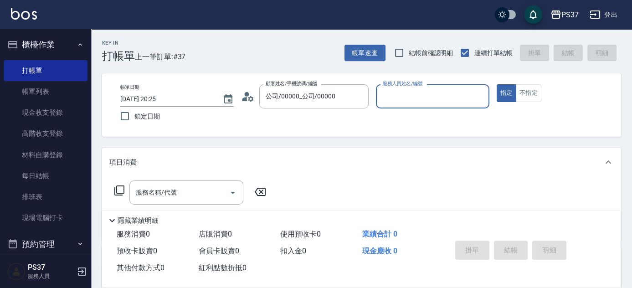
click at [413, 100] on input "服務人員姓名/編號" at bounding box center [432, 96] width 105 height 16
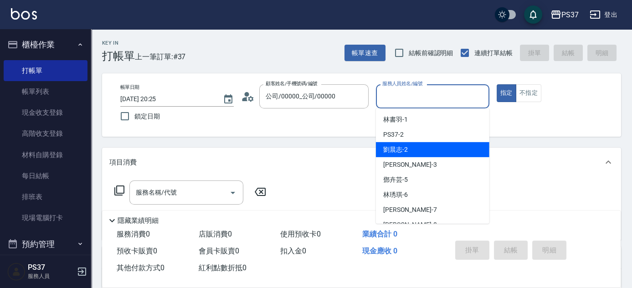
click at [416, 150] on div "劉晨志 -2" at bounding box center [432, 149] width 113 height 15
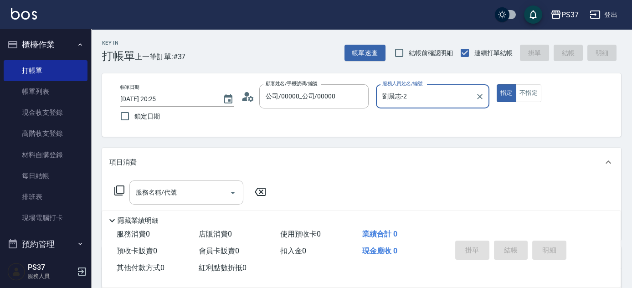
click at [193, 192] on input "服務名稱/代號" at bounding box center [179, 192] width 92 height 16
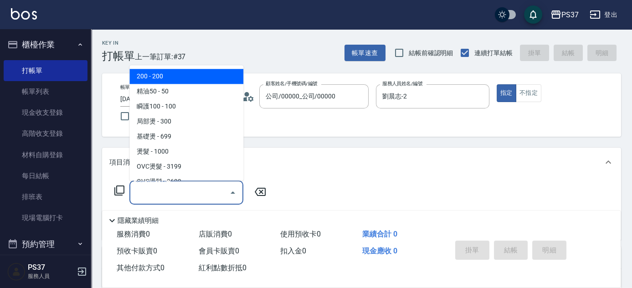
click at [177, 78] on span "200 - 200" at bounding box center [186, 76] width 114 height 15
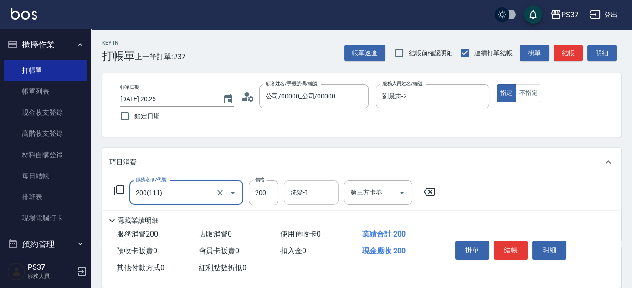
click at [307, 195] on input "洗髮-1" at bounding box center [311, 192] width 46 height 16
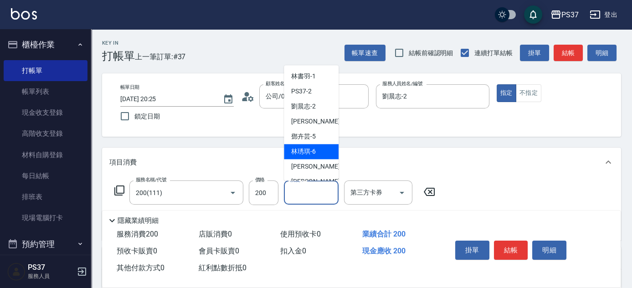
scroll to position [147, 0]
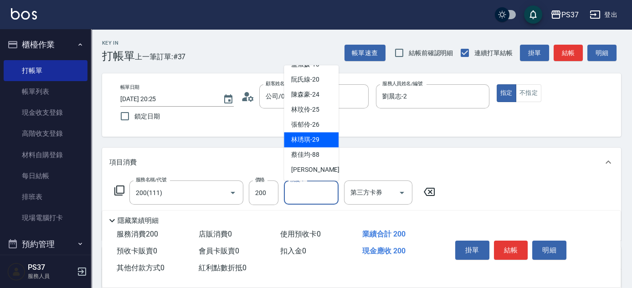
click at [306, 143] on span "[PERSON_NAME]-29" at bounding box center [305, 140] width 28 height 10
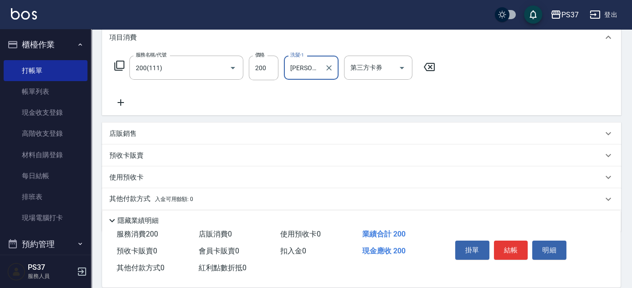
scroll to position [155, 0]
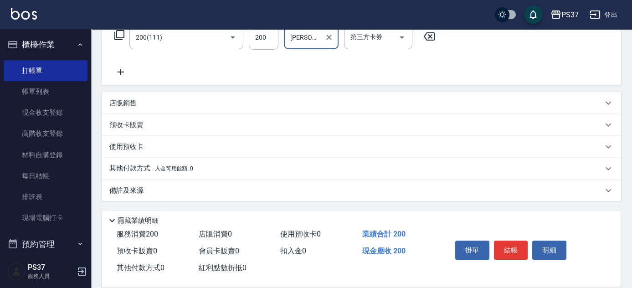
click at [118, 72] on icon at bounding box center [121, 72] width 6 height 6
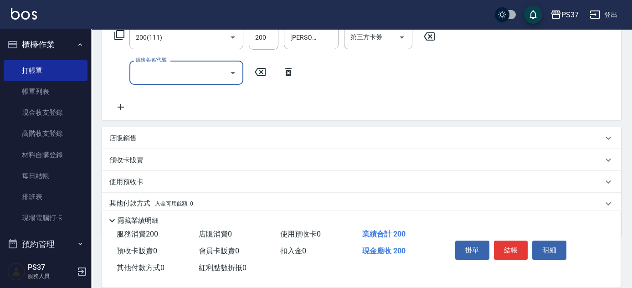
click at [151, 81] on div "服務名稱/代號" at bounding box center [186, 73] width 114 height 24
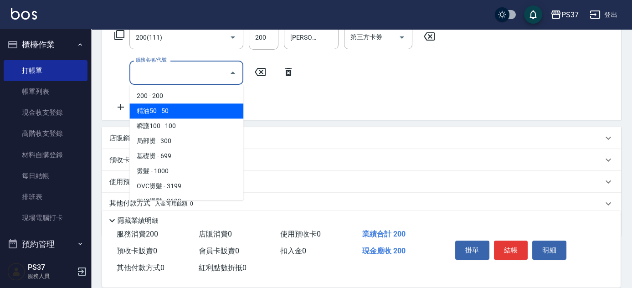
click at [166, 105] on span "精油50 - 50" at bounding box center [186, 110] width 114 height 15
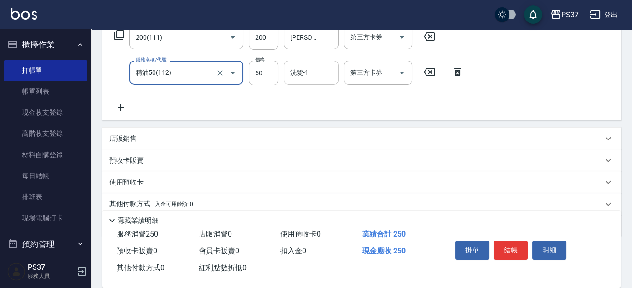
click at [312, 76] on input "洗髮-1" at bounding box center [311, 73] width 46 height 16
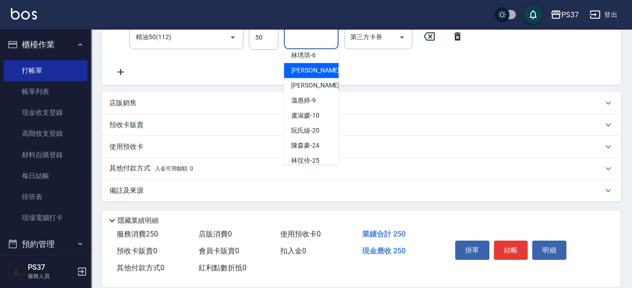
scroll to position [147, 0]
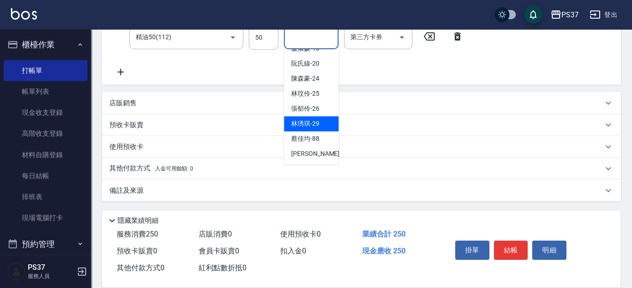
click at [316, 129] on div "[PERSON_NAME]-29" at bounding box center [311, 123] width 55 height 15
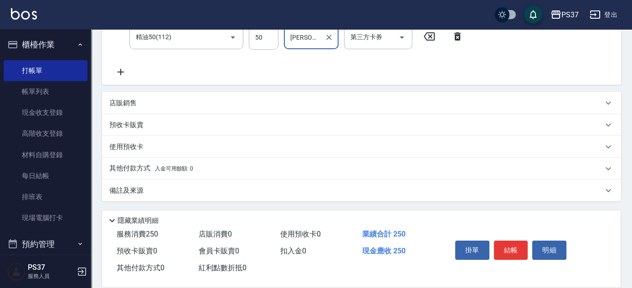
scroll to position [149, 0]
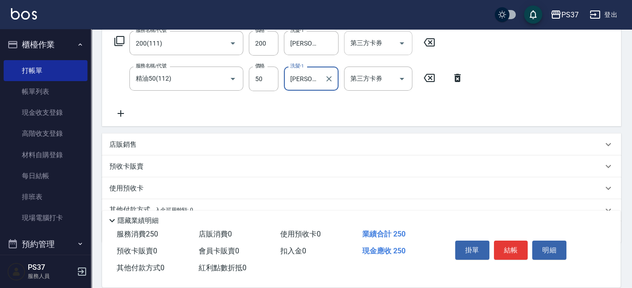
click at [401, 48] on icon "Open" at bounding box center [401, 43] width 11 height 11
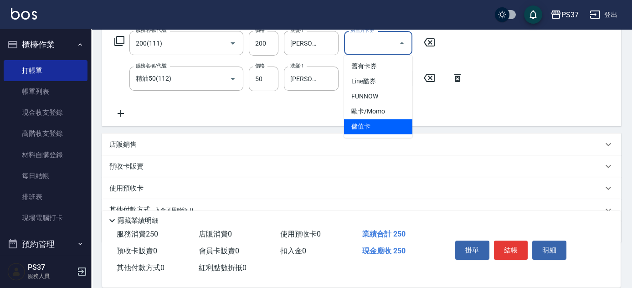
click at [380, 122] on span "儲值卡" at bounding box center [378, 126] width 68 height 15
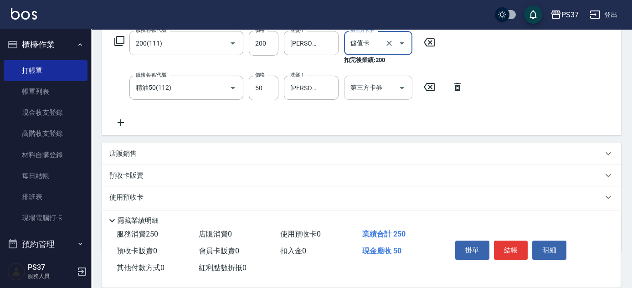
click at [405, 86] on icon "Open" at bounding box center [401, 87] width 11 height 11
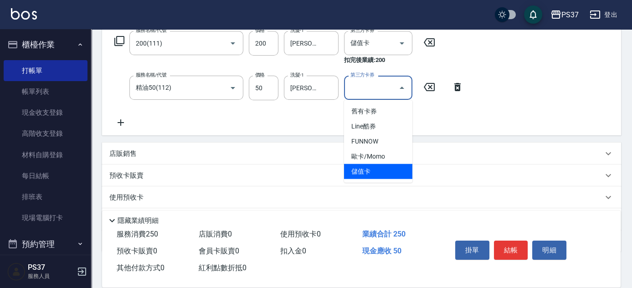
click at [385, 169] on span "儲值卡" at bounding box center [378, 171] width 68 height 15
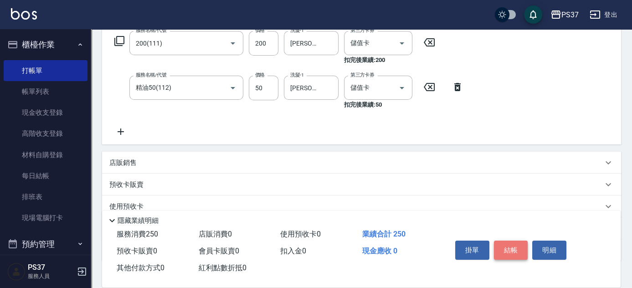
click at [501, 254] on button "結帳" at bounding box center [511, 250] width 34 height 19
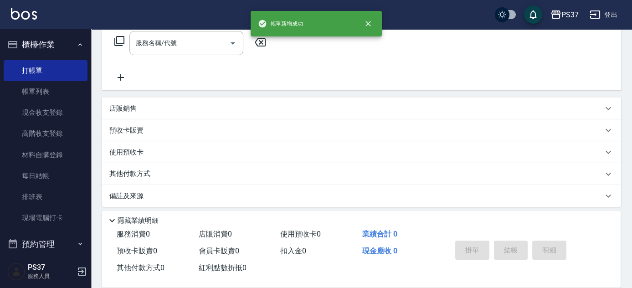
scroll to position [0, 0]
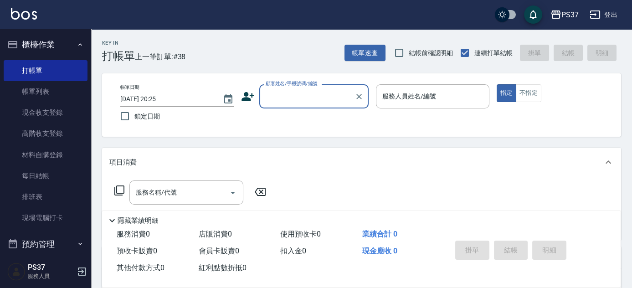
click at [307, 103] on input "顧客姓名/手機號碼/編號" at bounding box center [306, 96] width 87 height 16
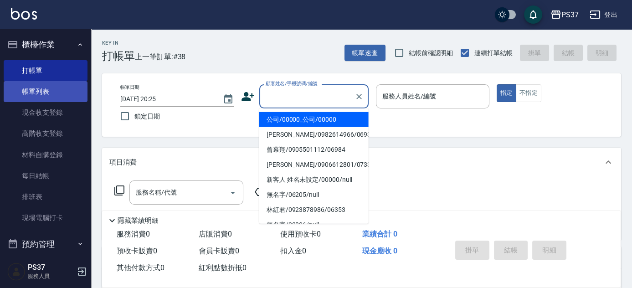
click at [42, 87] on link "帳單列表" at bounding box center [46, 91] width 84 height 21
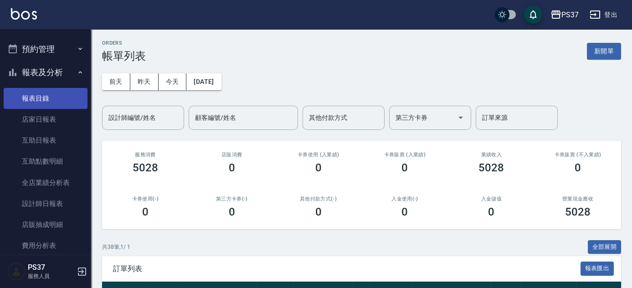
scroll to position [248, 0]
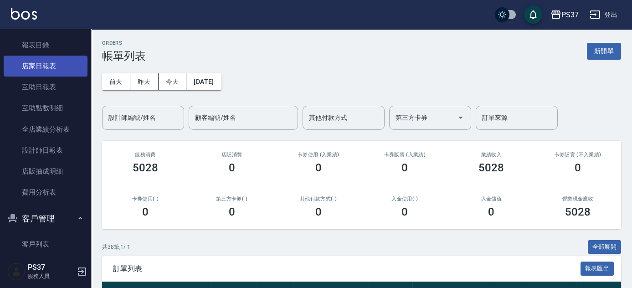
click at [44, 70] on link "店家日報表" at bounding box center [46, 66] width 84 height 21
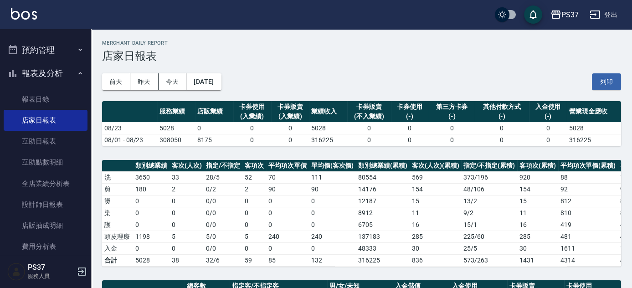
scroll to position [207, 0]
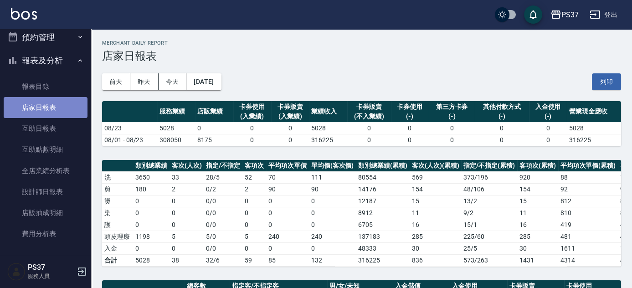
click at [51, 107] on link "店家日報表" at bounding box center [46, 107] width 84 height 21
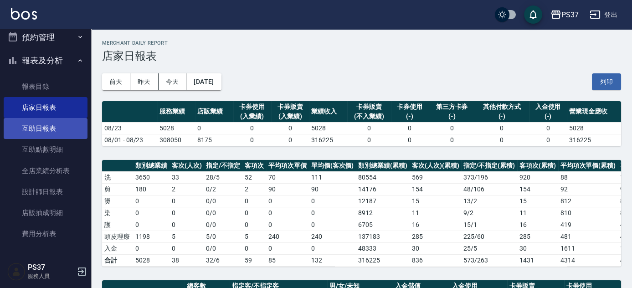
click at [45, 134] on link "互助日報表" at bounding box center [46, 128] width 84 height 21
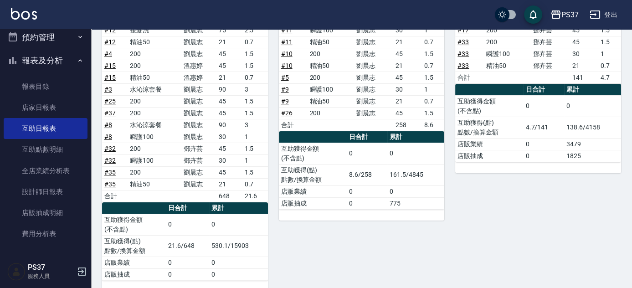
scroll to position [165, 0]
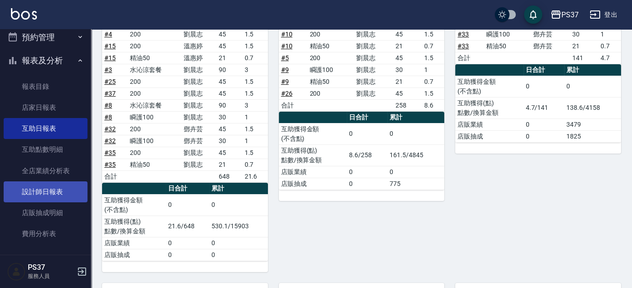
click at [51, 187] on link "設計師日報表" at bounding box center [46, 191] width 84 height 21
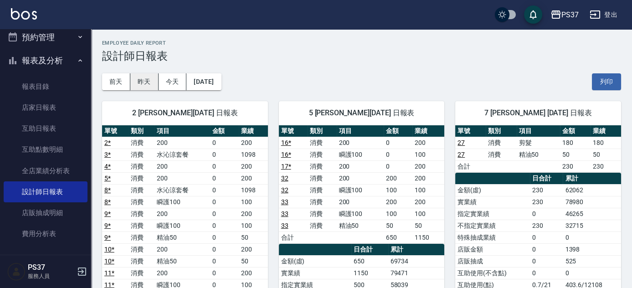
click at [144, 81] on button "昨天" at bounding box center [144, 81] width 28 height 17
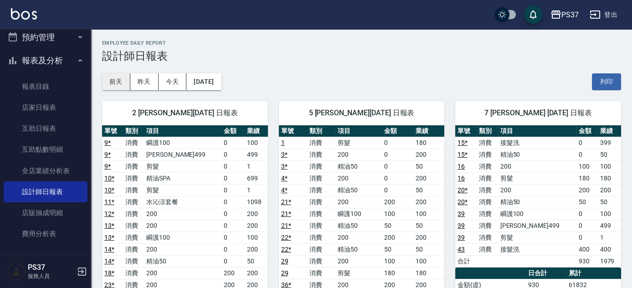
click at [117, 87] on button "前天" at bounding box center [116, 81] width 28 height 17
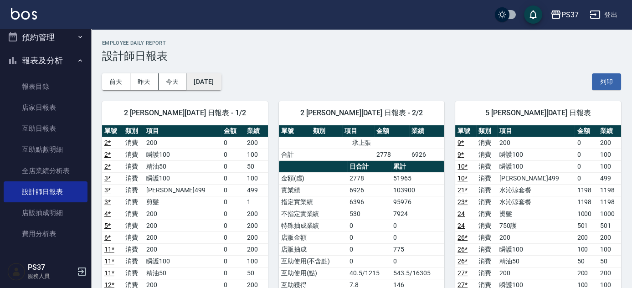
click at [205, 82] on button "[DATE]" at bounding box center [203, 81] width 35 height 17
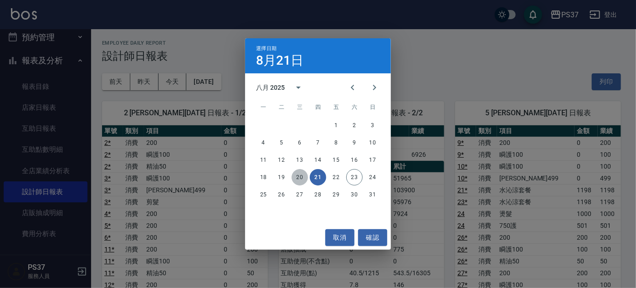
click at [300, 178] on button "20" at bounding box center [300, 177] width 16 height 16
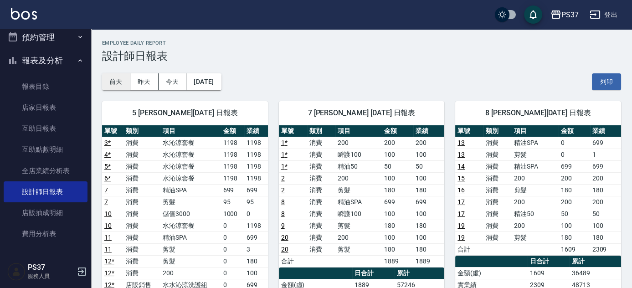
click at [116, 82] on button "前天" at bounding box center [116, 81] width 28 height 17
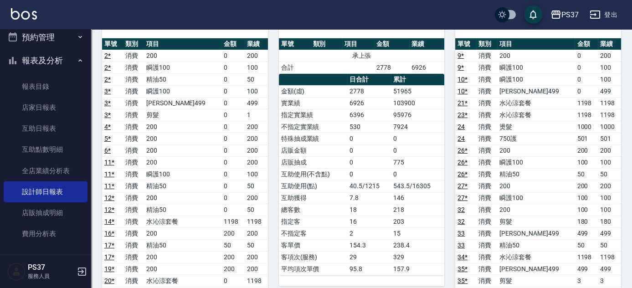
scroll to position [41, 0]
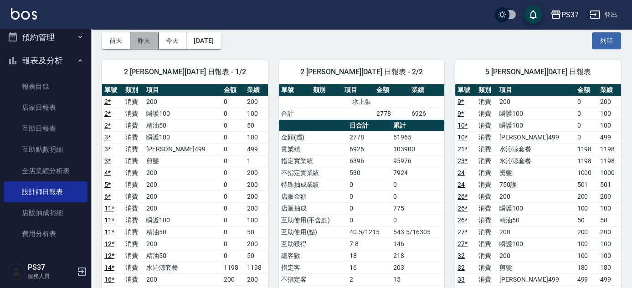
click at [150, 44] on button "昨天" at bounding box center [144, 40] width 28 height 17
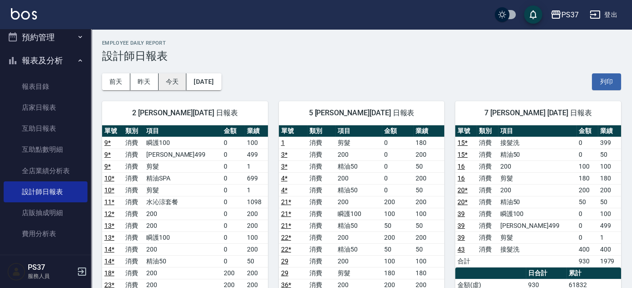
click at [174, 80] on button "今天" at bounding box center [173, 81] width 28 height 17
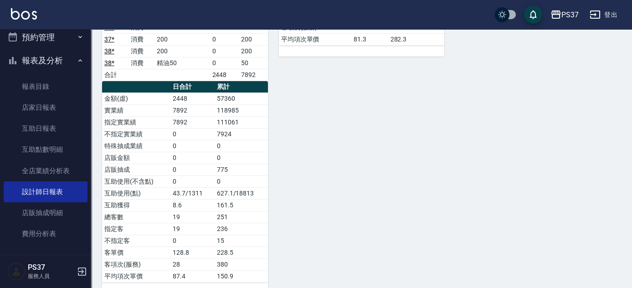
scroll to position [331, 0]
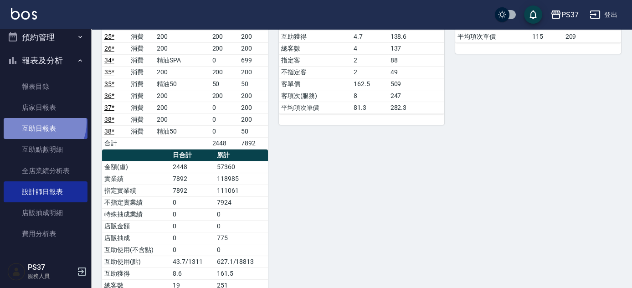
click at [36, 122] on link "互助日報表" at bounding box center [46, 128] width 84 height 21
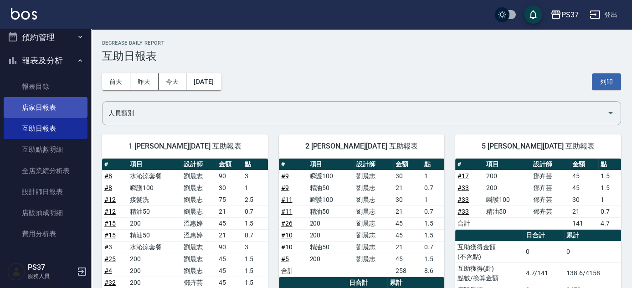
click at [41, 110] on link "店家日報表" at bounding box center [46, 107] width 84 height 21
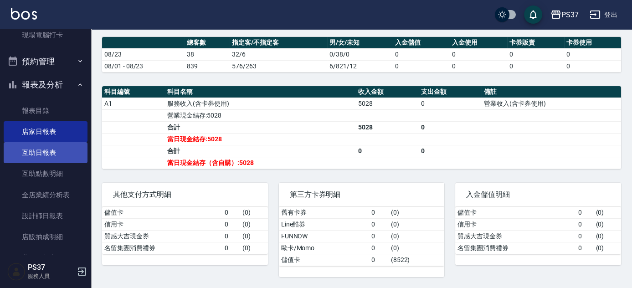
scroll to position [245, 0]
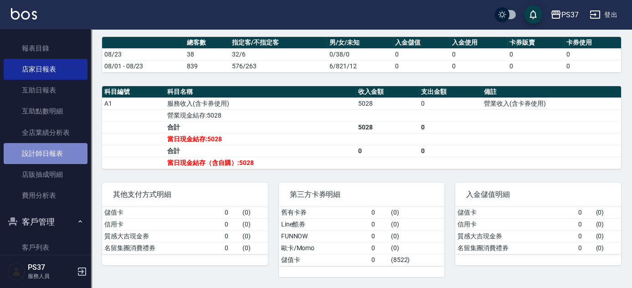
click at [63, 154] on link "設計師日報表" at bounding box center [46, 153] width 84 height 21
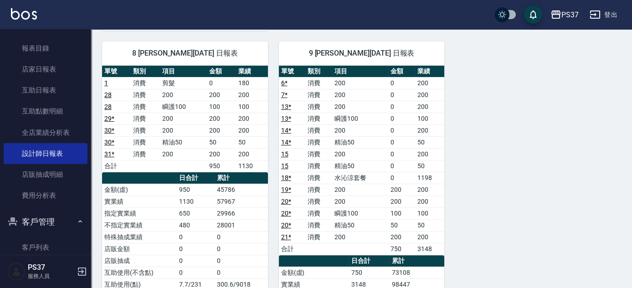
scroll to position [704, 0]
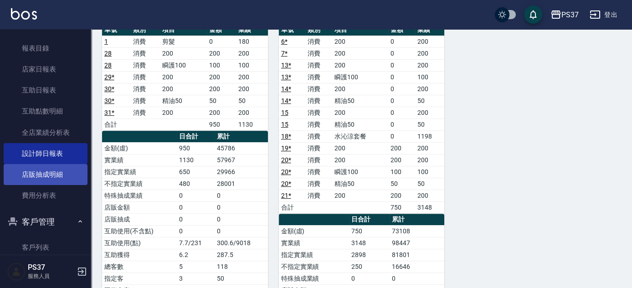
click at [70, 179] on link "店販抽成明細" at bounding box center [46, 174] width 84 height 21
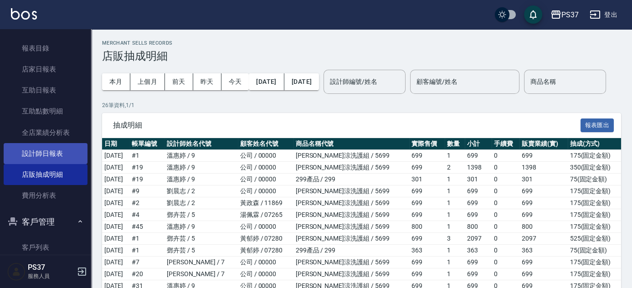
click at [61, 155] on link "設計師日報表" at bounding box center [46, 153] width 84 height 21
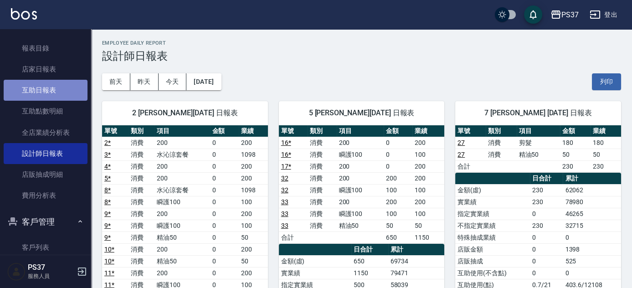
click at [58, 92] on link "互助日報表" at bounding box center [46, 90] width 84 height 21
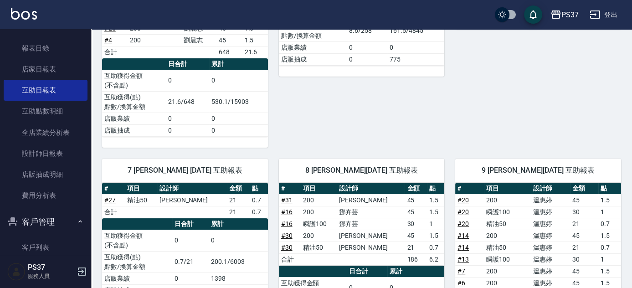
scroll to position [289, 0]
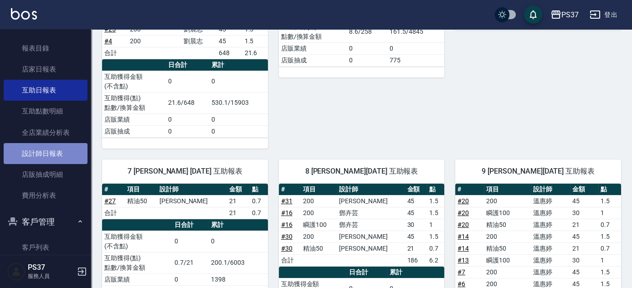
click at [47, 160] on link "設計師日報表" at bounding box center [46, 153] width 84 height 21
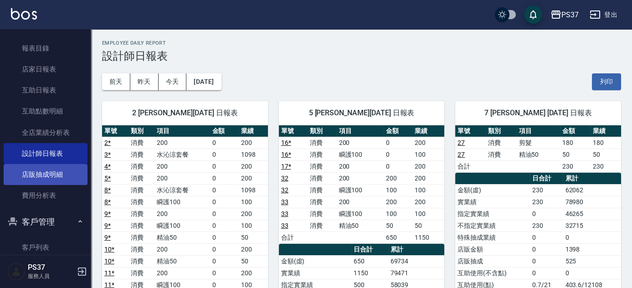
drag, startPoint x: 55, startPoint y: 174, endPoint x: 62, endPoint y: 170, distance: 8.1
click at [56, 174] on link "店販抽成明細" at bounding box center [46, 174] width 84 height 21
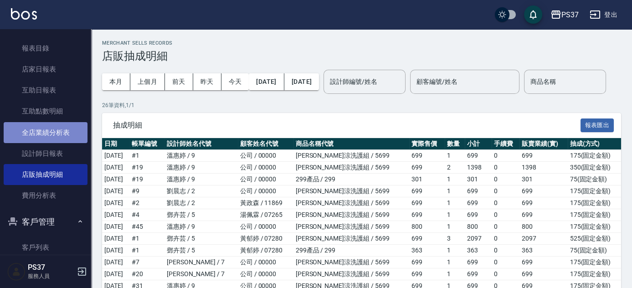
click at [48, 137] on link "全店業績分析表" at bounding box center [46, 132] width 84 height 21
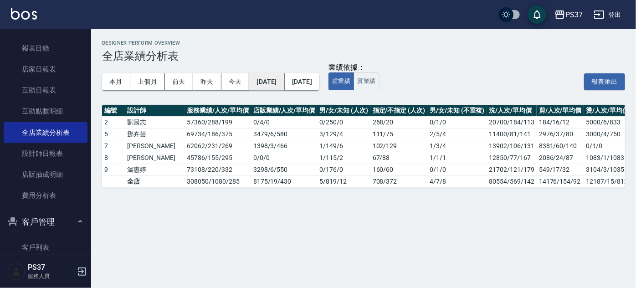
click at [283, 85] on button "[DATE]" at bounding box center [266, 81] width 35 height 17
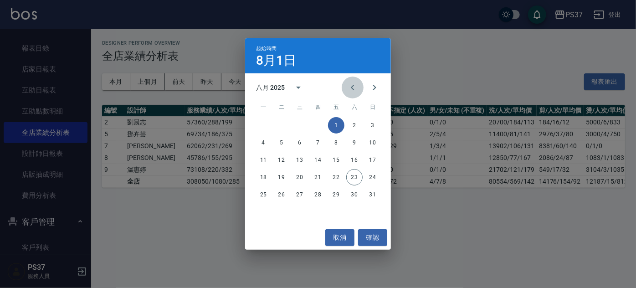
click at [353, 84] on icon "Previous month" at bounding box center [352, 87] width 11 height 11
click at [284, 125] on button "1" at bounding box center [281, 125] width 16 height 16
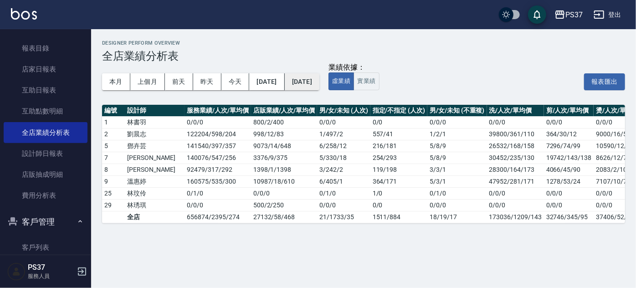
click at [319, 87] on button "[DATE]" at bounding box center [302, 81] width 35 height 17
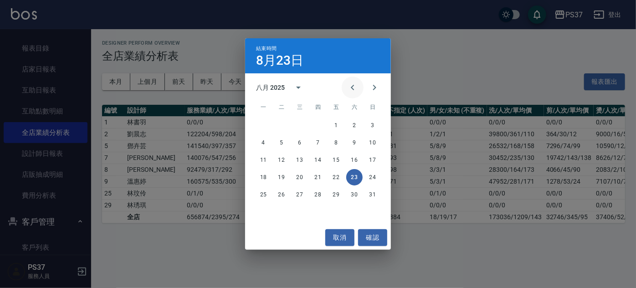
click at [351, 90] on icon "Previous month" at bounding box center [352, 87] width 11 height 11
click at [300, 175] on button "23" at bounding box center [300, 177] width 16 height 16
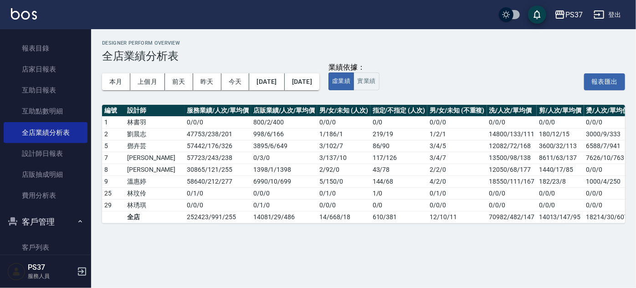
click at [413, 85] on div "業績依據： 虛業績 實業績 報表匯出" at bounding box center [476, 81] width 297 height 17
click at [379, 81] on button "實業績" at bounding box center [366, 81] width 26 height 18
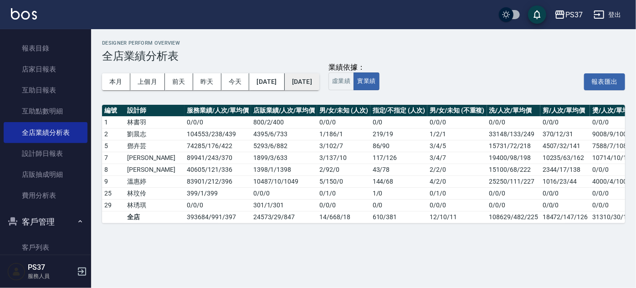
click at [319, 81] on button "[DATE]" at bounding box center [302, 81] width 35 height 17
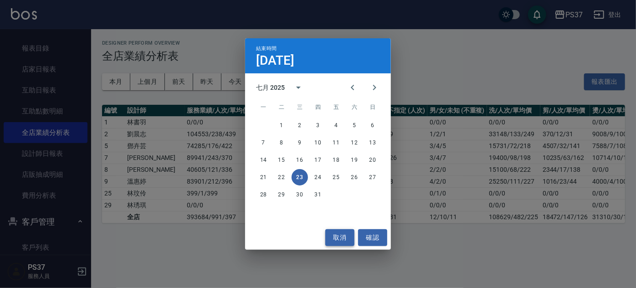
click at [332, 242] on button "取消" at bounding box center [339, 237] width 29 height 17
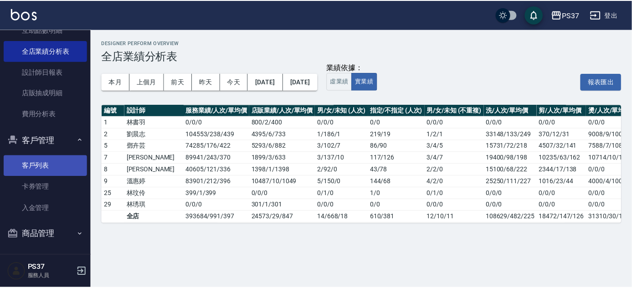
scroll to position [328, 0]
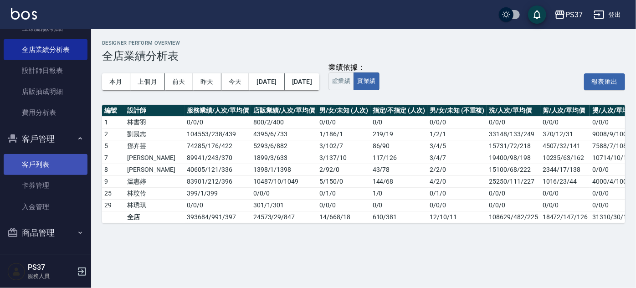
click at [42, 165] on link "客戶列表" at bounding box center [46, 164] width 84 height 21
